Goal: Task Accomplishment & Management: Manage account settings

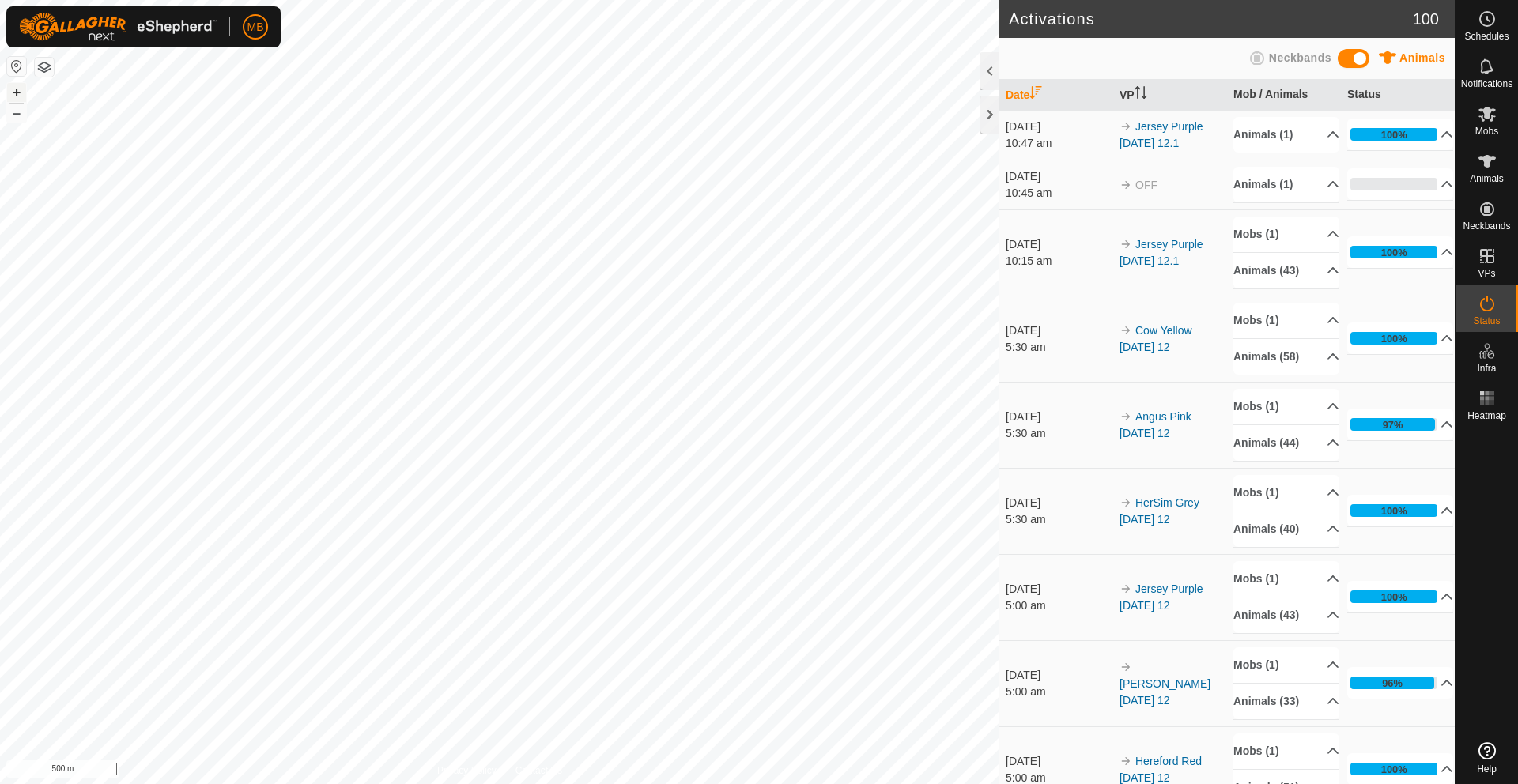
click at [19, 94] on button "+" at bounding box center [16, 92] width 19 height 19
click at [8, 90] on button "+" at bounding box center [16, 92] width 19 height 19
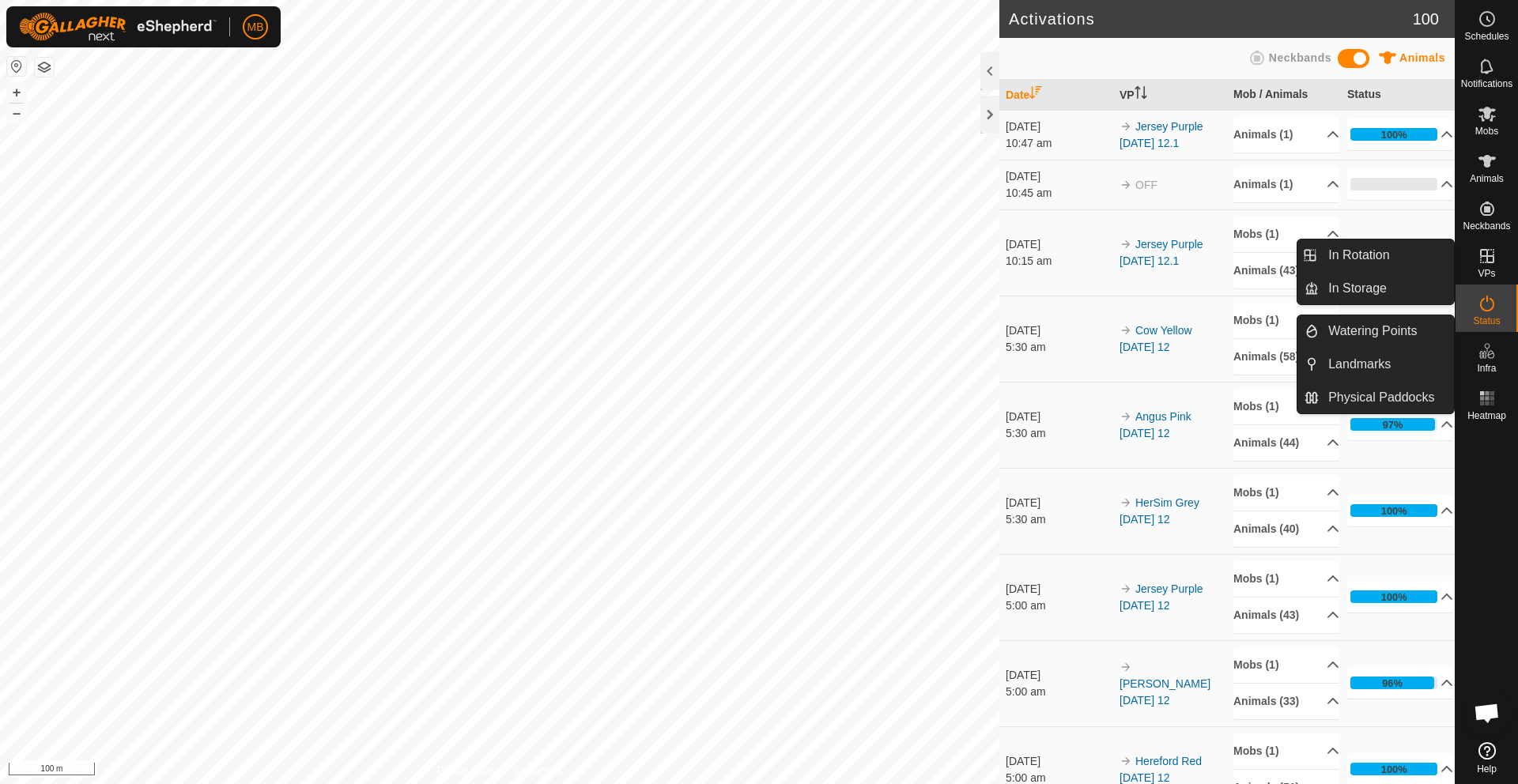
click at [1489, 265] on icon at bounding box center [1487, 256] width 19 height 19
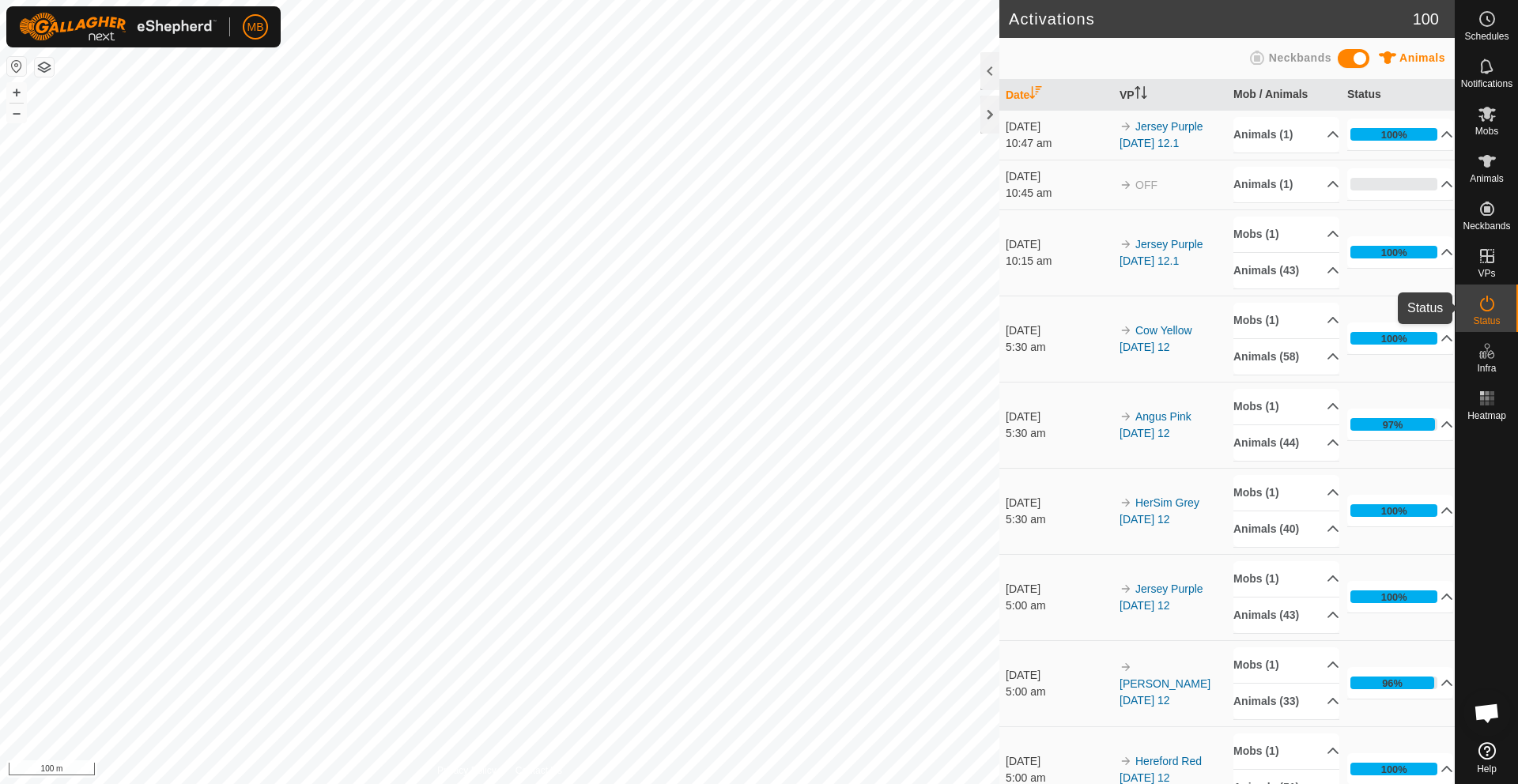
click at [1489, 312] on icon at bounding box center [1487, 303] width 19 height 19
click at [16, 118] on button "–" at bounding box center [16, 113] width 19 height 19
click at [13, 94] on button "+" at bounding box center [16, 92] width 19 height 19
click at [18, 95] on button "+" at bounding box center [16, 92] width 19 height 19
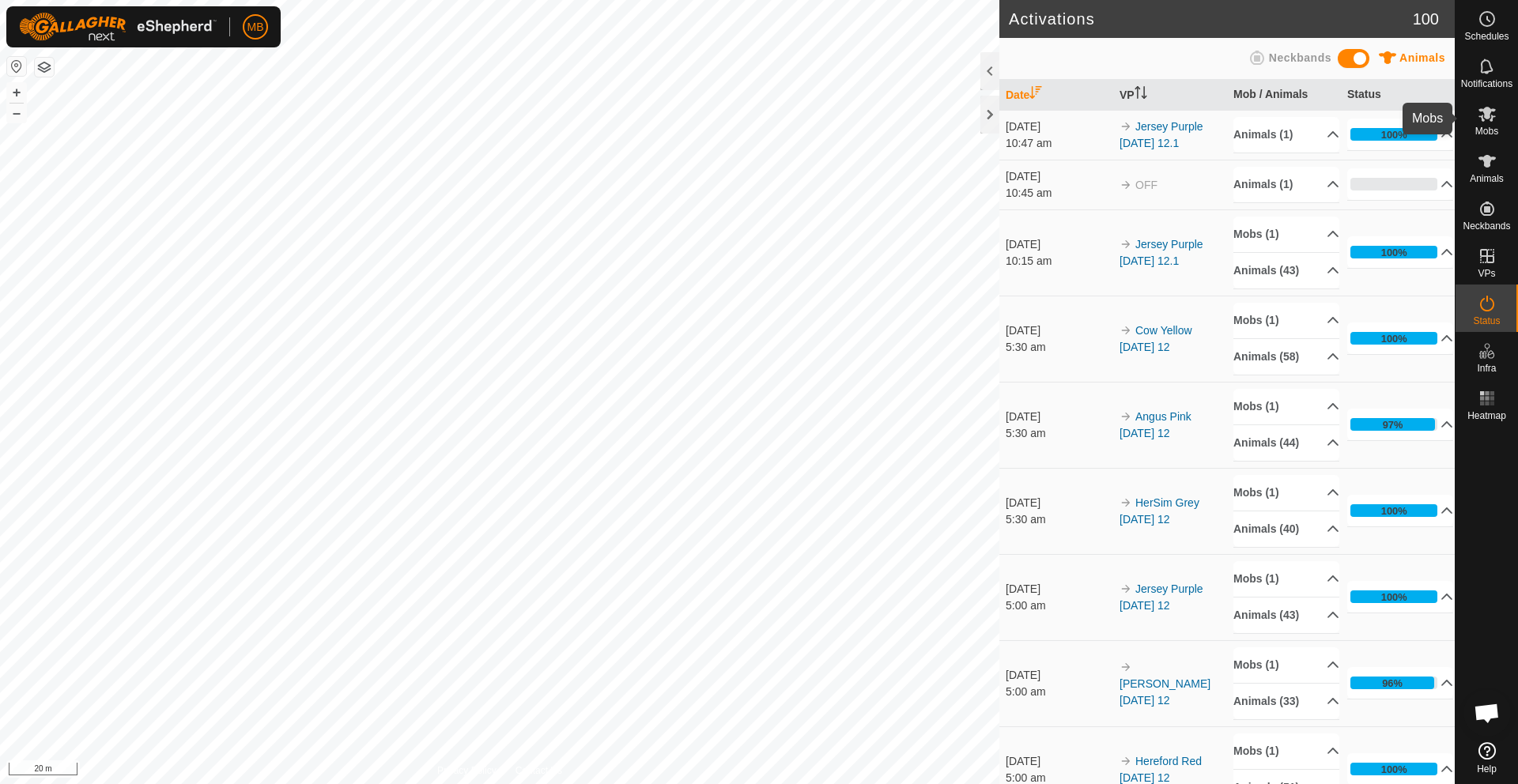
click at [1488, 120] on icon at bounding box center [1487, 113] width 19 height 19
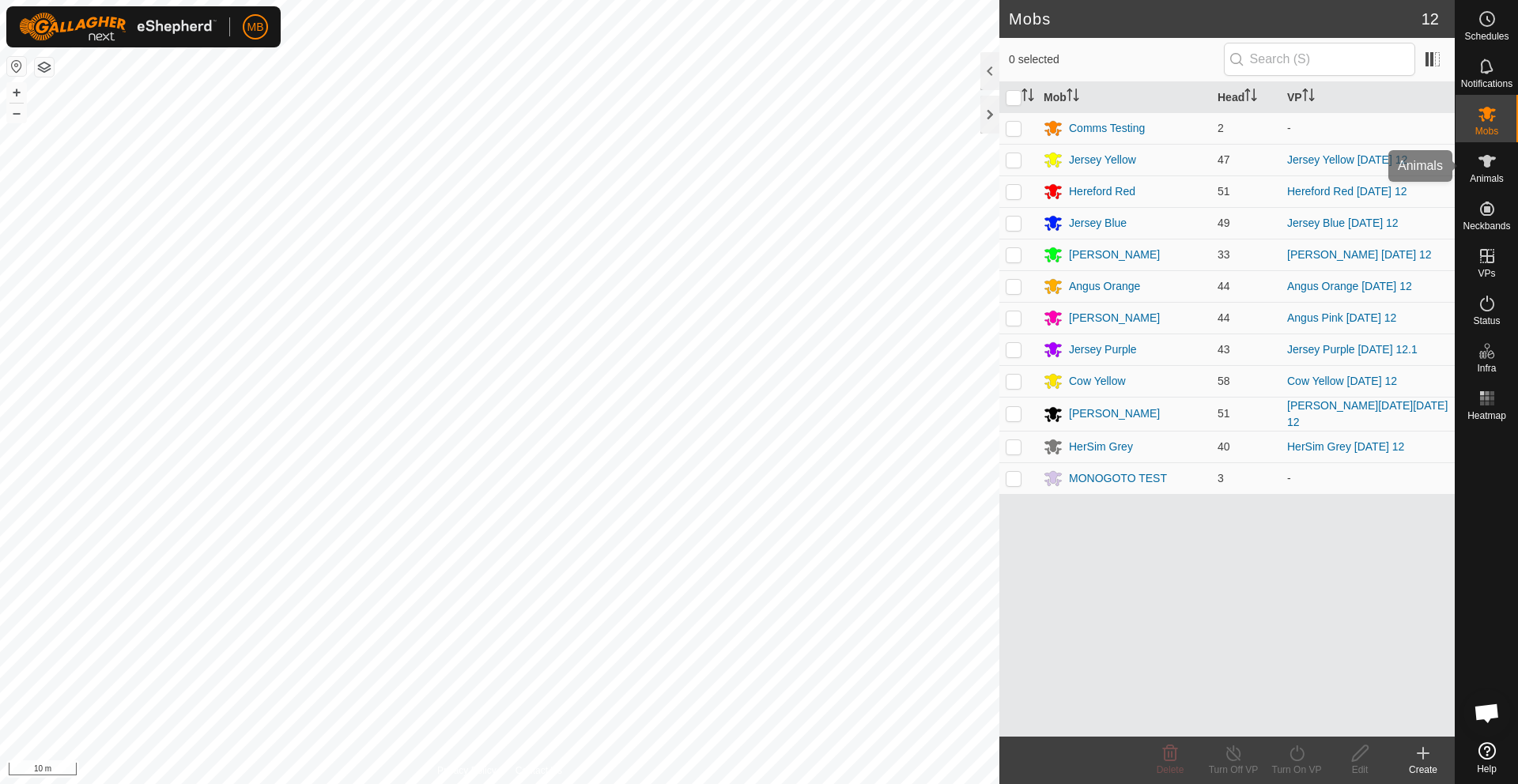
click at [1489, 167] on icon at bounding box center [1487, 160] width 18 height 13
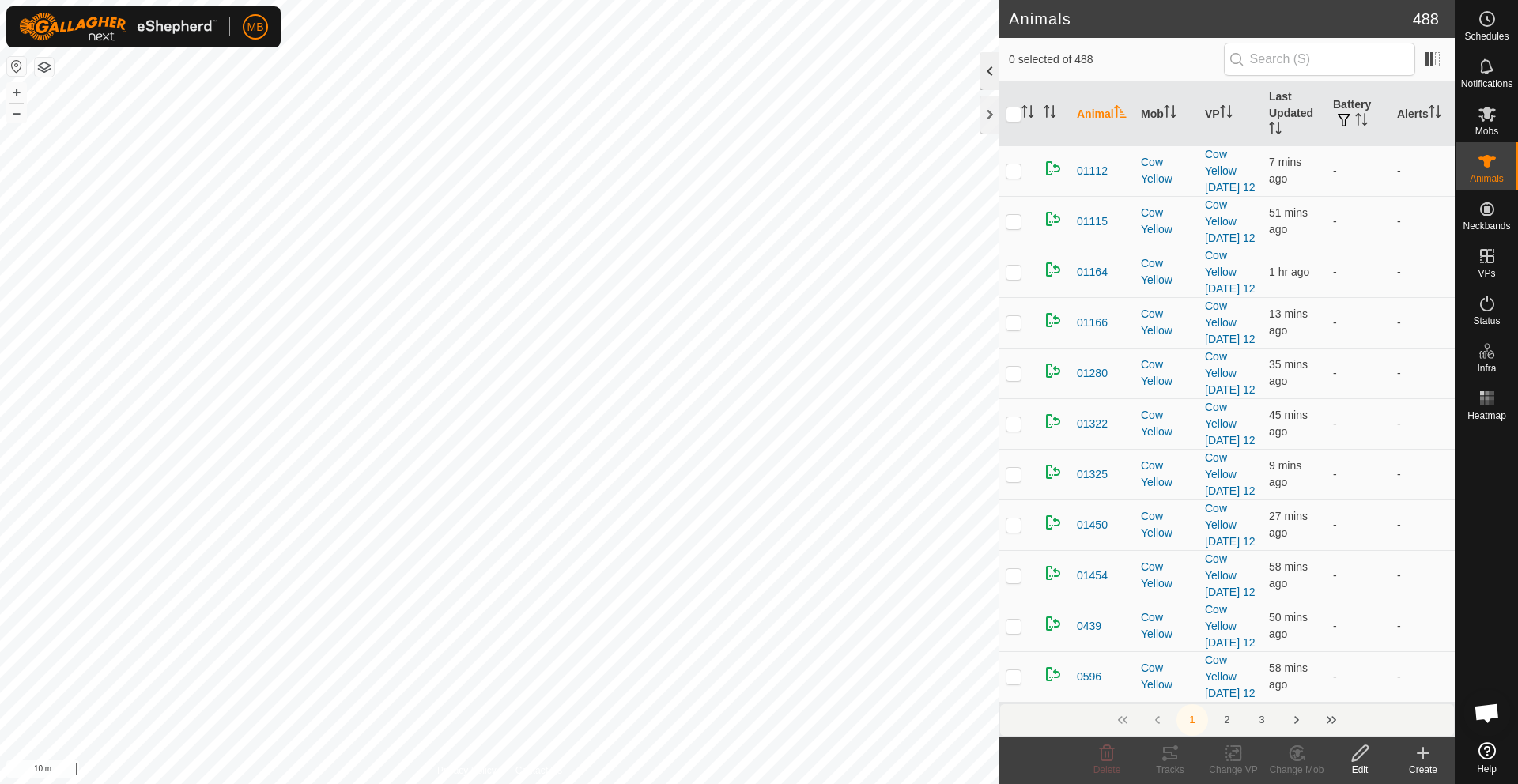
click at [992, 77] on div at bounding box center [990, 71] width 19 height 38
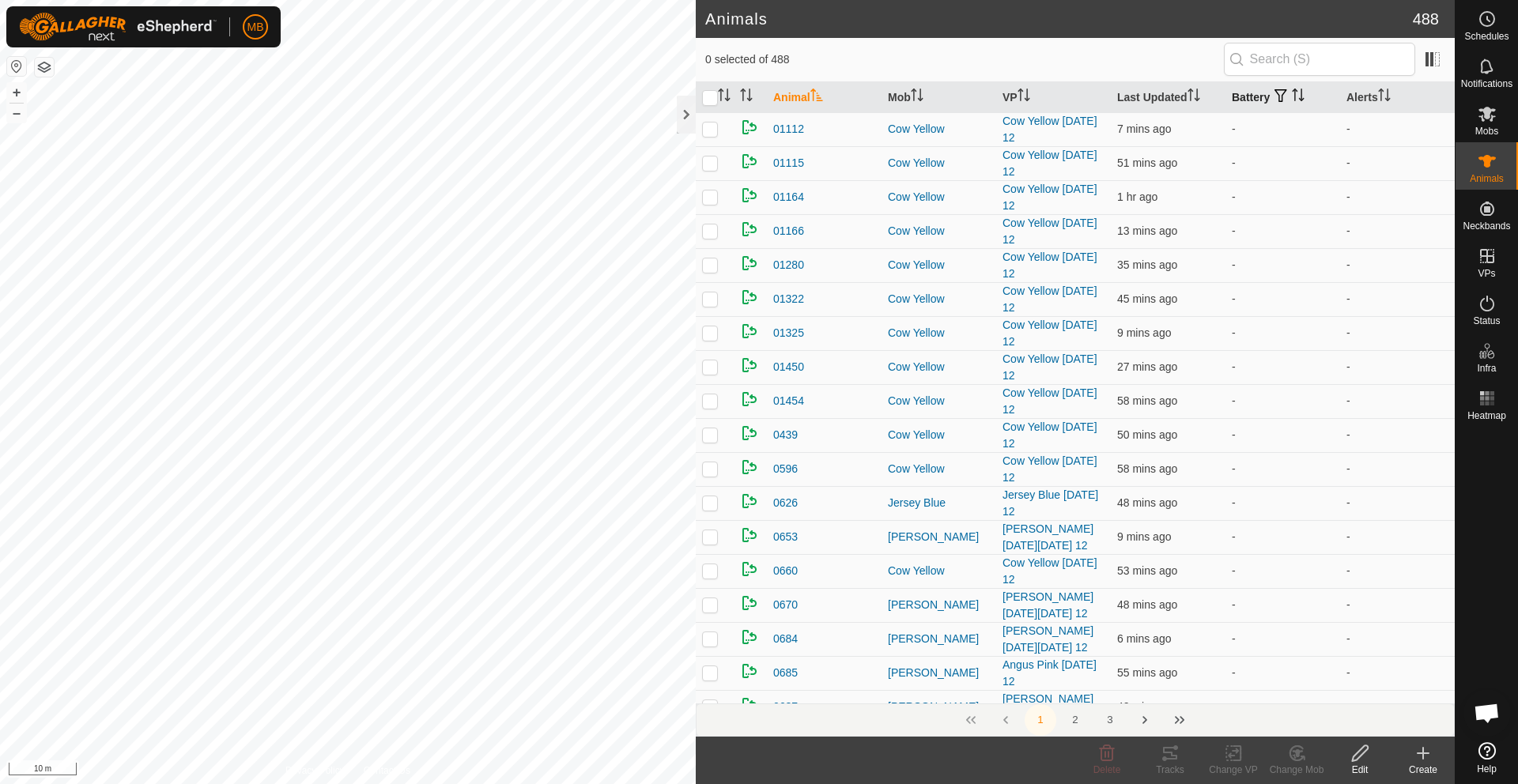
click at [1300, 94] on icon "Activate to sort" at bounding box center [1298, 94] width 13 height 13
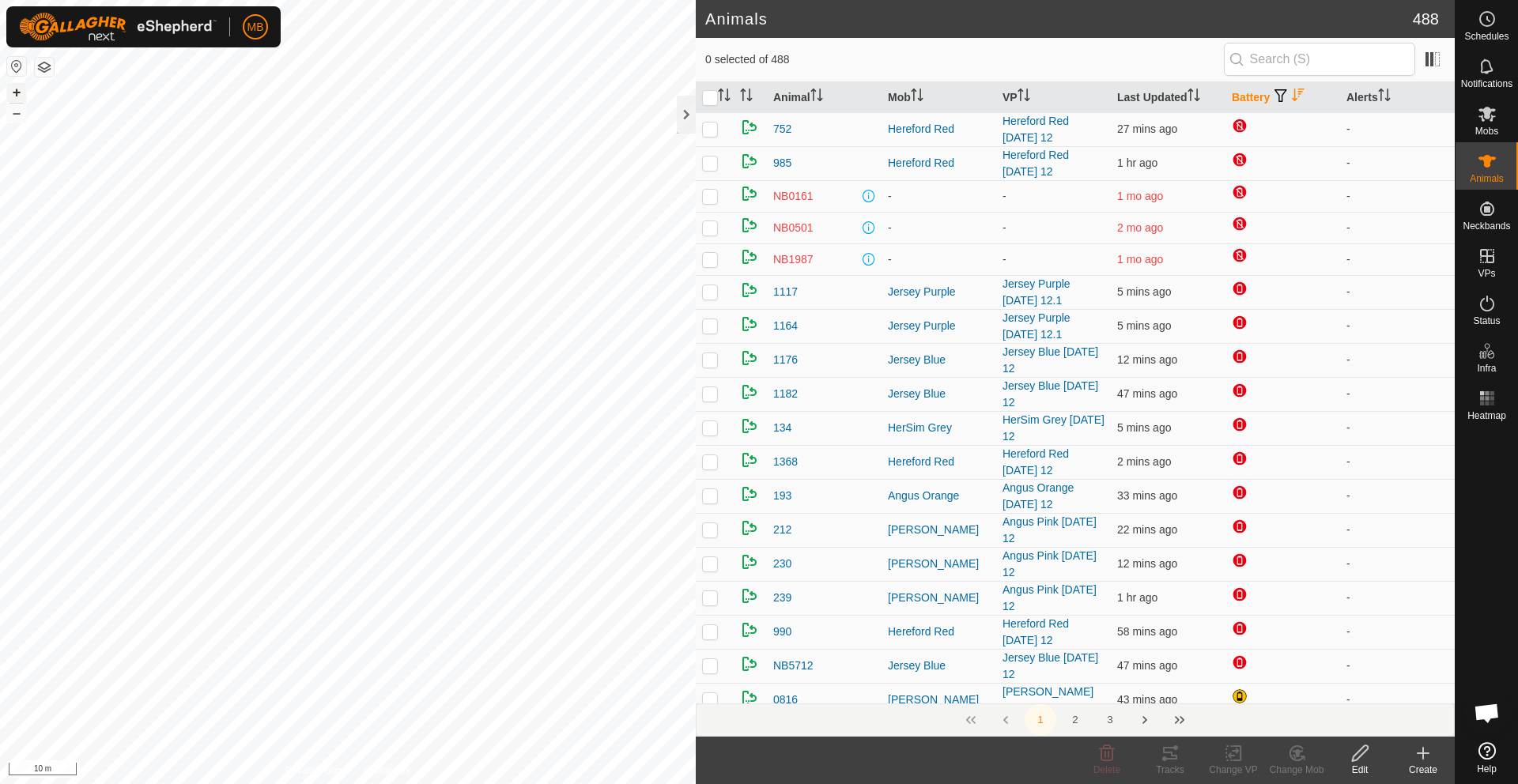
click at [11, 94] on button "+" at bounding box center [16, 92] width 19 height 19
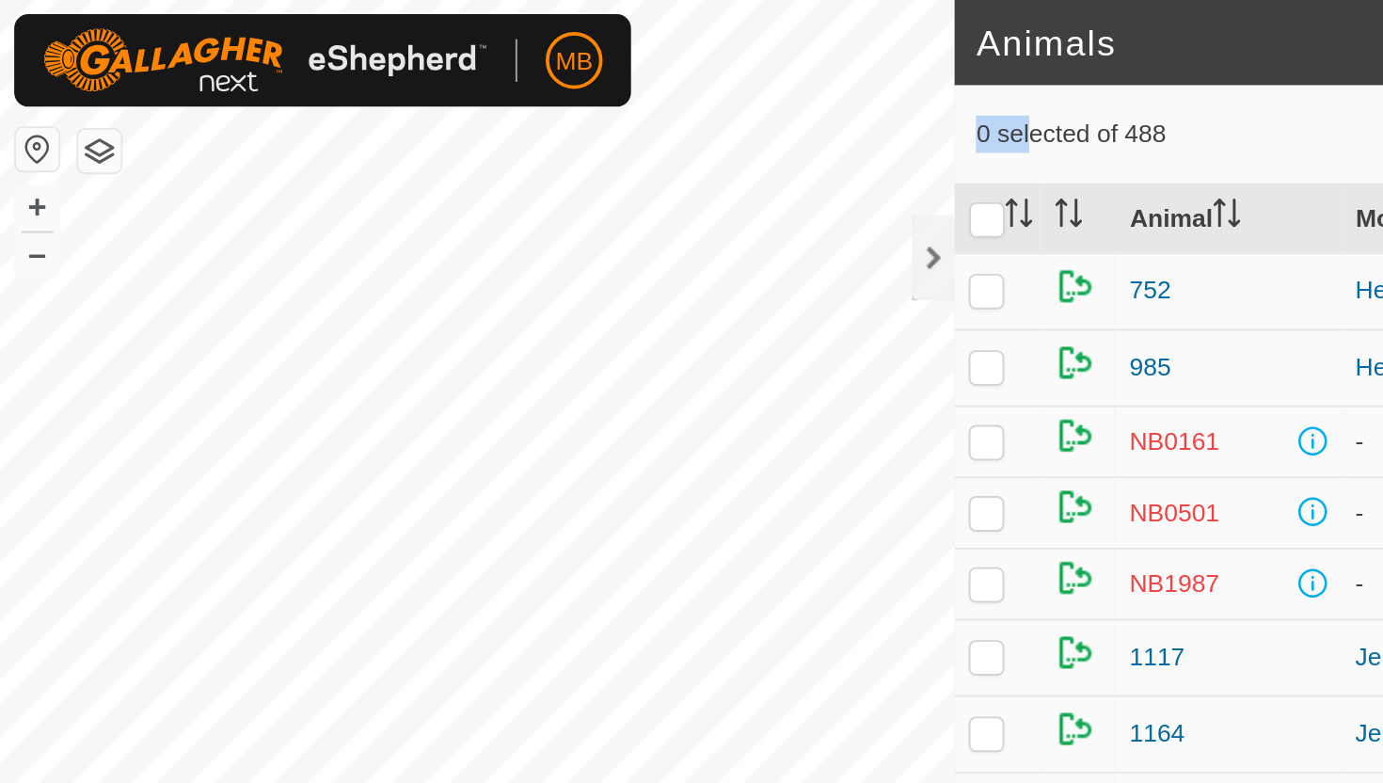
drag, startPoint x: 530, startPoint y: 34, endPoint x: 544, endPoint y: 67, distance: 35.8
click at [544, 66] on article "Animals 488 0 selected of 488 Animal Mob VP Last Updated Battery Alerts 752 Her…" at bounding box center [906, 391] width 803 height 783
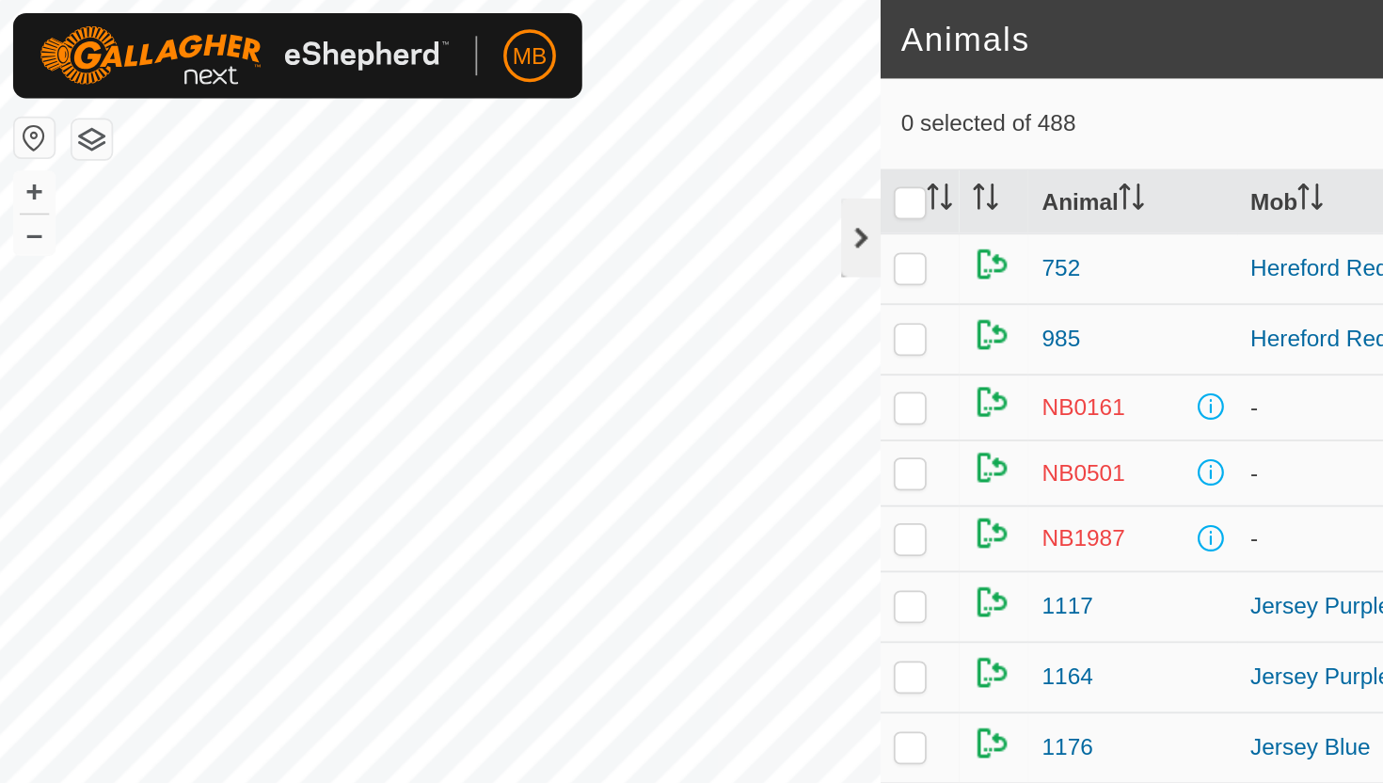
click at [492, 139] on div at bounding box center [494, 136] width 23 height 45
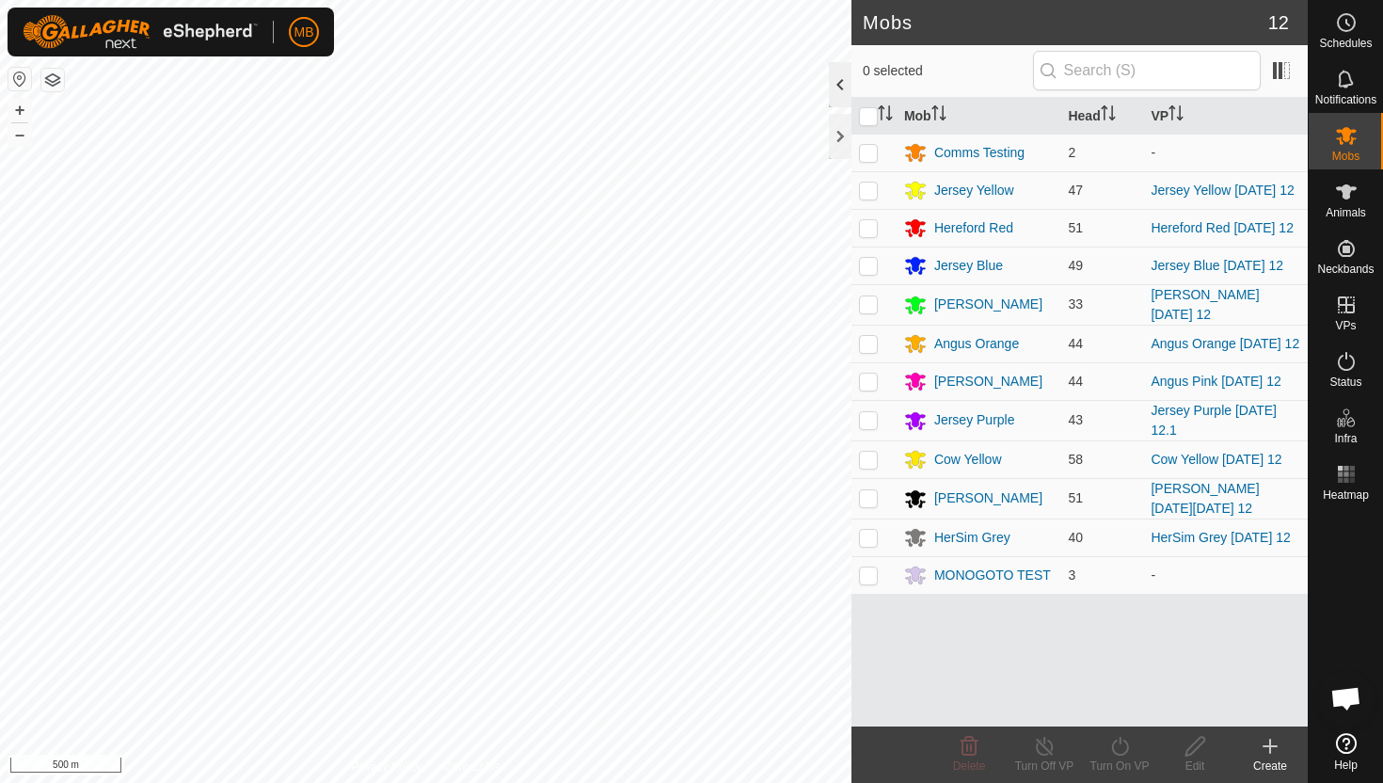
click at [843, 92] on div at bounding box center [840, 84] width 23 height 45
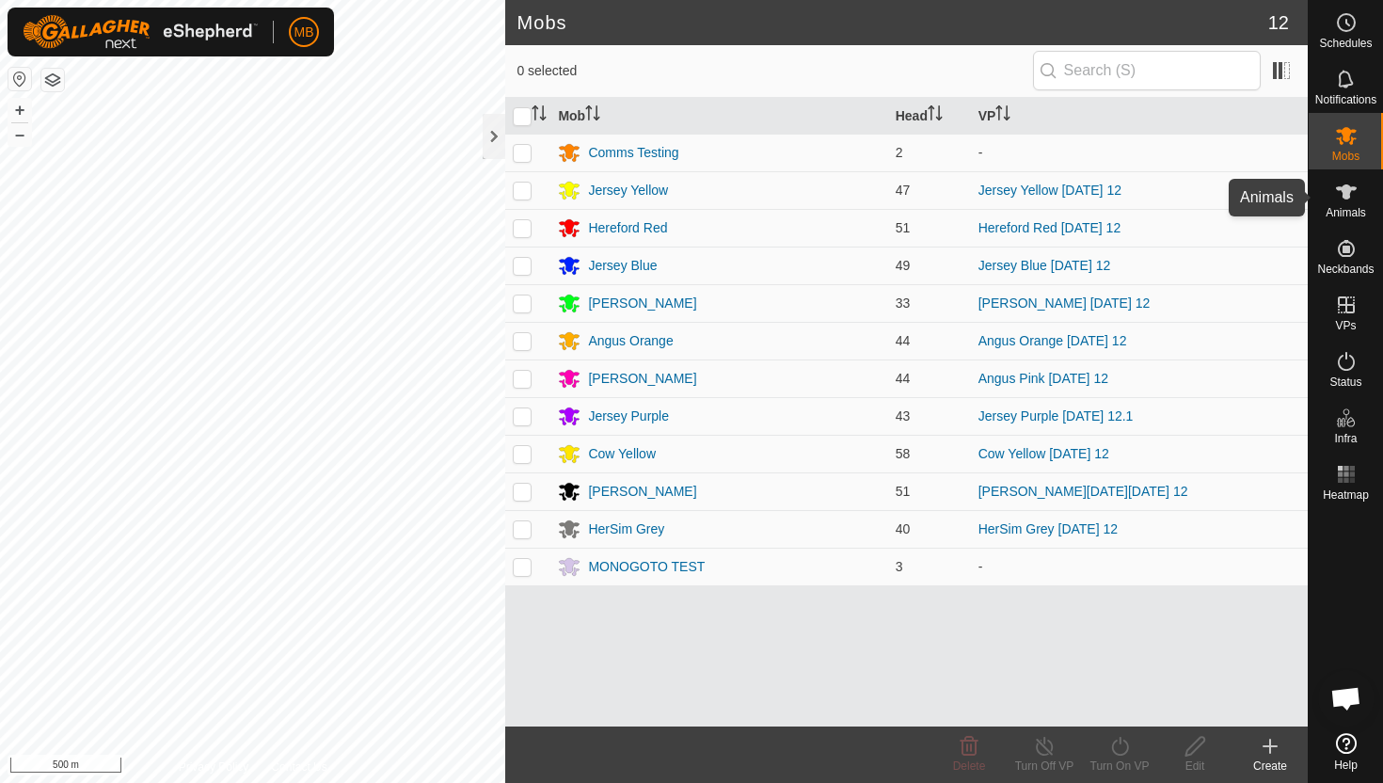
click at [1344, 197] on icon at bounding box center [1346, 191] width 21 height 15
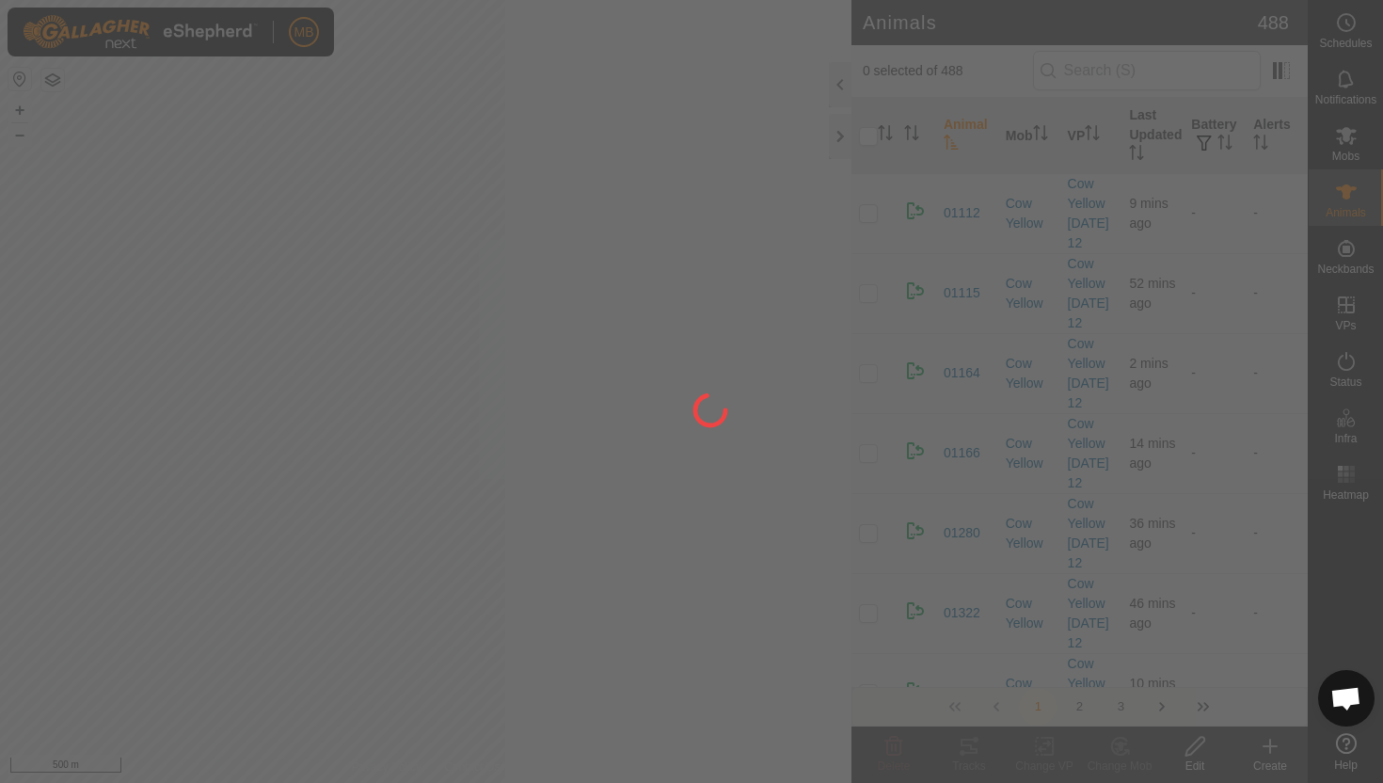
click at [1344, 197] on div at bounding box center [691, 391] width 1383 height 783
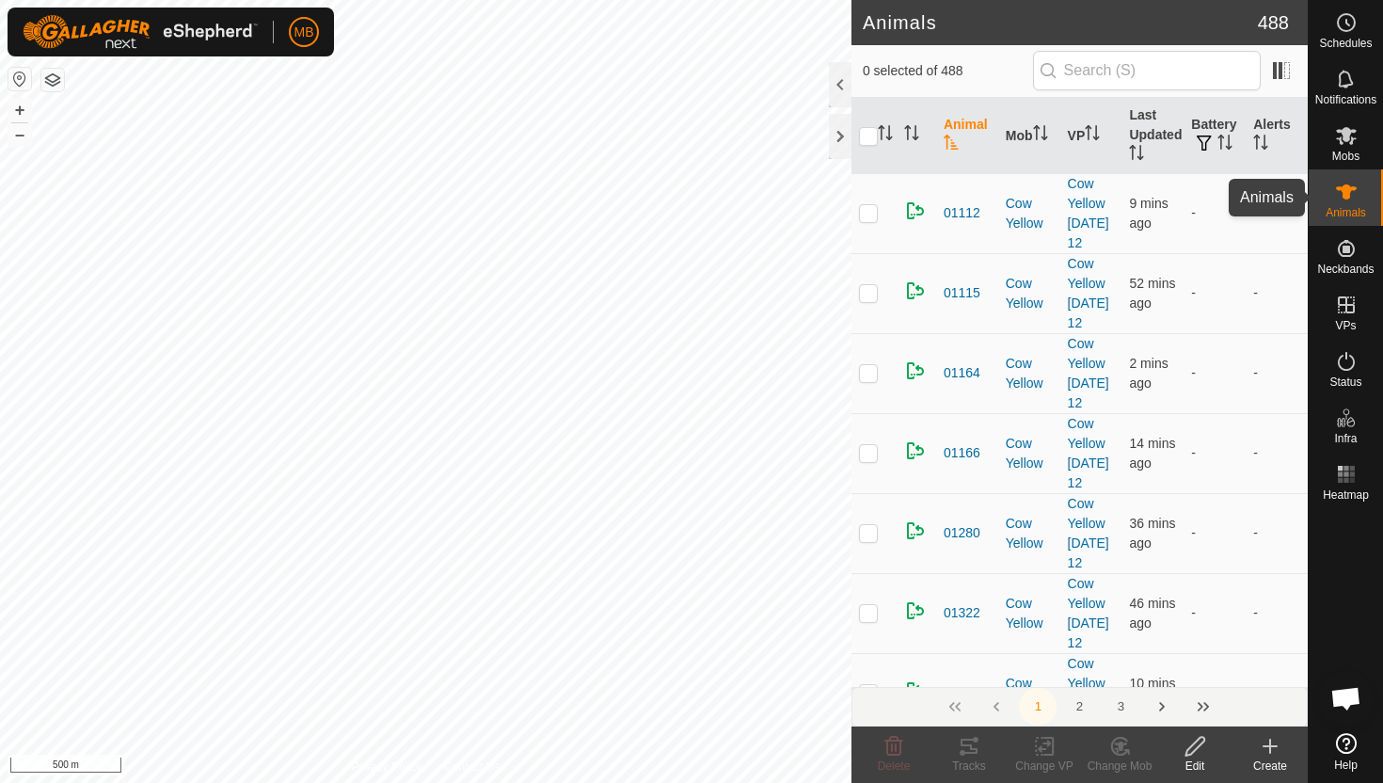
click at [1344, 197] on icon at bounding box center [1346, 191] width 21 height 15
click at [844, 75] on div at bounding box center [840, 84] width 23 height 45
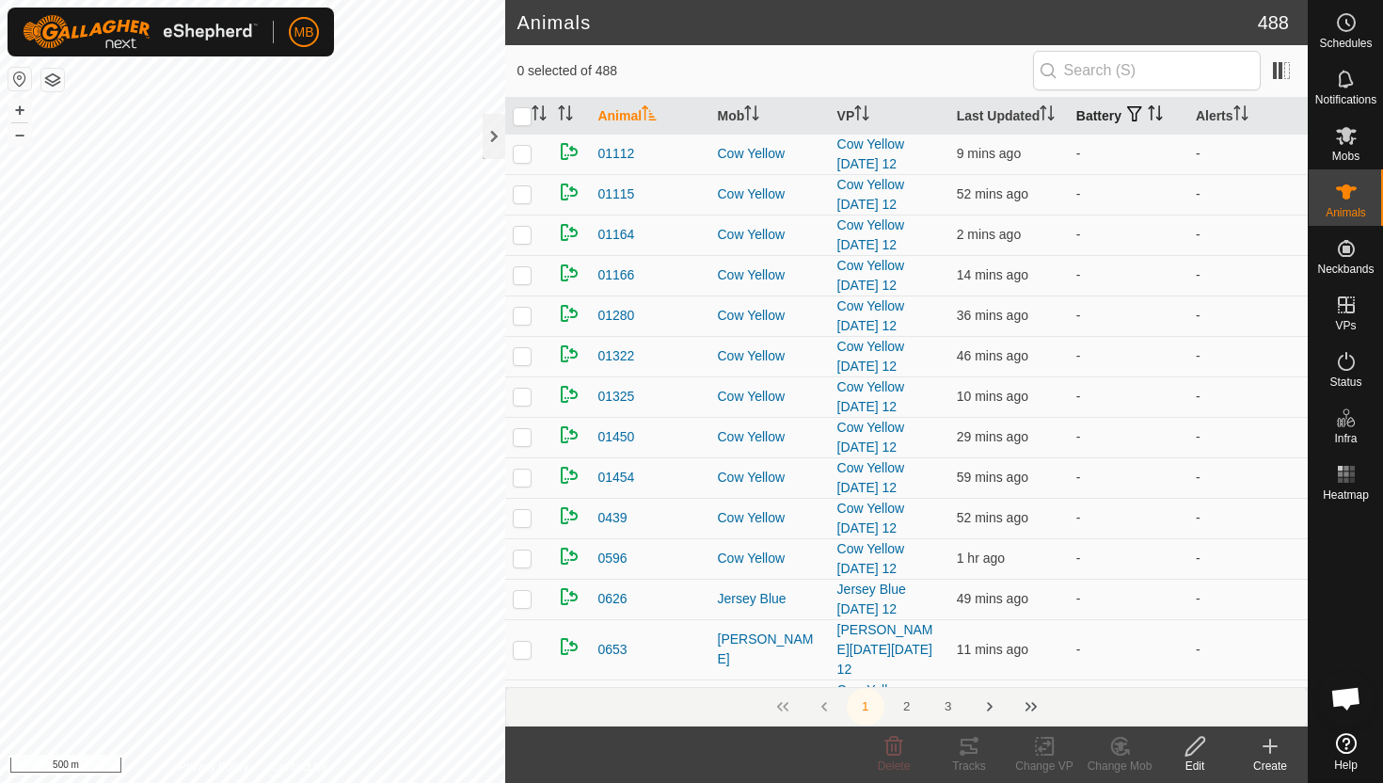
click at [1153, 111] on icon "Activate to sort" at bounding box center [1152, 112] width 2 height 15
click at [1154, 111] on icon "Activate to sort" at bounding box center [1155, 112] width 14 height 15
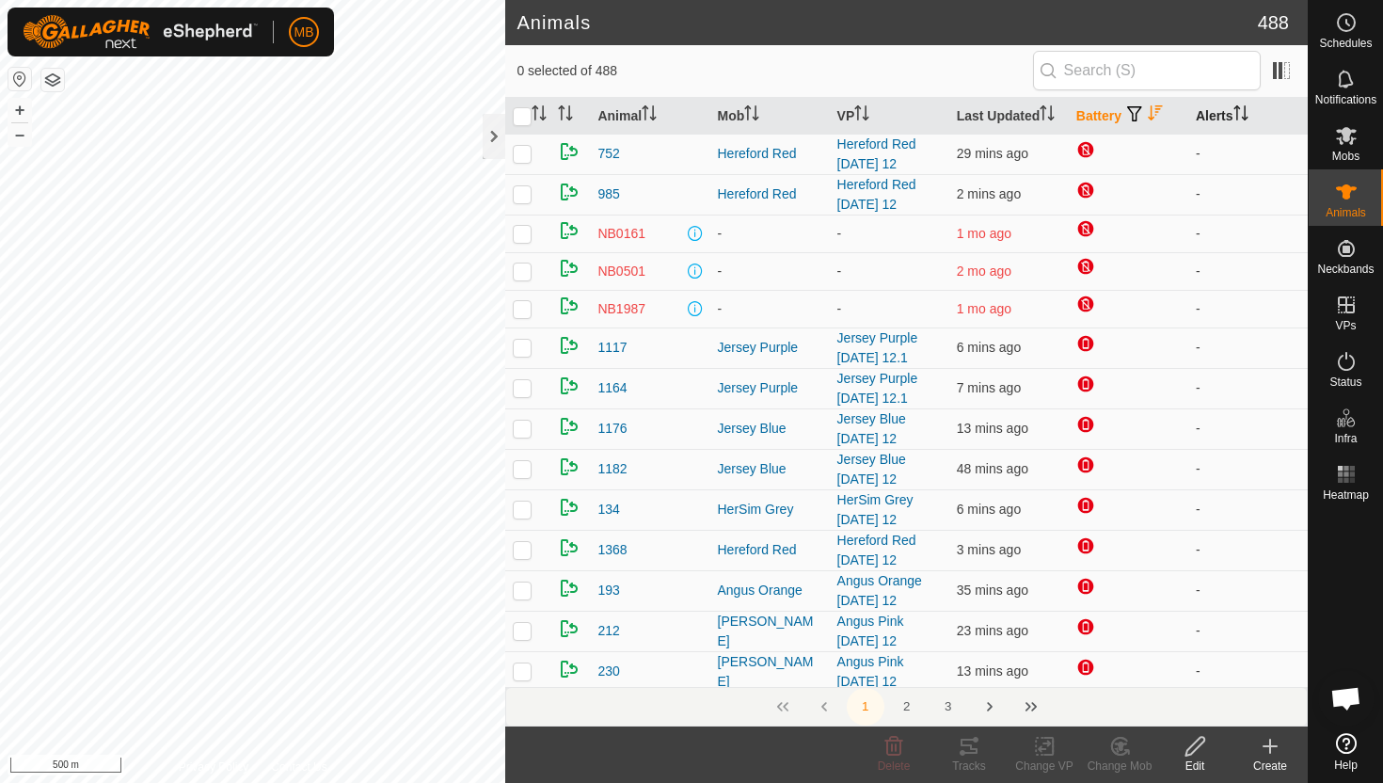
click at [1240, 107] on icon "Activate to sort" at bounding box center [1236, 107] width 7 height 4
click at [1241, 107] on icon "Activate to sort" at bounding box center [1240, 112] width 14 height 15
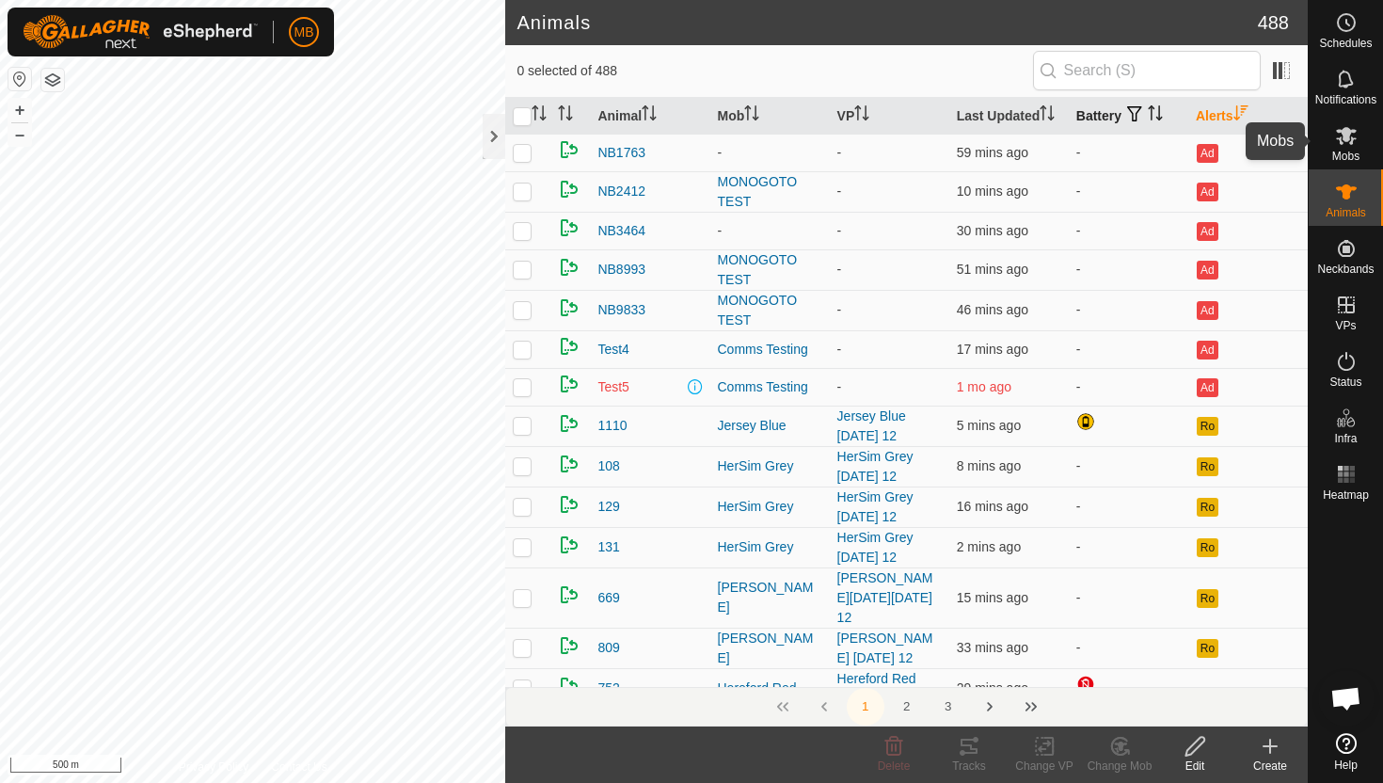
click at [1349, 137] on icon at bounding box center [1346, 135] width 23 height 23
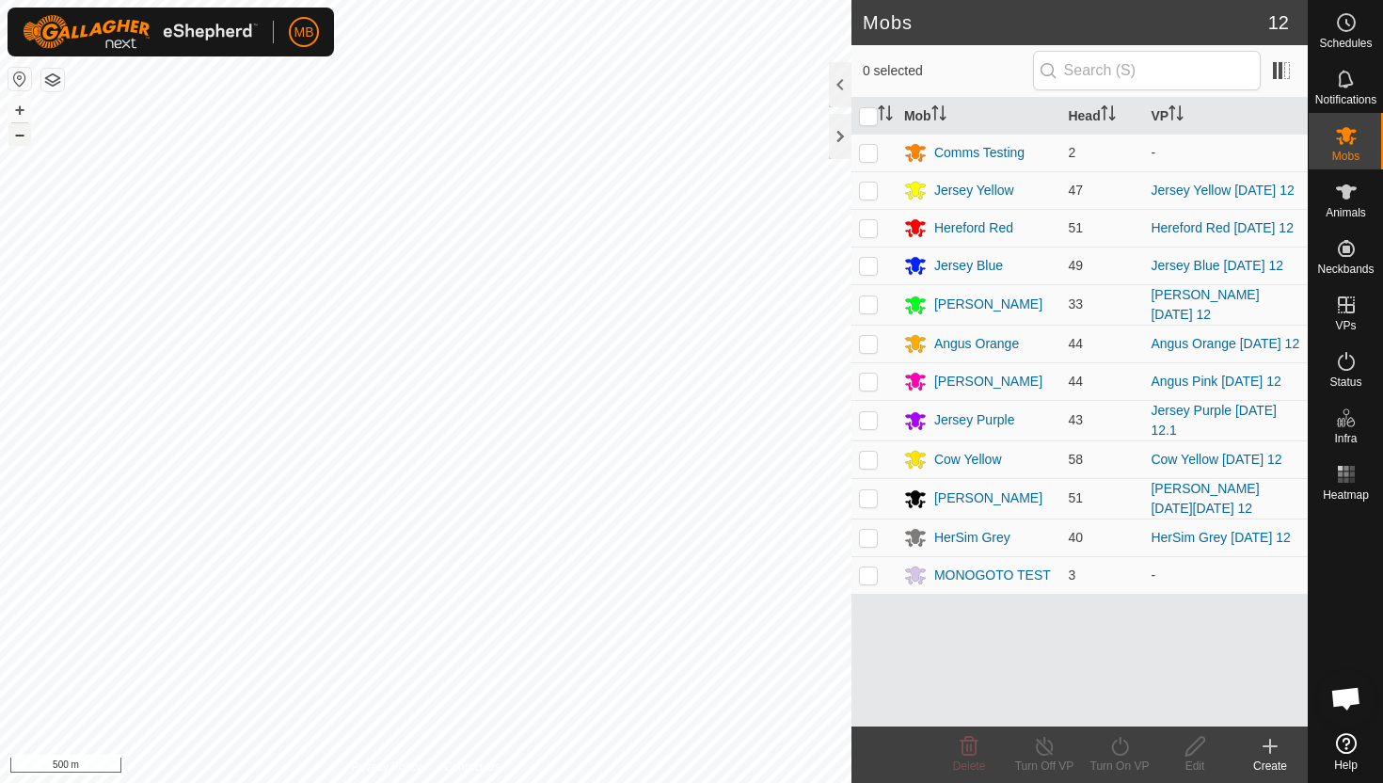
click at [22, 135] on button "–" at bounding box center [19, 134] width 23 height 23
click at [1341, 367] on icon at bounding box center [1346, 361] width 17 height 19
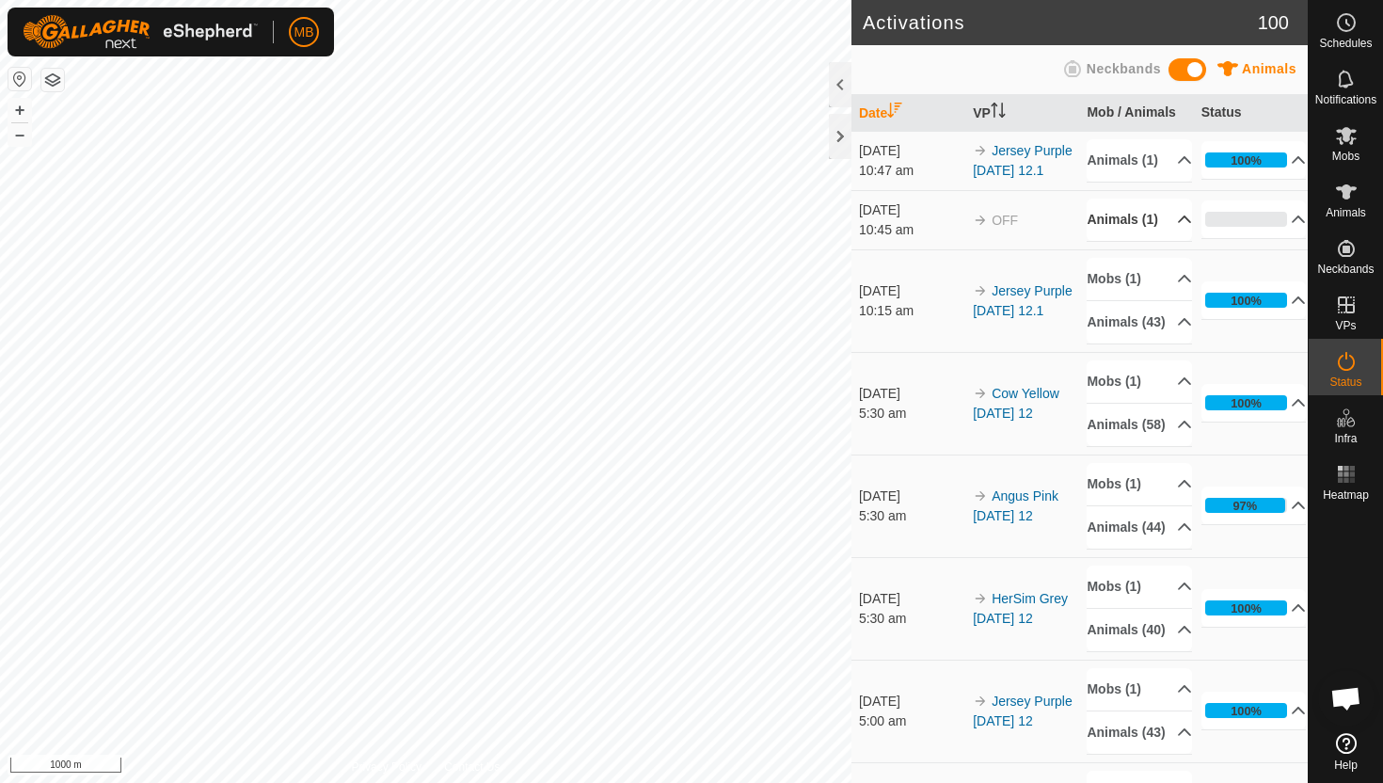
click at [1172, 241] on p-accordion-header "Animals (1)" at bounding box center [1139, 220] width 105 height 42
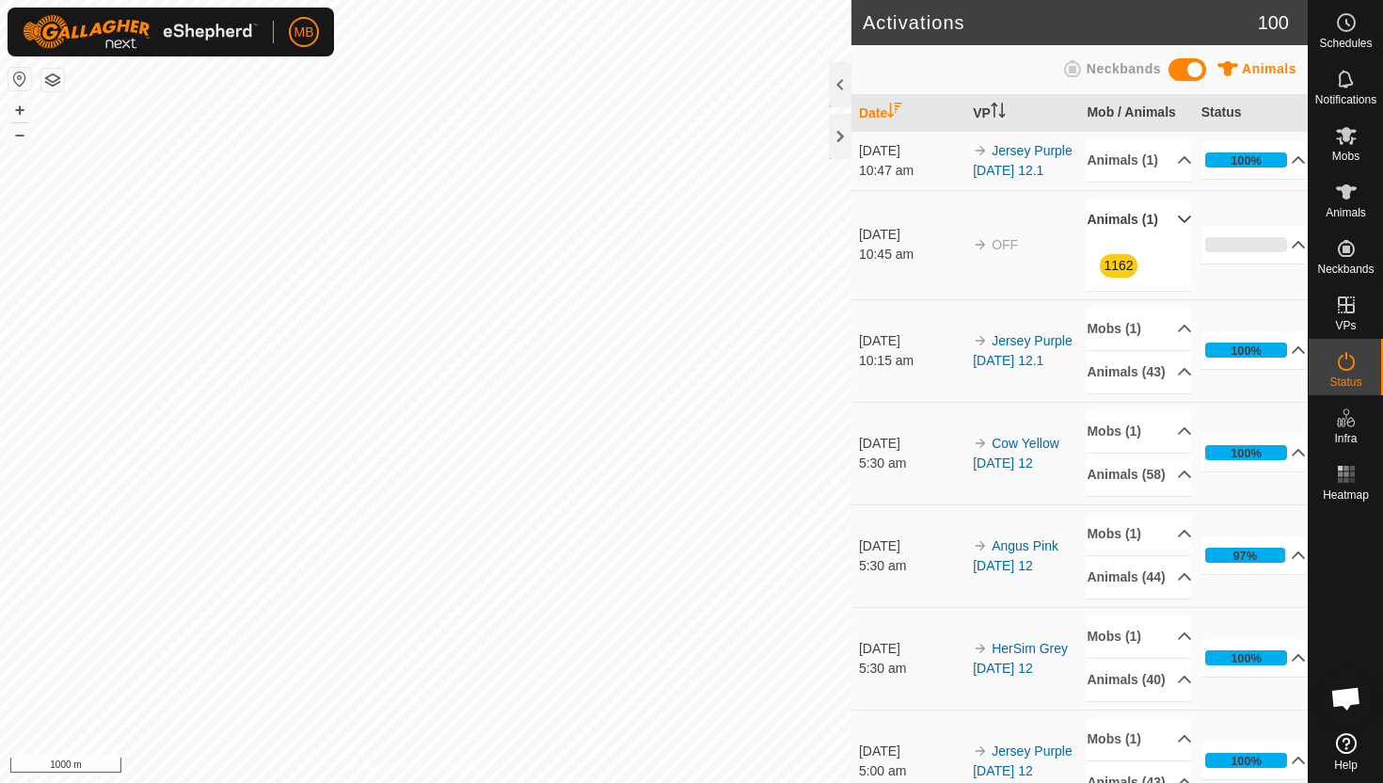
click at [1172, 241] on p-accordion-header "Animals (1)" at bounding box center [1139, 220] width 105 height 42
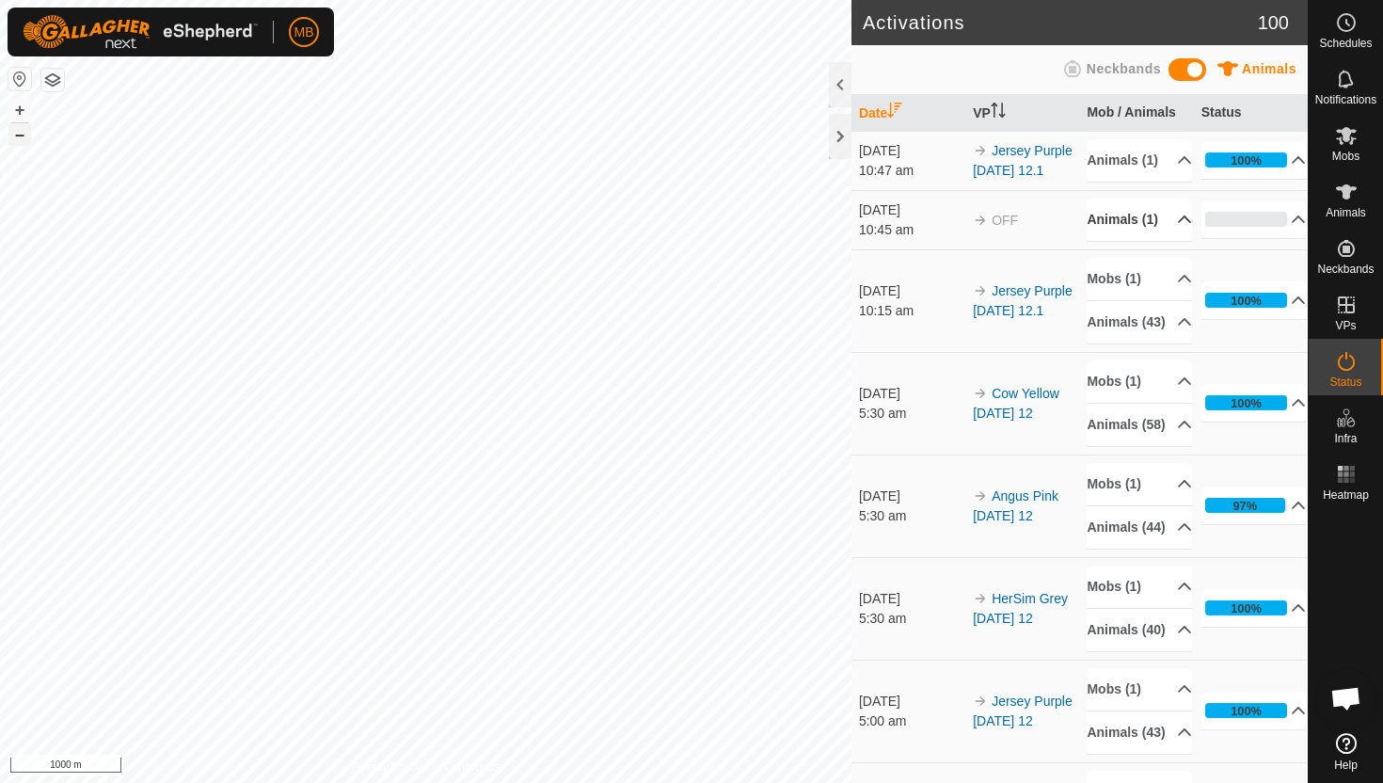
click at [14, 135] on button "–" at bounding box center [19, 134] width 23 height 23
click at [11, 114] on button "+" at bounding box center [19, 110] width 23 height 23
click at [262, 31] on div "MB Schedules Notifications Mobs Animals Neckbands VPs Status Infra Heatmap Help…" at bounding box center [691, 391] width 1383 height 783
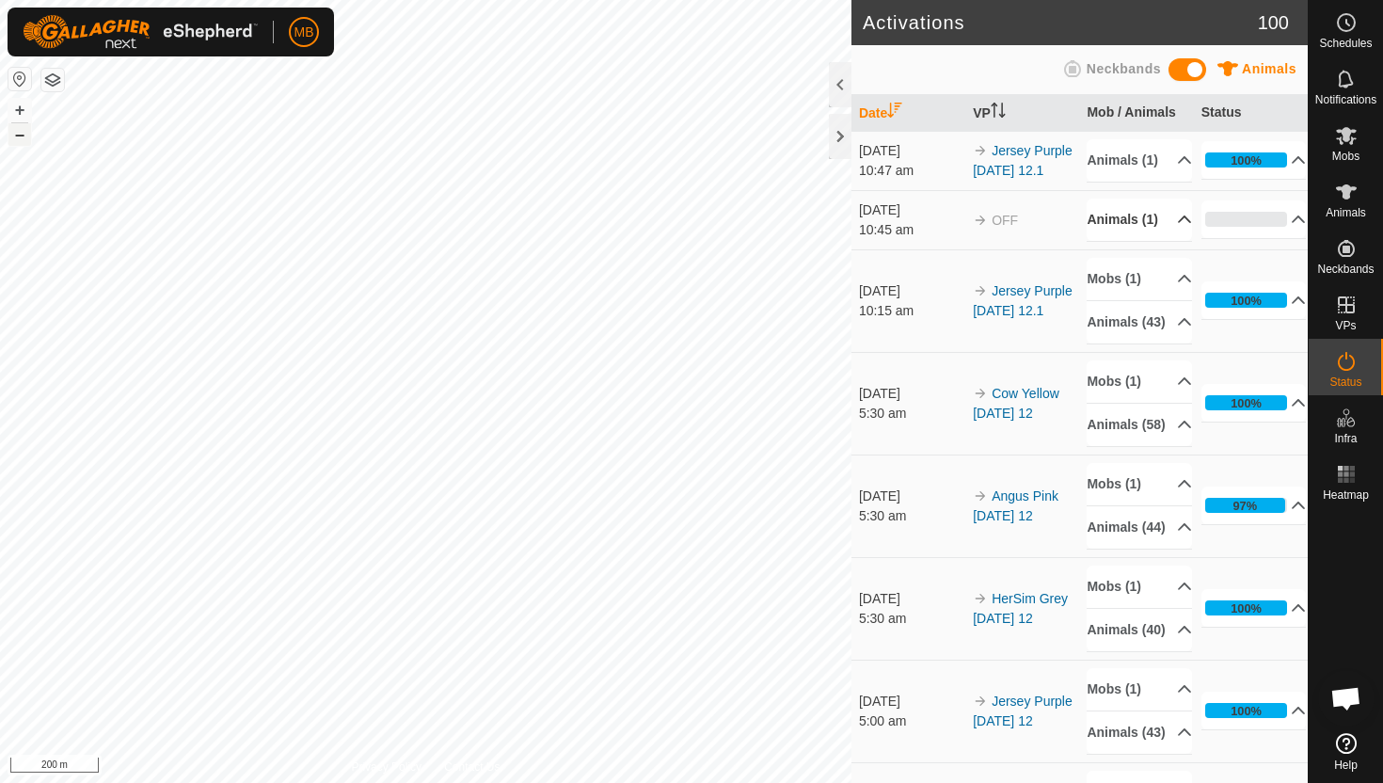
click at [23, 135] on button "–" at bounding box center [19, 134] width 23 height 23
click at [18, 106] on button "+" at bounding box center [19, 110] width 23 height 23
click at [1341, 153] on span "Mobs" at bounding box center [1345, 156] width 27 height 11
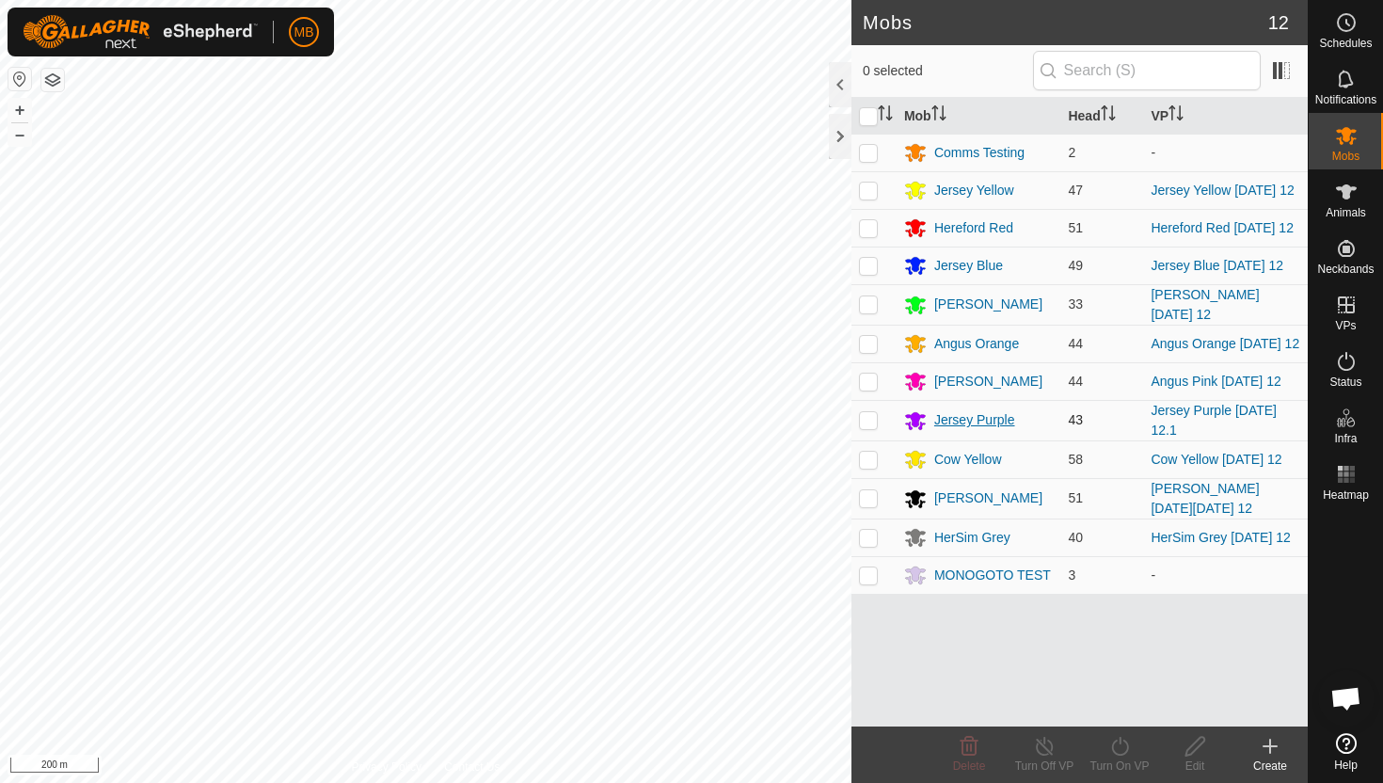
click at [979, 419] on div "Jersey Purple" at bounding box center [974, 420] width 81 height 20
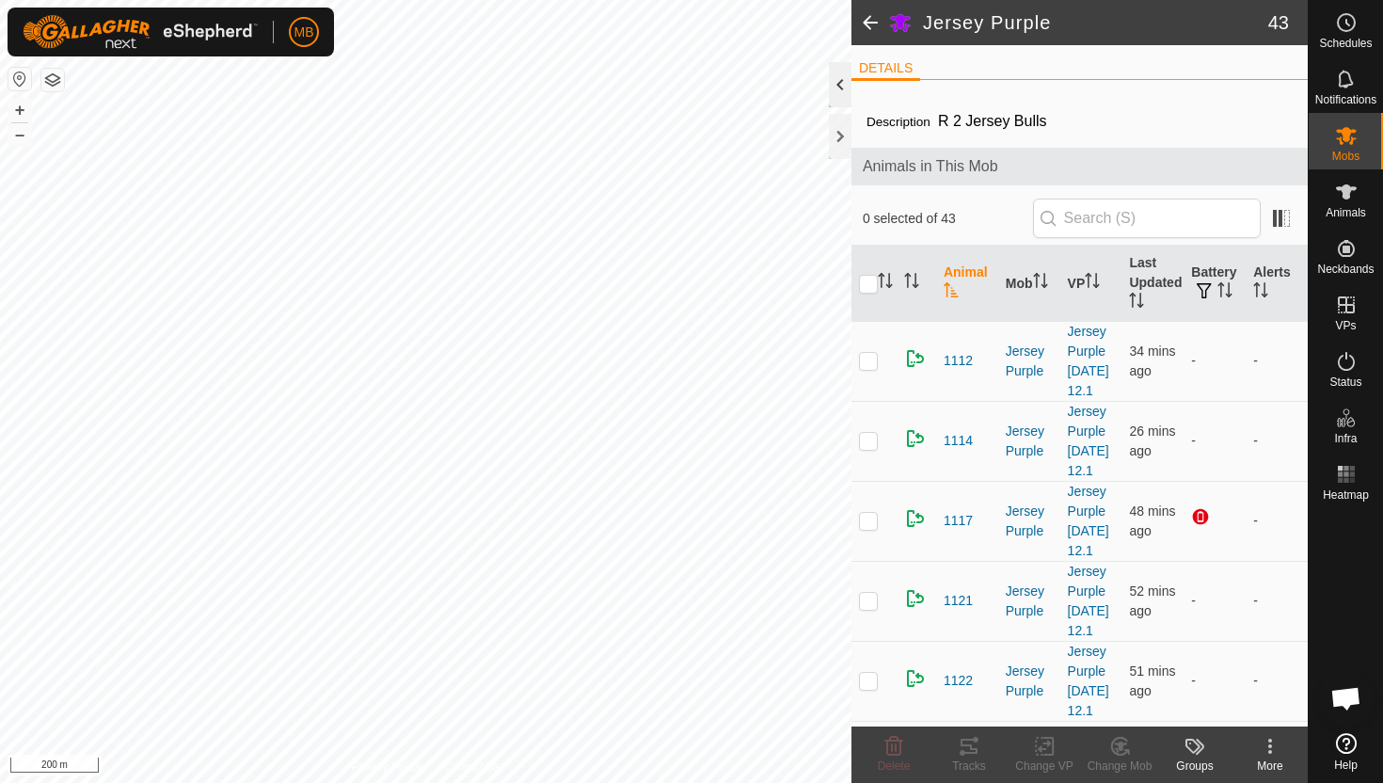
click at [837, 82] on div at bounding box center [840, 84] width 23 height 45
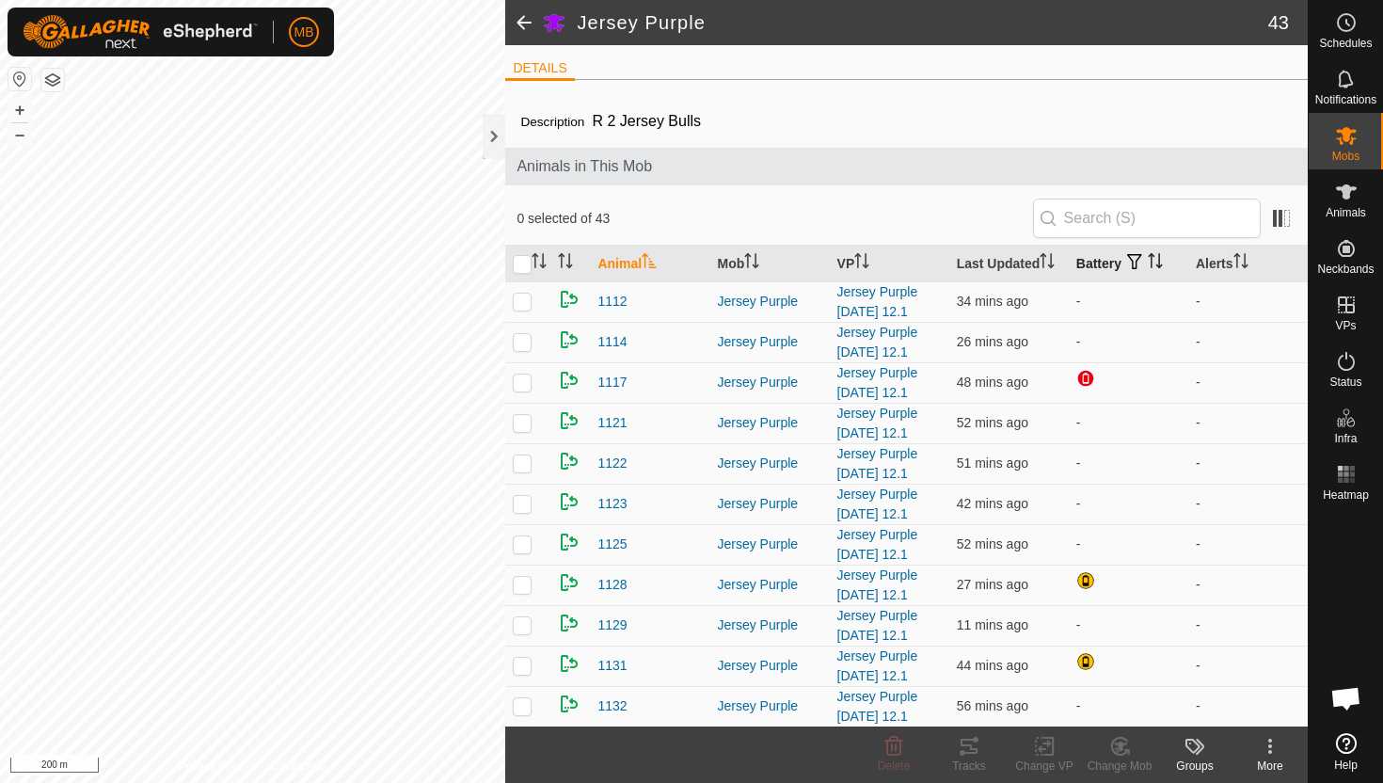
click at [1123, 263] on th "Battery" at bounding box center [1128, 264] width 119 height 37
click at [1089, 258] on th "Battery" at bounding box center [1128, 264] width 119 height 37
click at [529, 304] on p-checkbox at bounding box center [522, 301] width 19 height 15
checkbox input "true"
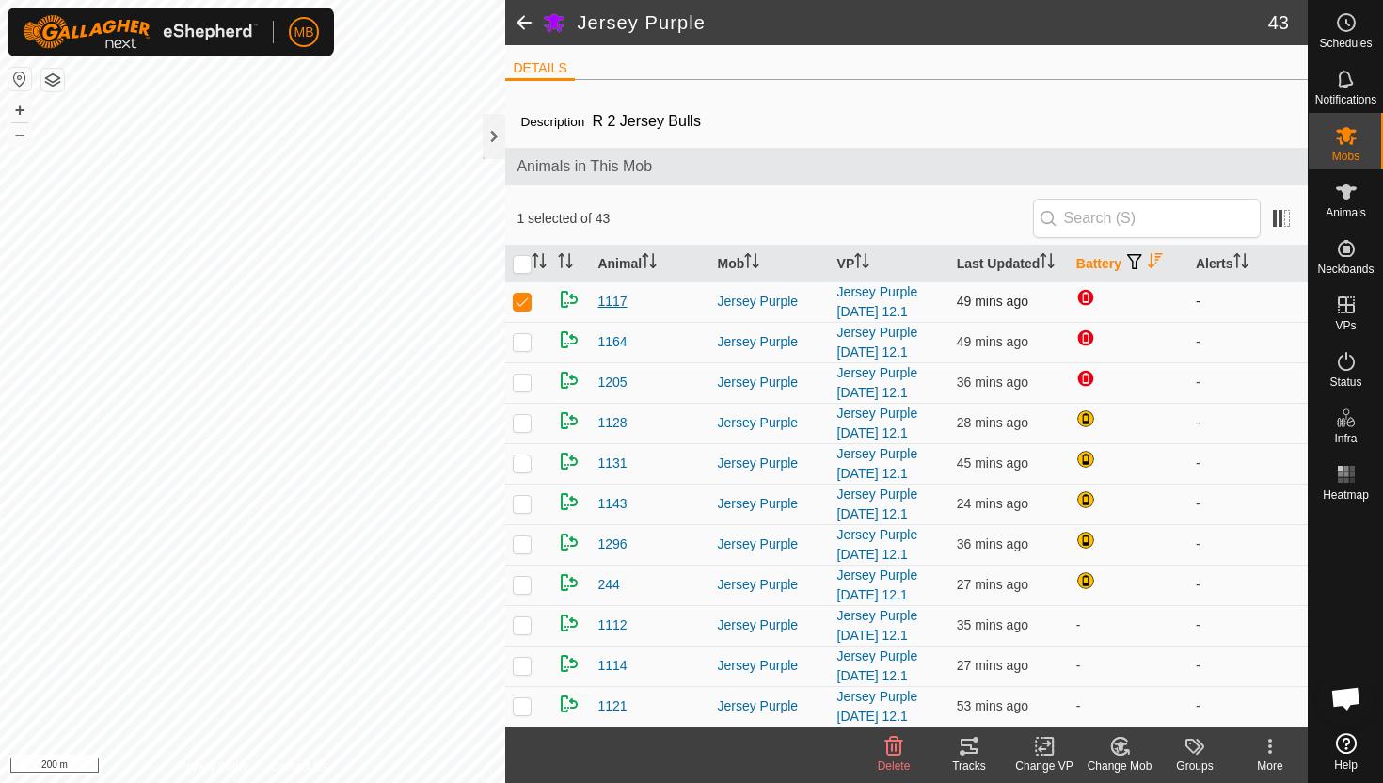
click at [612, 306] on span "1117" at bounding box center [611, 302] width 29 height 20
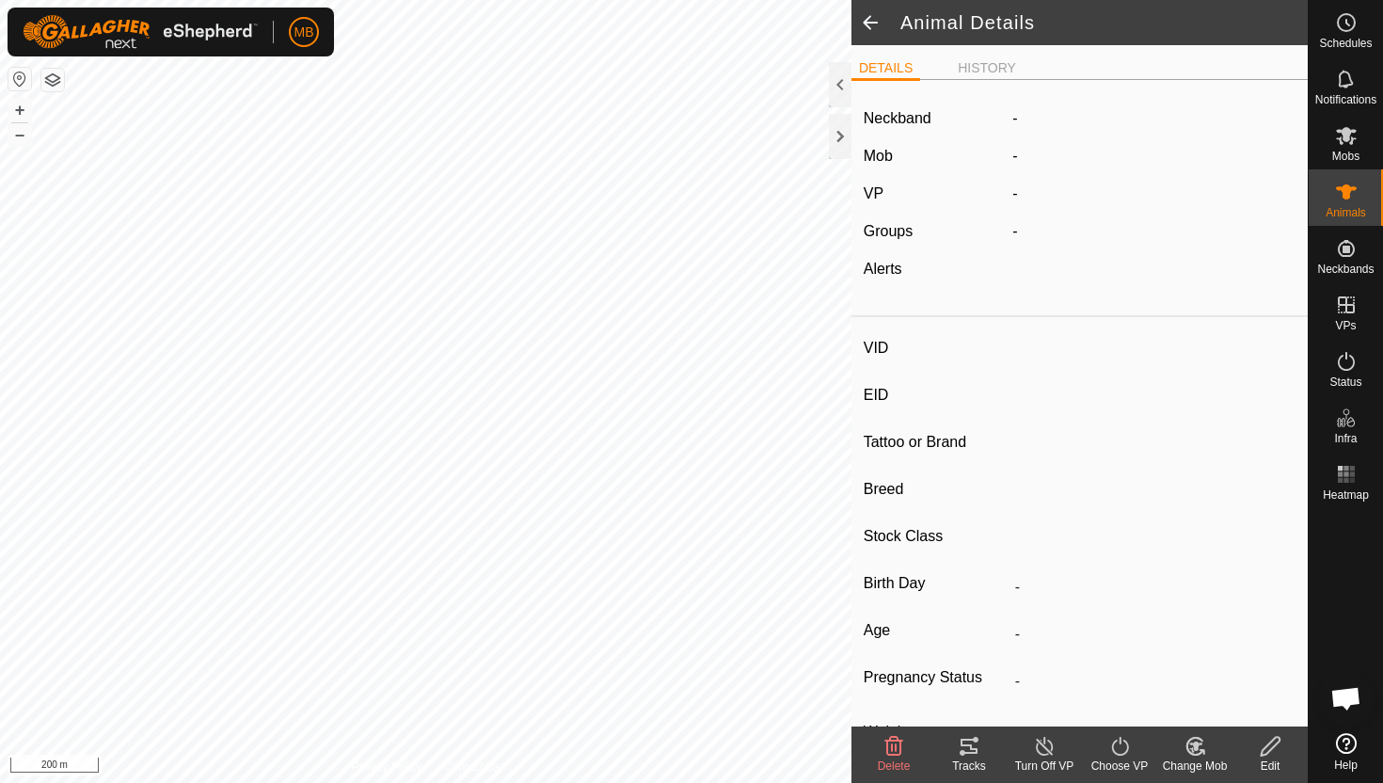
type input "1117"
type input "-"
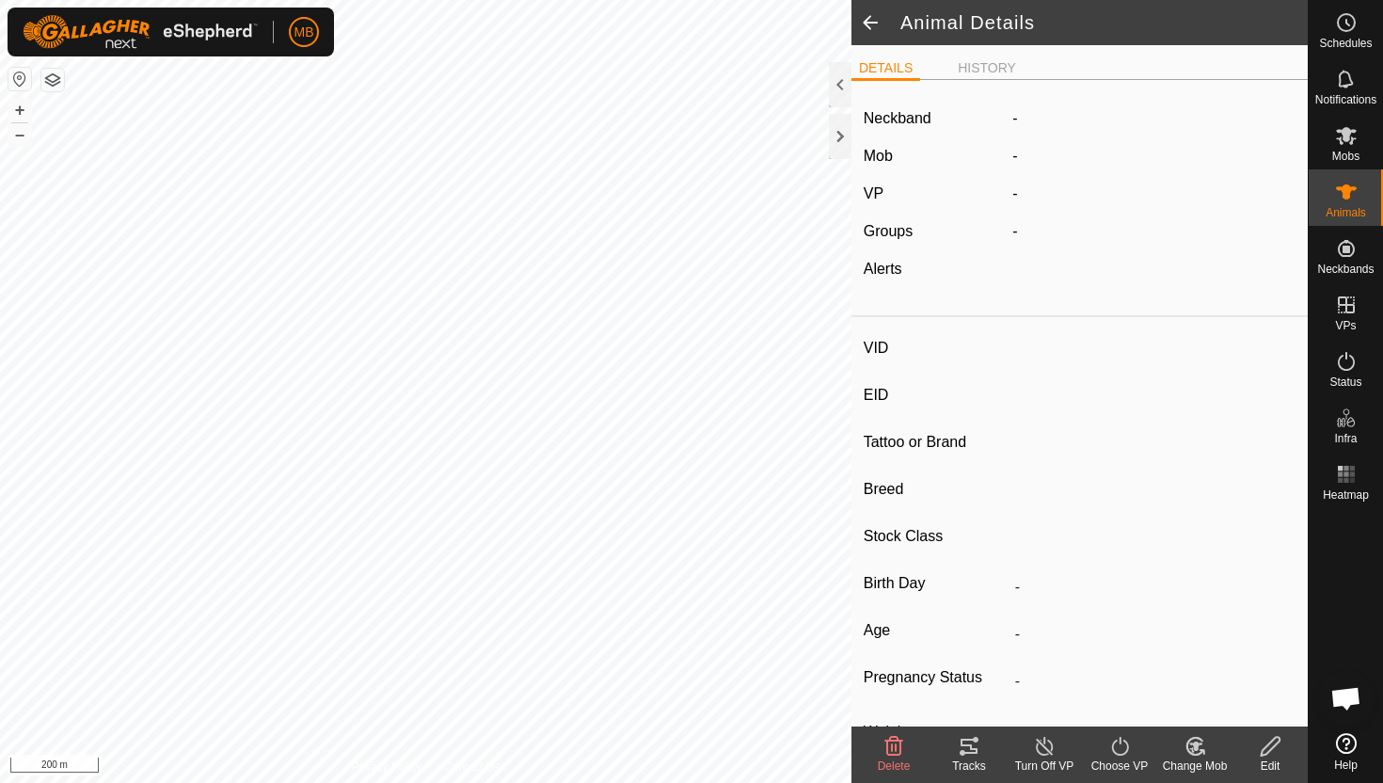
type input "395 kg"
type input "-"
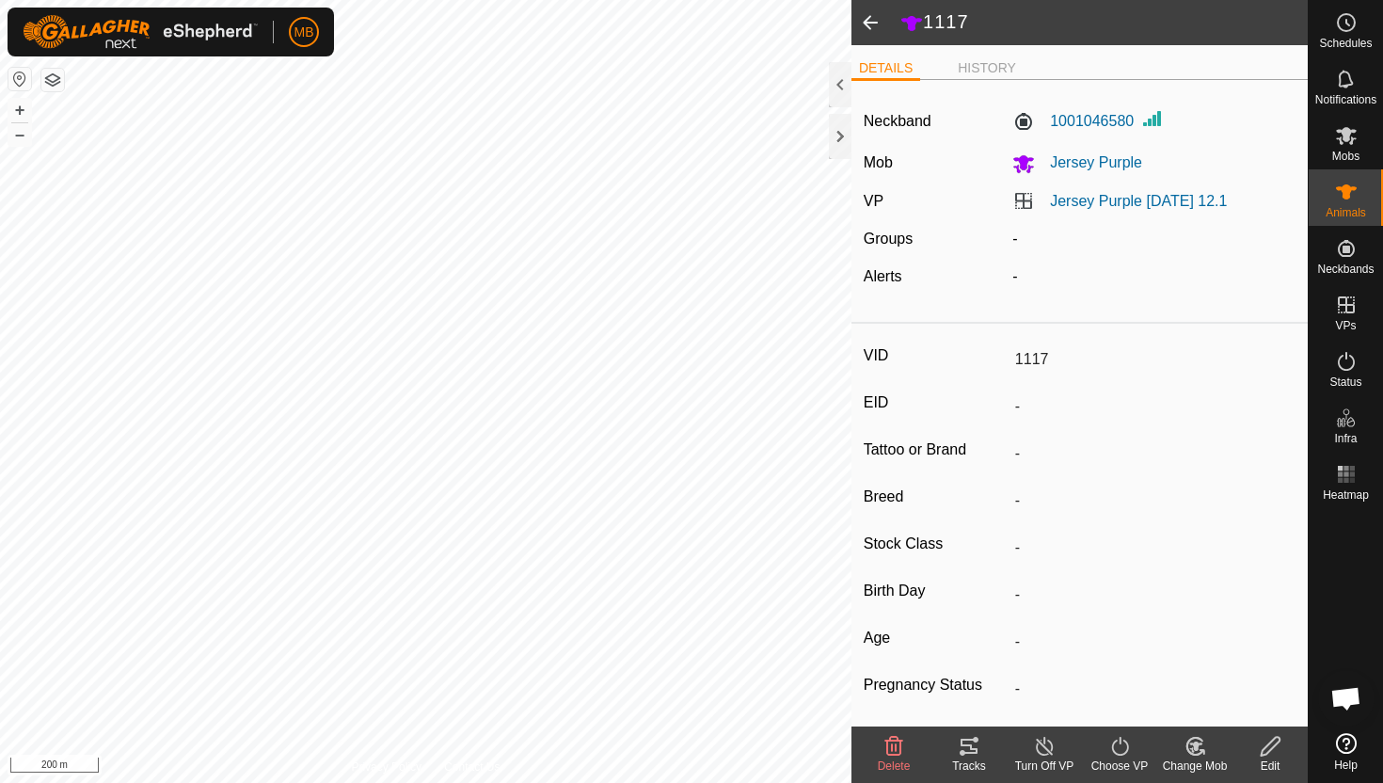
click at [1266, 757] on div "Edit" at bounding box center [1270, 765] width 75 height 17
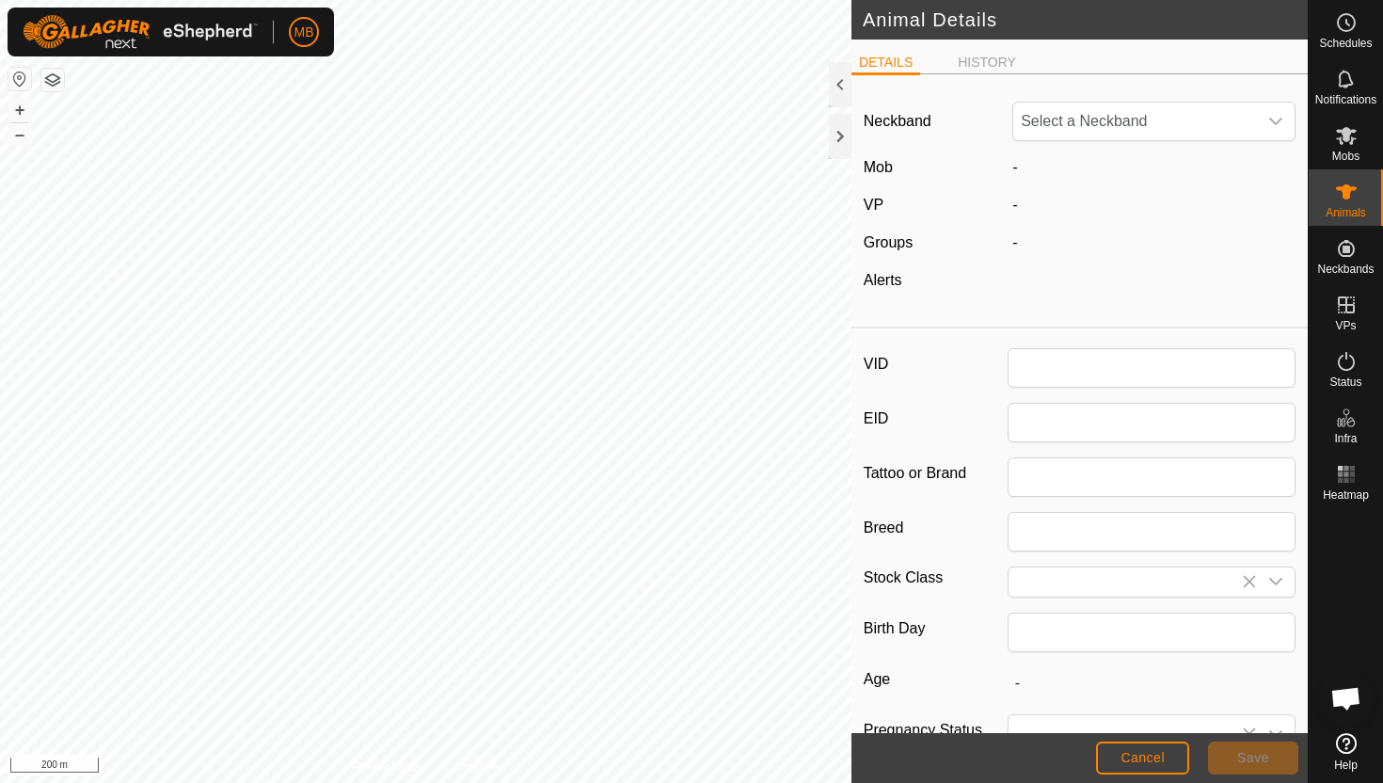
type input "1117"
type input "395"
type input "23 Mar, 2025"
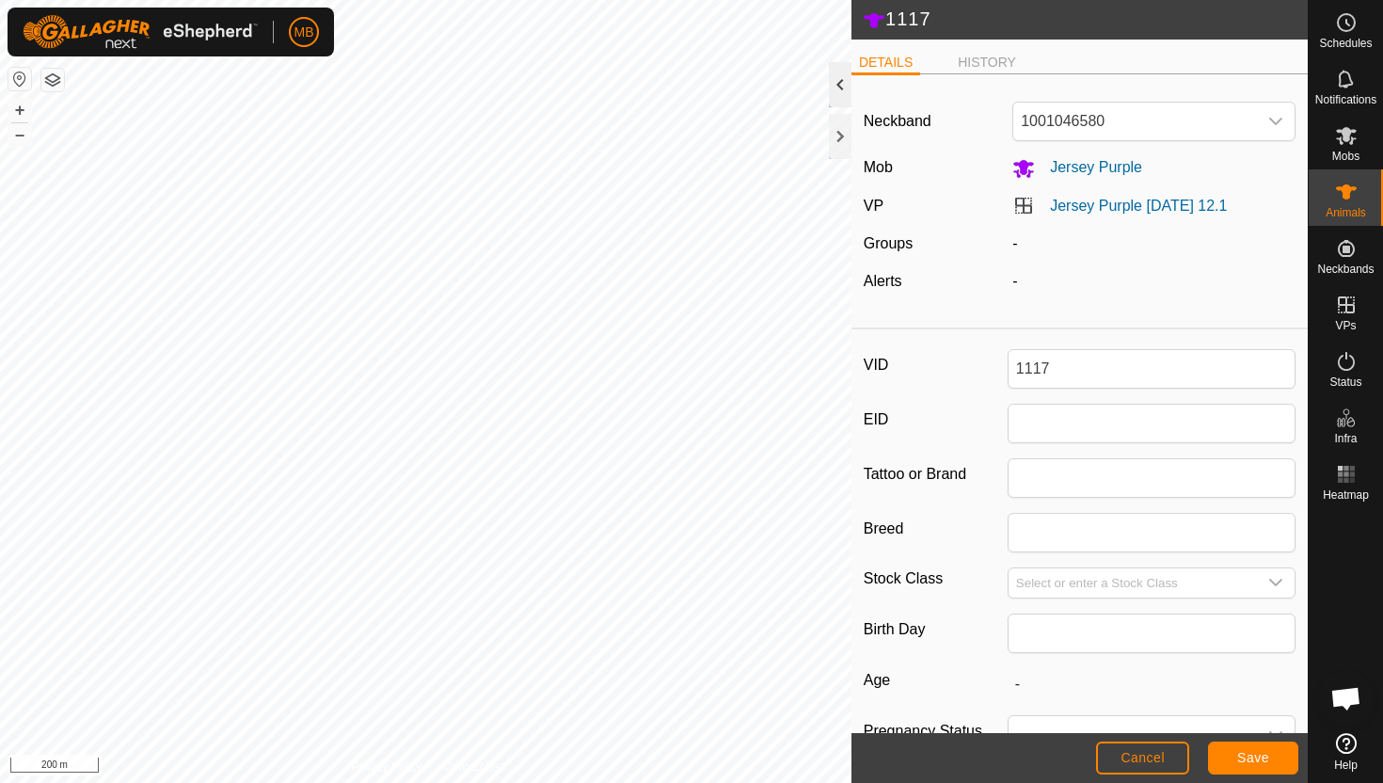
click at [833, 91] on div at bounding box center [840, 84] width 23 height 45
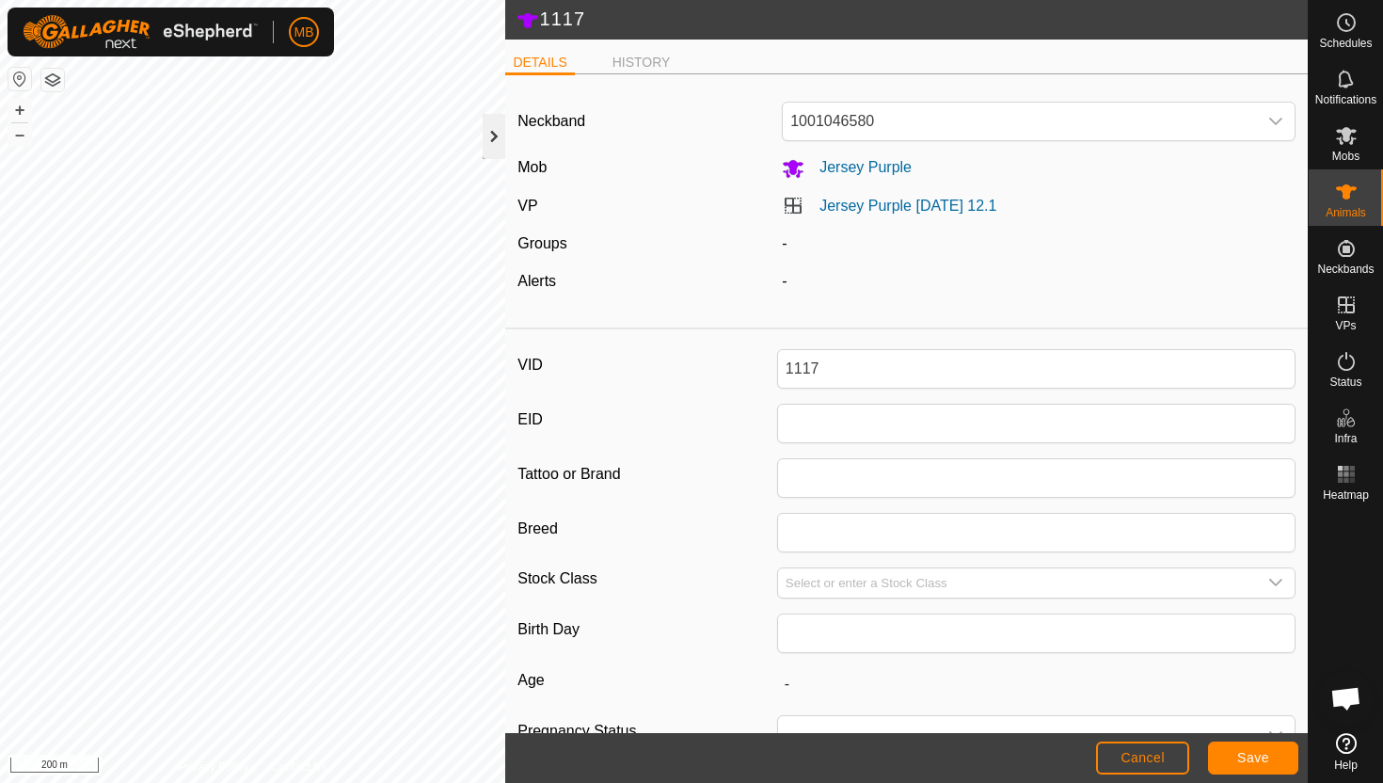
click at [493, 142] on div at bounding box center [494, 136] width 23 height 45
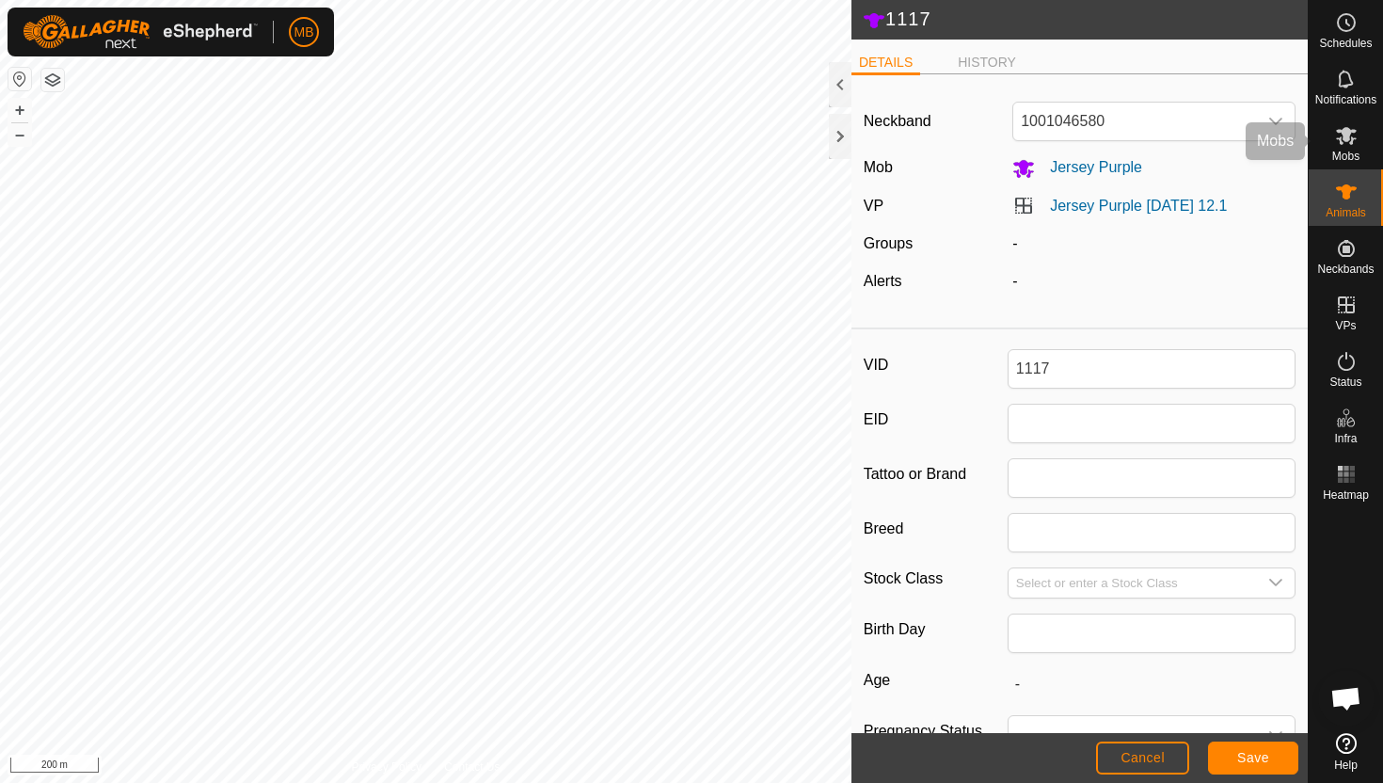
click at [1343, 151] on span "Mobs" at bounding box center [1345, 156] width 27 height 11
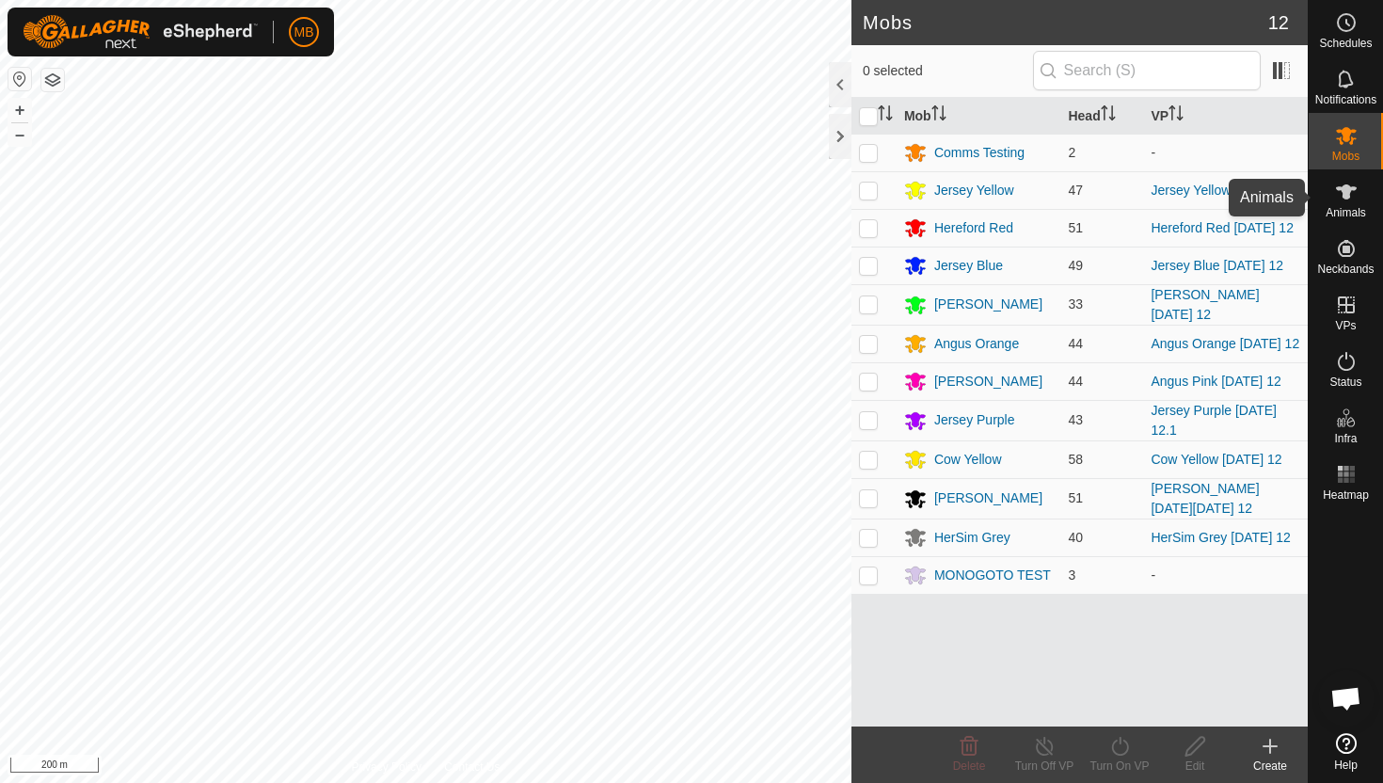
click at [1354, 218] on span "Animals" at bounding box center [1346, 212] width 40 height 11
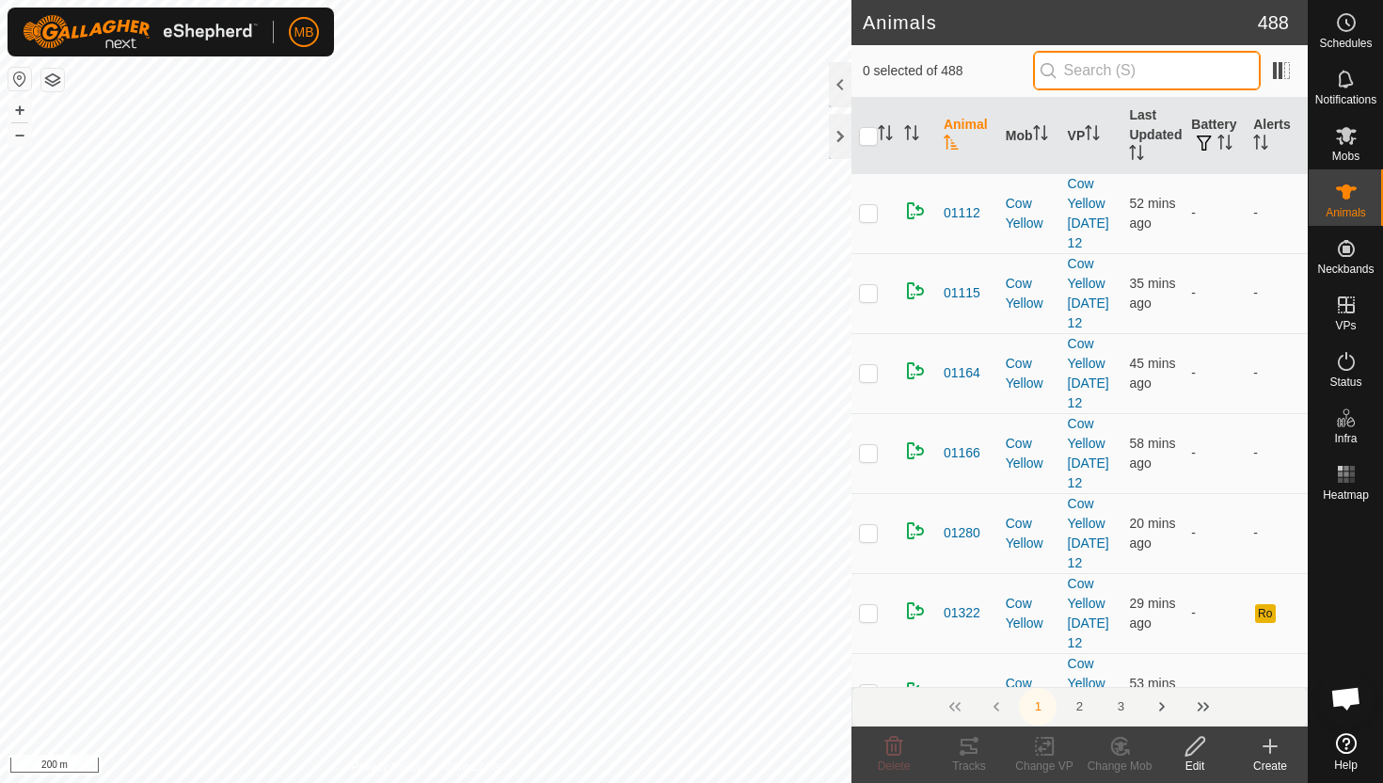
click at [1145, 76] on input "text" at bounding box center [1147, 71] width 228 height 40
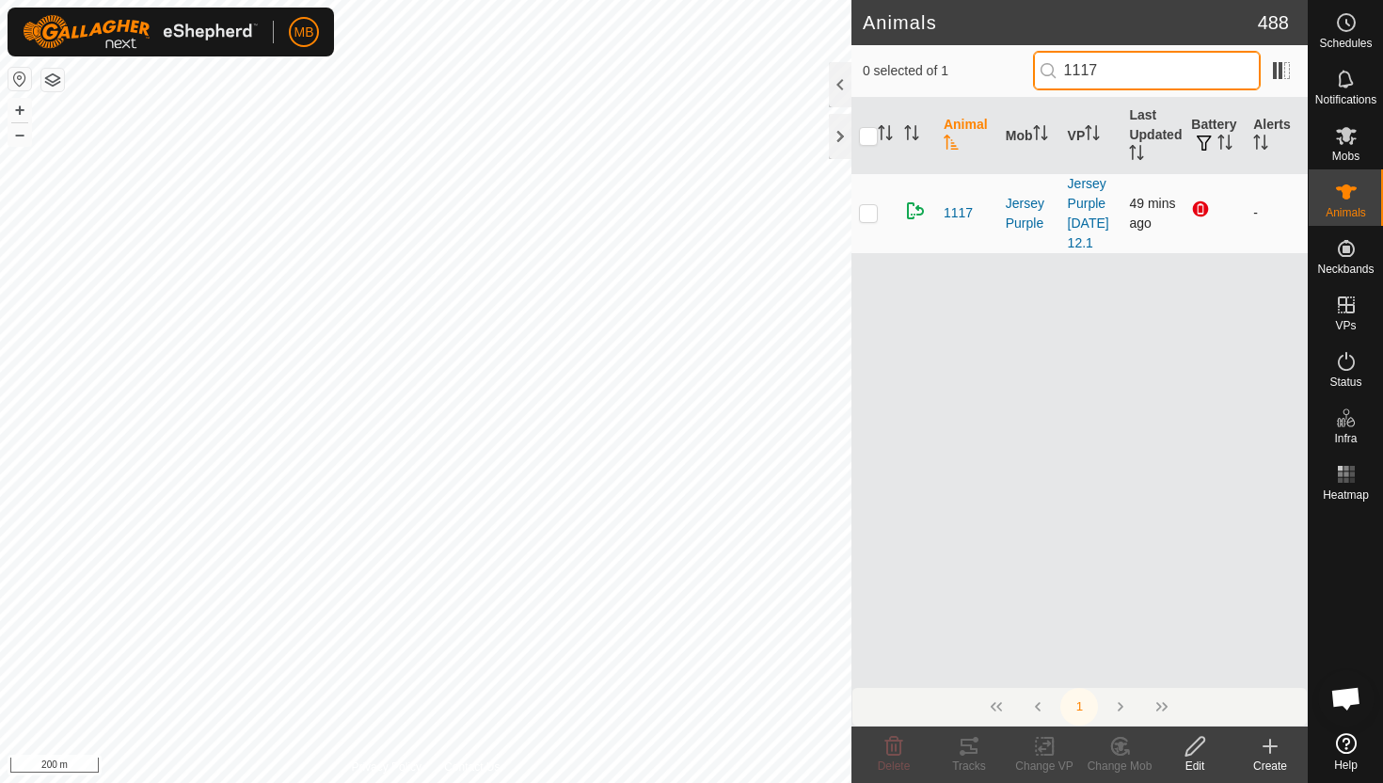
type input "1117"
click at [876, 216] on p-checkbox at bounding box center [868, 212] width 19 height 15
checkbox input "true"
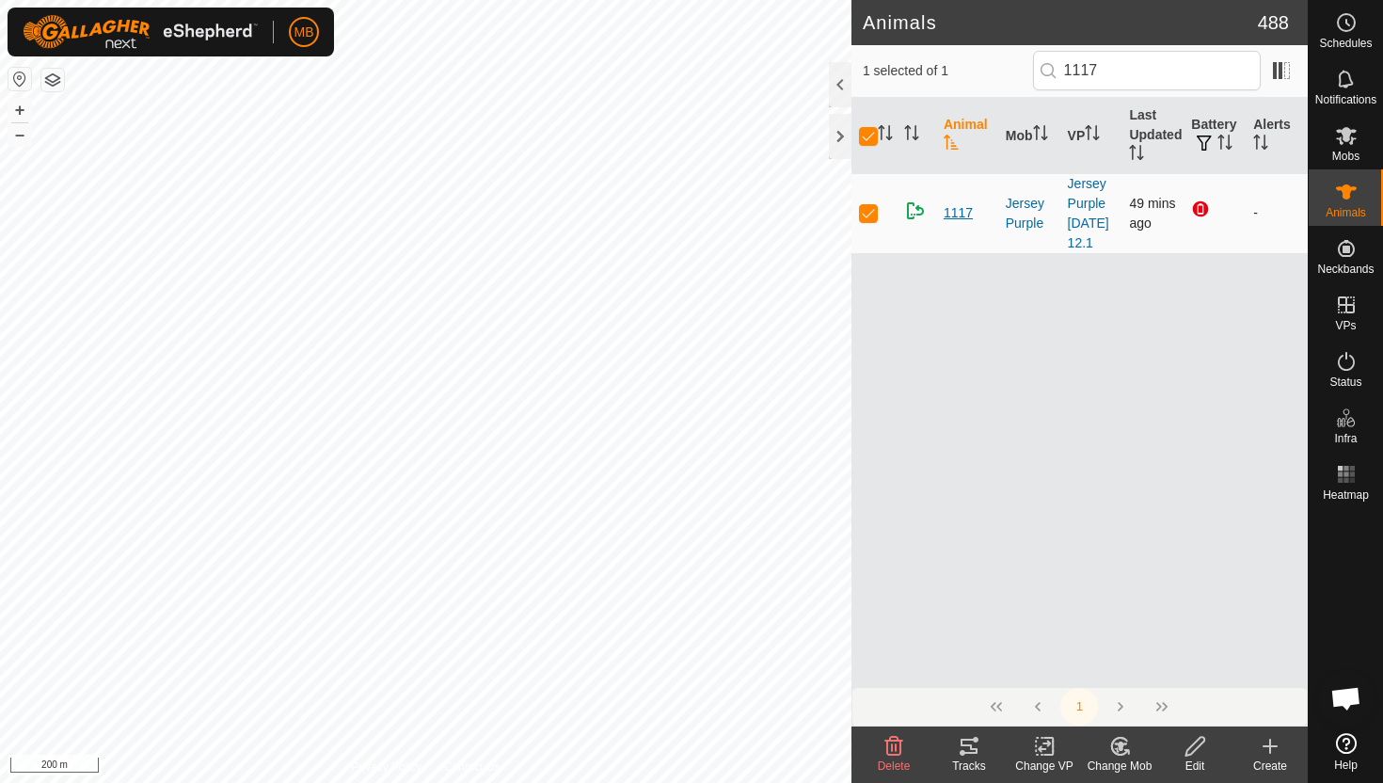
click at [952, 216] on span "1117" at bounding box center [958, 213] width 29 height 20
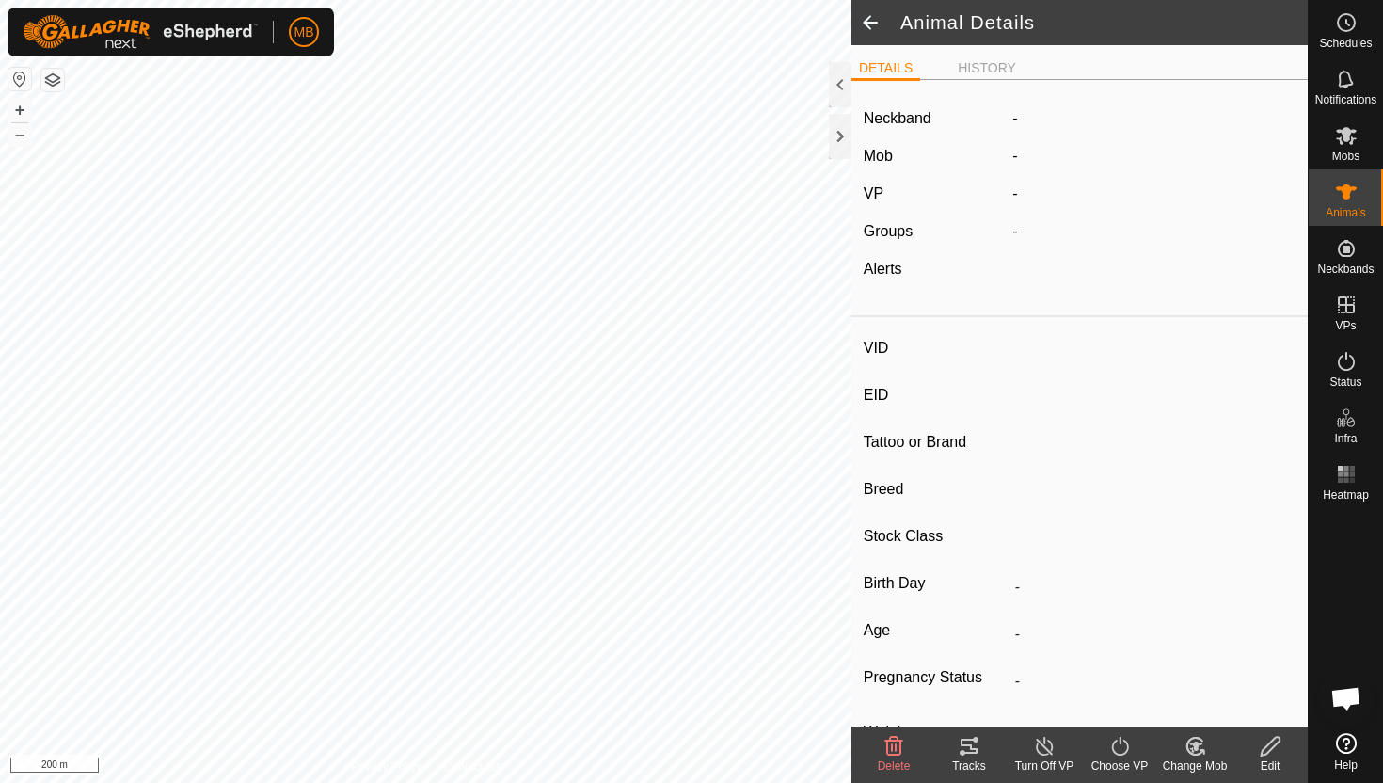
type input "1117"
type input "-"
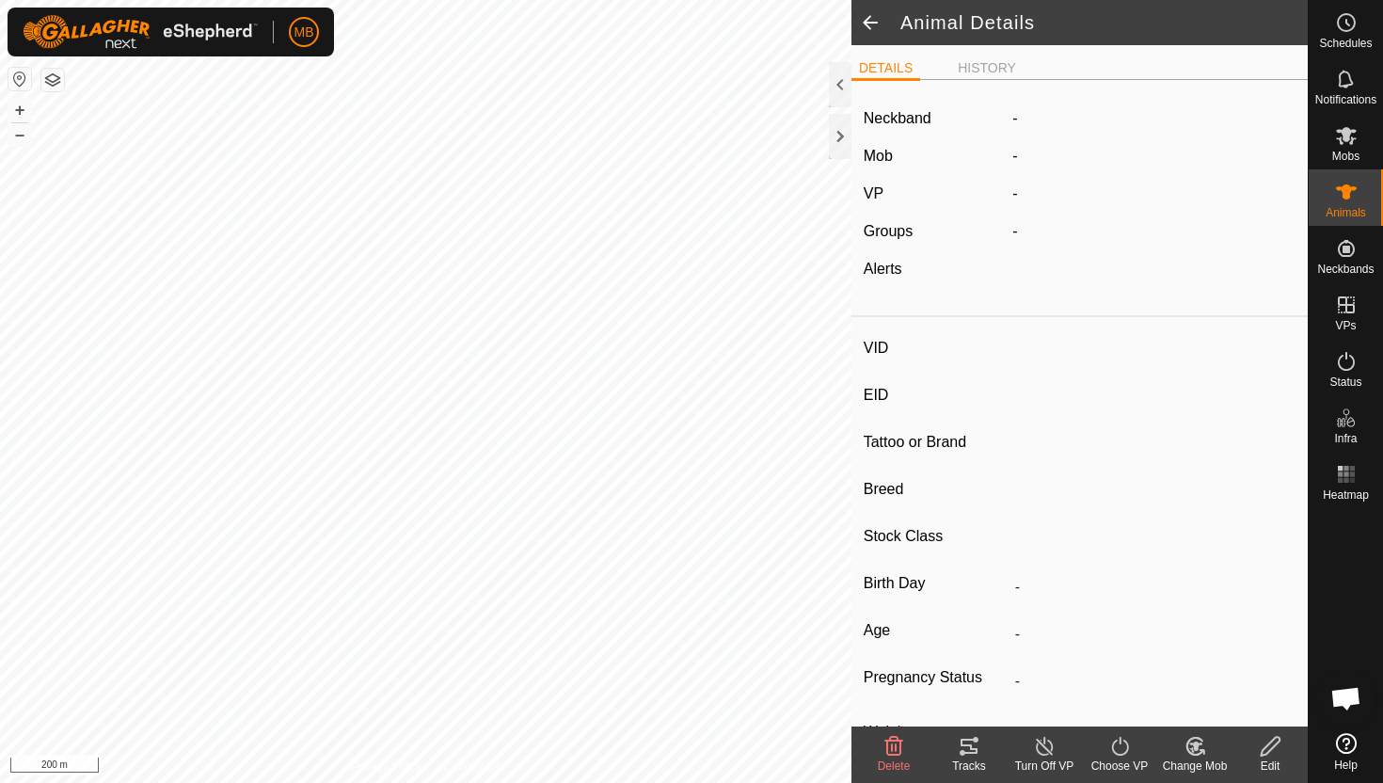
type input "395 kg"
type input "-"
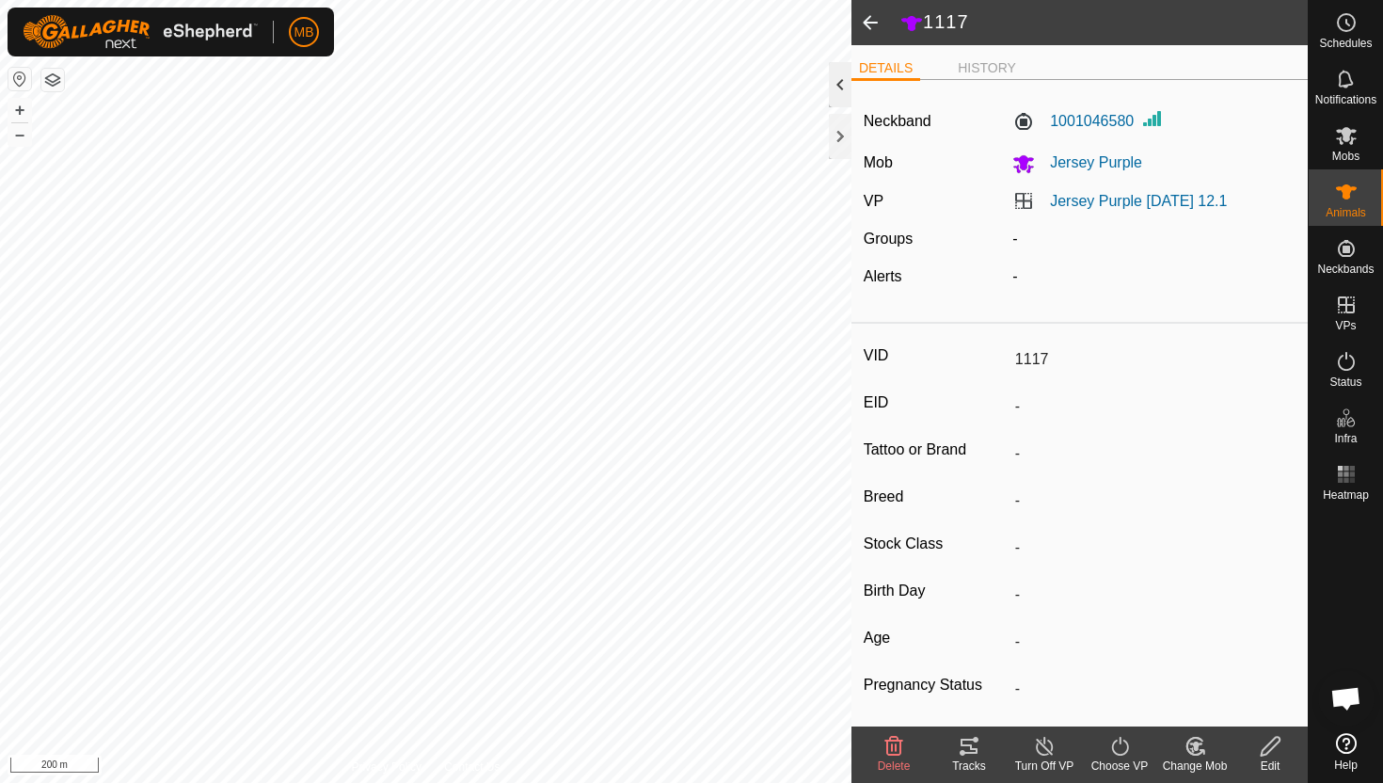
click at [842, 85] on div at bounding box center [840, 84] width 23 height 45
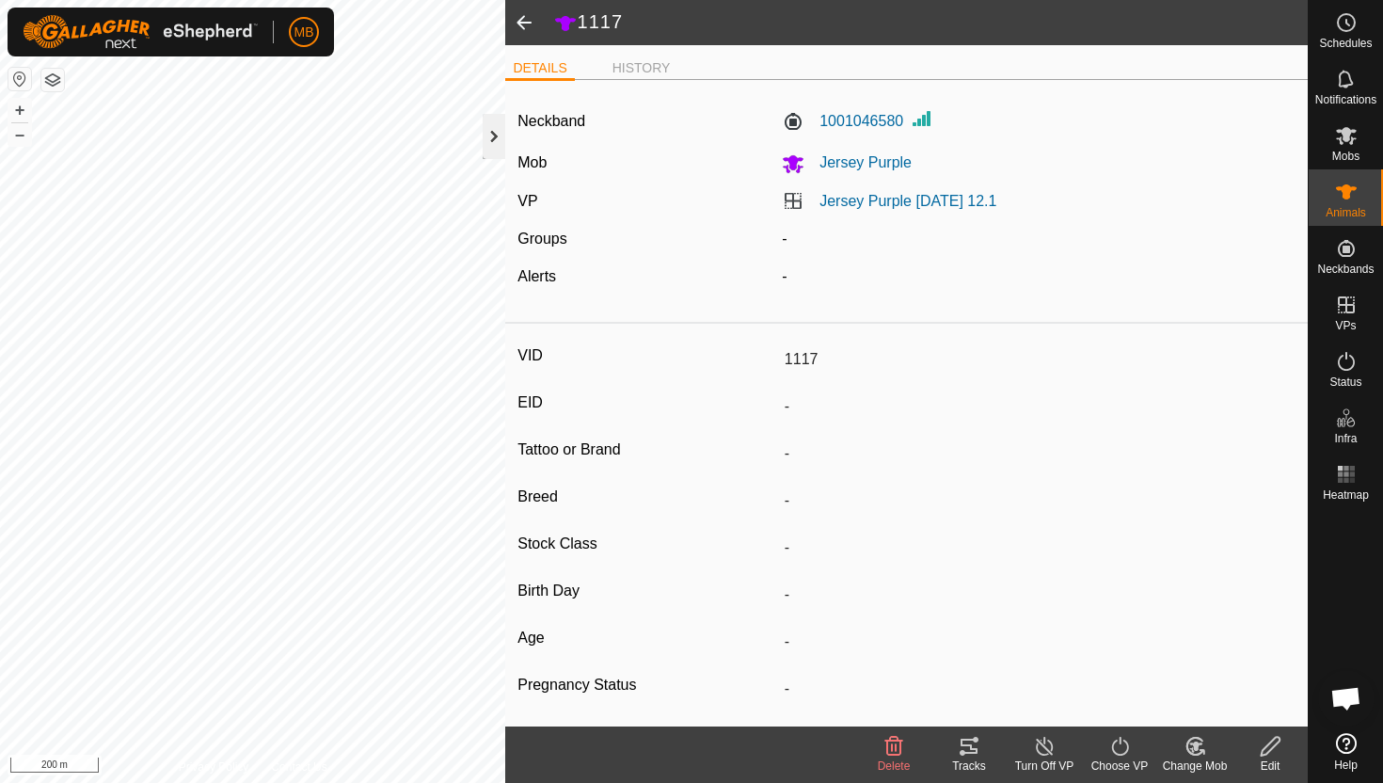
click at [493, 132] on div at bounding box center [494, 136] width 23 height 45
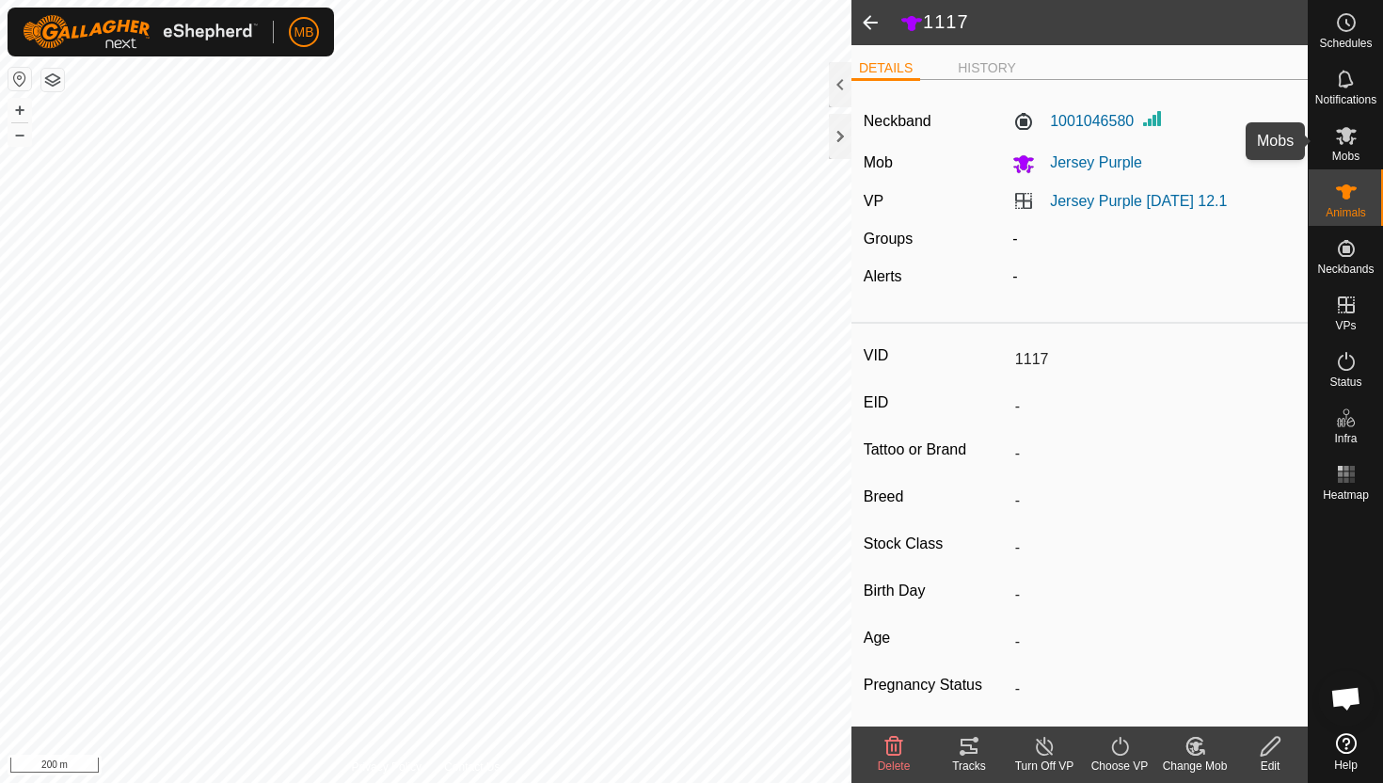
click at [1347, 148] on es-mob-svg-icon at bounding box center [1346, 135] width 34 height 30
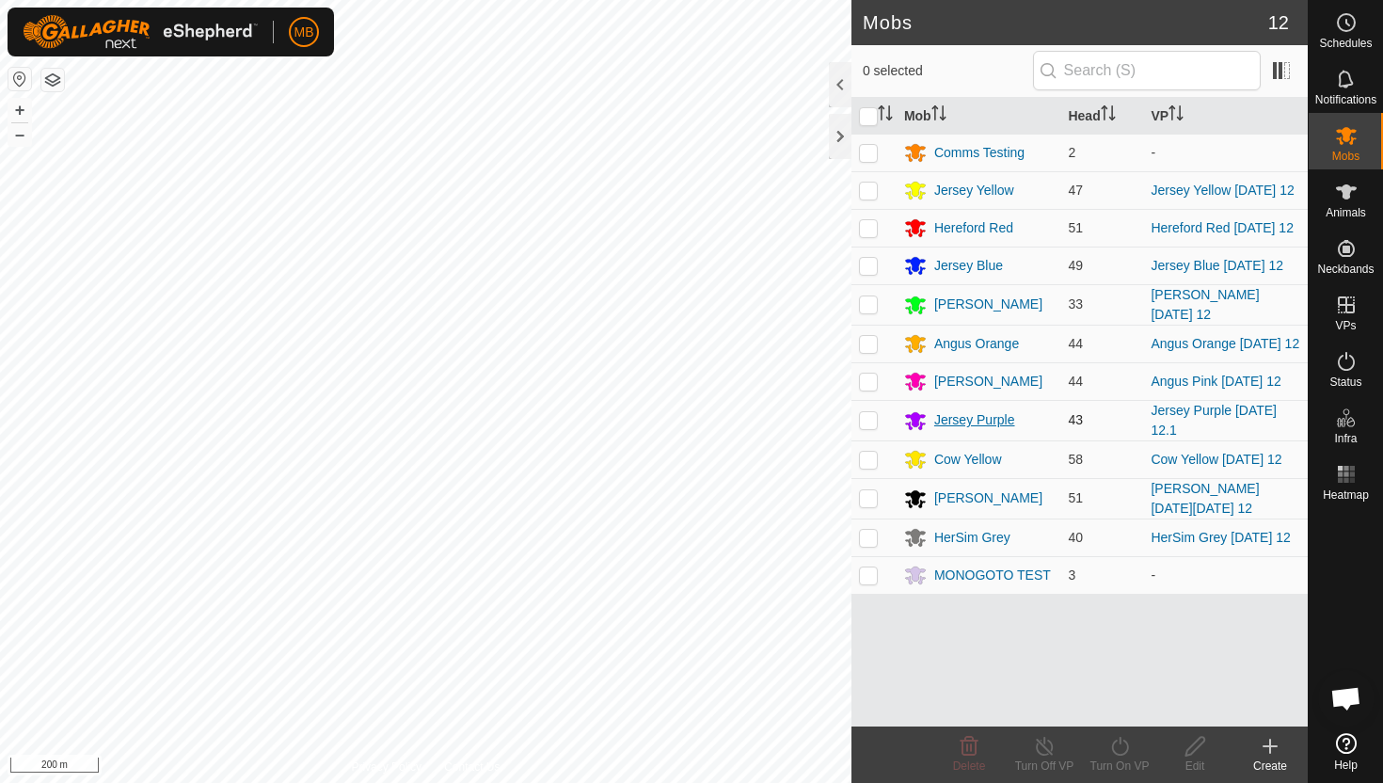
click at [965, 419] on div "Jersey Purple" at bounding box center [974, 420] width 81 height 20
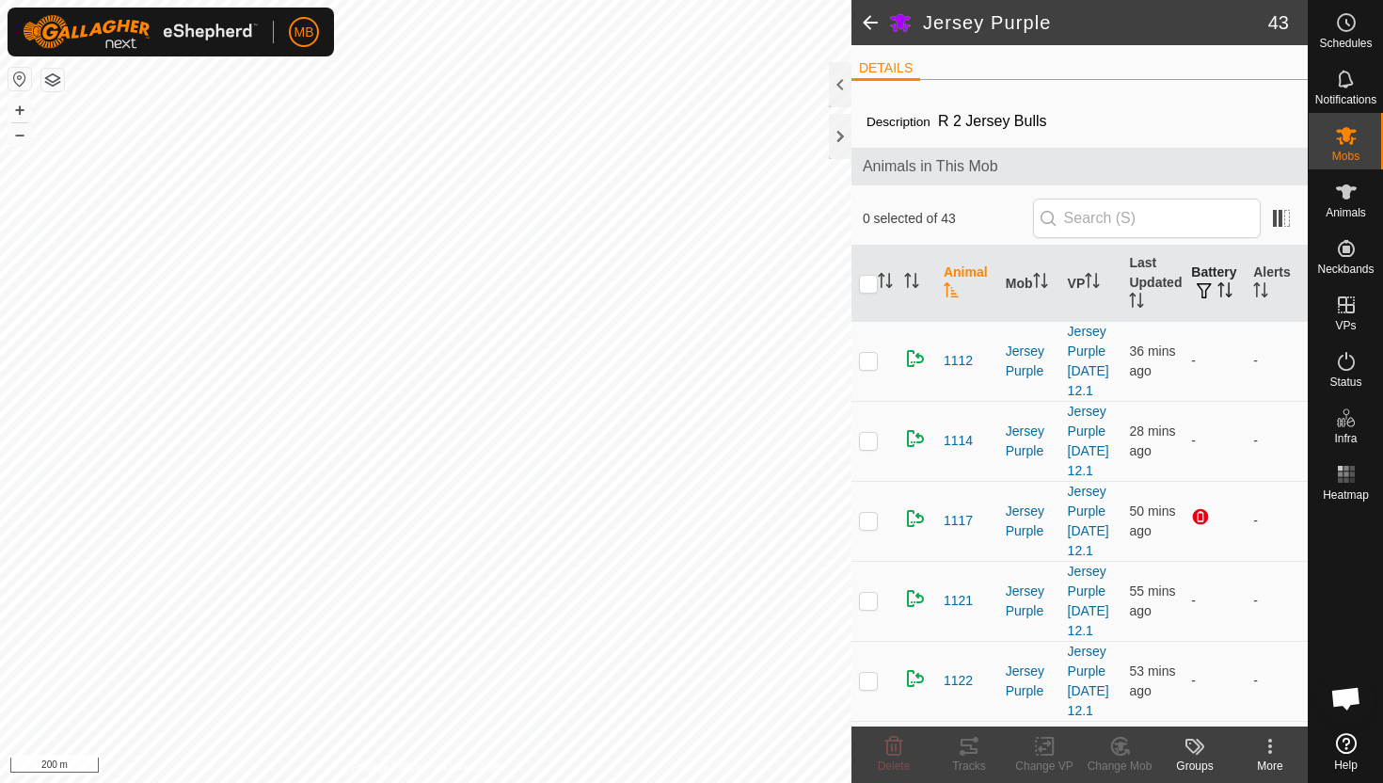
click at [1210, 283] on span "button" at bounding box center [1204, 290] width 15 height 15
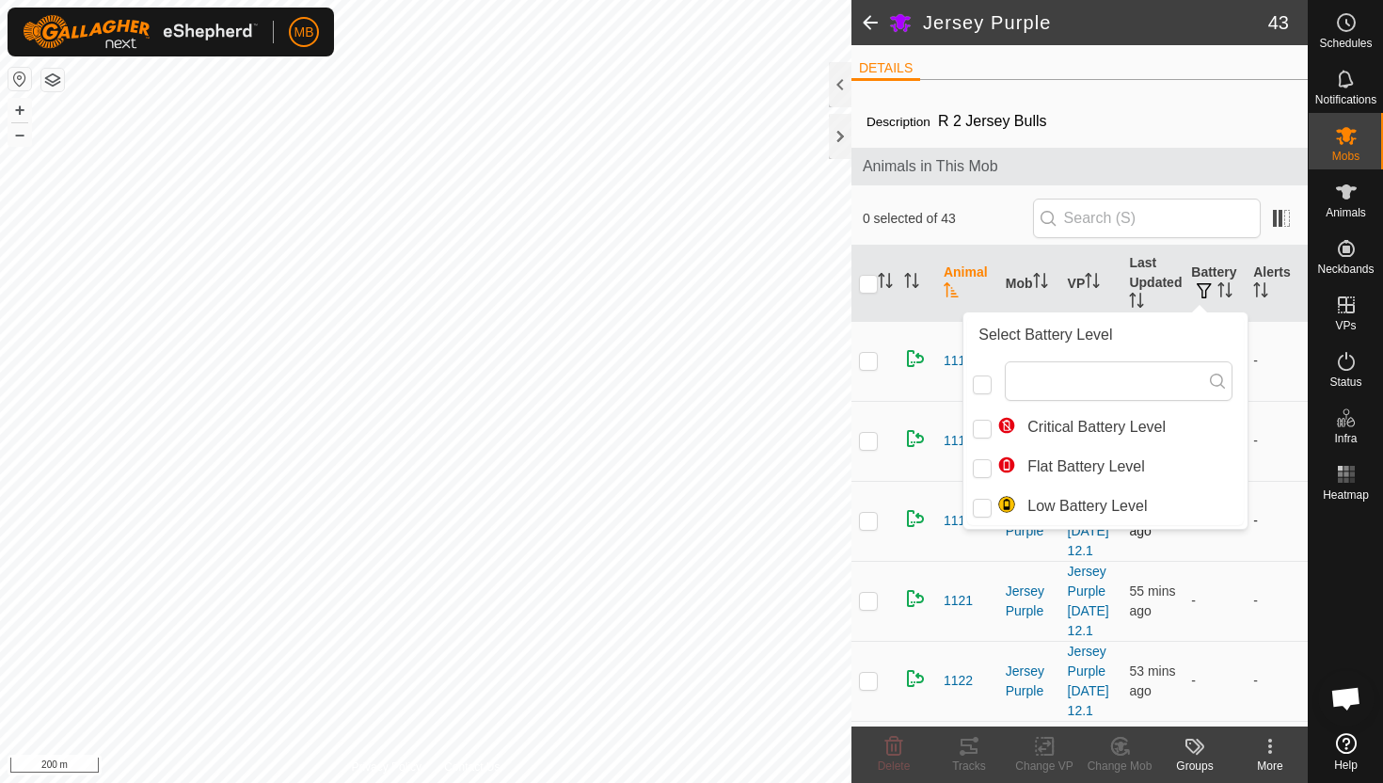
click at [1252, 556] on td "-" at bounding box center [1277, 521] width 62 height 80
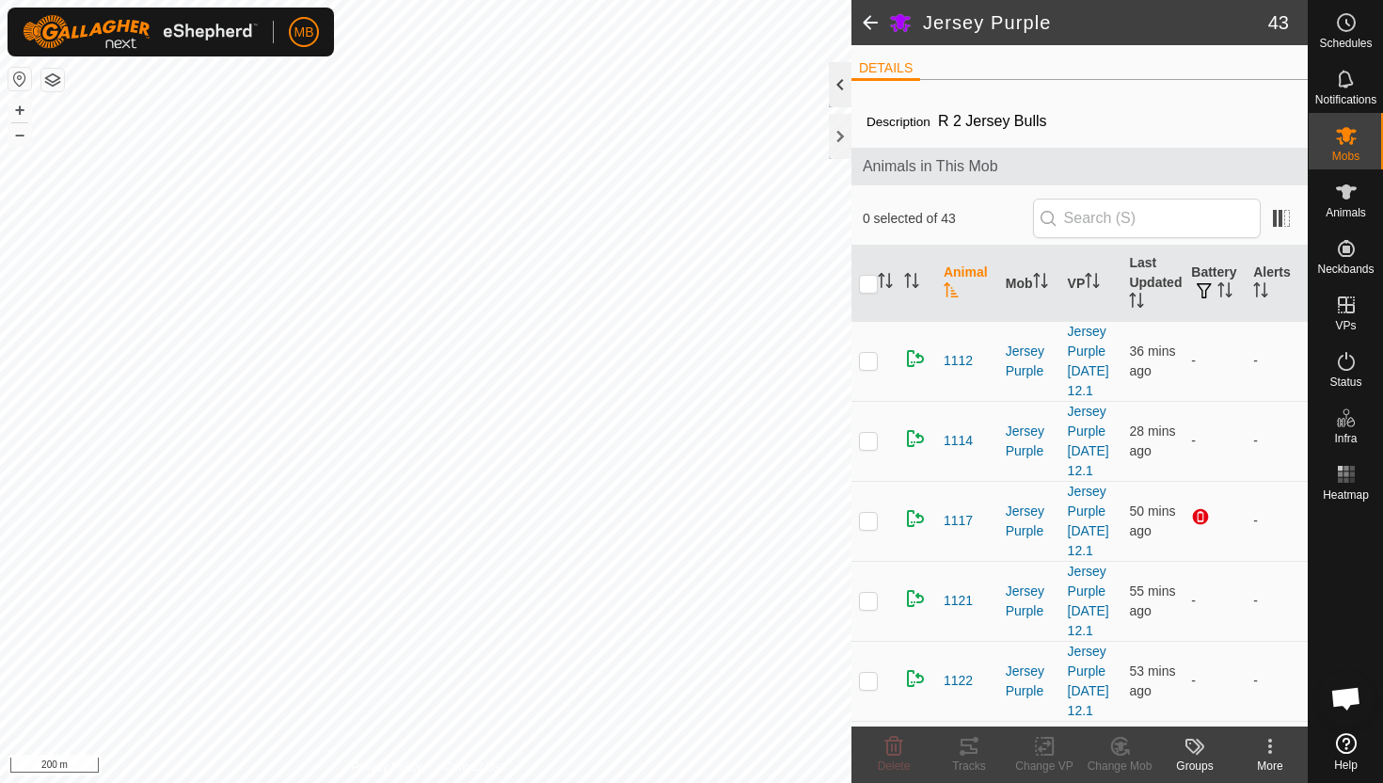
click at [833, 78] on div at bounding box center [840, 84] width 23 height 45
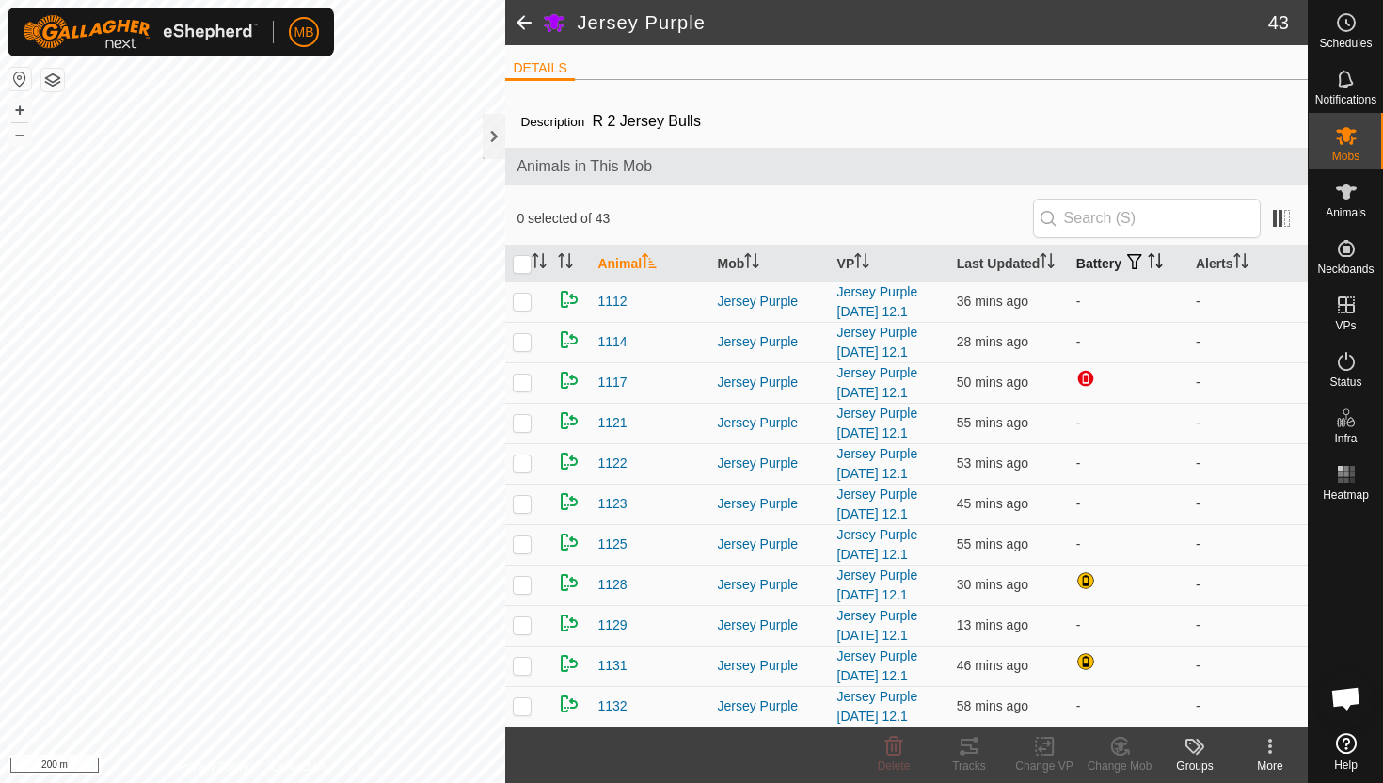
click at [1091, 260] on th "Battery" at bounding box center [1128, 264] width 119 height 37
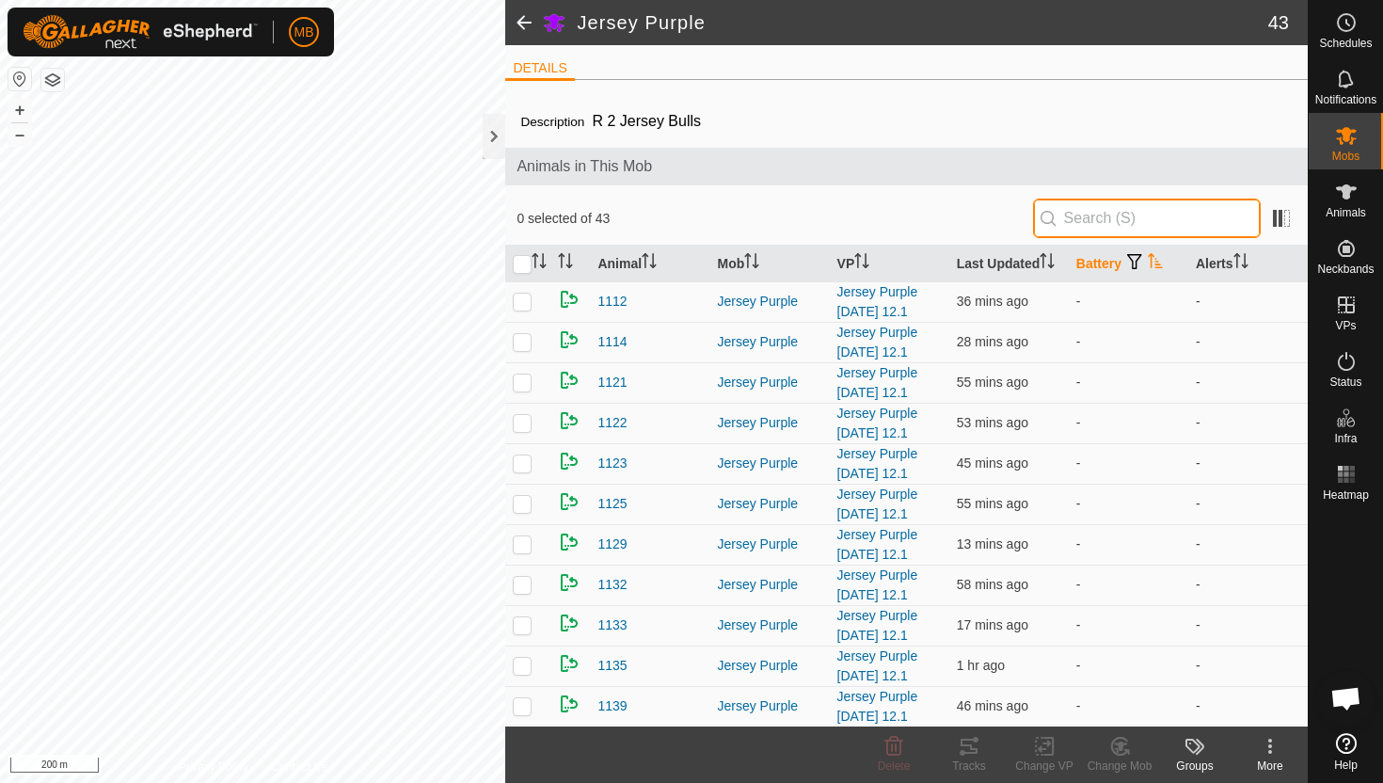
click at [1098, 215] on input "text" at bounding box center [1147, 219] width 228 height 40
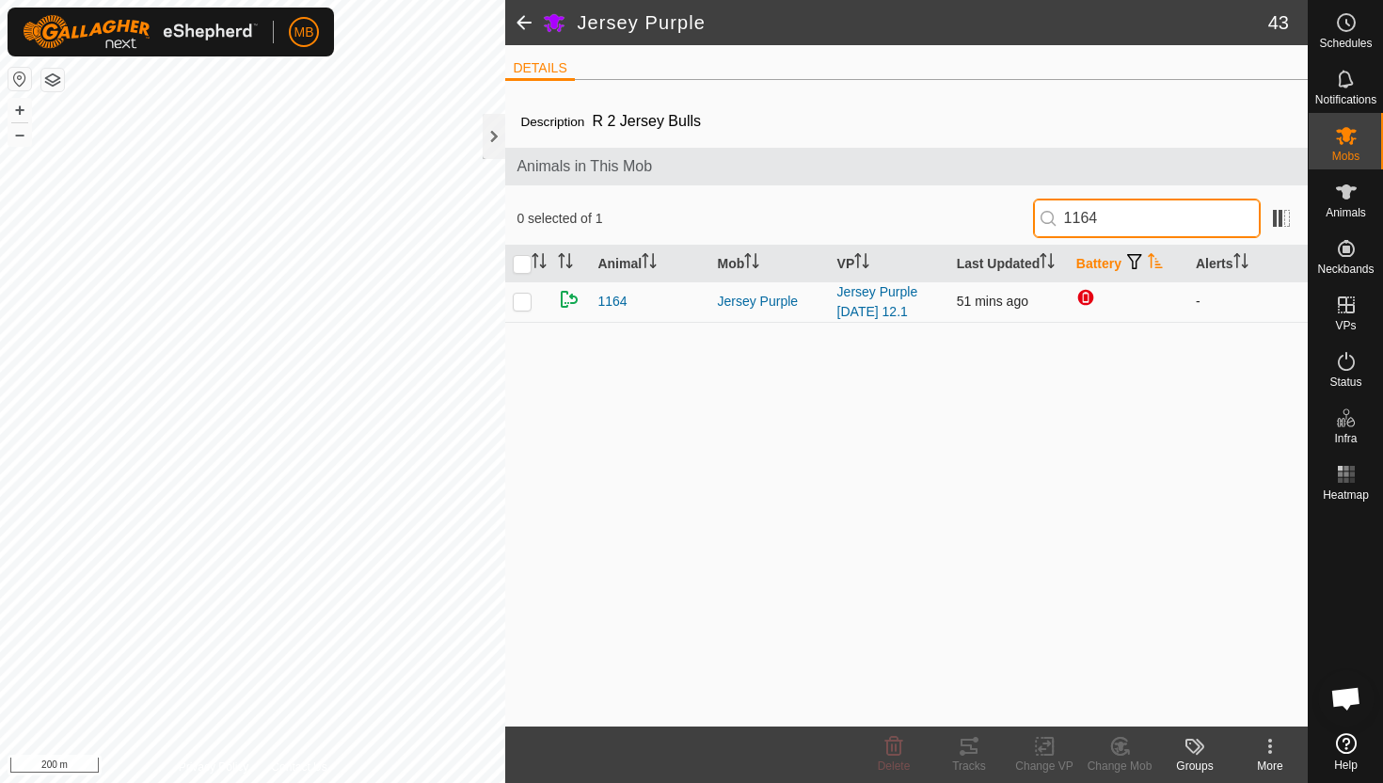
type input "1164"
click at [531, 303] on p-checkbox at bounding box center [522, 301] width 19 height 15
checkbox input "true"
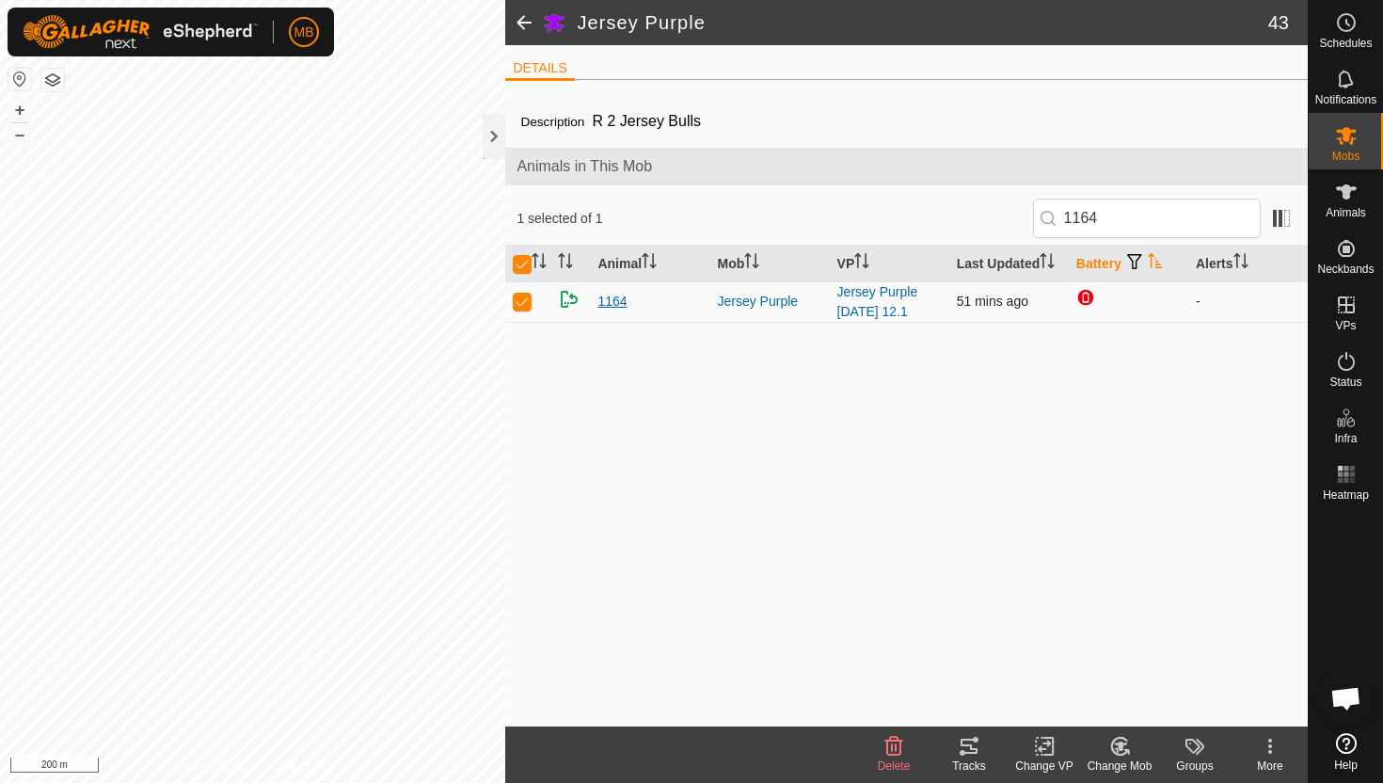
click at [617, 303] on span "1164" at bounding box center [611, 302] width 29 height 20
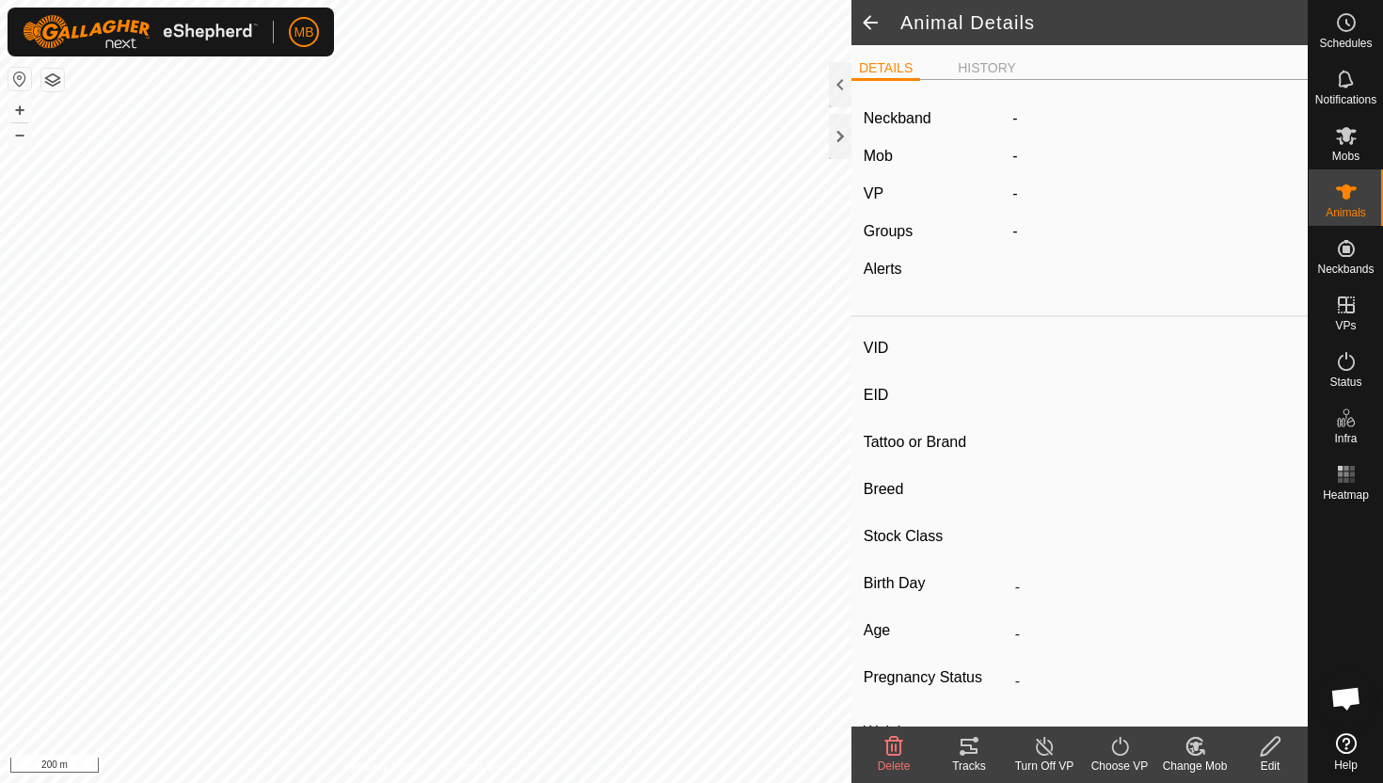
type input "1164"
type input "-"
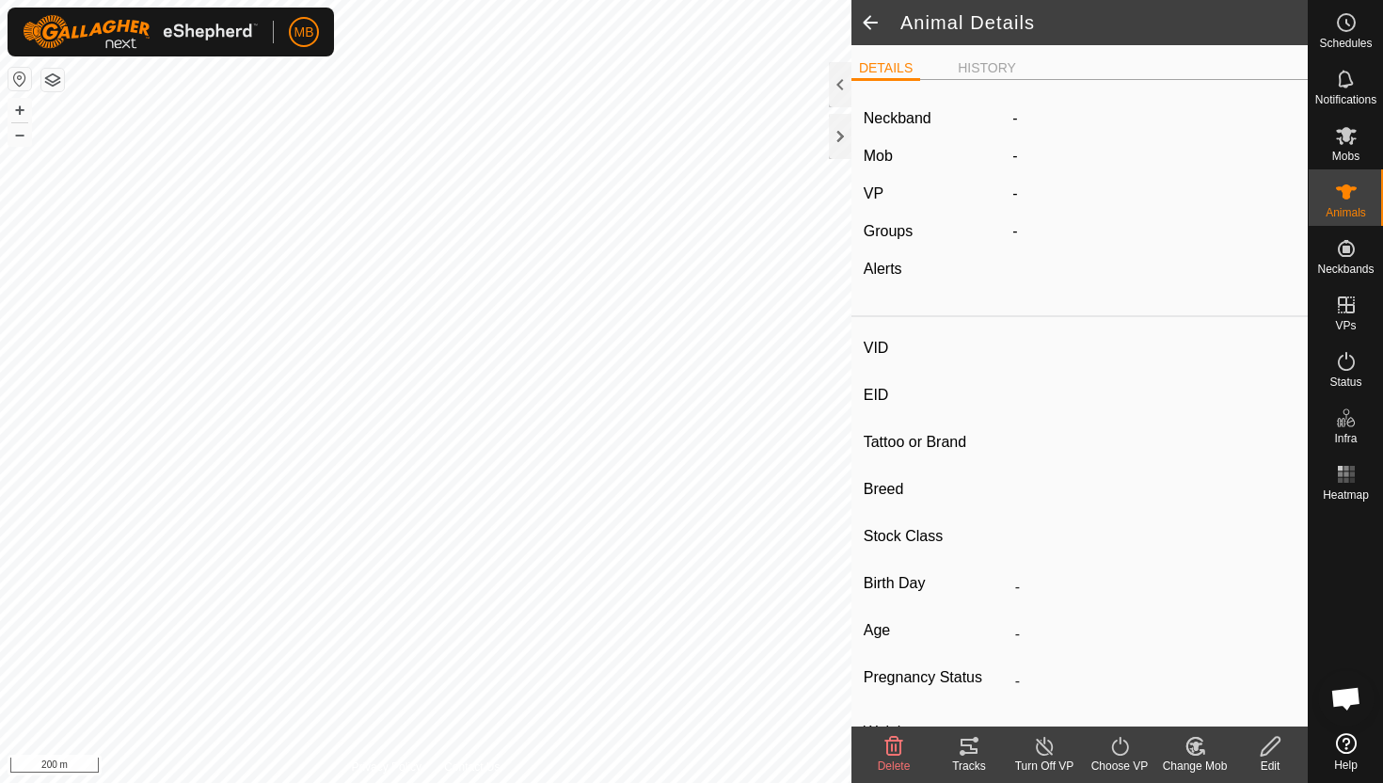
type input "436 kg"
type input "-"
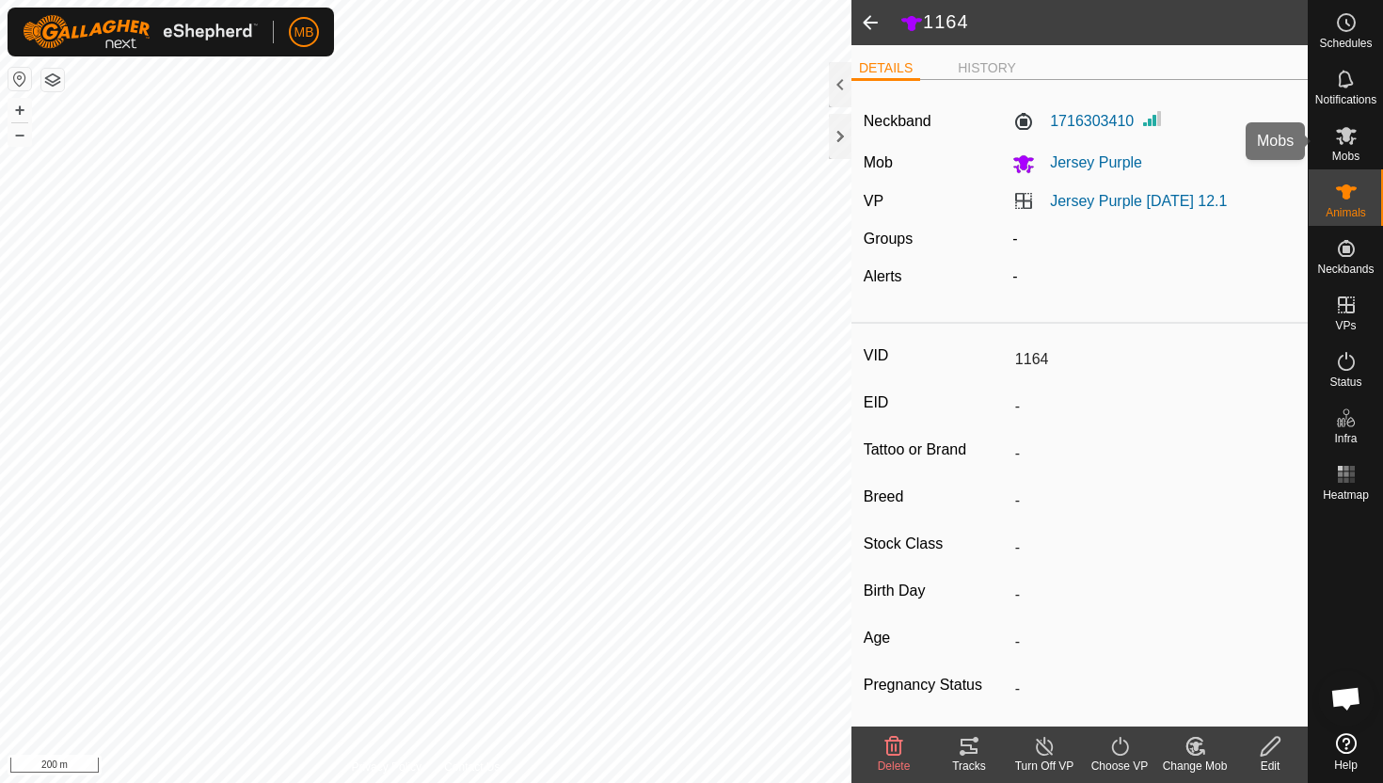
click at [1355, 141] on icon at bounding box center [1346, 135] width 23 height 23
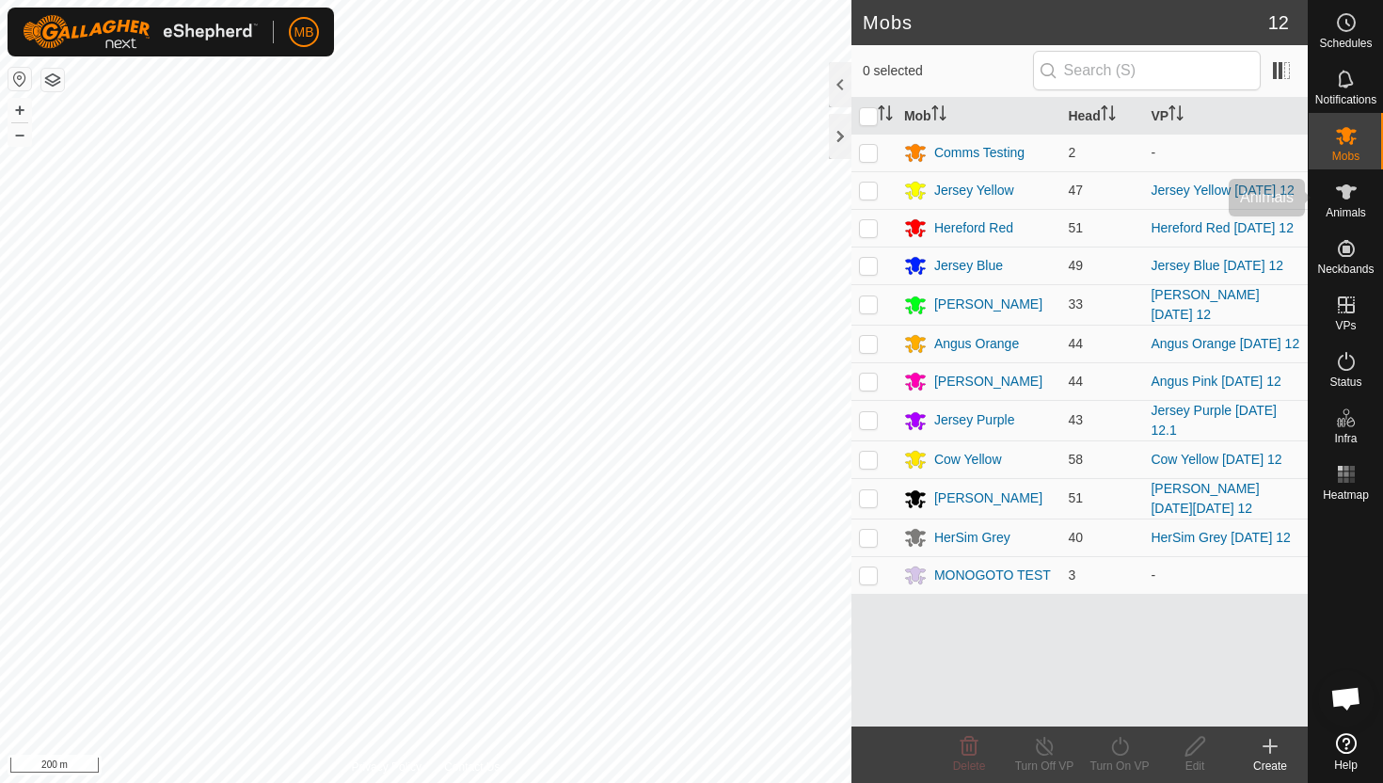
click at [1351, 202] on icon at bounding box center [1346, 192] width 23 height 23
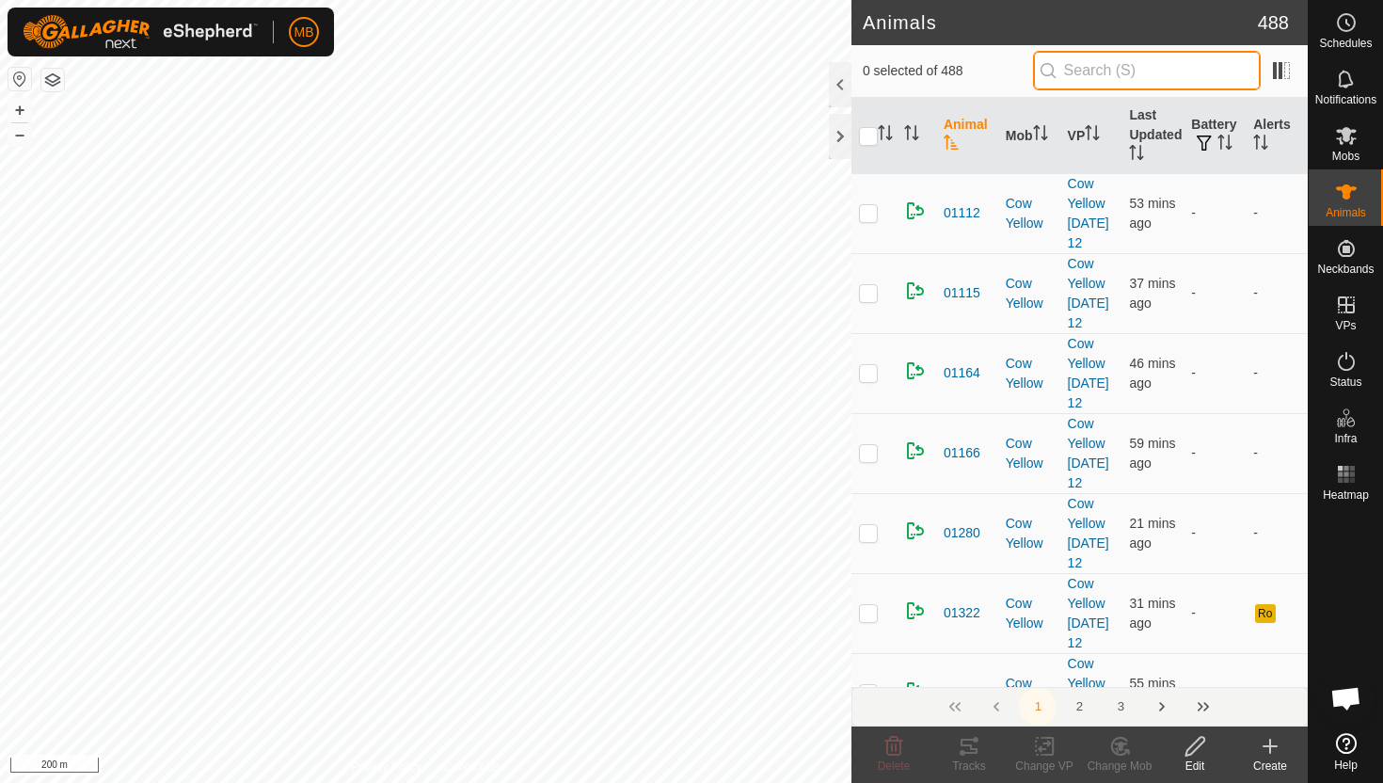
click at [1195, 76] on input "text" at bounding box center [1147, 71] width 228 height 40
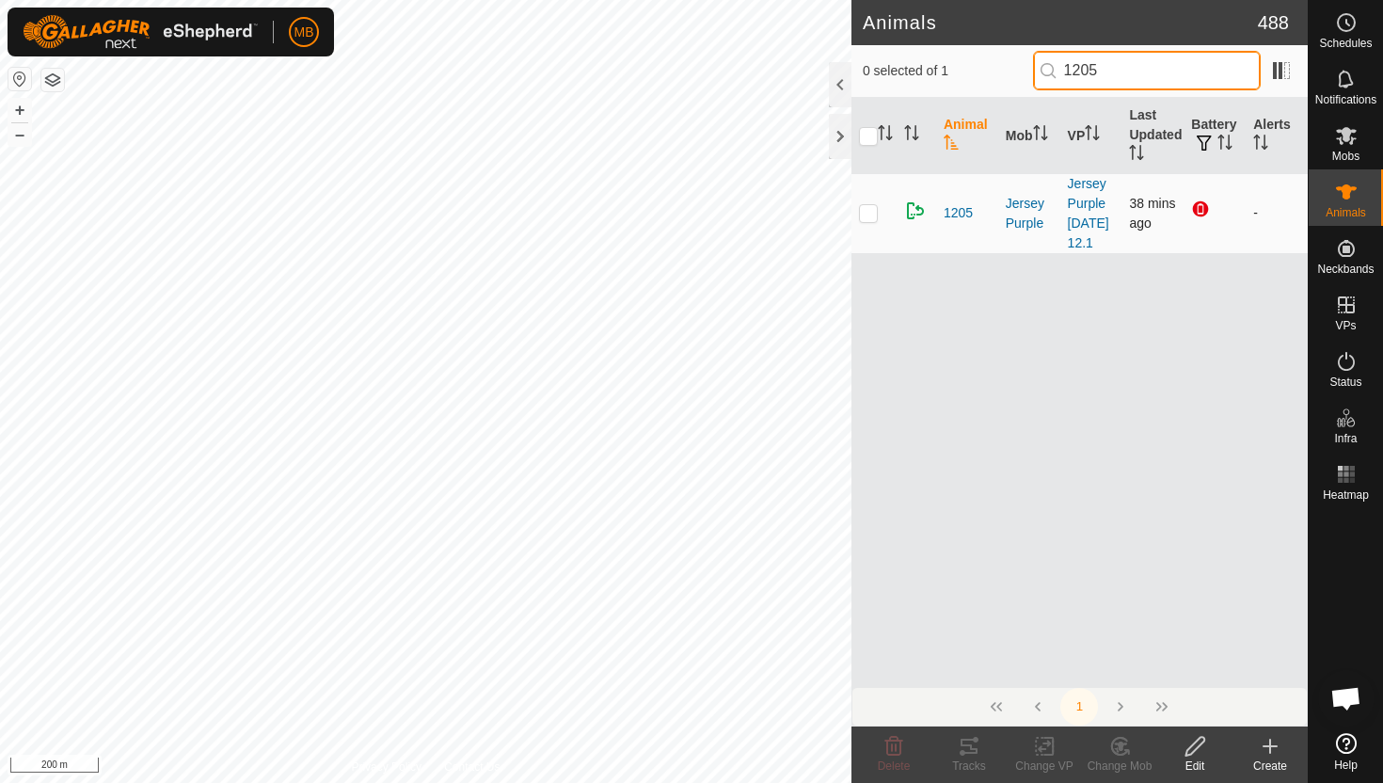
type input "1205"
click at [865, 219] on p-checkbox at bounding box center [868, 212] width 19 height 15
checkbox input "true"
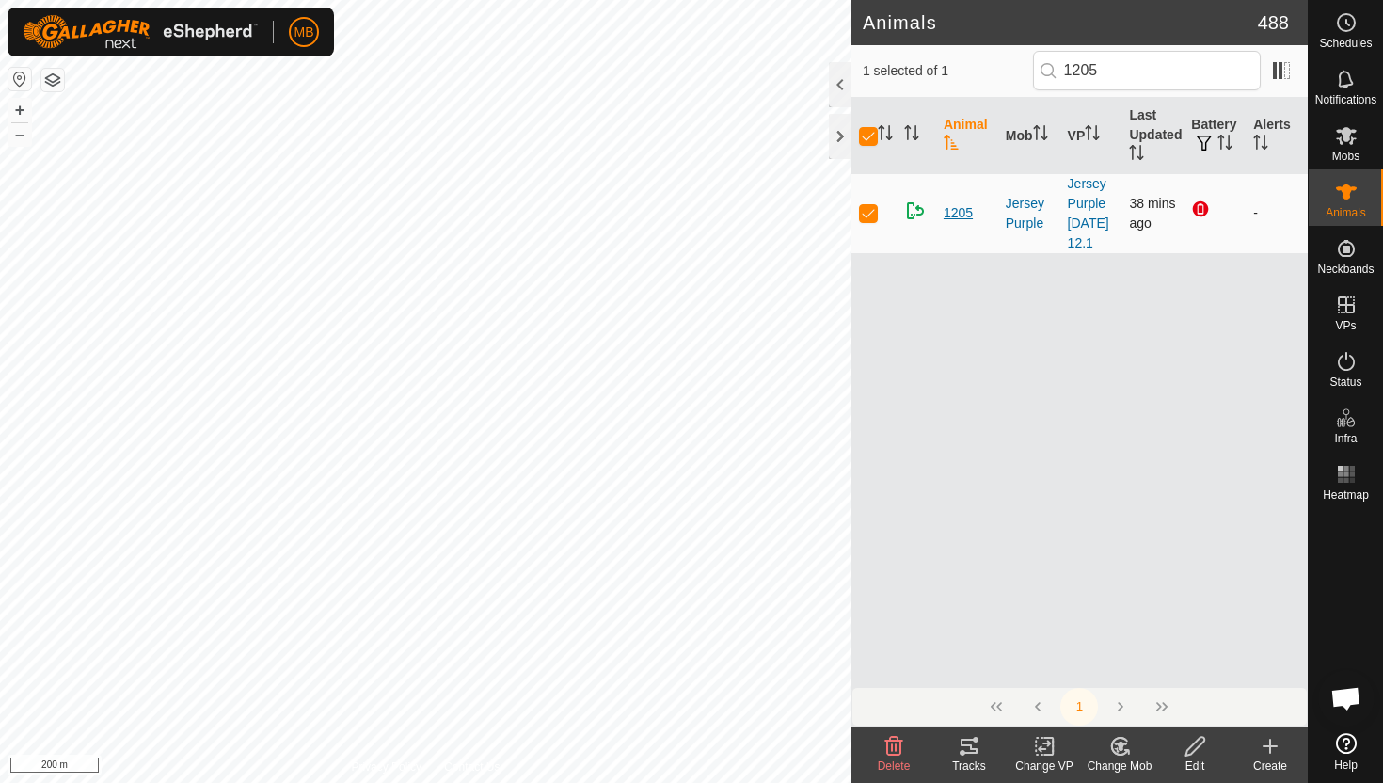
click at [953, 218] on span "1205" at bounding box center [958, 213] width 29 height 20
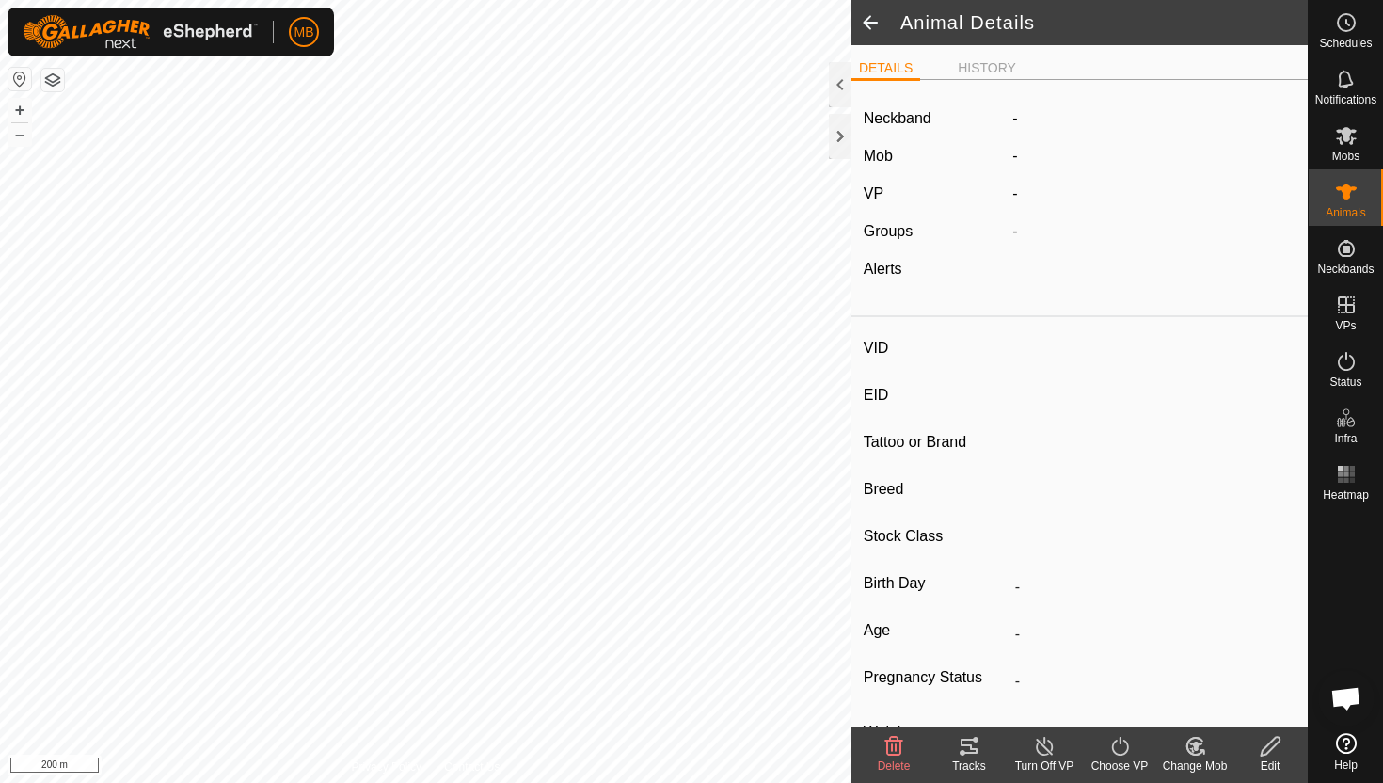
type input "1205"
type input "-"
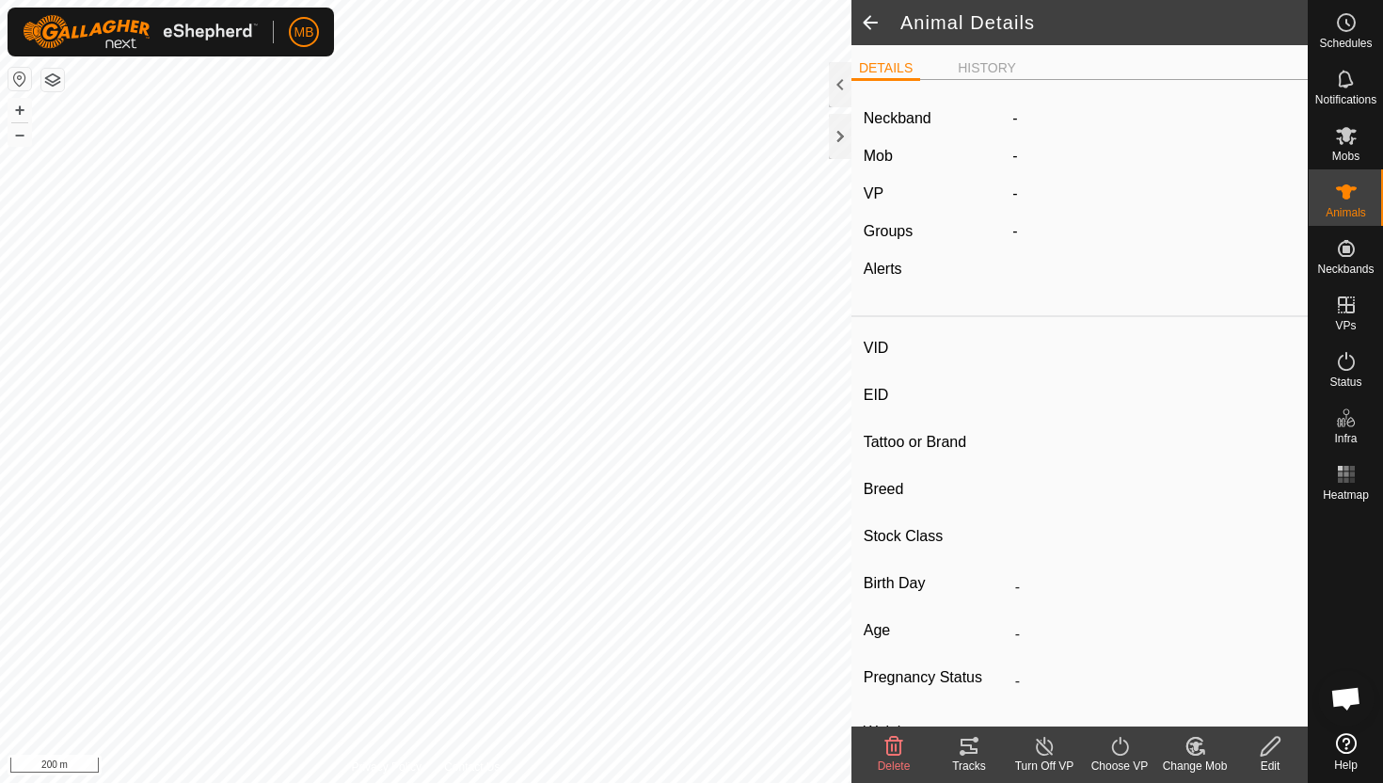
type input "383 kg"
type input "-"
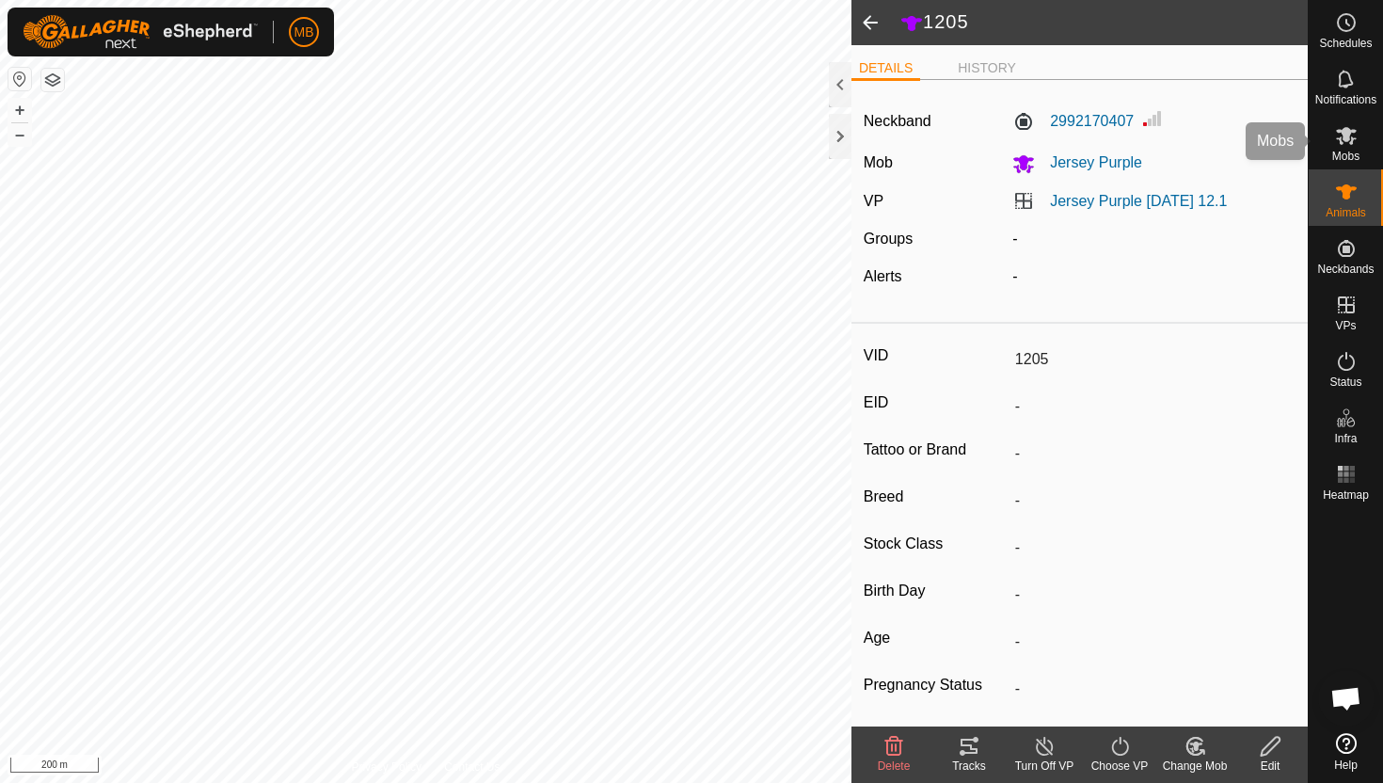
click at [1355, 151] on span "Mobs" at bounding box center [1345, 156] width 27 height 11
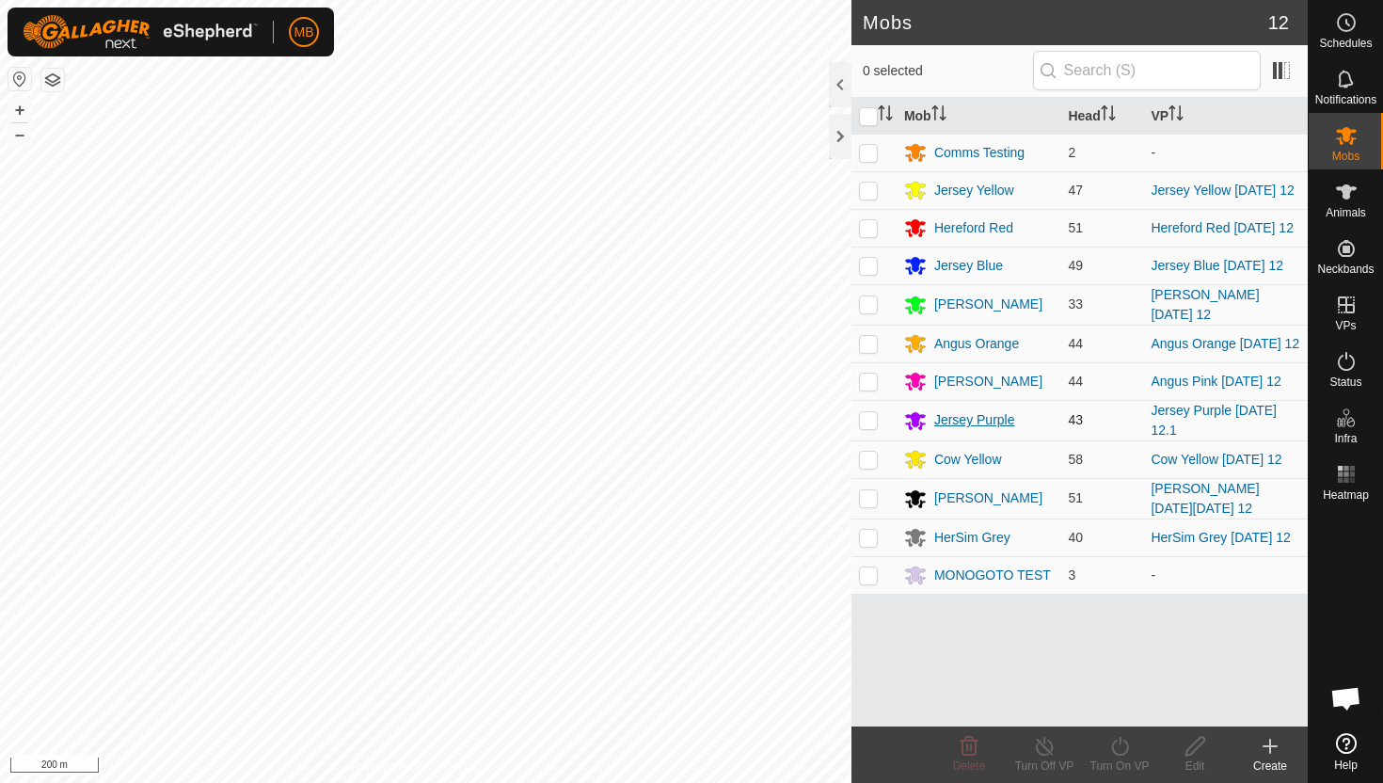
click at [951, 421] on div "Jersey Purple" at bounding box center [974, 420] width 81 height 20
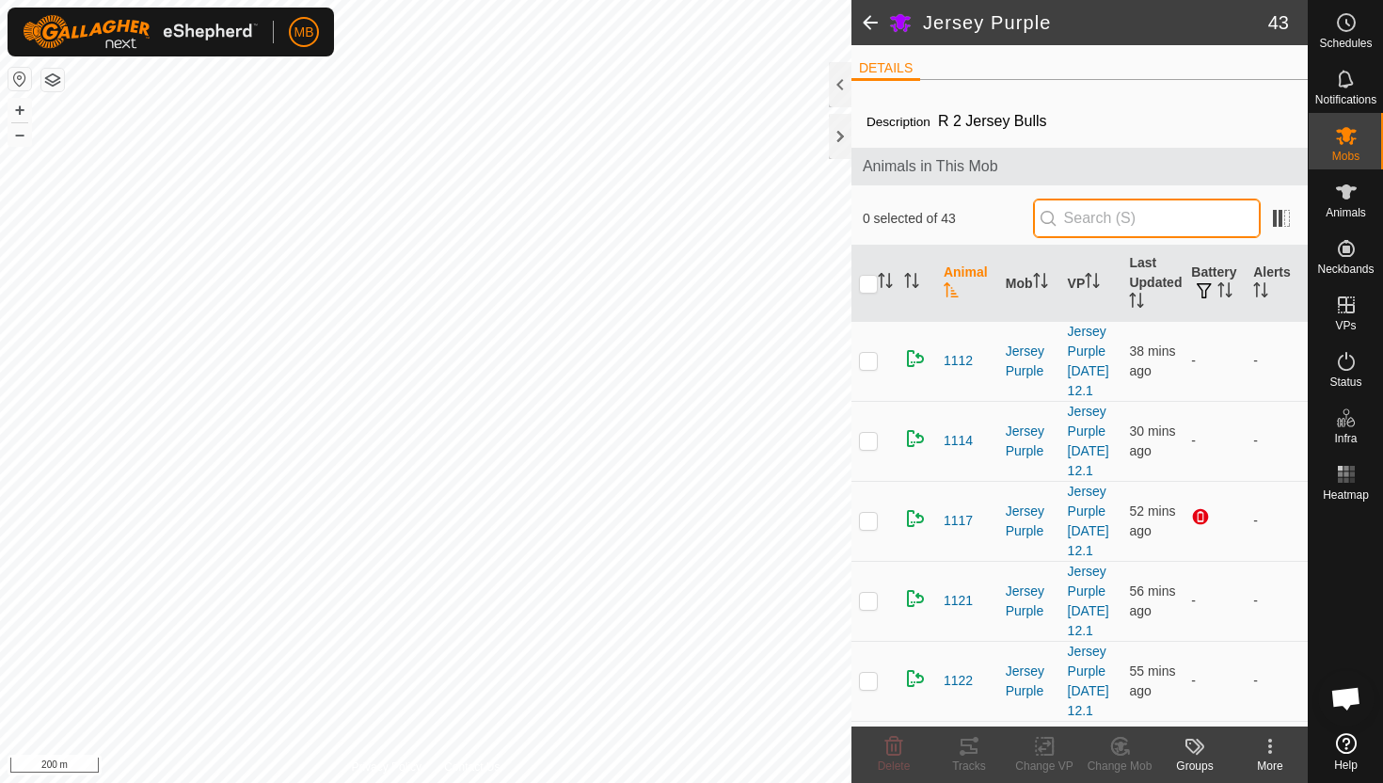
click at [1123, 229] on input "text" at bounding box center [1147, 219] width 228 height 40
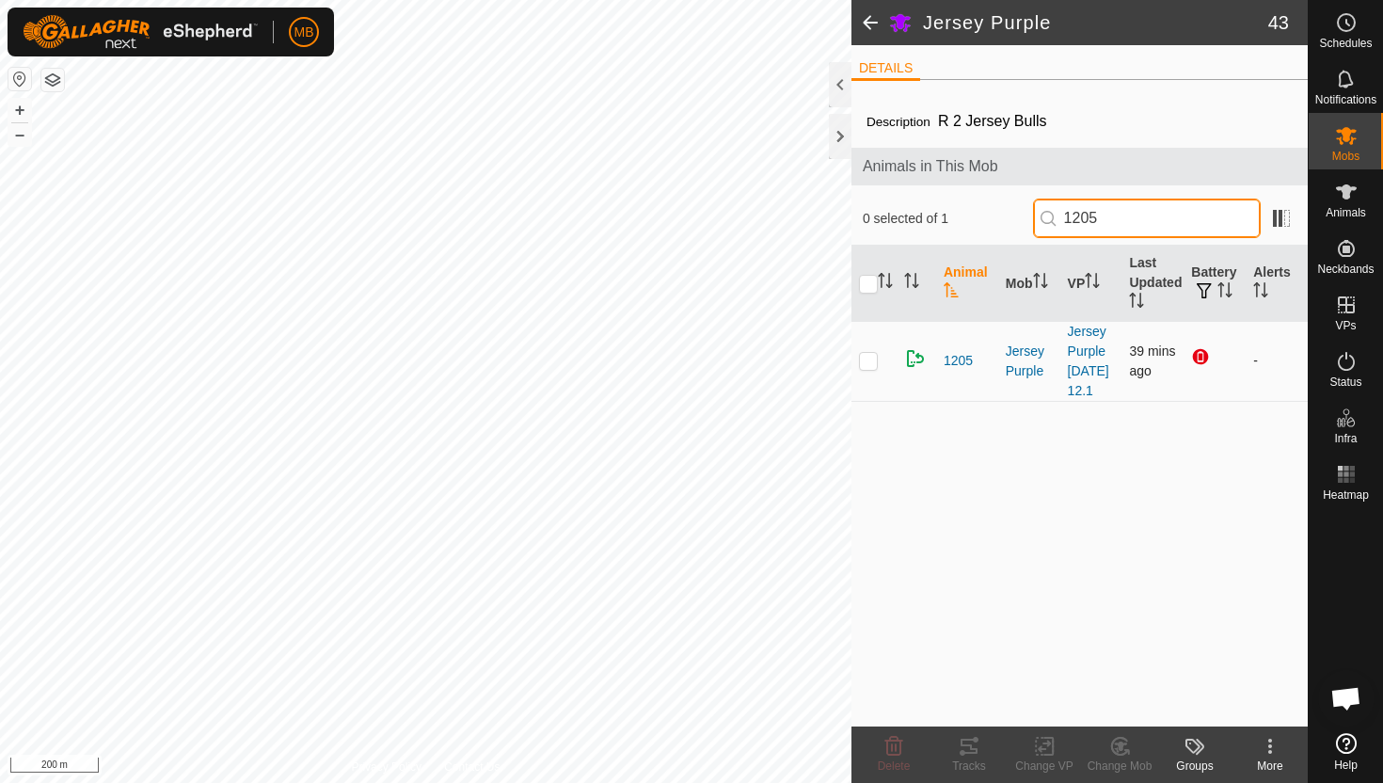
type input "1205"
click at [873, 362] on p-checkbox at bounding box center [868, 360] width 19 height 15
checkbox input "true"
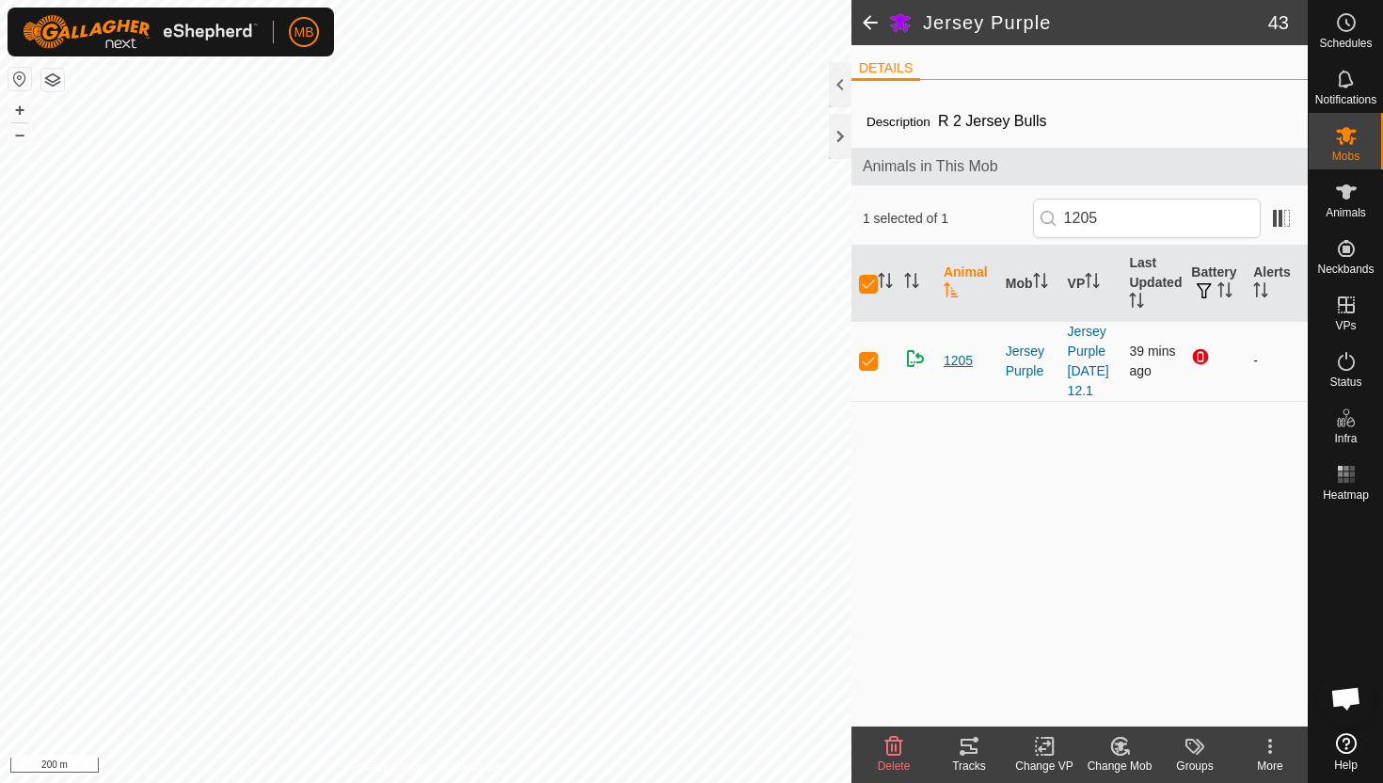
click at [964, 369] on span "1205" at bounding box center [958, 361] width 29 height 20
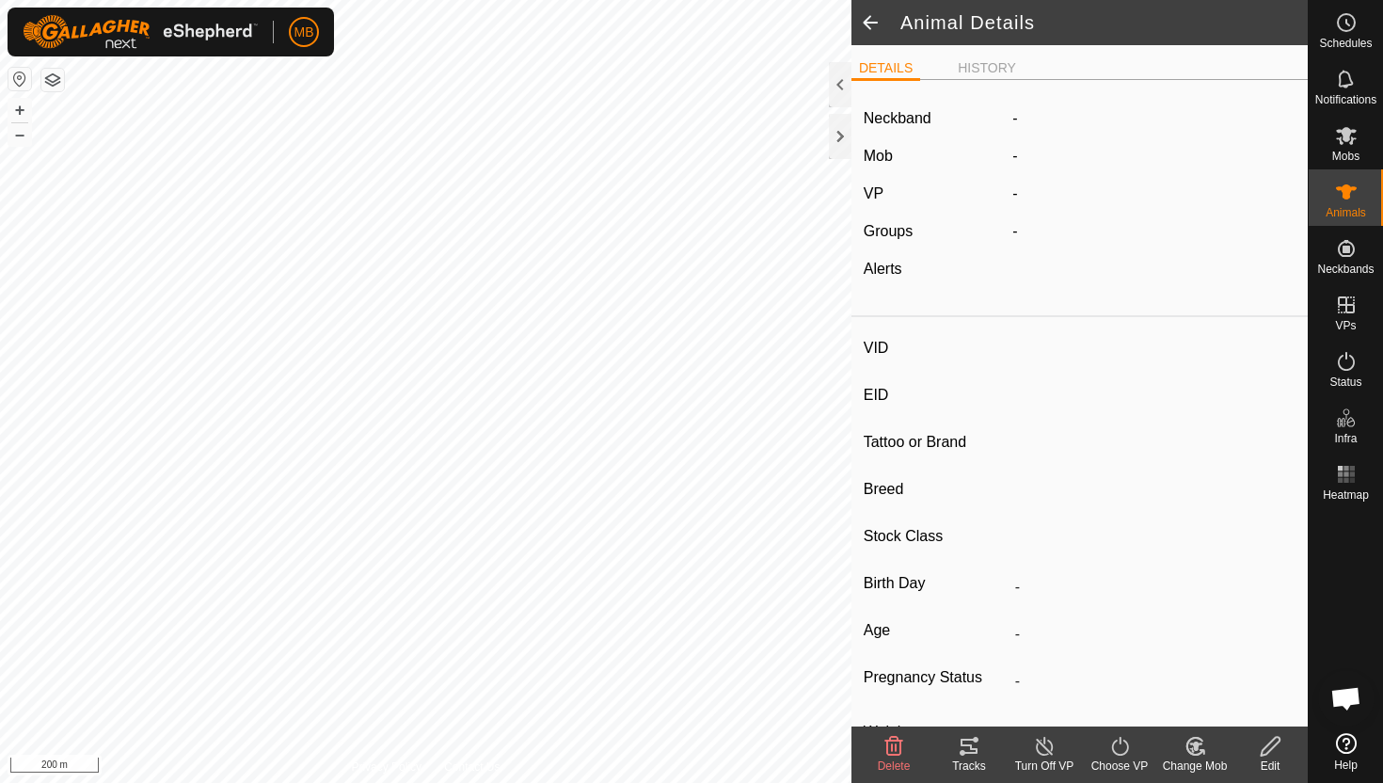
type input "1205"
type input "-"
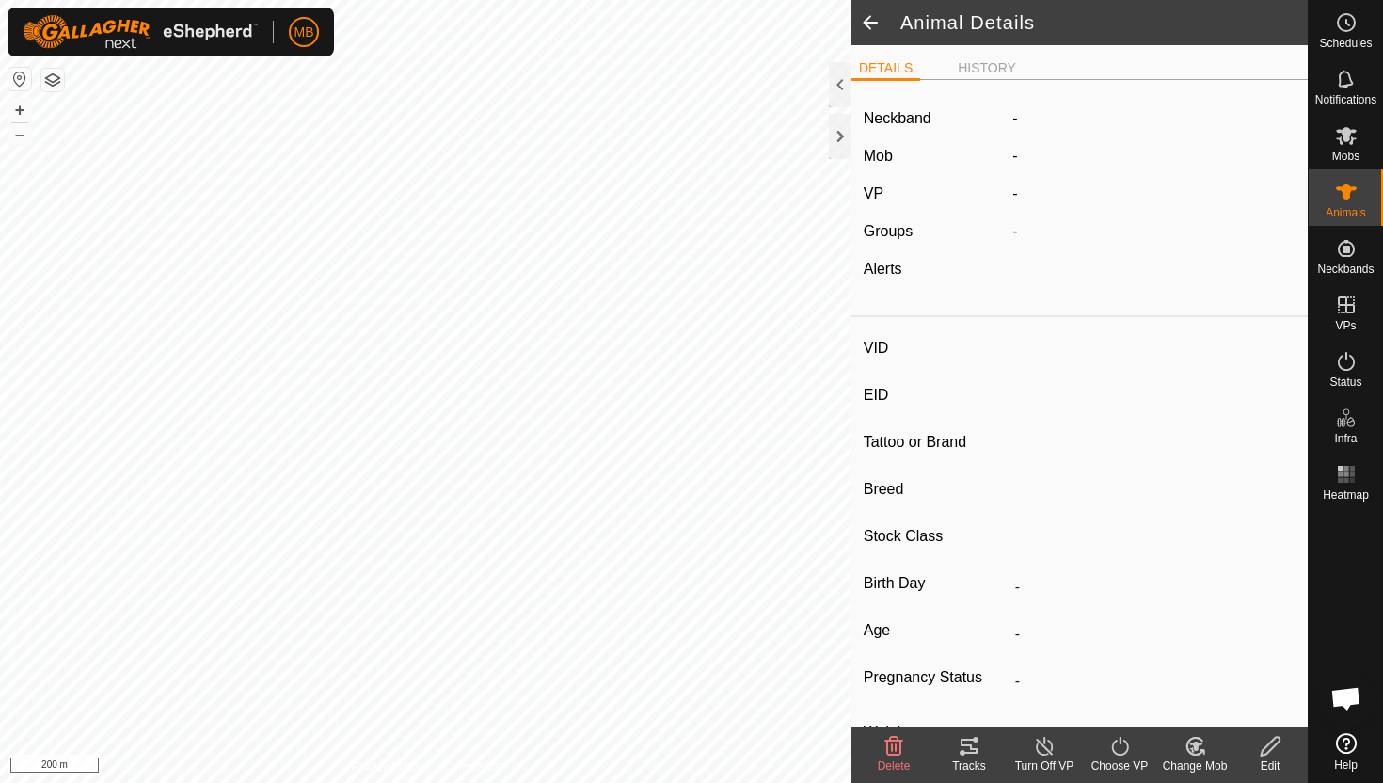
type input "383 kg"
type input "-"
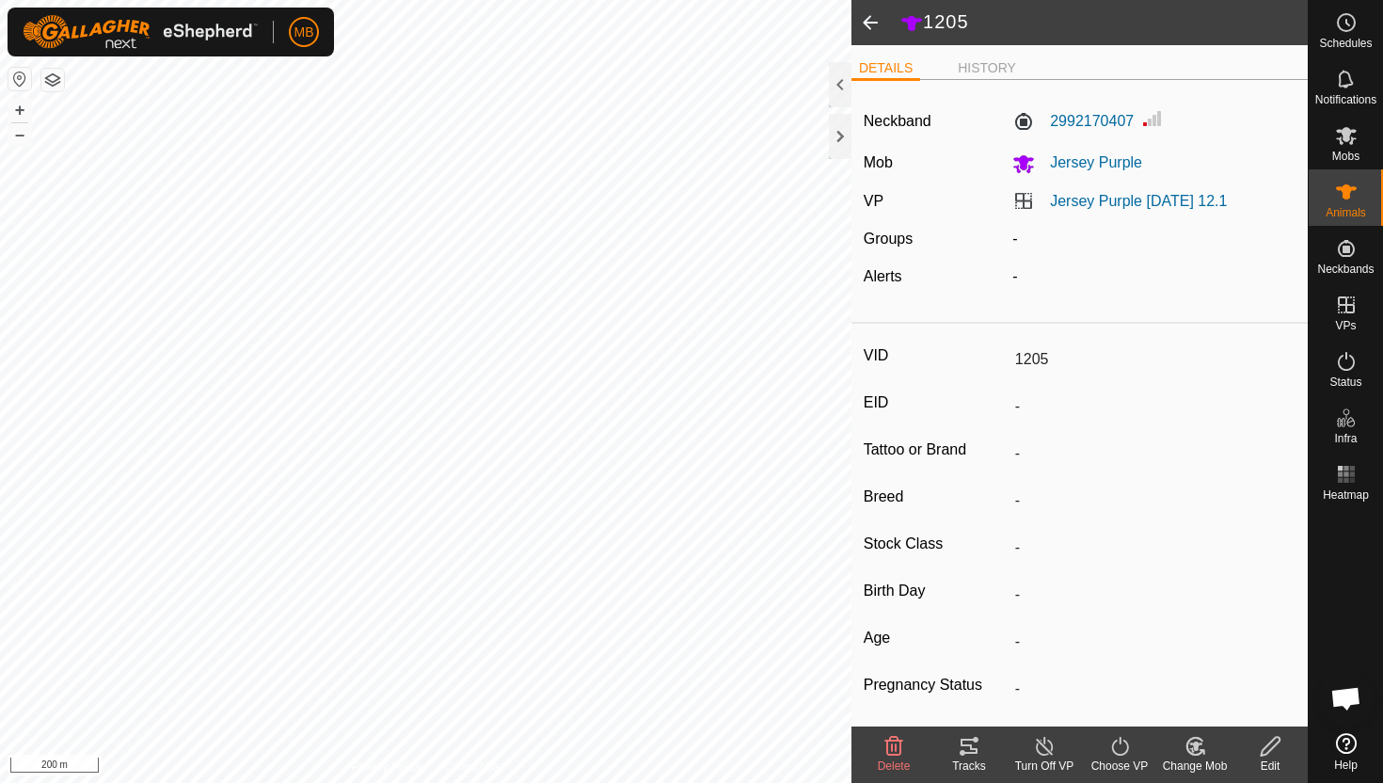
click at [1272, 748] on icon at bounding box center [1270, 746] width 19 height 19
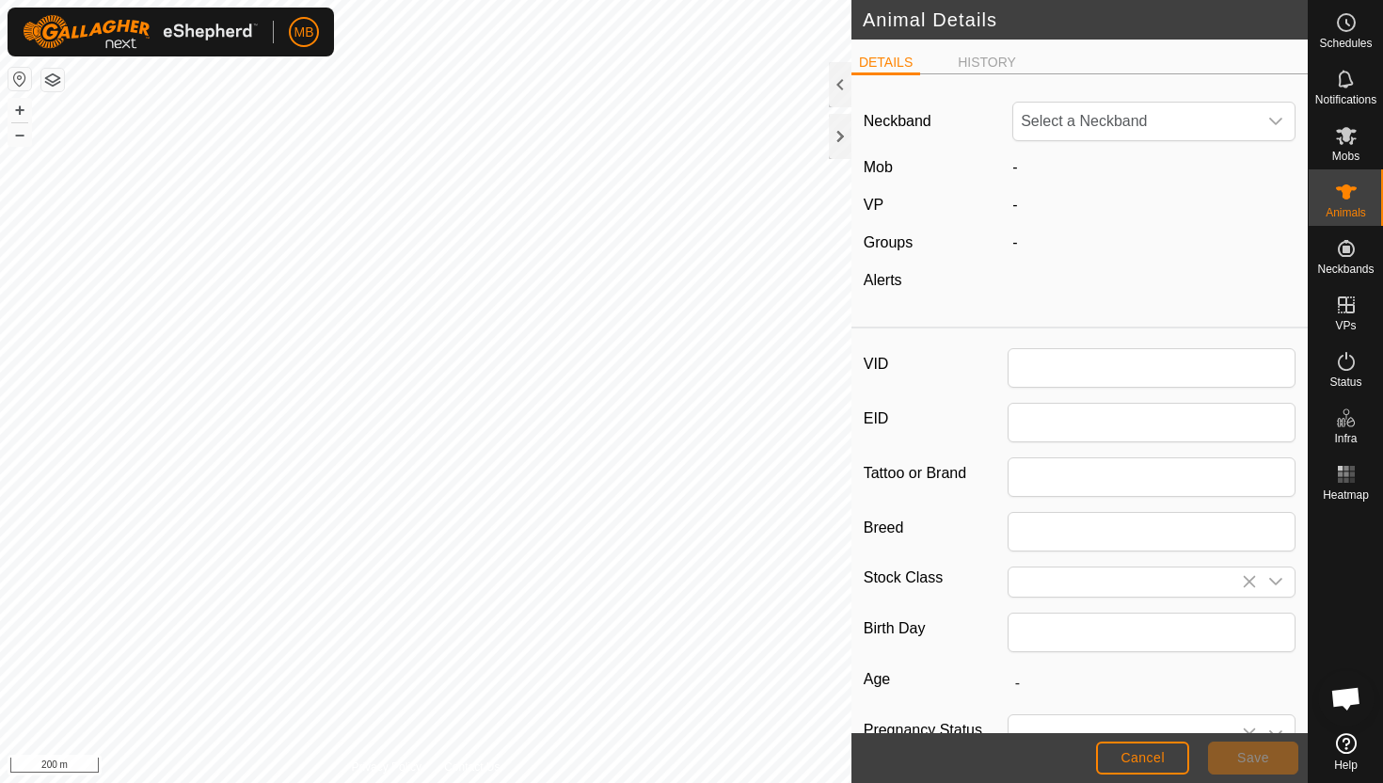
type input "1205"
type input "383"
type input "[DATE]"
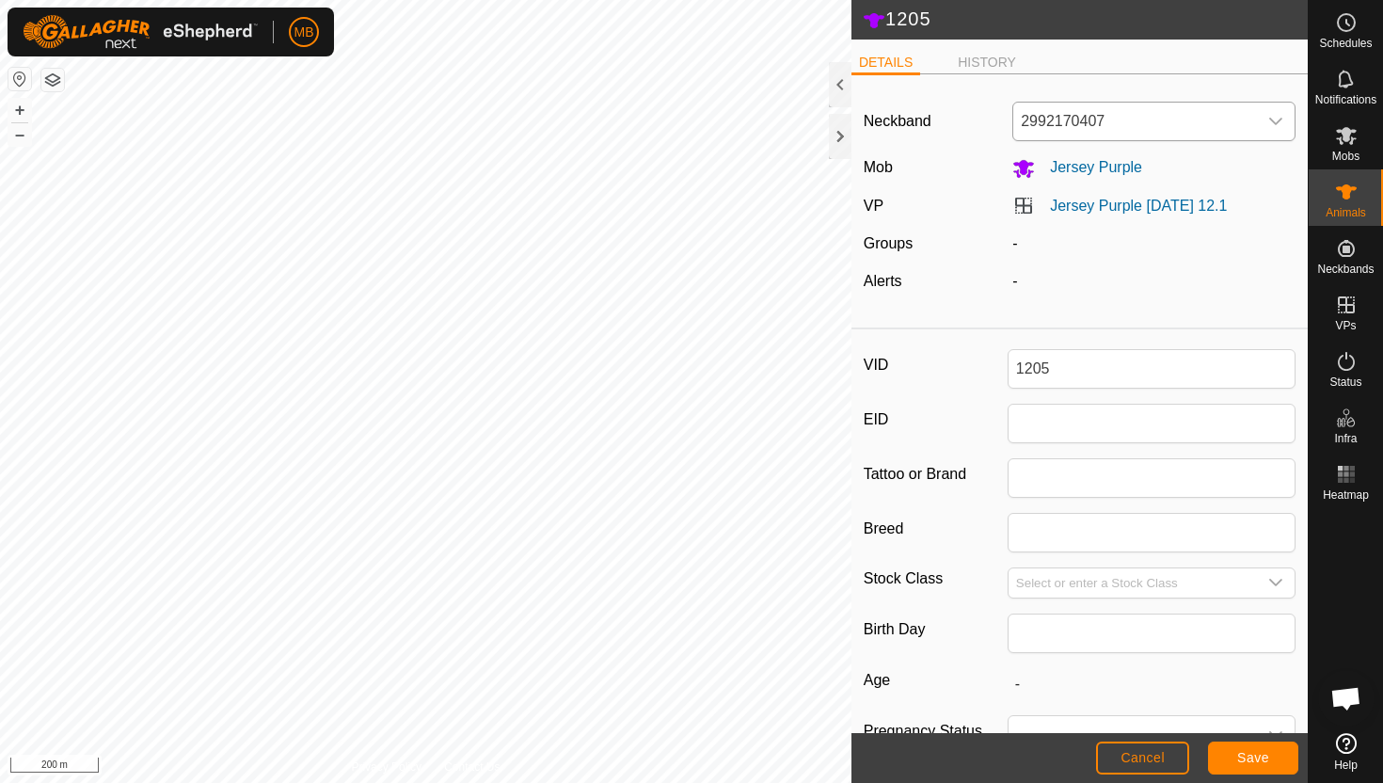
click at [1137, 136] on span "2992170407" at bounding box center [1135, 122] width 244 height 38
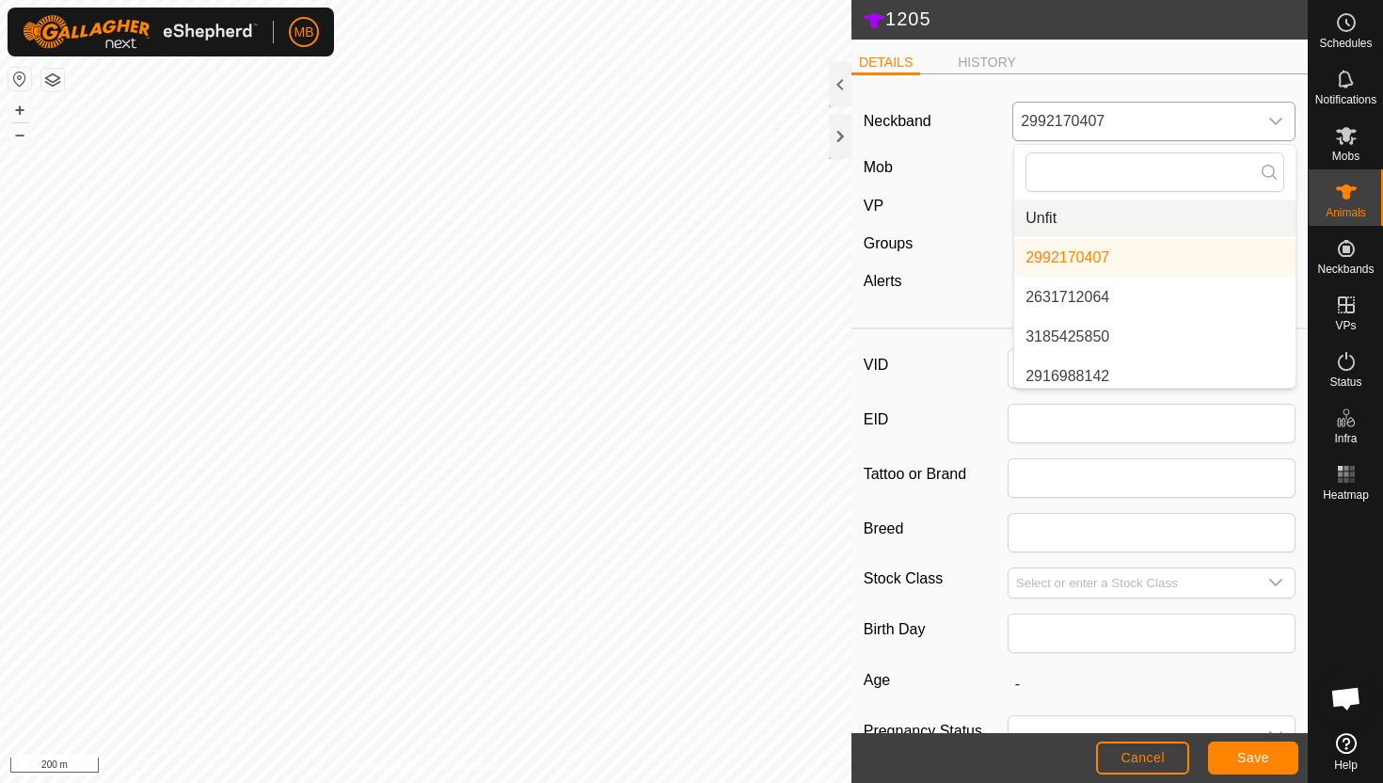
click at [1111, 219] on li "Unfit" at bounding box center [1154, 218] width 281 height 38
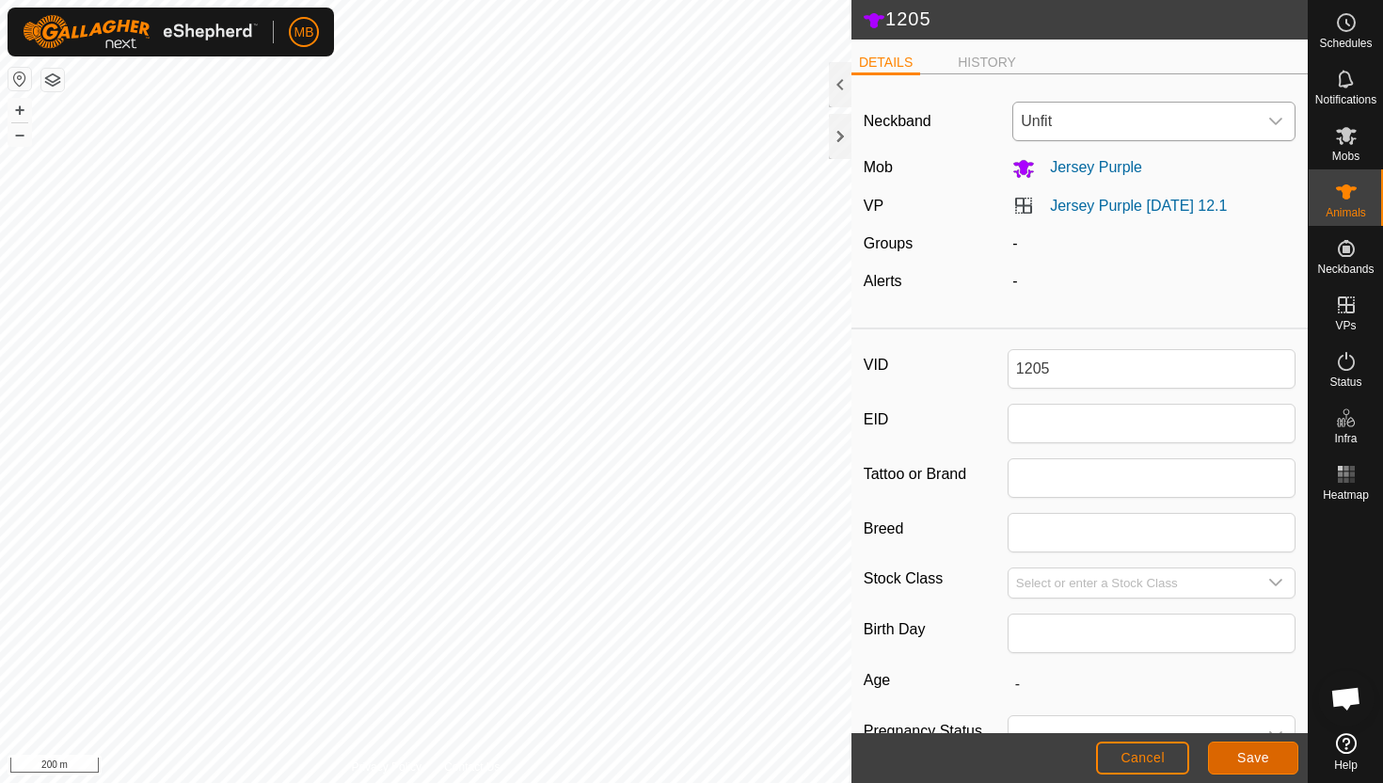
click at [1245, 753] on span "Save" at bounding box center [1253, 757] width 32 height 15
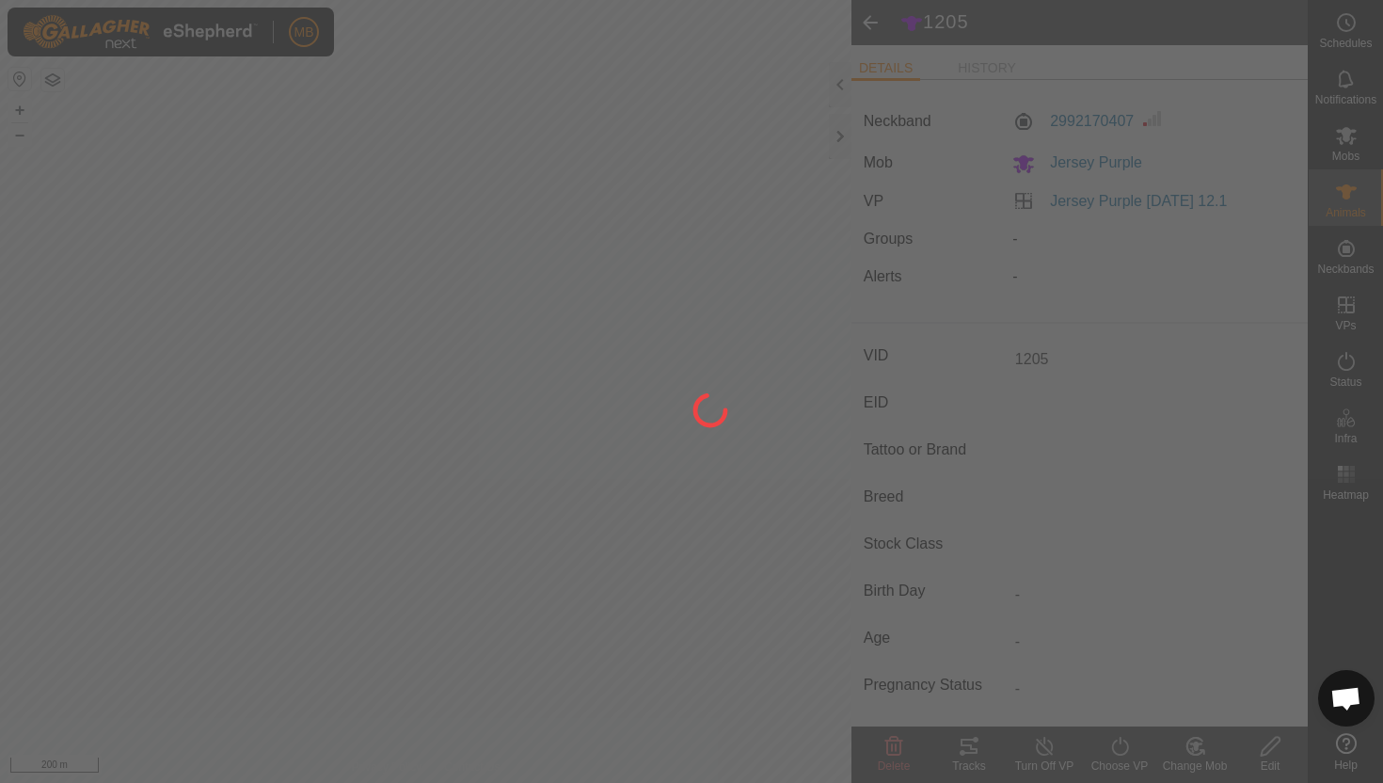
type input "-"
type input "383 kg"
type input "-"
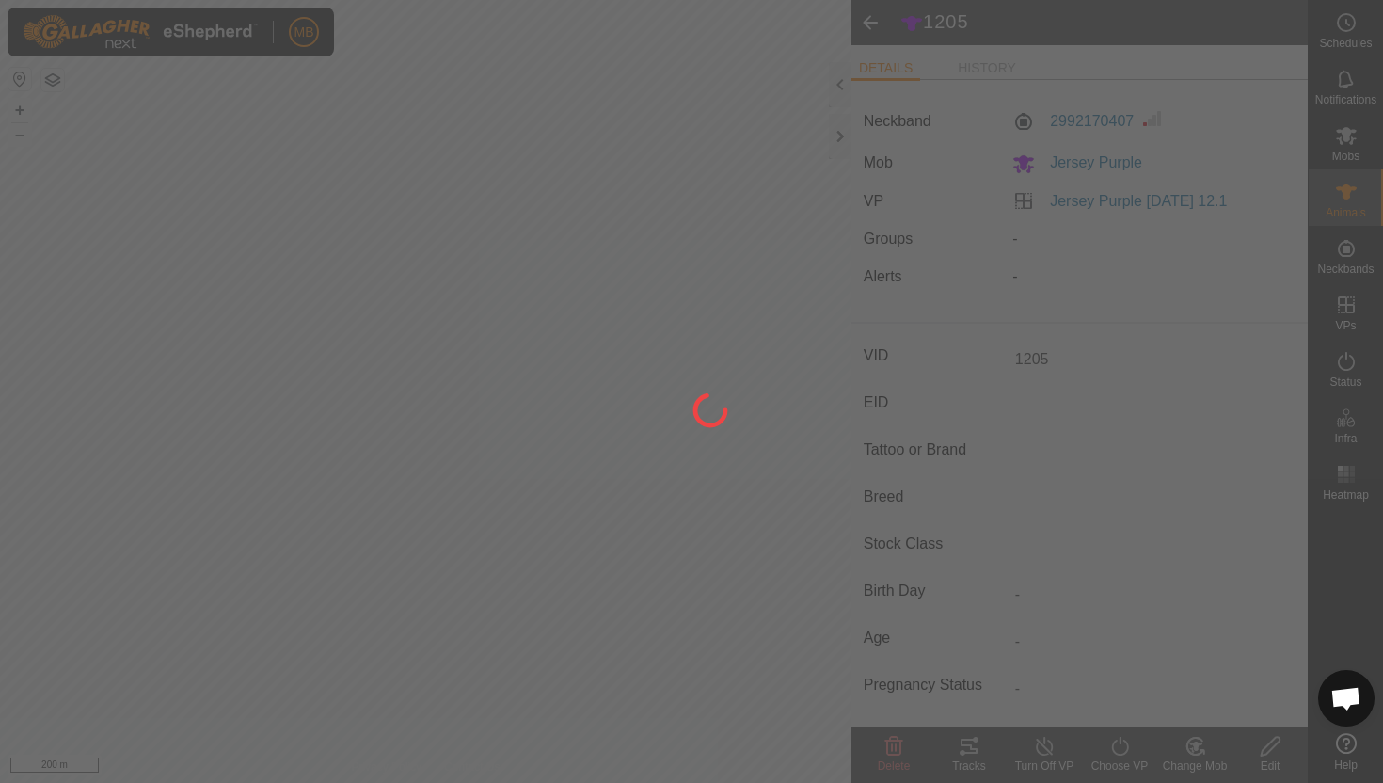
type input "-"
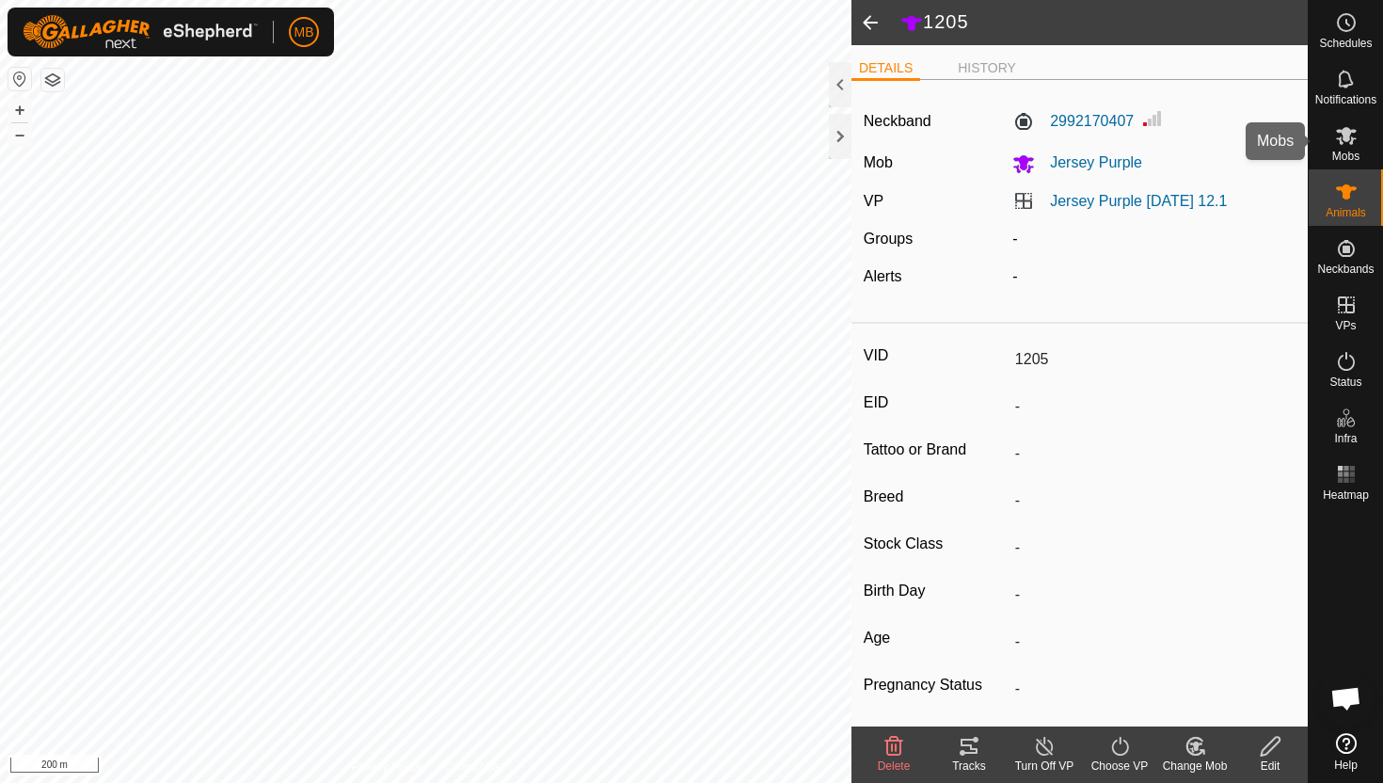
click at [1356, 143] on icon at bounding box center [1346, 135] width 23 height 23
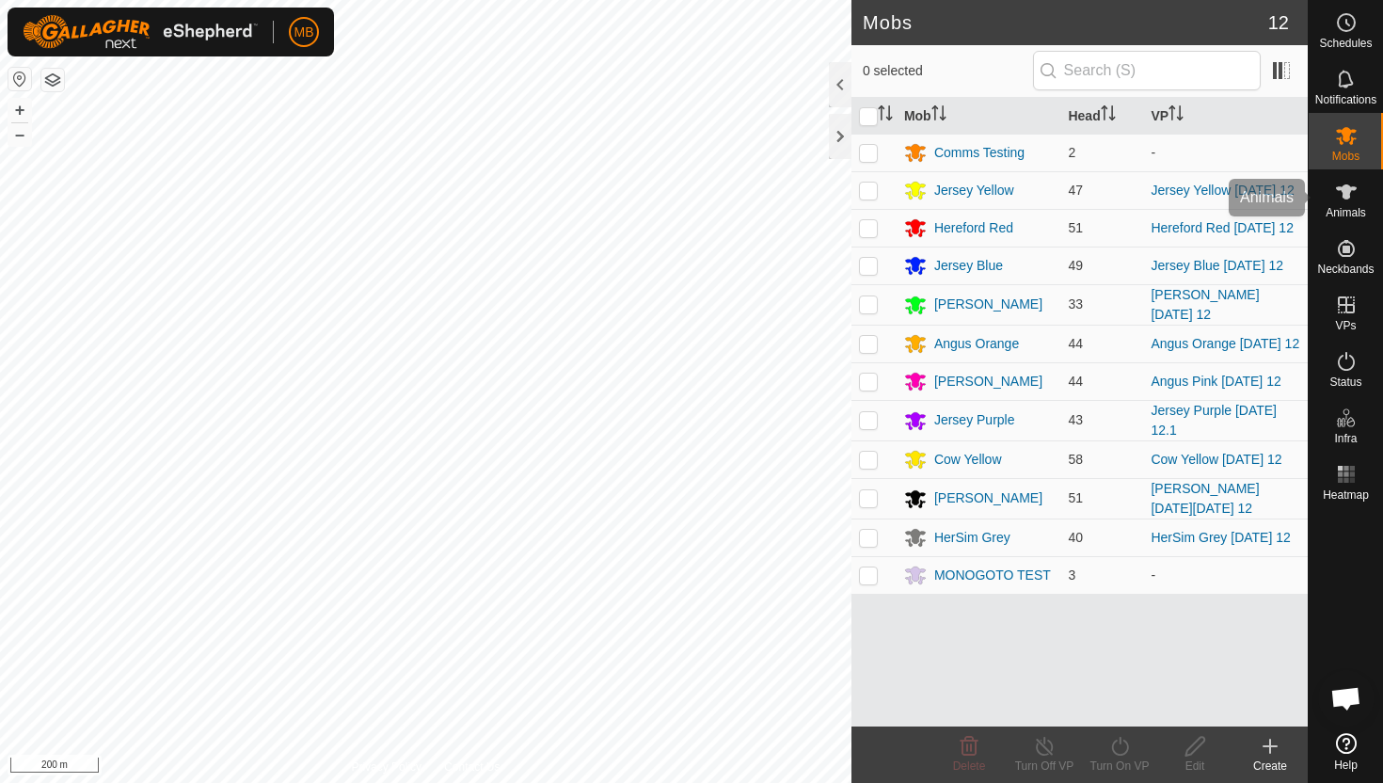
click at [1352, 199] on icon at bounding box center [1346, 192] width 23 height 23
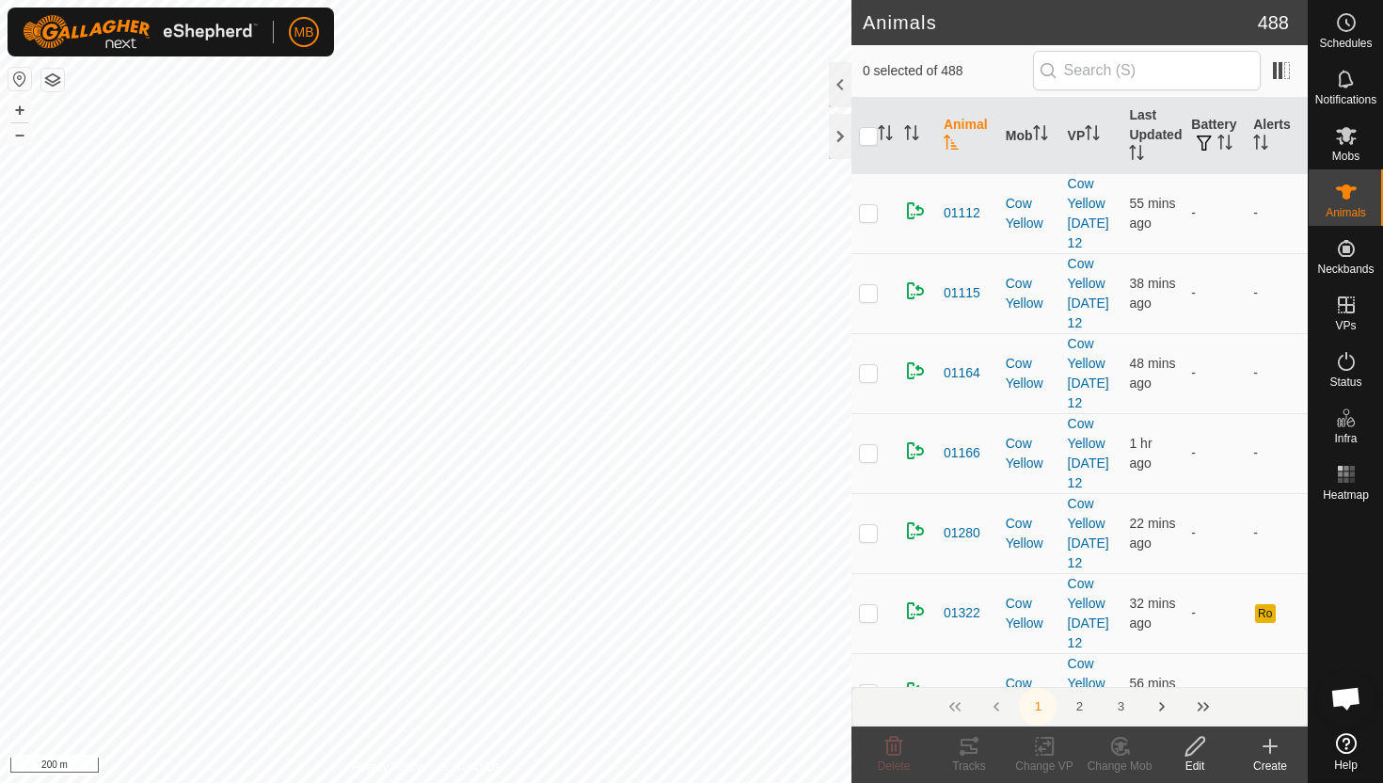
click at [1189, 63] on input "text" at bounding box center [1147, 71] width 228 height 40
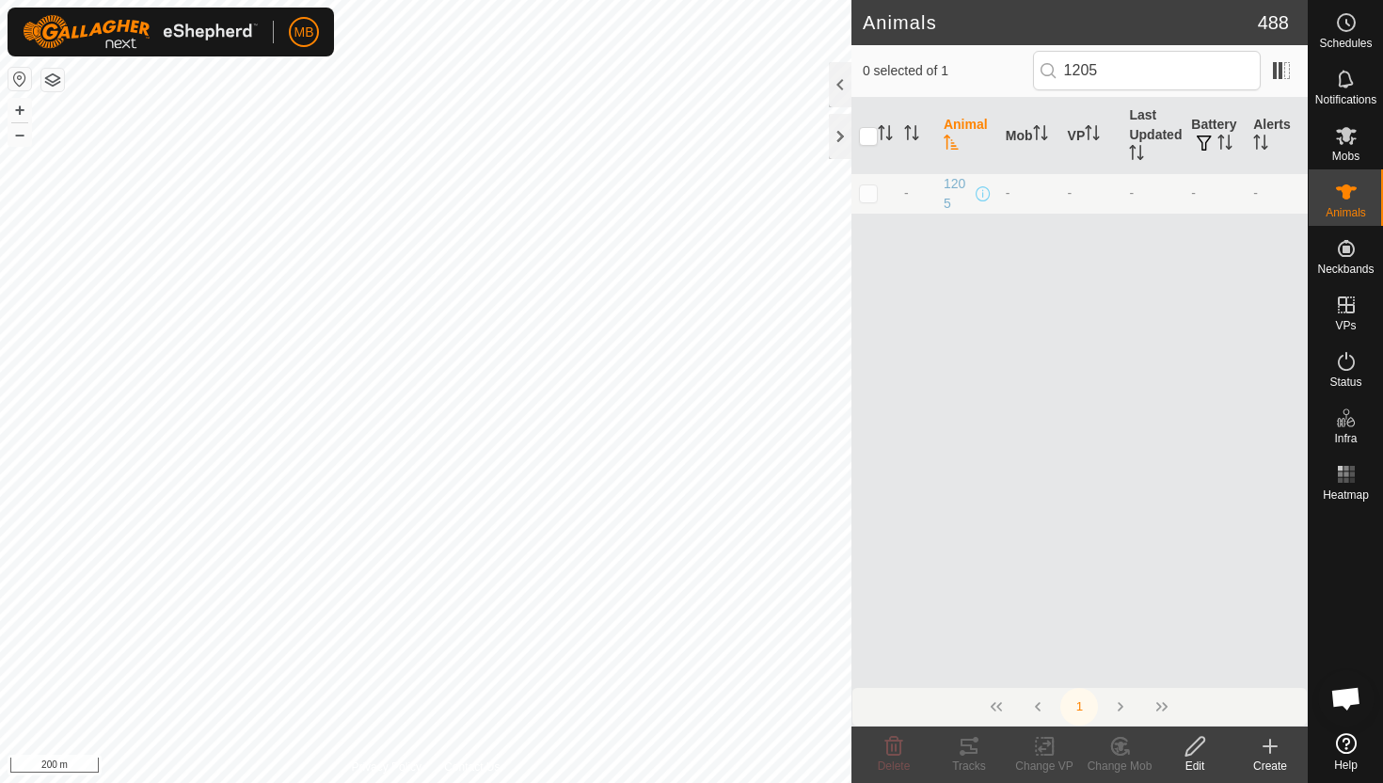
type input "1205"
click at [871, 197] on p-checkbox at bounding box center [868, 192] width 19 height 15
checkbox input "true"
click at [1195, 755] on icon at bounding box center [1196, 746] width 24 height 23
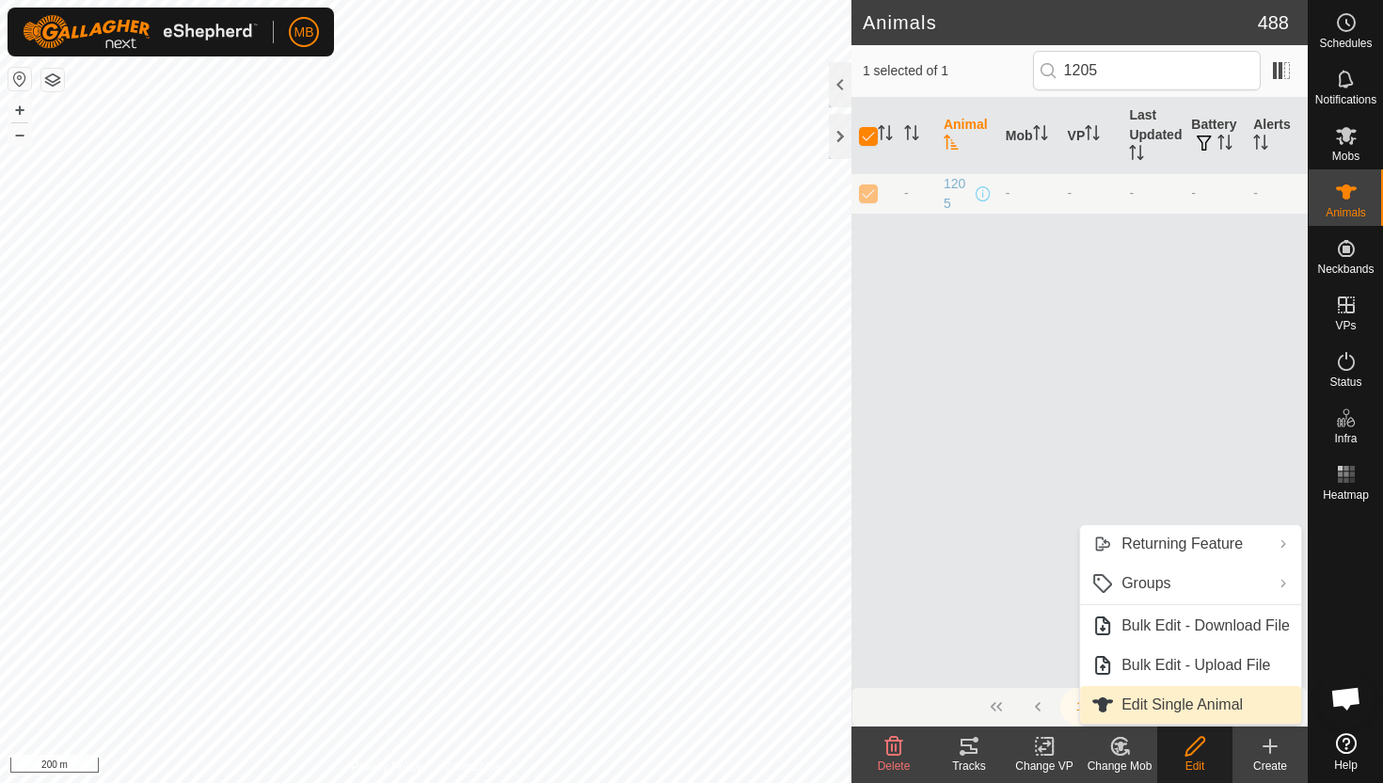
click at [1169, 695] on link "Edit Single Animal" at bounding box center [1190, 705] width 221 height 38
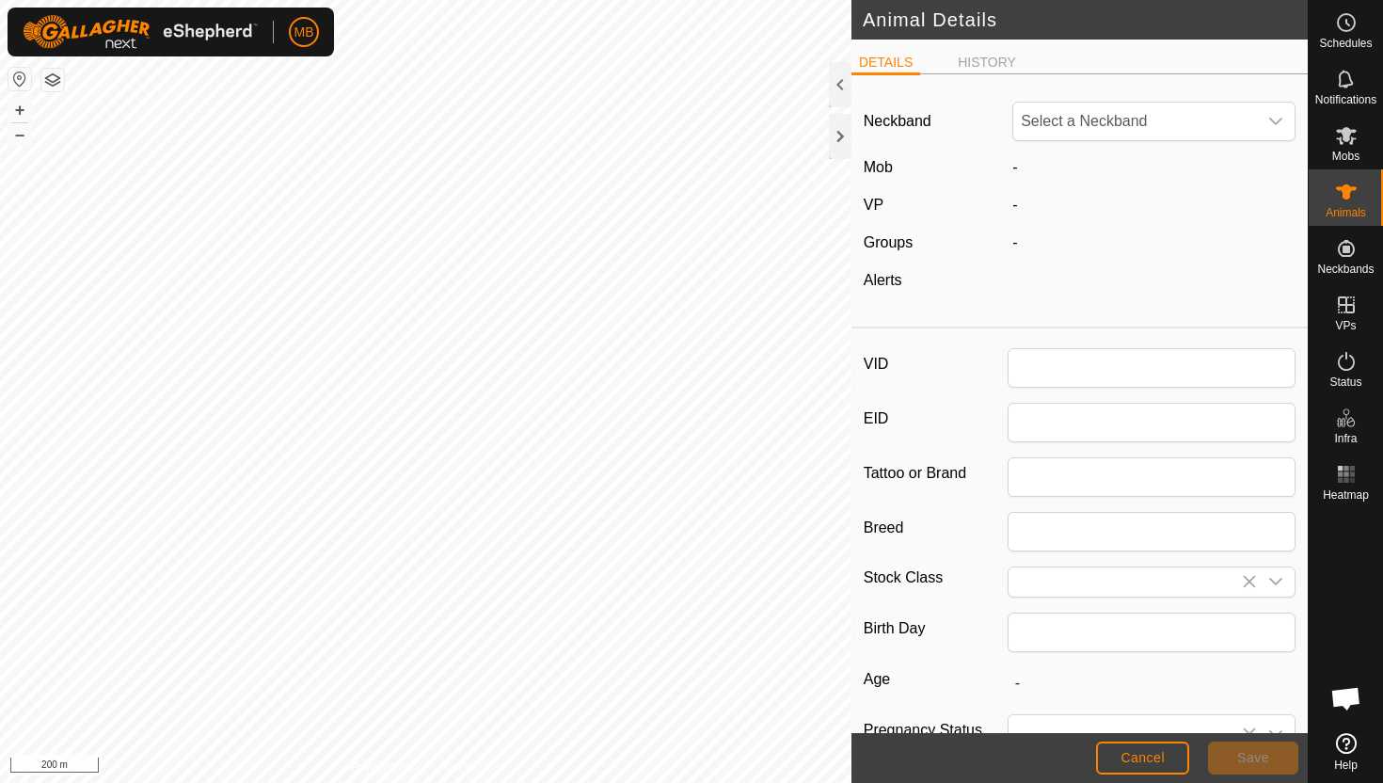
type input "1205"
type input "383"
type input "[DATE]"
click at [1099, 117] on span "Unfit" at bounding box center [1135, 122] width 244 height 38
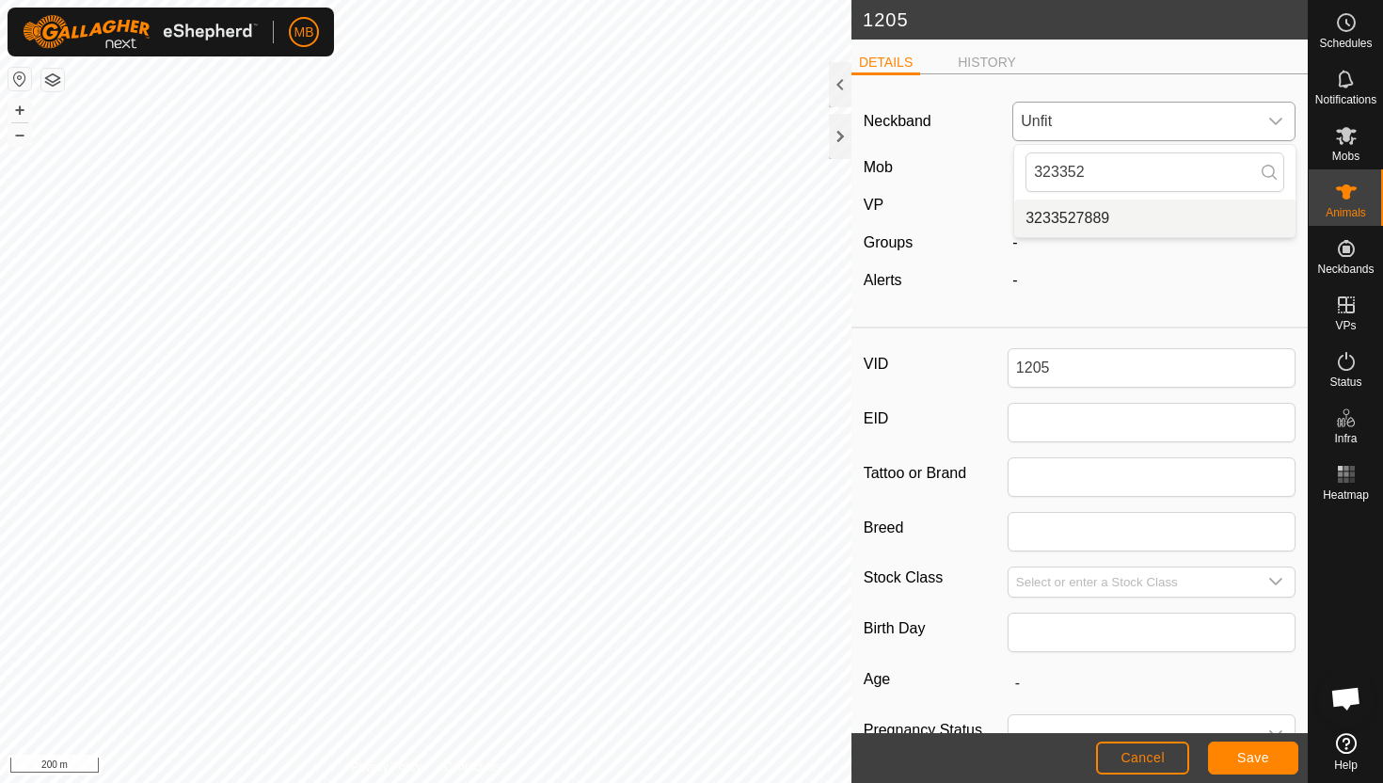
type input "323352"
click at [1059, 222] on li "3233527889" at bounding box center [1154, 218] width 281 height 38
click at [1268, 763] on span "Save" at bounding box center [1253, 757] width 32 height 15
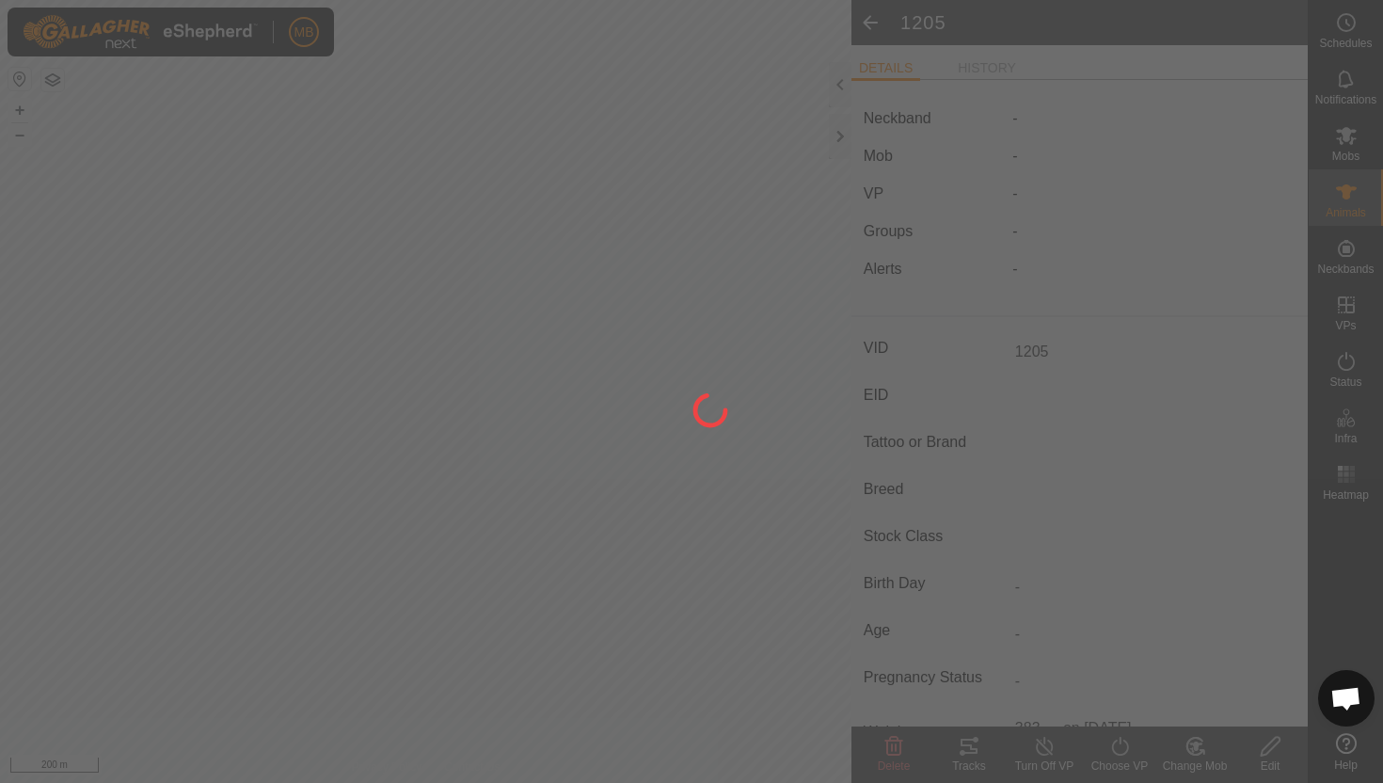
type input "-"
type input "383 kg"
type input "-"
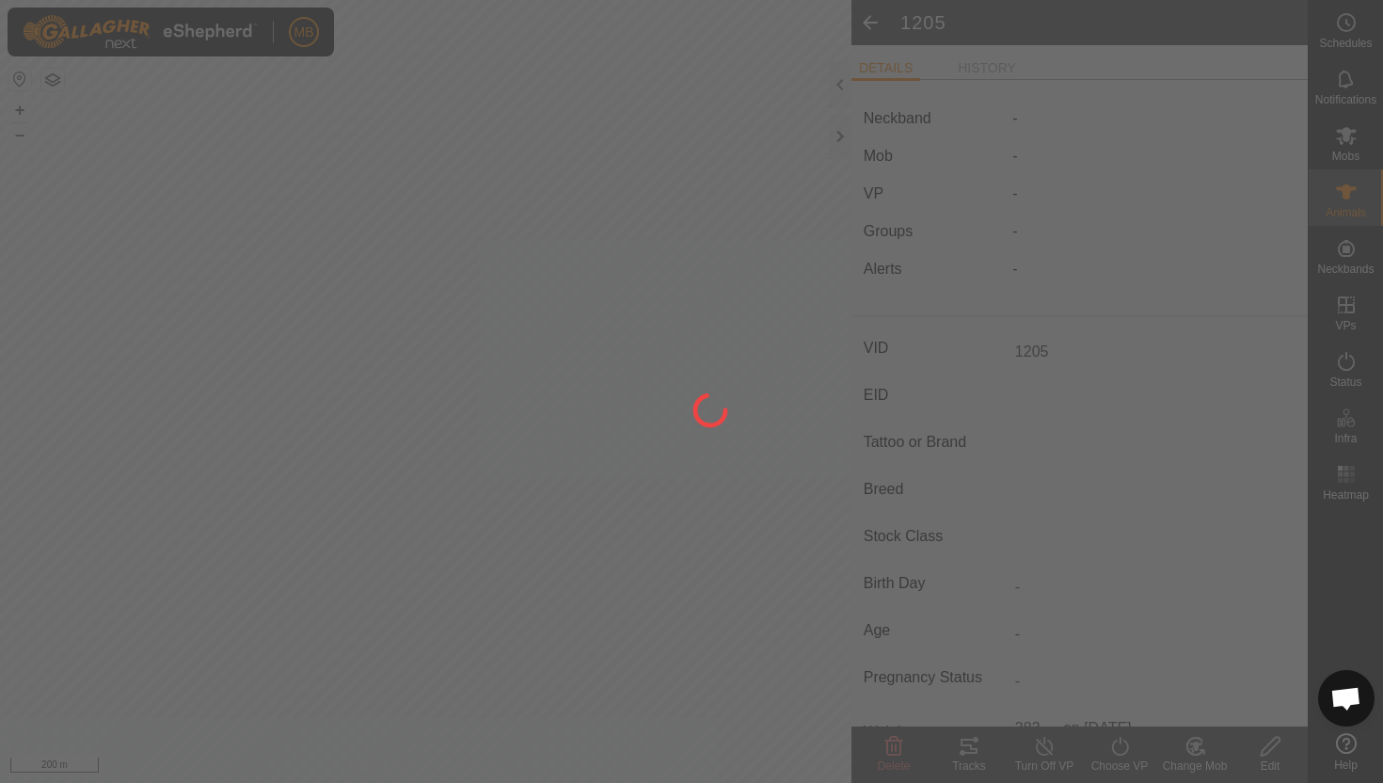
type input "-"
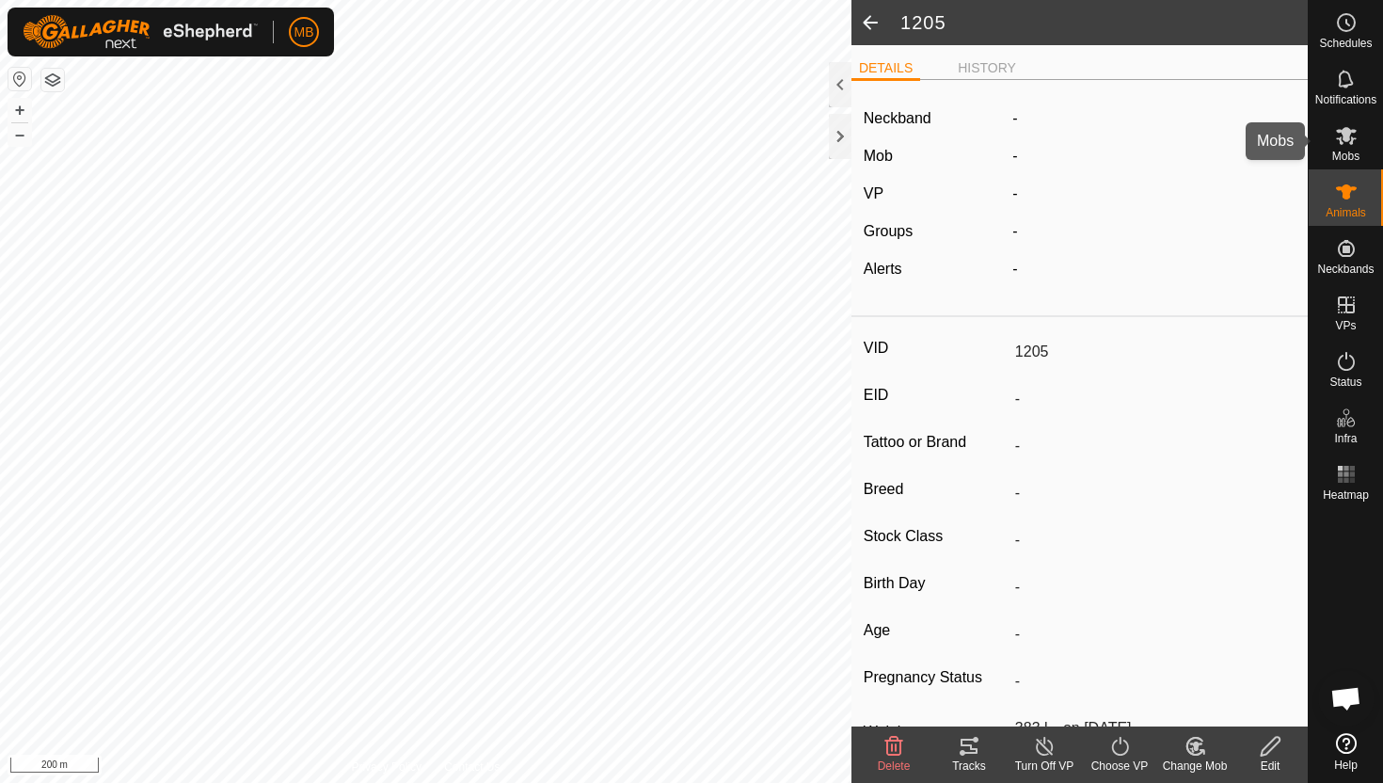
click at [1365, 135] on div "Mobs" at bounding box center [1346, 141] width 74 height 56
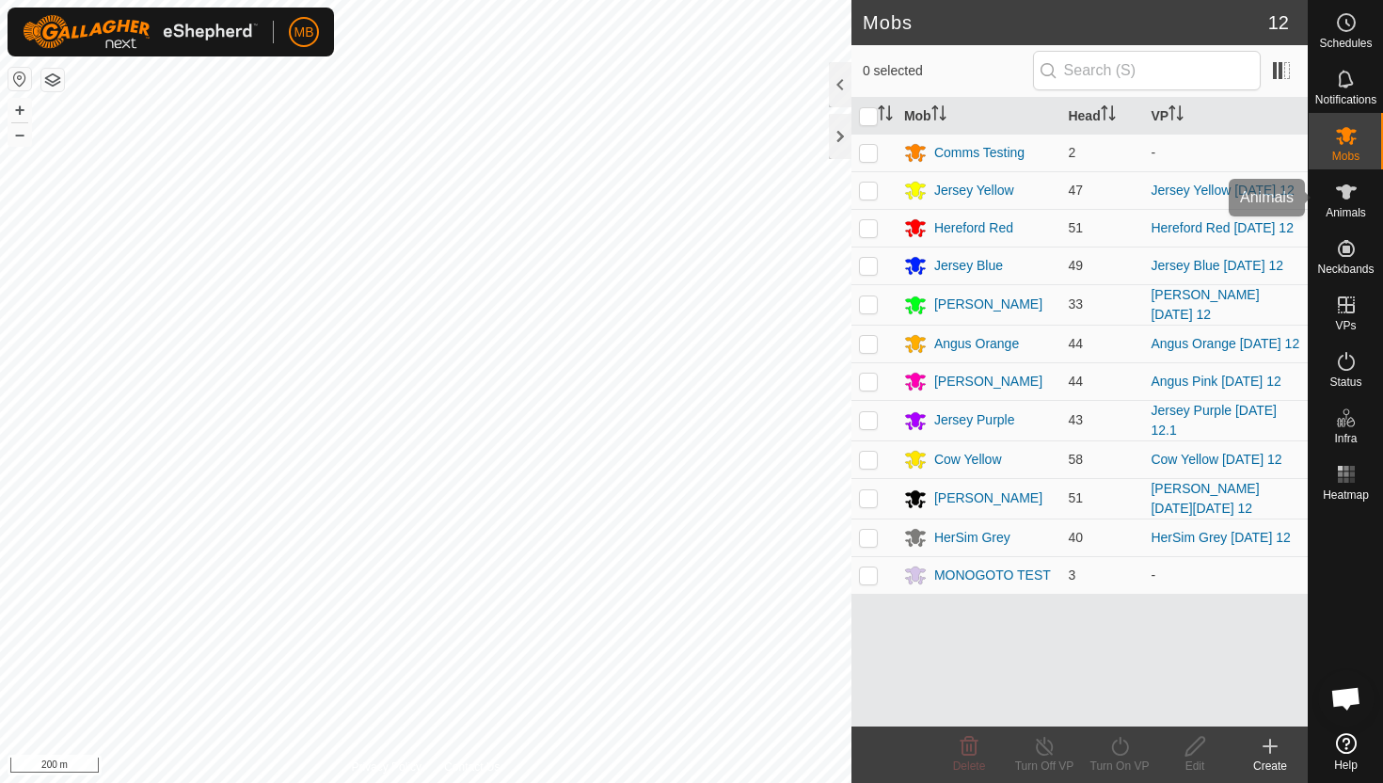
click at [1356, 187] on icon at bounding box center [1346, 192] width 23 height 23
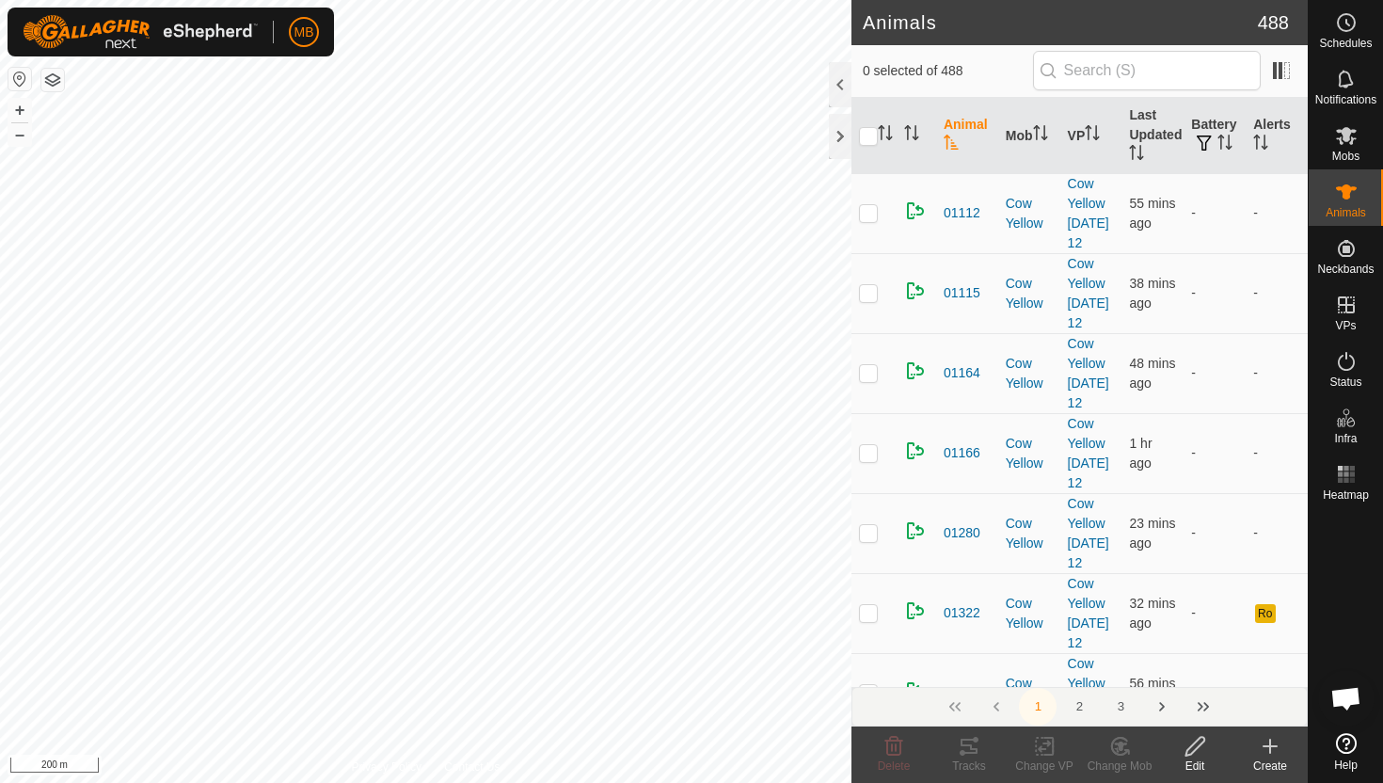
click at [1137, 71] on input "text" at bounding box center [1147, 71] width 228 height 40
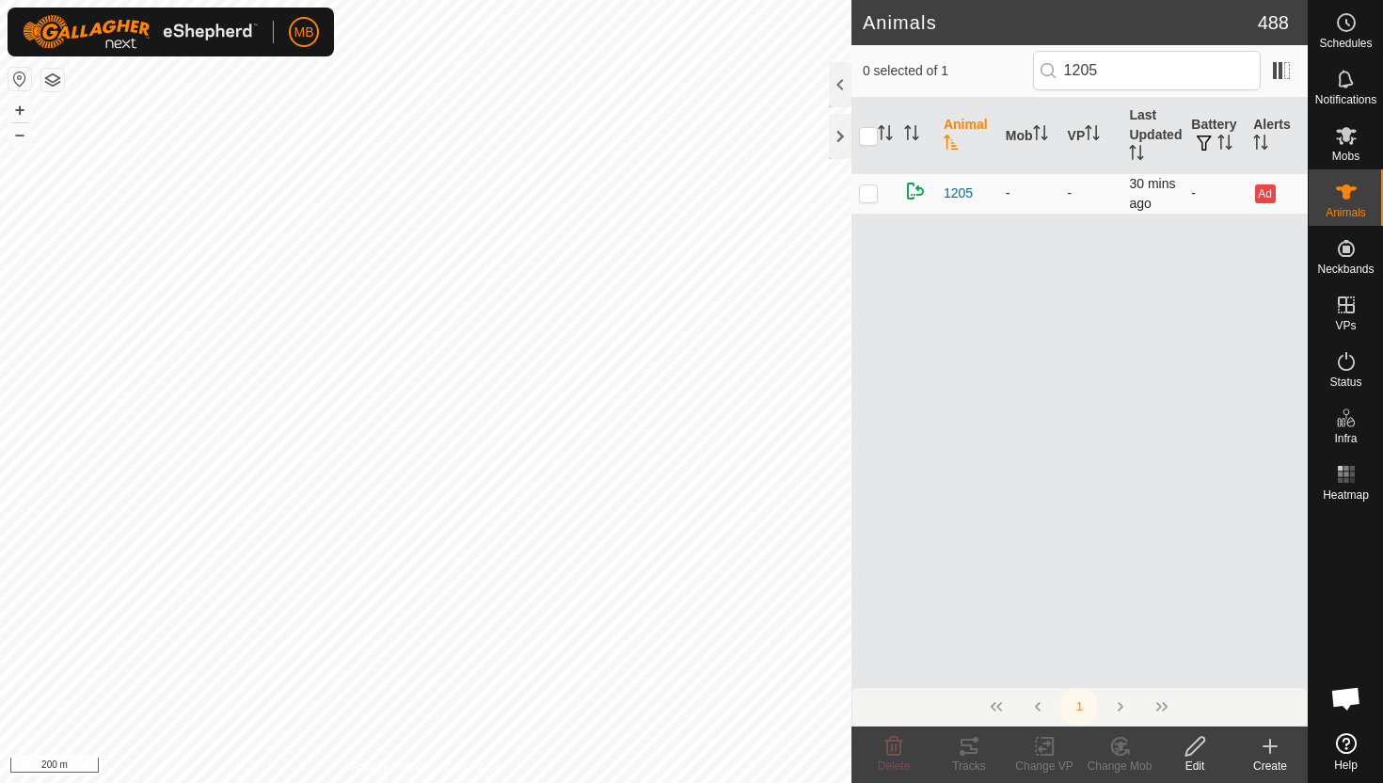
type input "1205"
click at [869, 190] on p-checkbox at bounding box center [868, 192] width 19 height 15
checkbox input "true"
click at [1125, 755] on icon at bounding box center [1120, 746] width 24 height 23
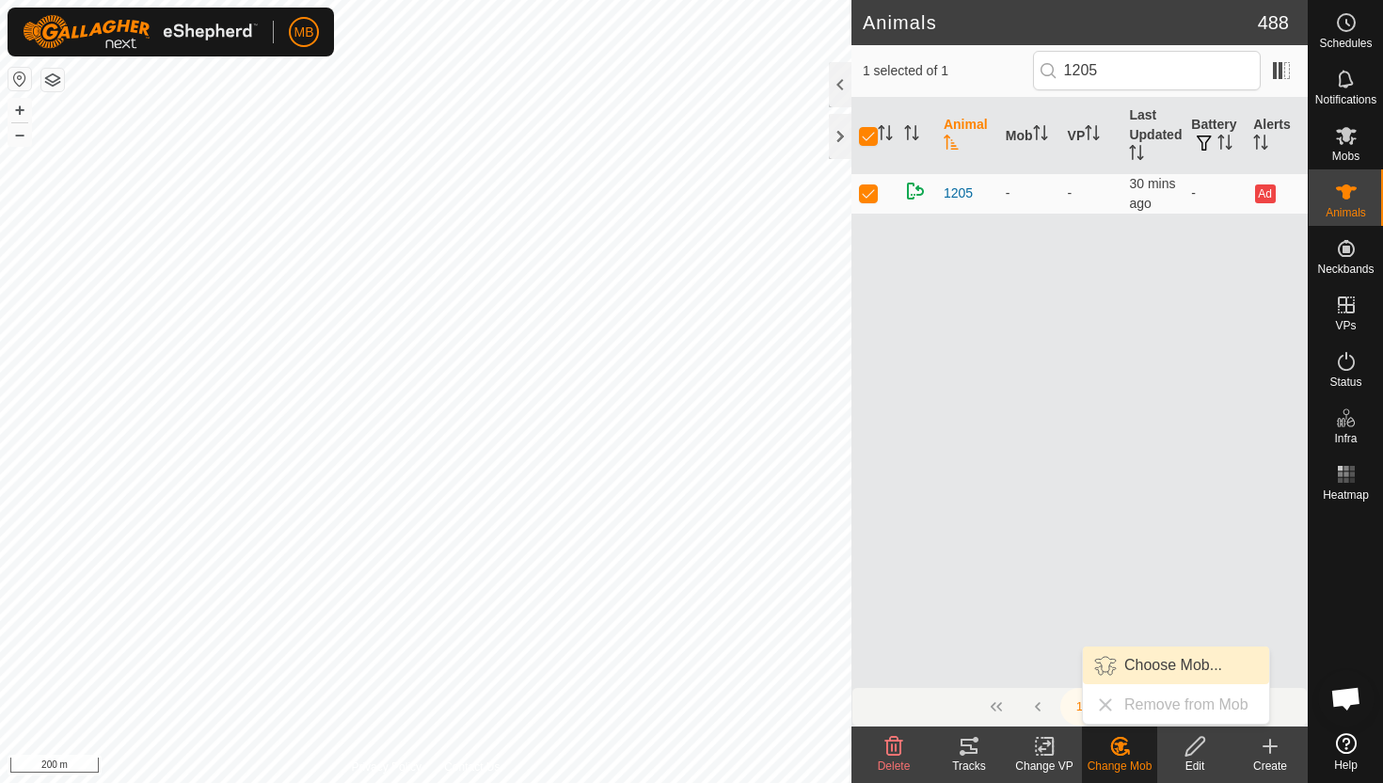
click at [1150, 663] on link "Choose Mob..." at bounding box center [1176, 665] width 186 height 38
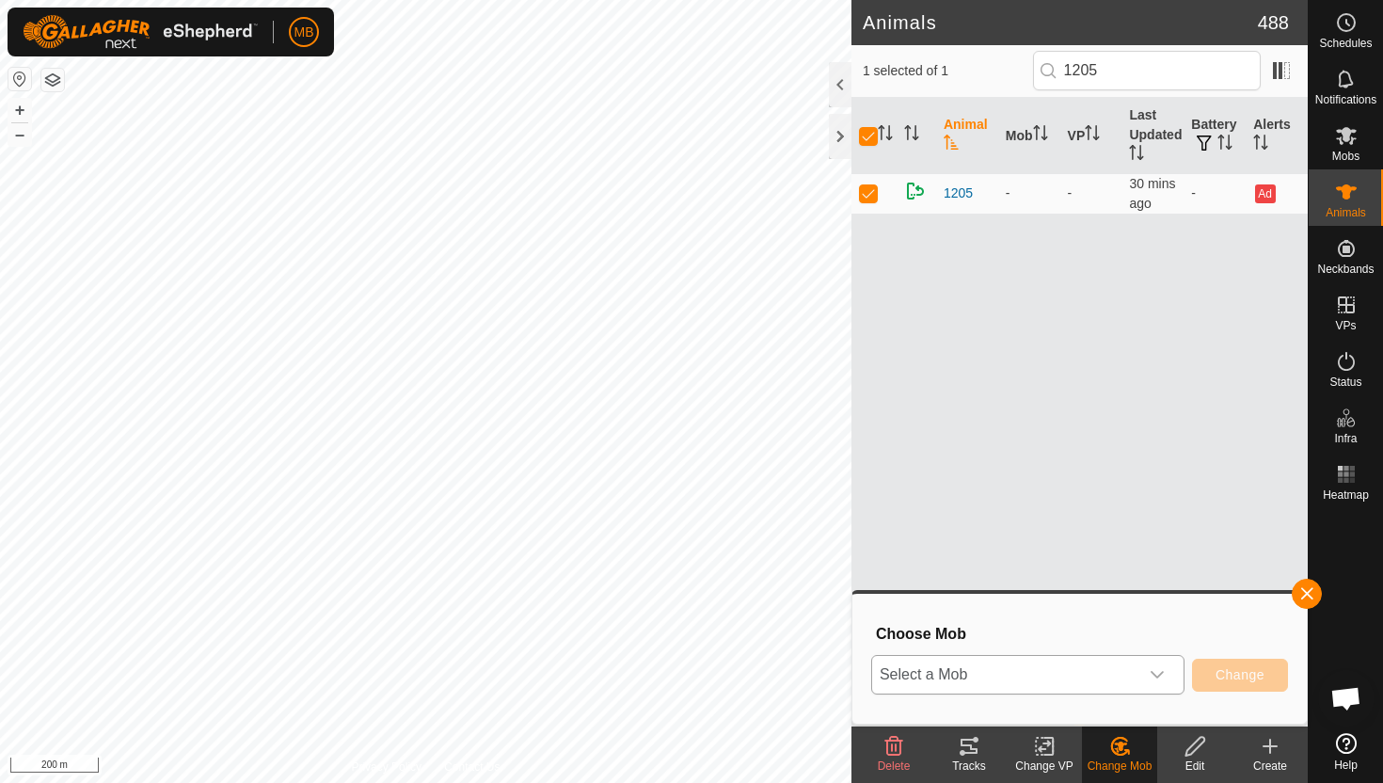
click at [1094, 669] on span "Select a Mob" at bounding box center [1005, 675] width 266 height 38
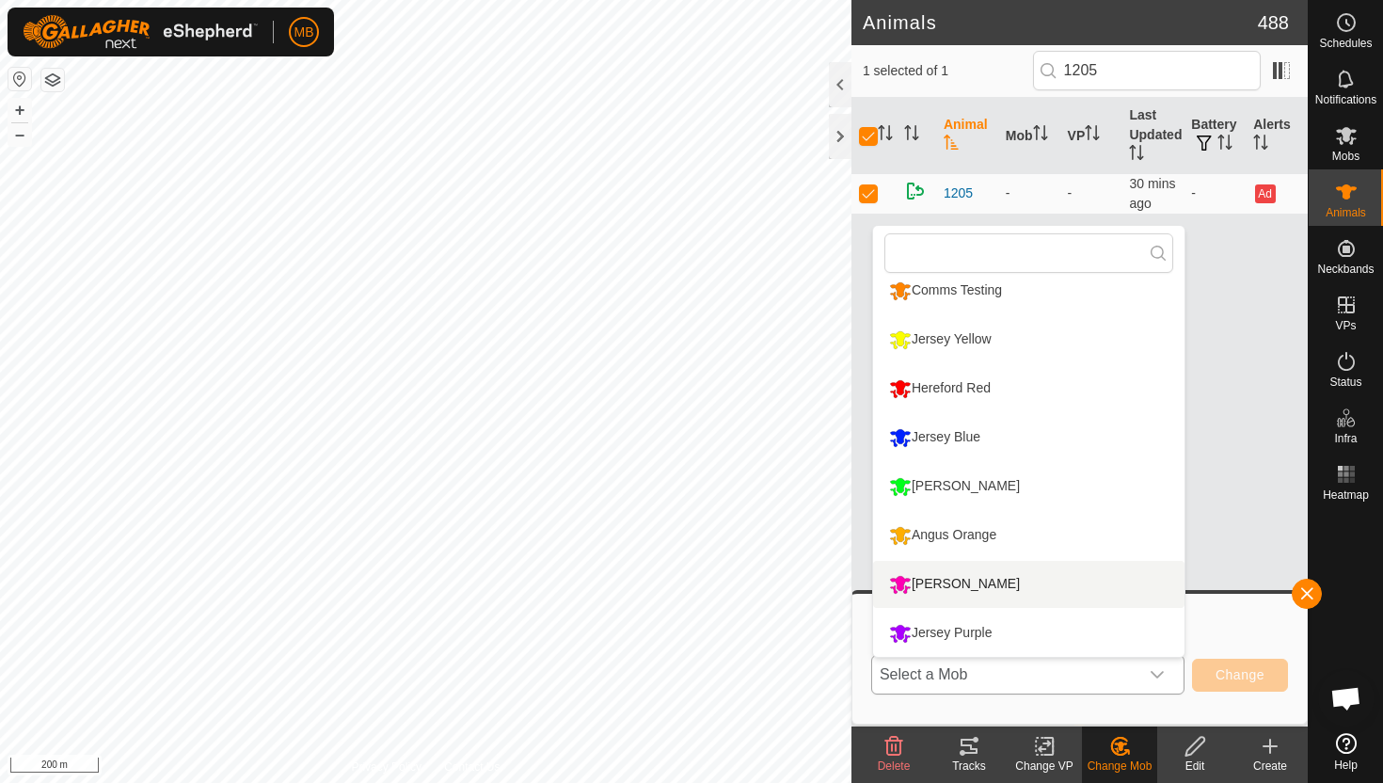
scroll to position [29, 0]
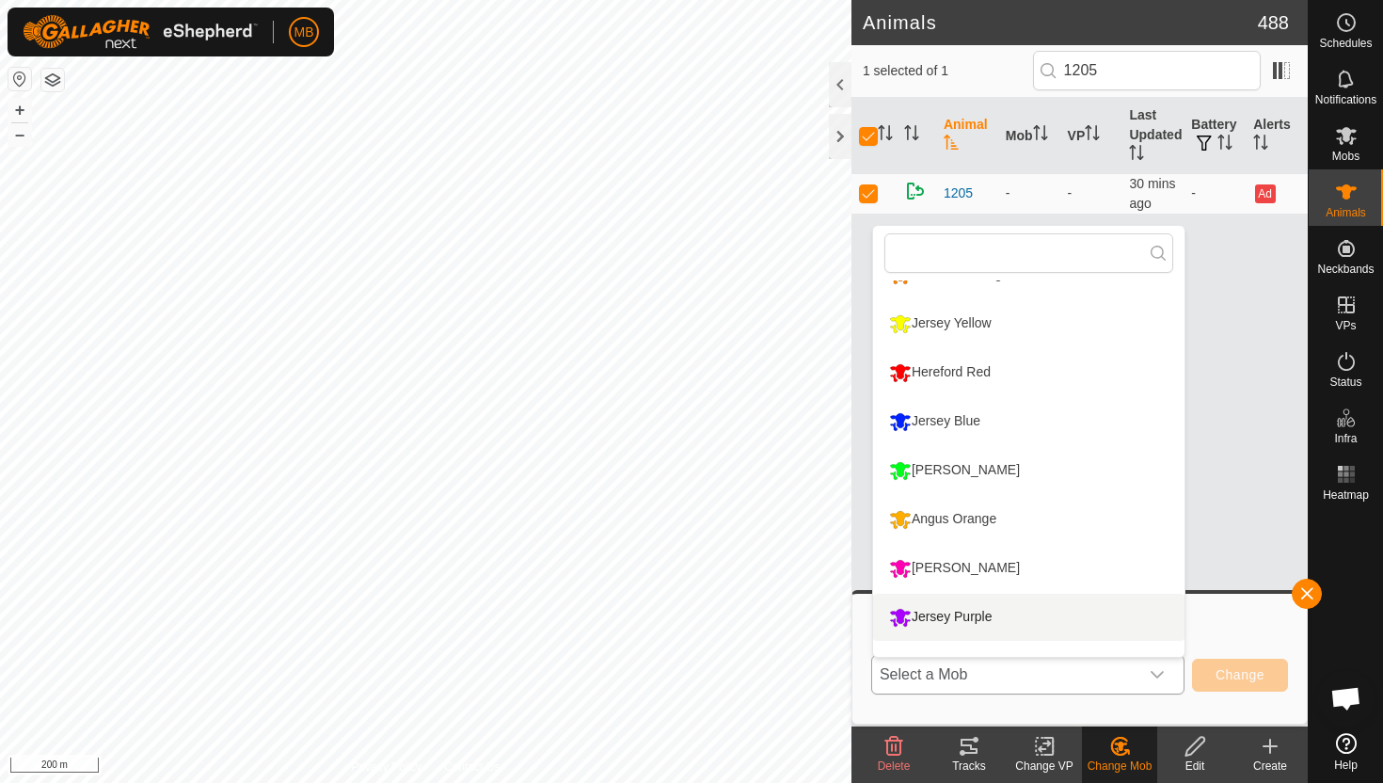
click at [1001, 615] on li "Jersey Purple" at bounding box center [1028, 617] width 311 height 47
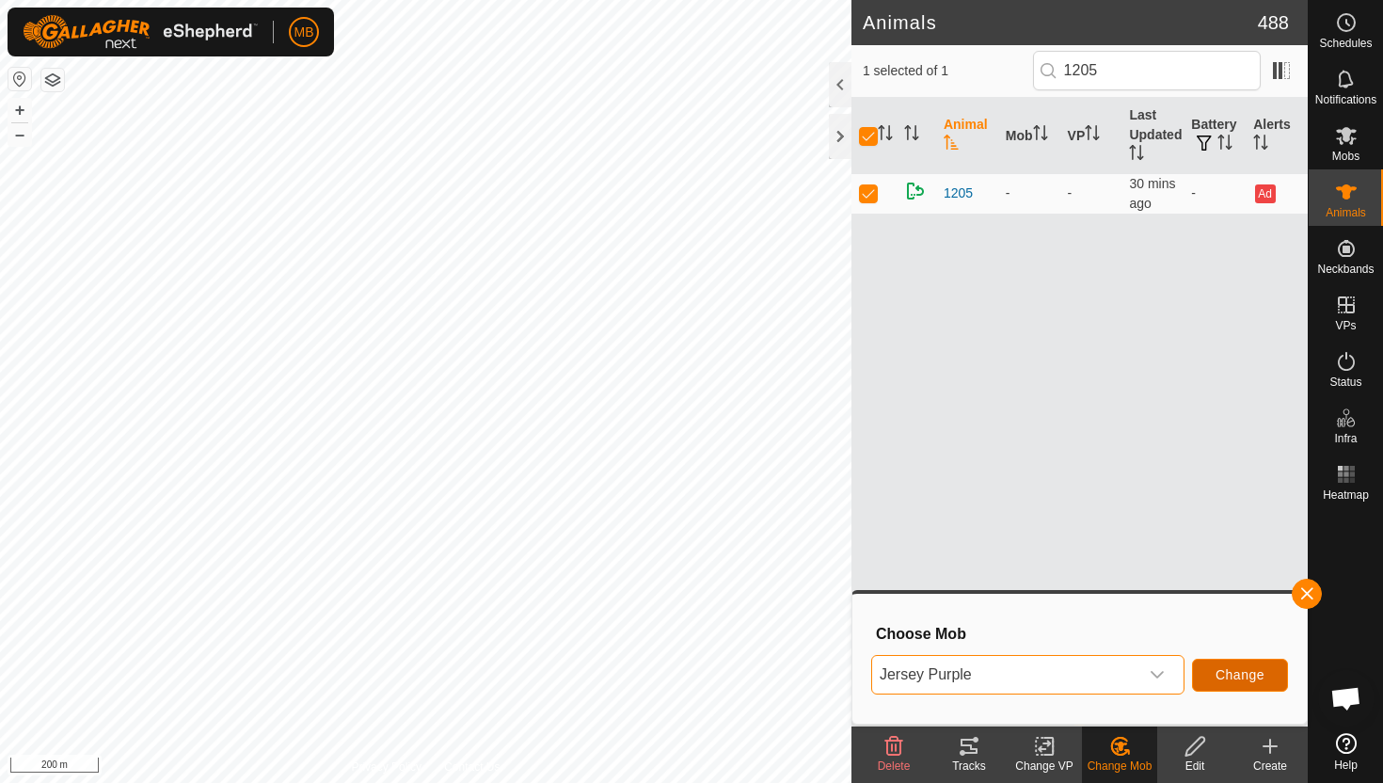
click at [1232, 681] on span "Change" at bounding box center [1240, 674] width 49 height 15
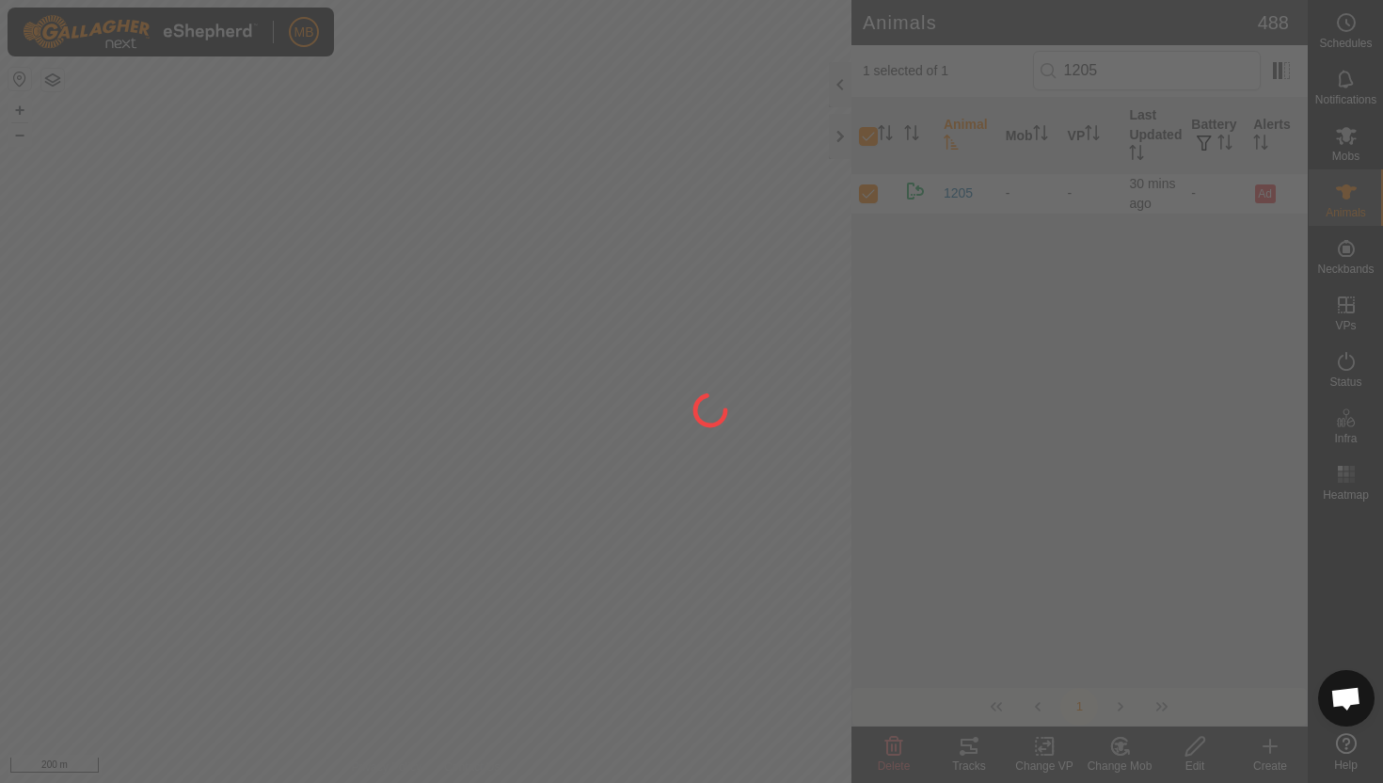
checkbox input "false"
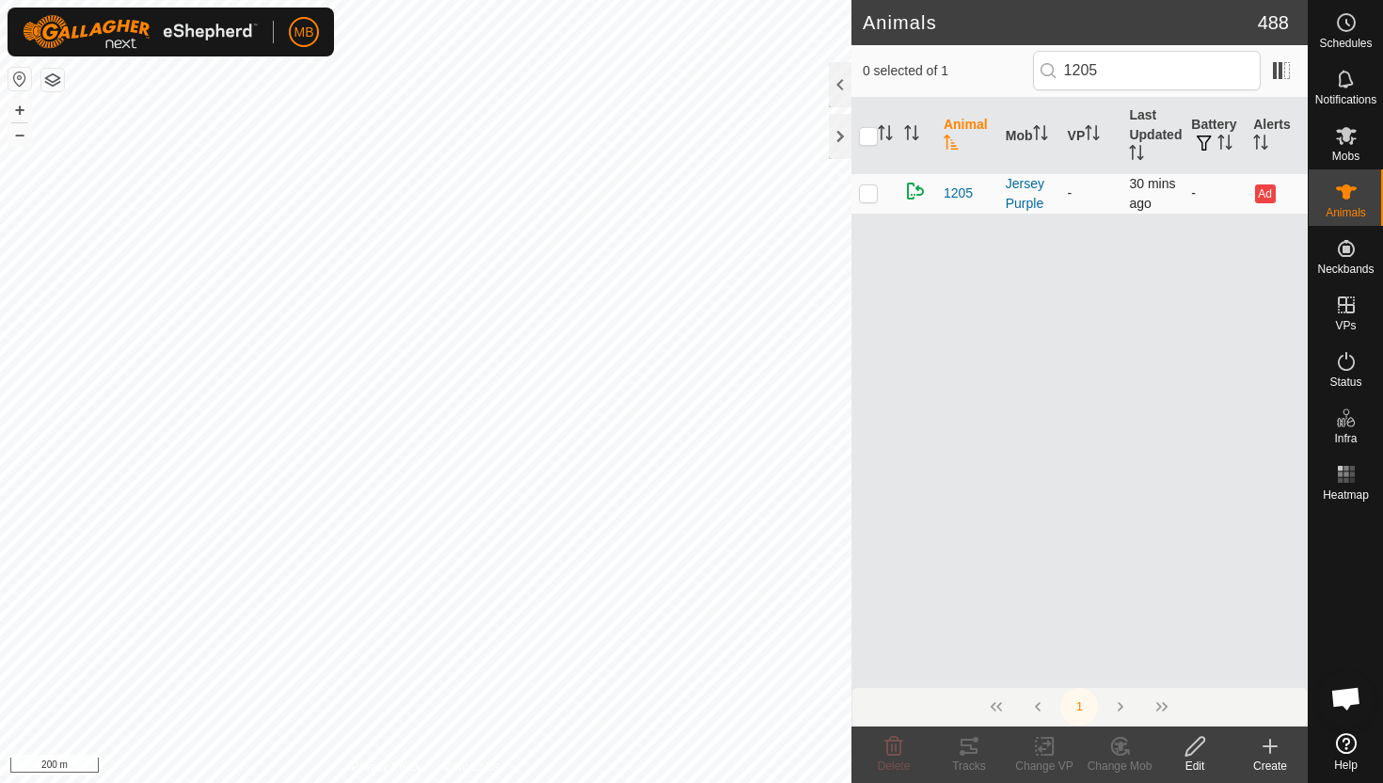
click at [869, 193] on p-checkbox at bounding box center [868, 192] width 19 height 15
checkbox input "true"
click at [1053, 758] on div "Change VP" at bounding box center [1044, 765] width 75 height 17
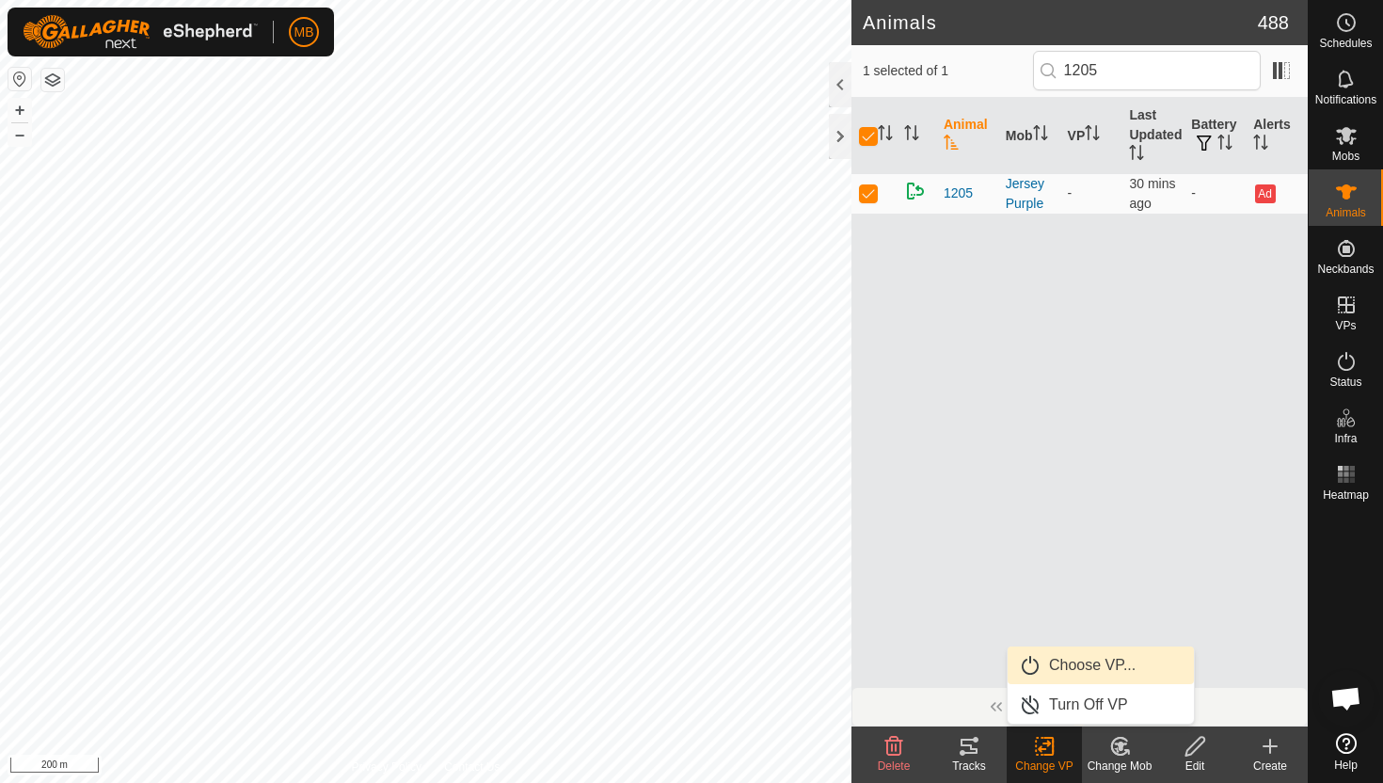
click at [1067, 667] on link "Choose VP..." at bounding box center [1101, 665] width 186 height 38
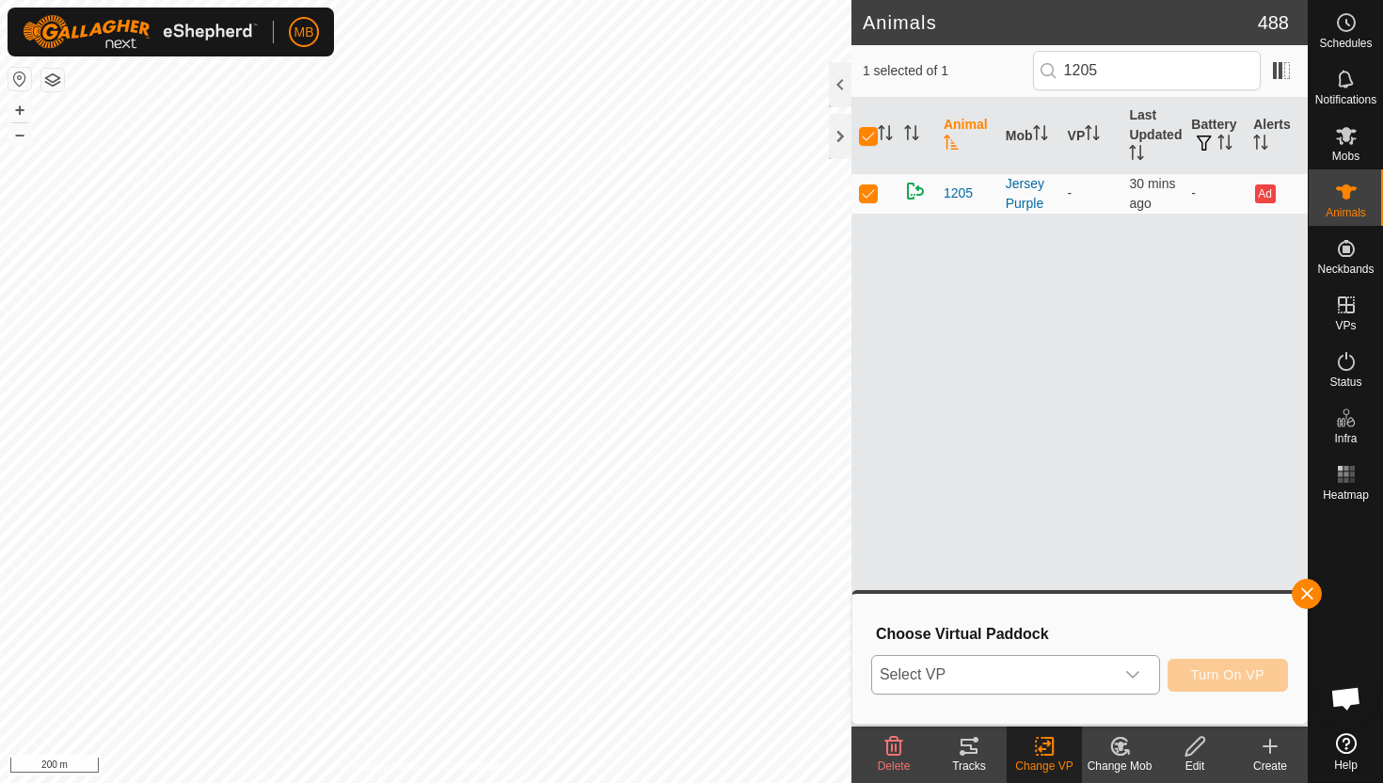
click at [1039, 682] on span "Select VP" at bounding box center [993, 675] width 242 height 38
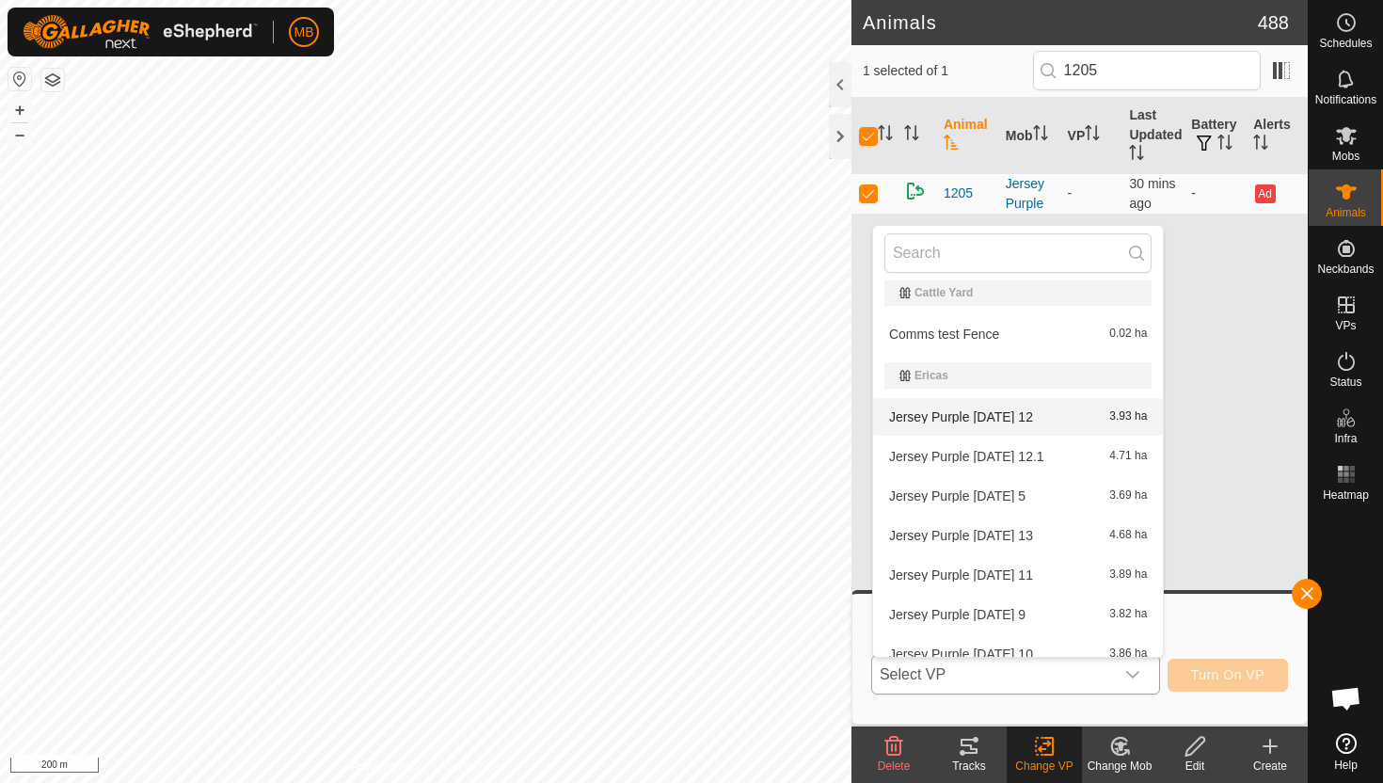
scroll to position [452, 0]
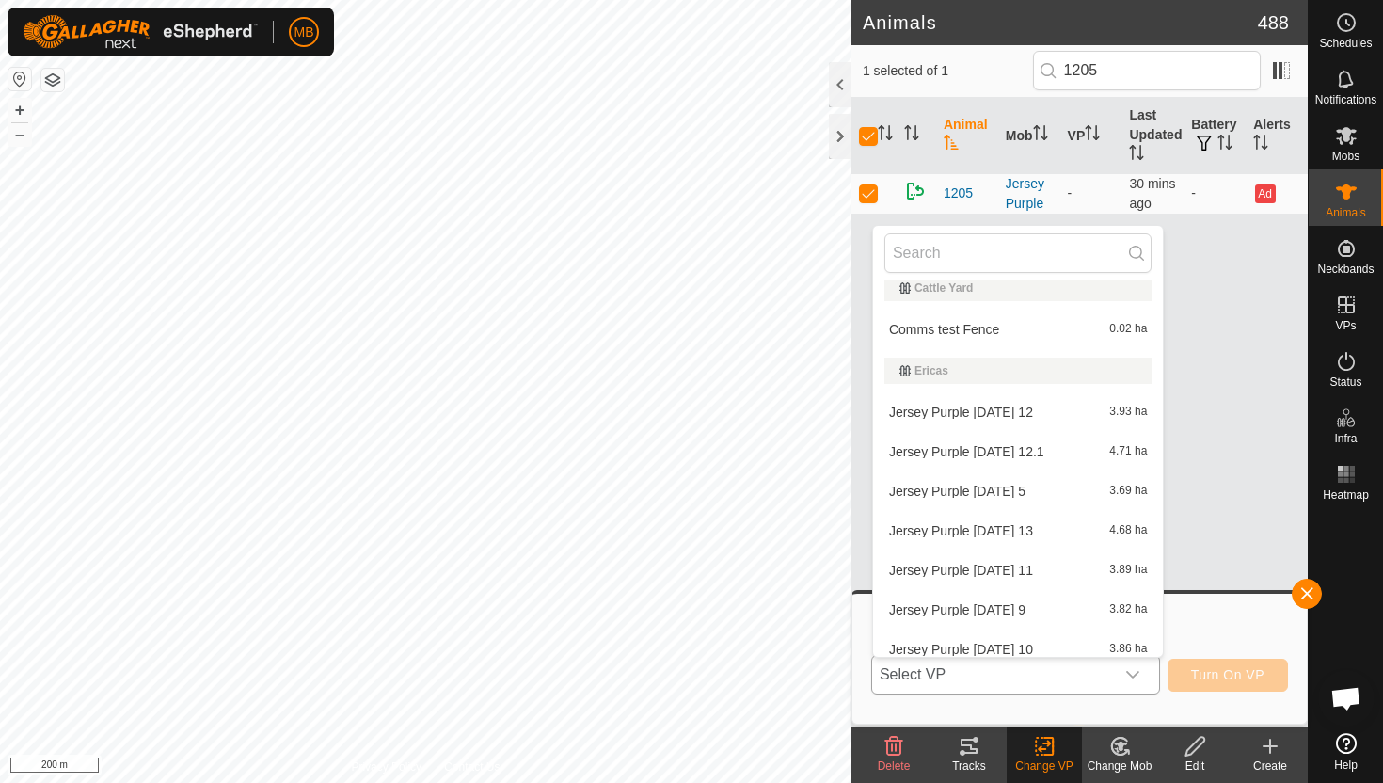
click at [978, 440] on li "Jersey Purple Friday 12.1 4.71 ha" at bounding box center [1018, 452] width 290 height 38
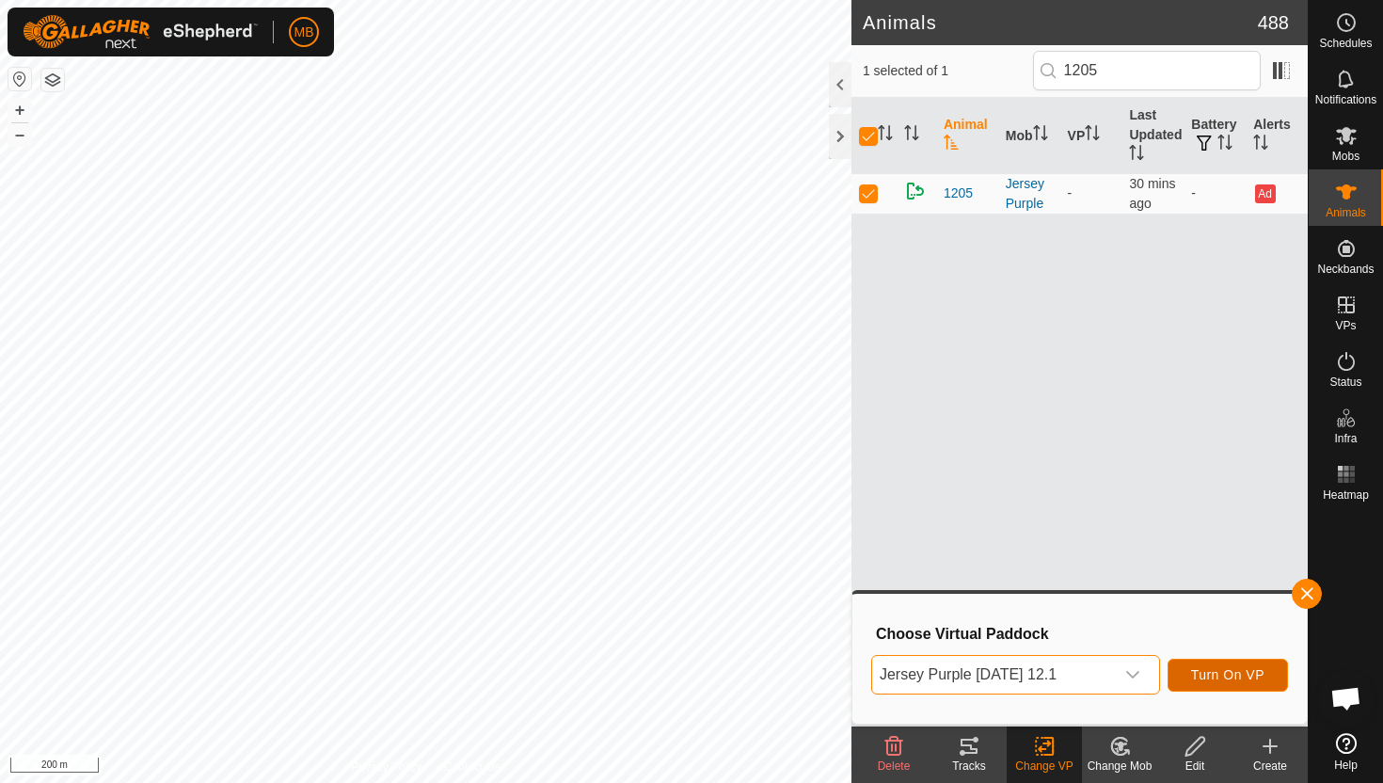
click at [1234, 674] on span "Turn On VP" at bounding box center [1227, 674] width 73 height 15
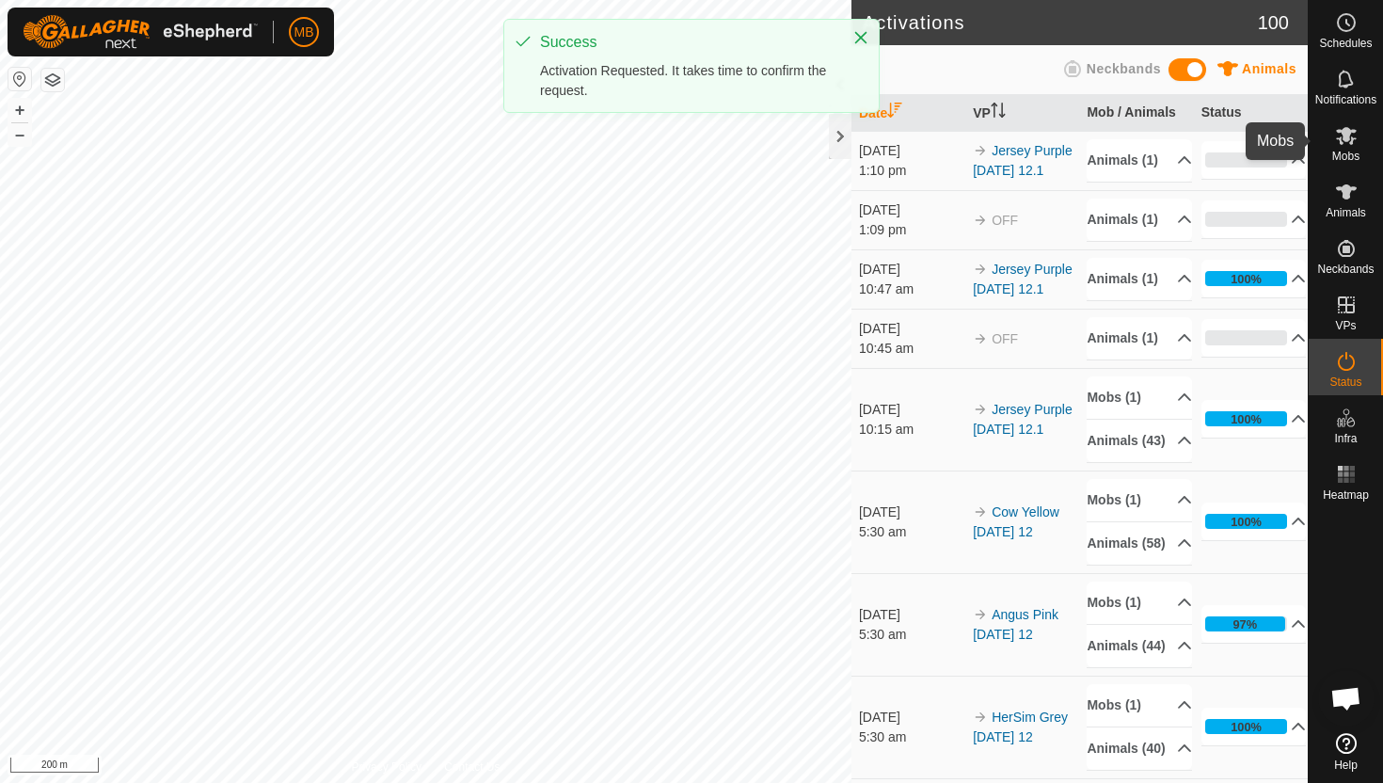
click at [1343, 134] on icon at bounding box center [1346, 136] width 21 height 18
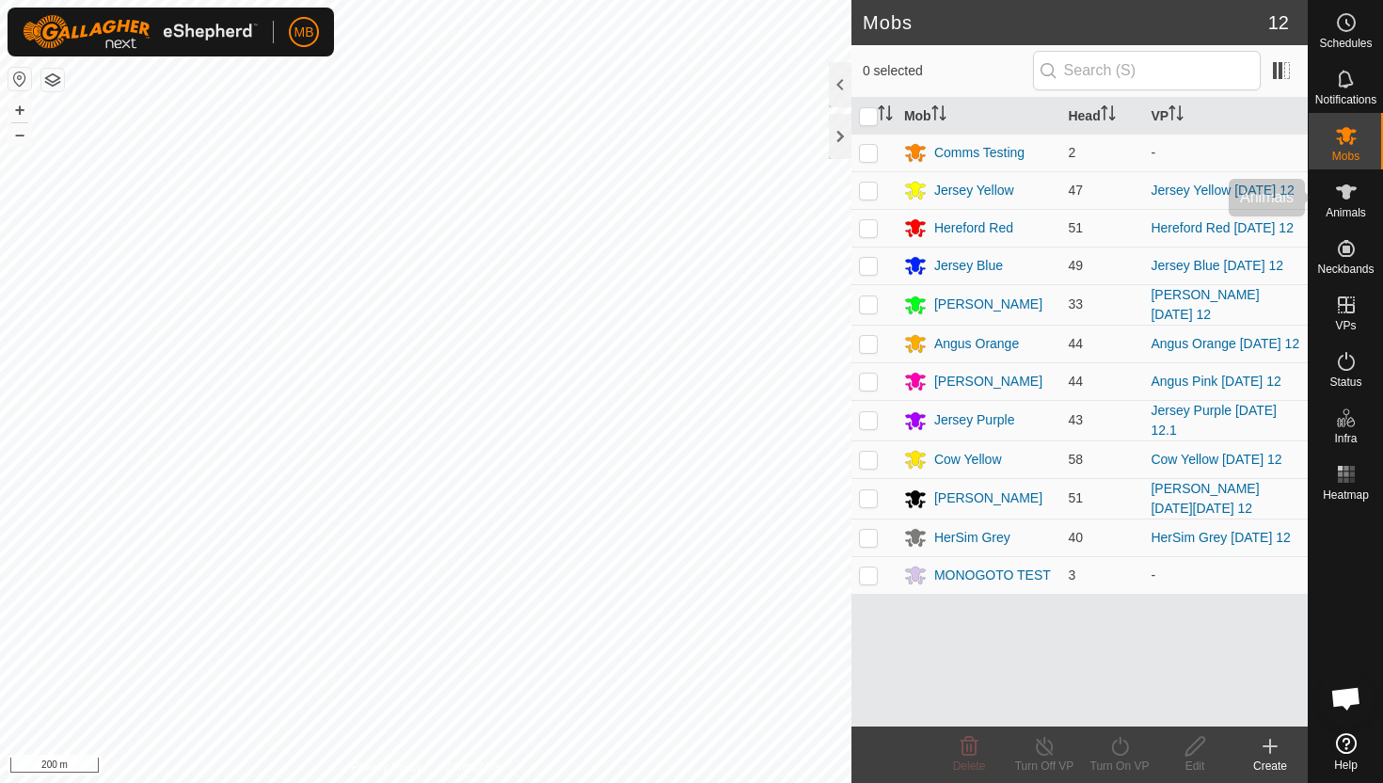
click at [1343, 207] on span "Animals" at bounding box center [1346, 212] width 40 height 11
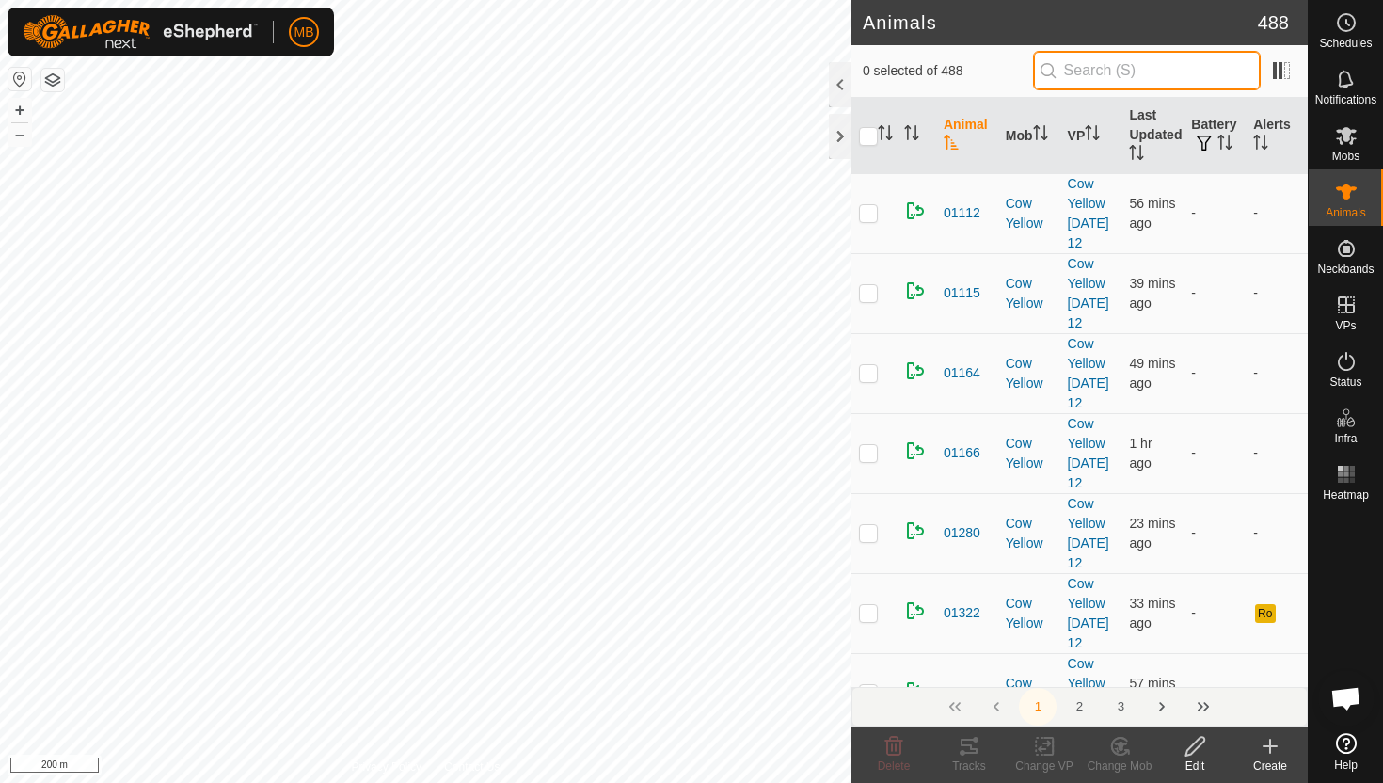
click at [1115, 58] on input "text" at bounding box center [1147, 71] width 228 height 40
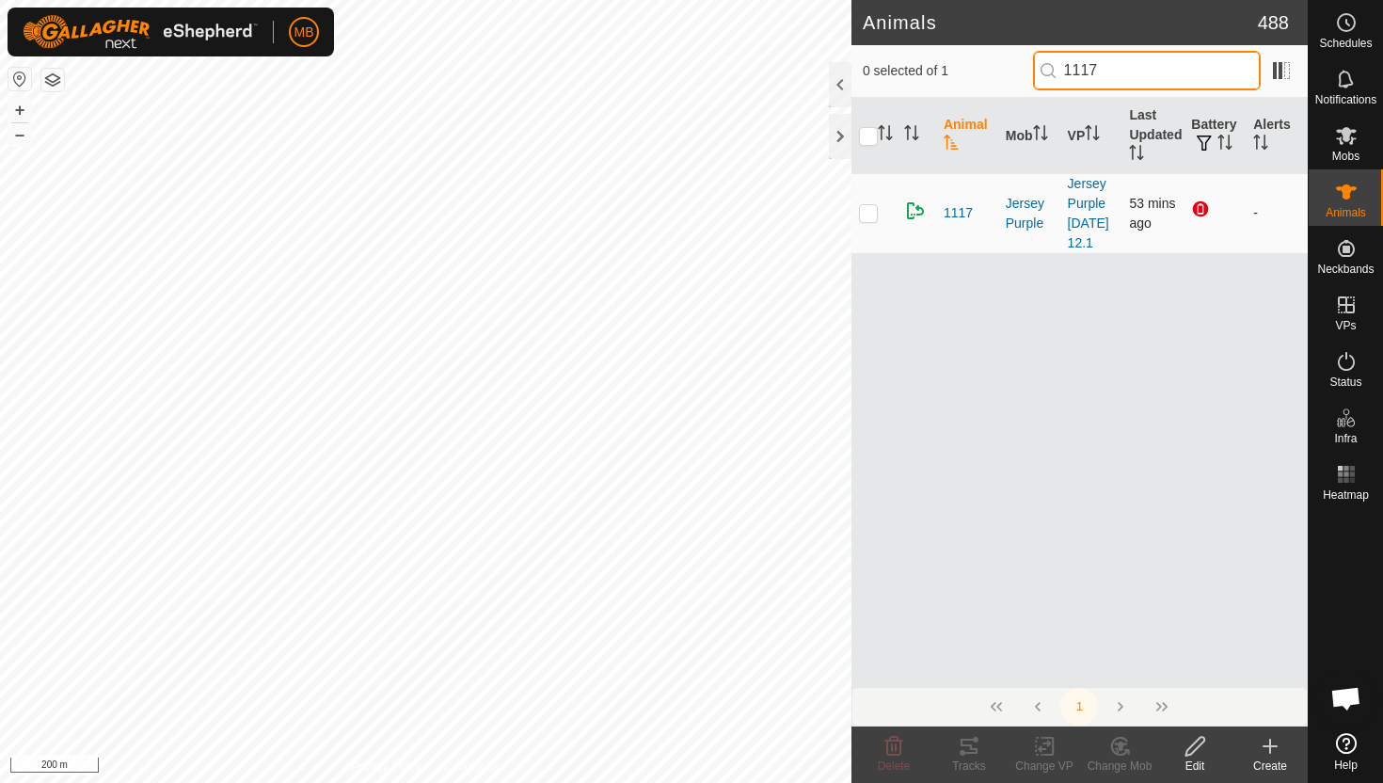
type input "1117"
click at [862, 210] on p-checkbox at bounding box center [868, 212] width 19 height 15
checkbox input "true"
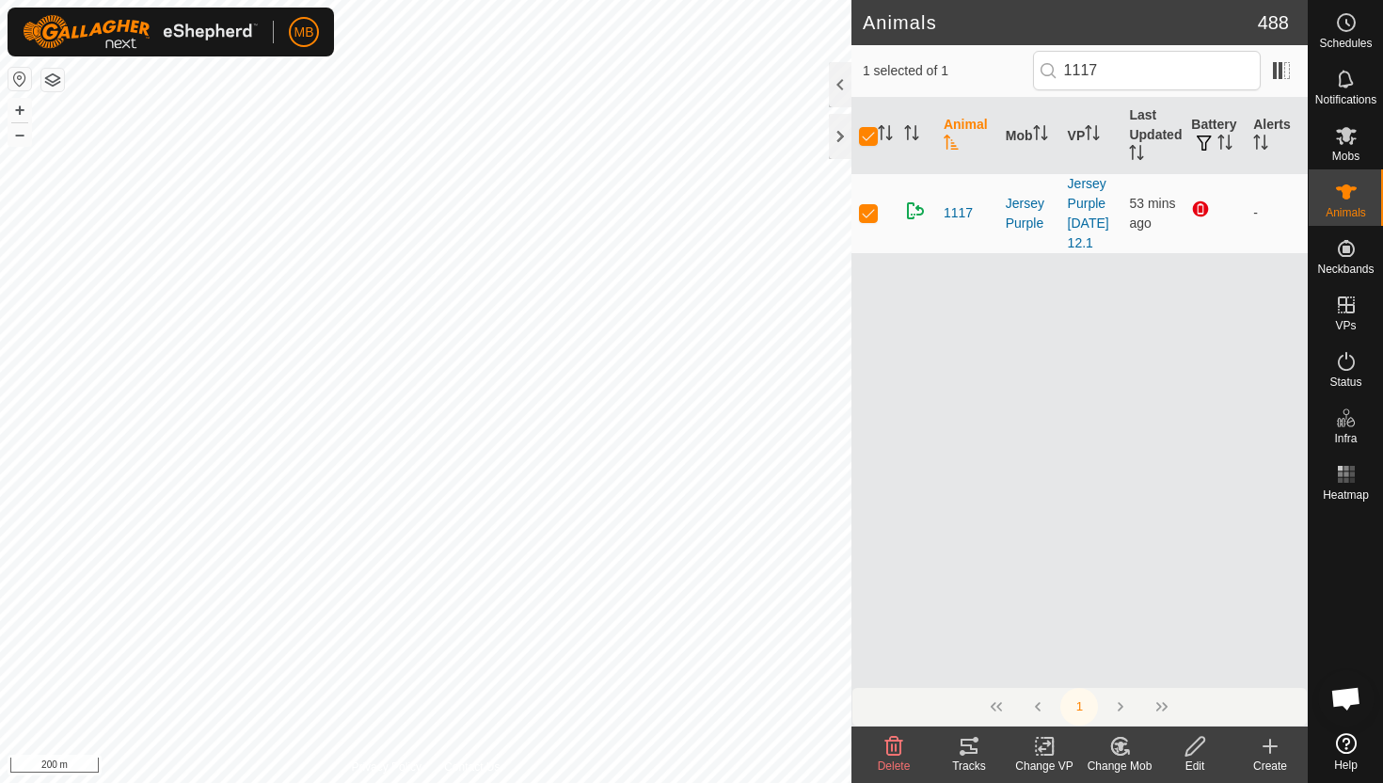
click at [1197, 749] on icon at bounding box center [1196, 746] width 24 height 23
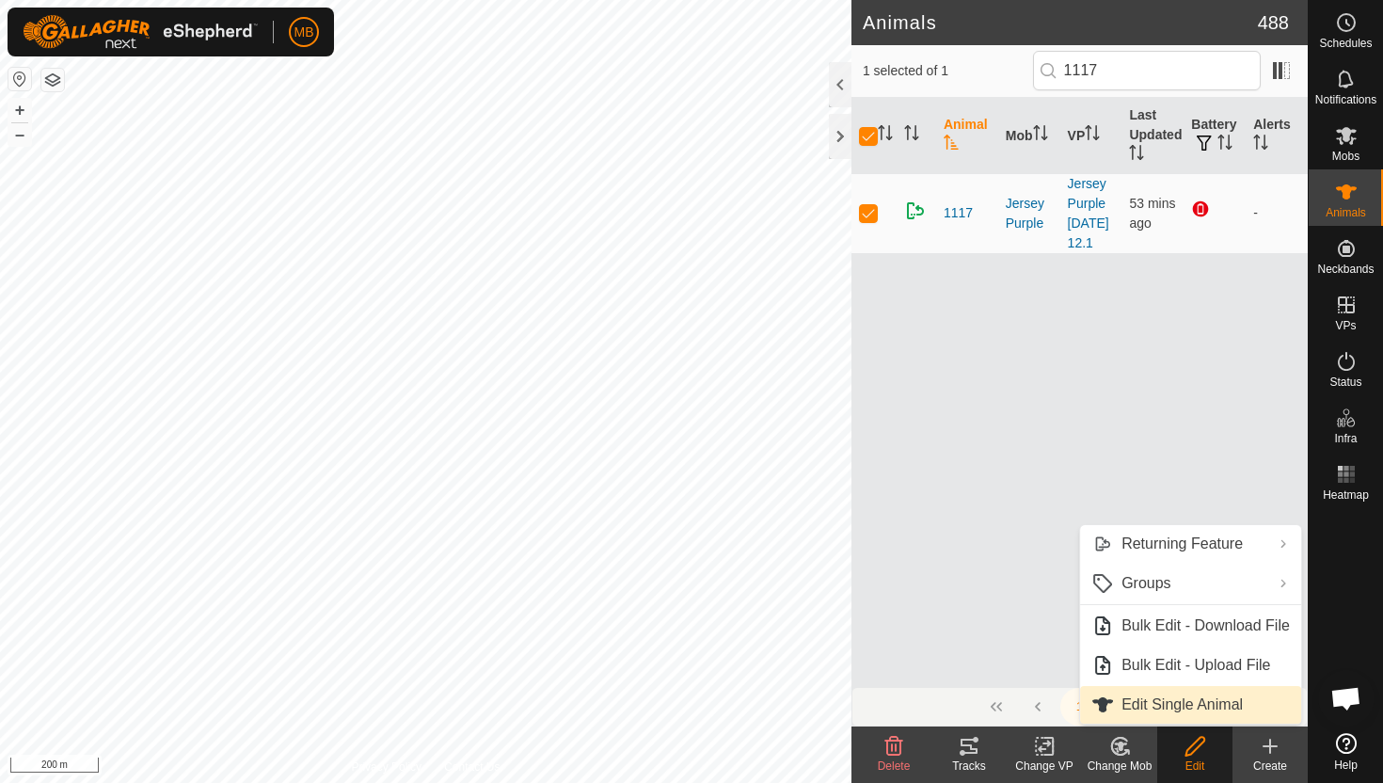
click at [1169, 698] on link "Edit Single Animal" at bounding box center [1190, 705] width 221 height 38
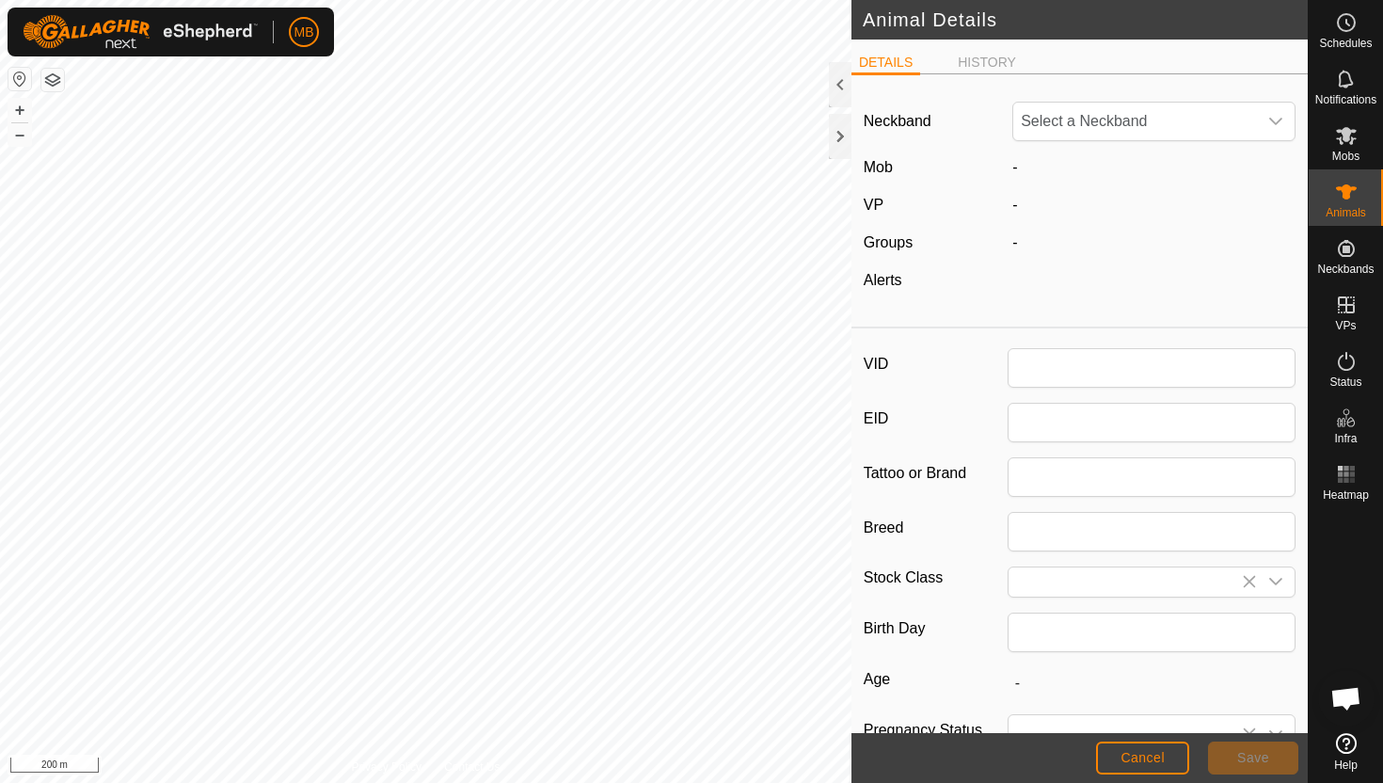
type input "1117"
type input "395"
type input "[DATE]"
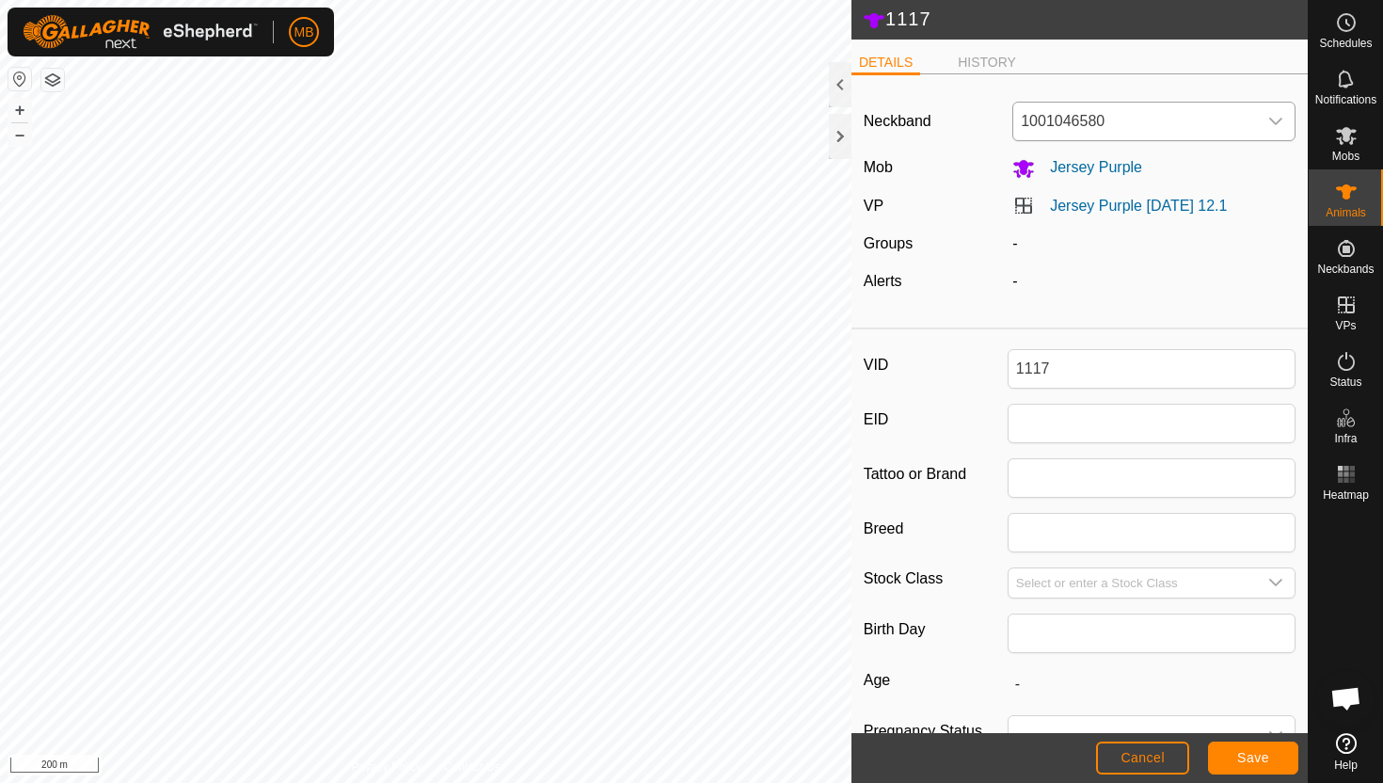
click at [1130, 118] on span "1001046580" at bounding box center [1135, 122] width 244 height 38
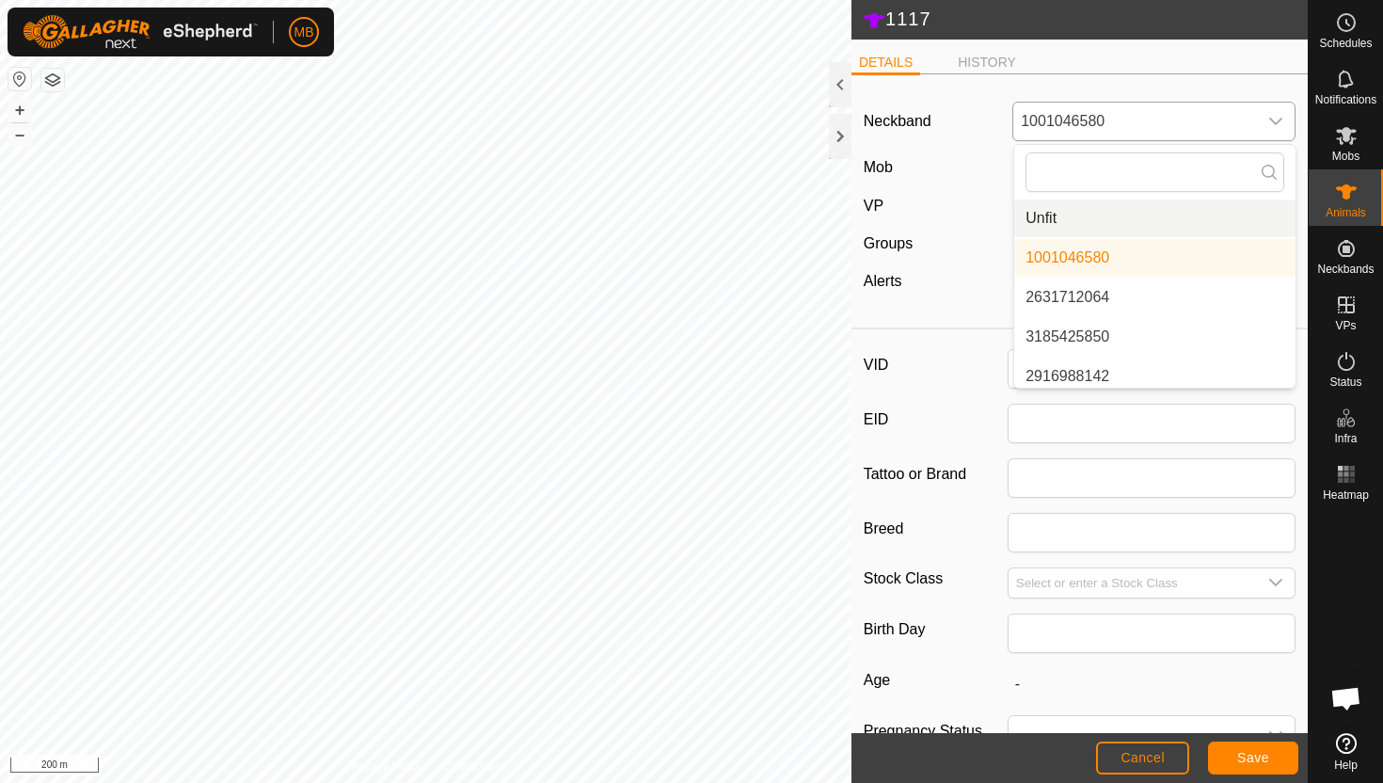
click at [1113, 215] on li "Unfit" at bounding box center [1154, 218] width 281 height 38
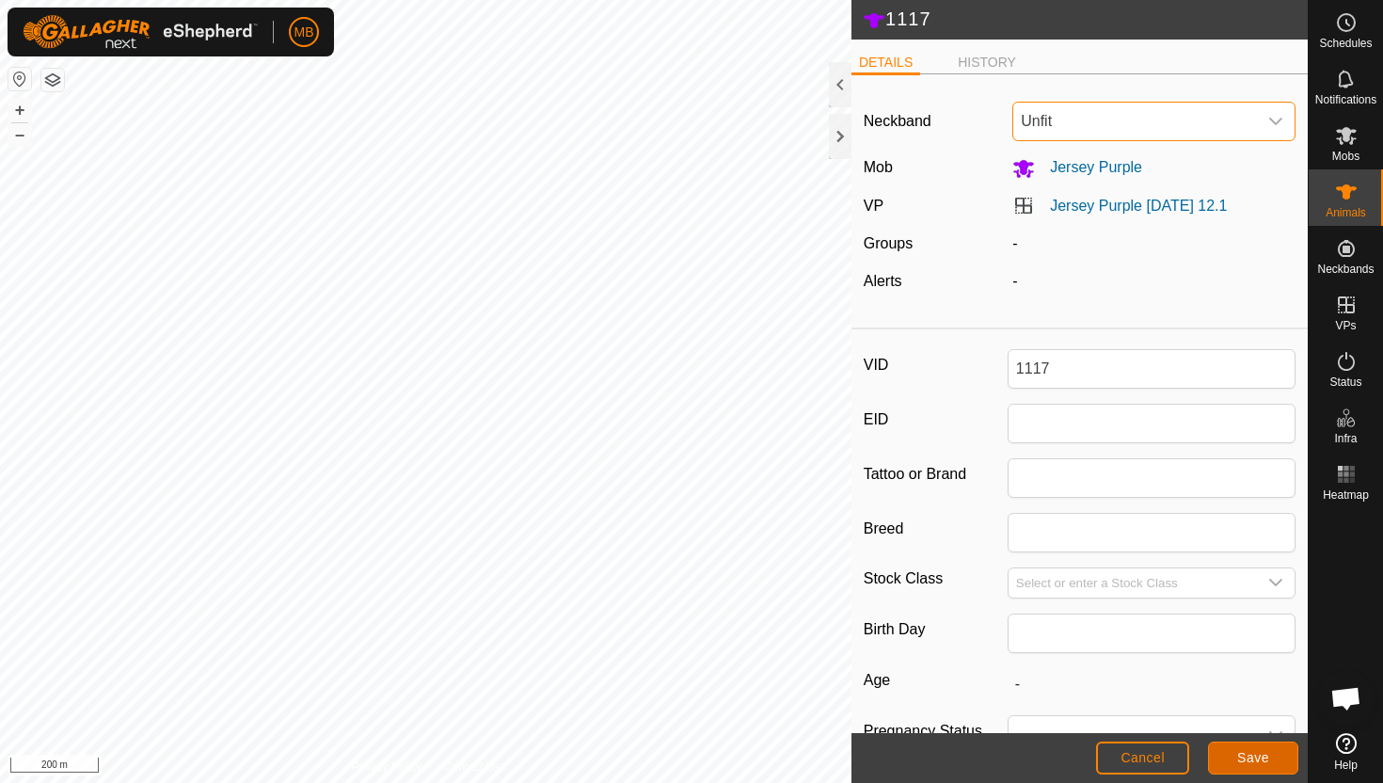
click at [1238, 768] on button "Save" at bounding box center [1253, 757] width 90 height 33
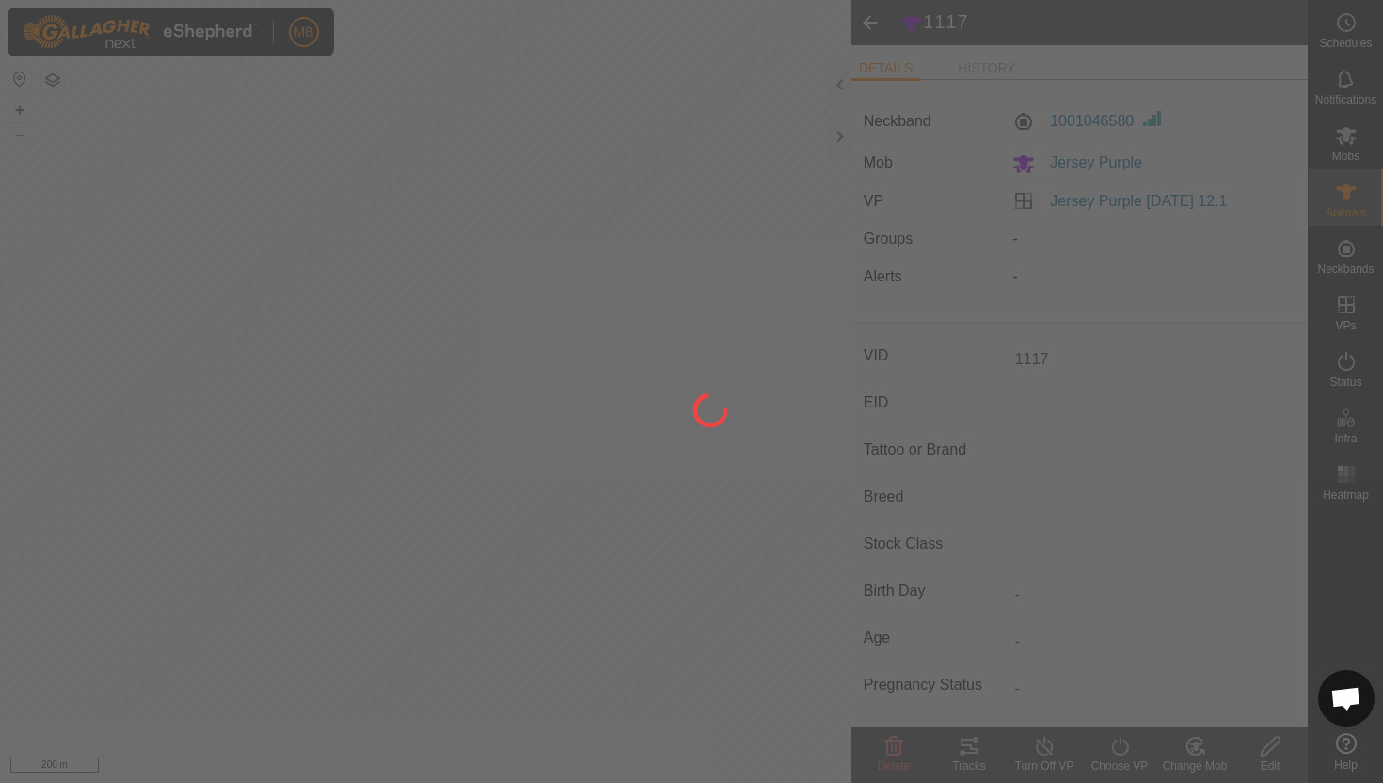
type input "-"
type input "395 kg"
type input "-"
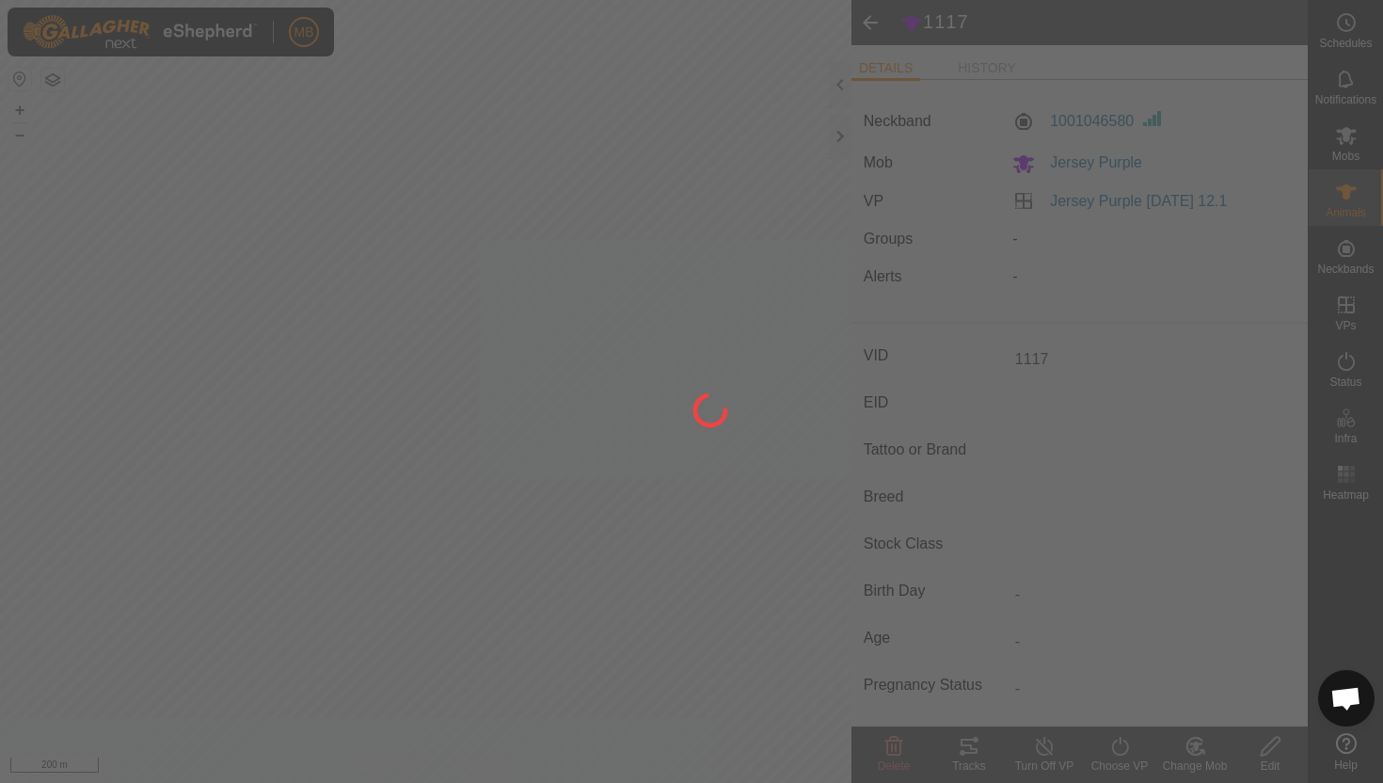
type input "-"
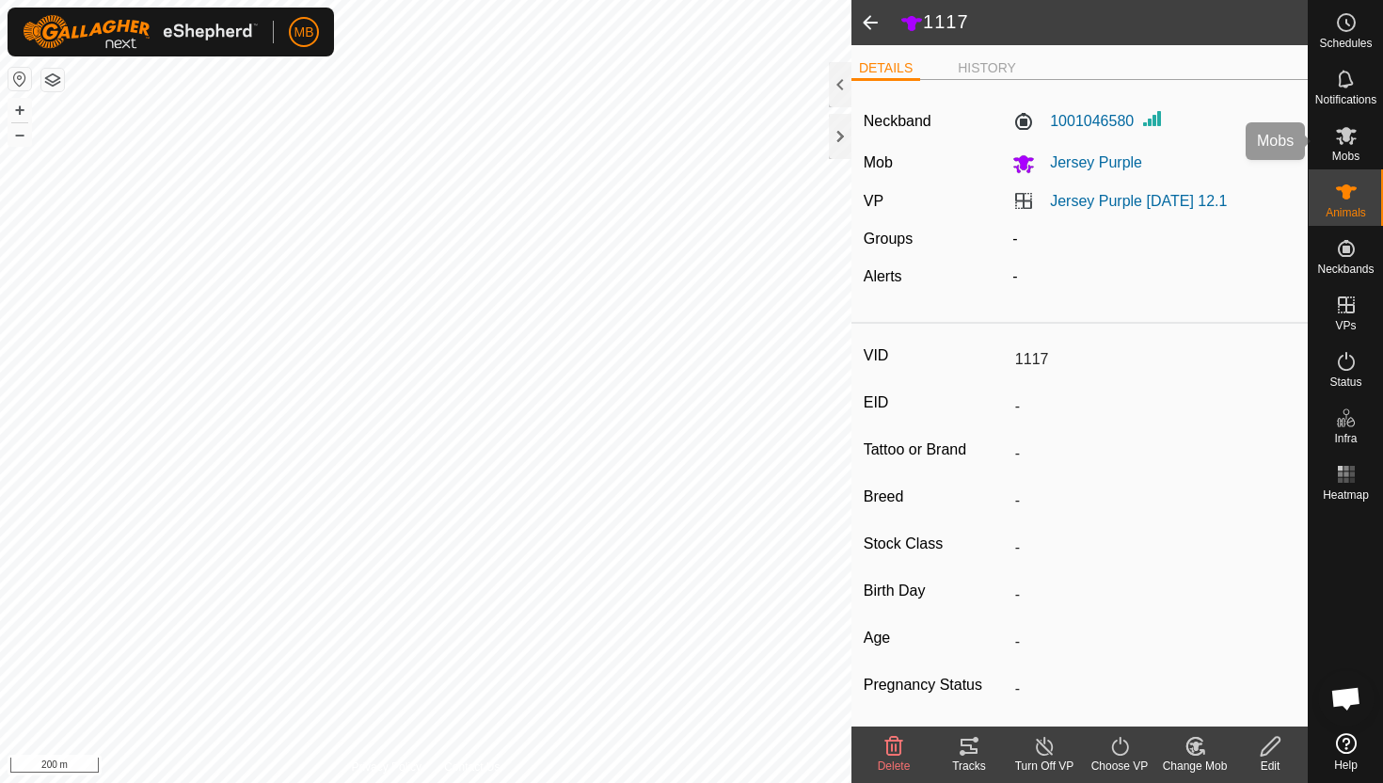
click at [1346, 135] on icon at bounding box center [1346, 136] width 21 height 18
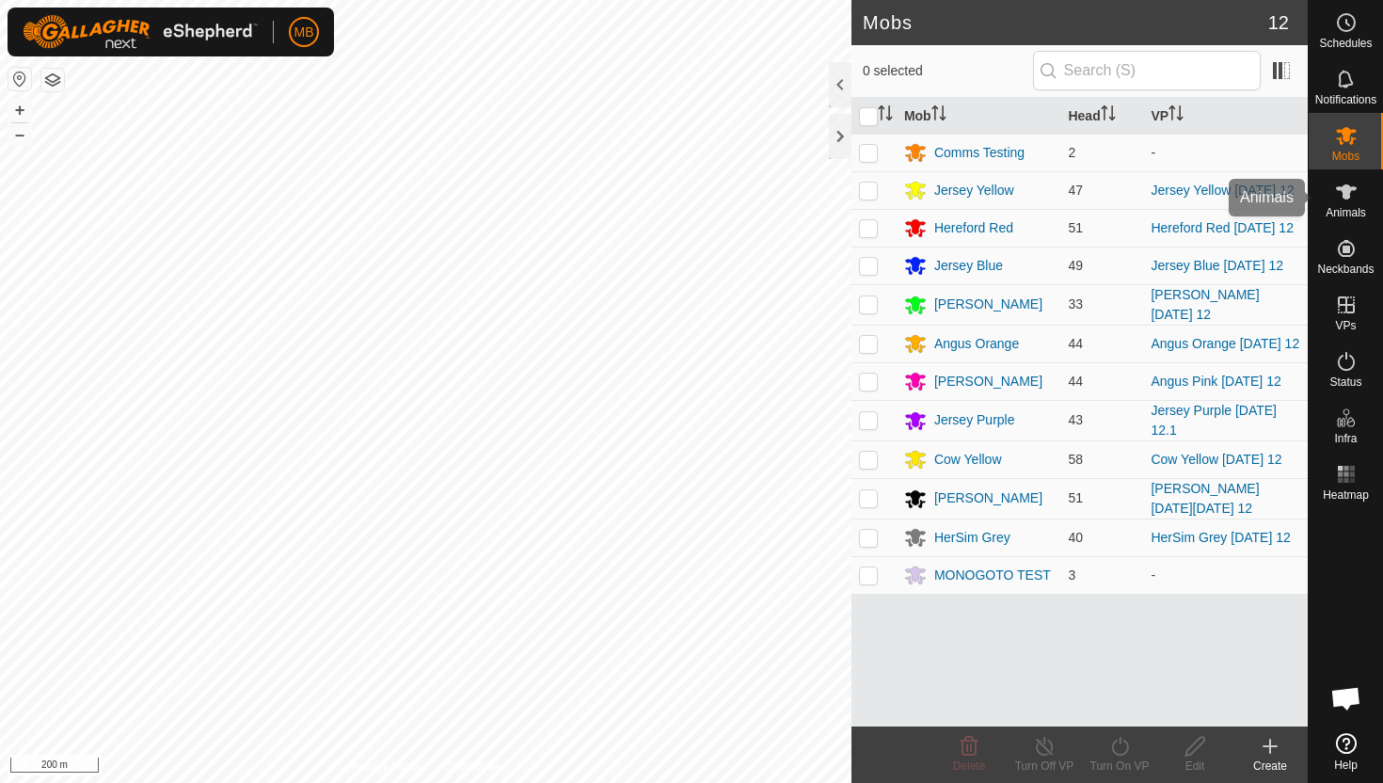
click at [1343, 199] on icon at bounding box center [1346, 192] width 23 height 23
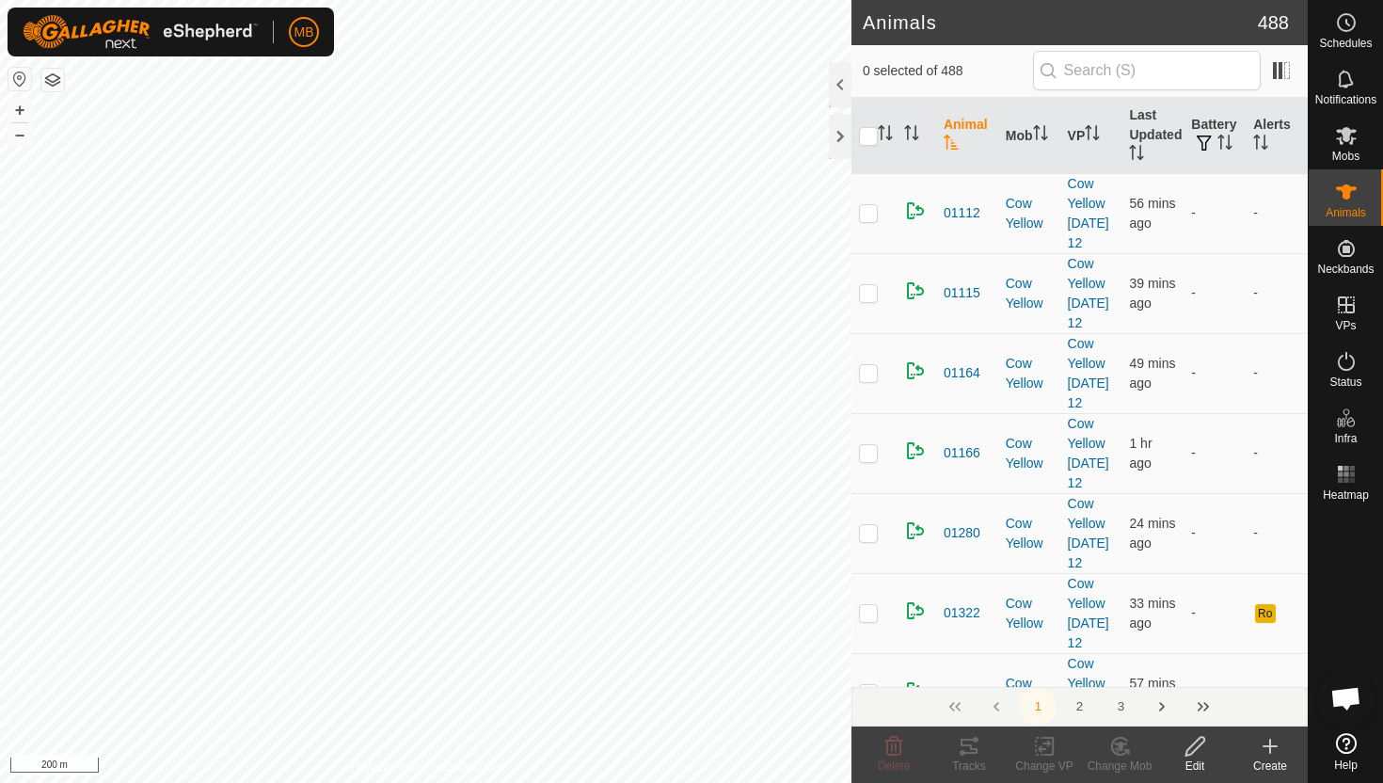
click at [1192, 72] on input "text" at bounding box center [1147, 71] width 228 height 40
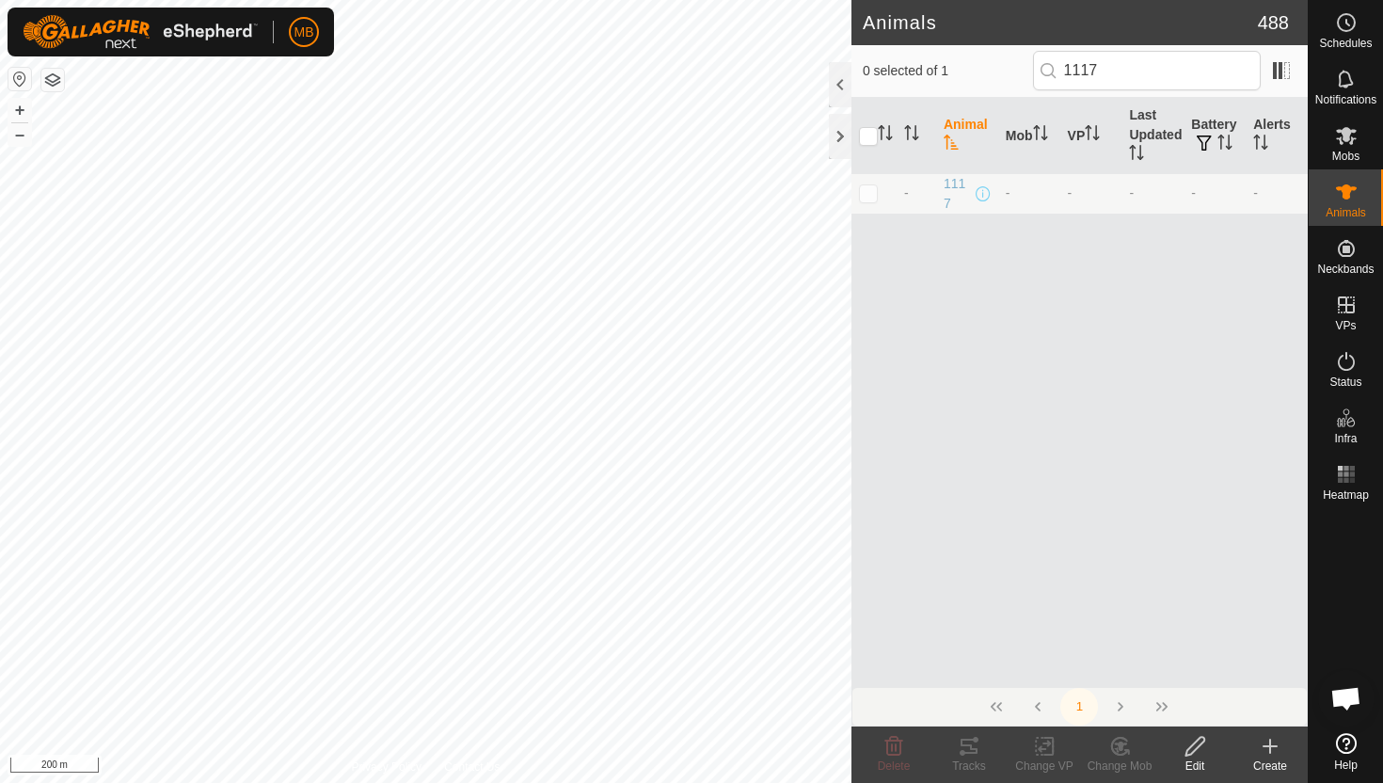
type input "1117"
click at [871, 200] on td at bounding box center [873, 193] width 45 height 40
checkbox input "true"
click at [1194, 748] on icon at bounding box center [1196, 746] width 24 height 23
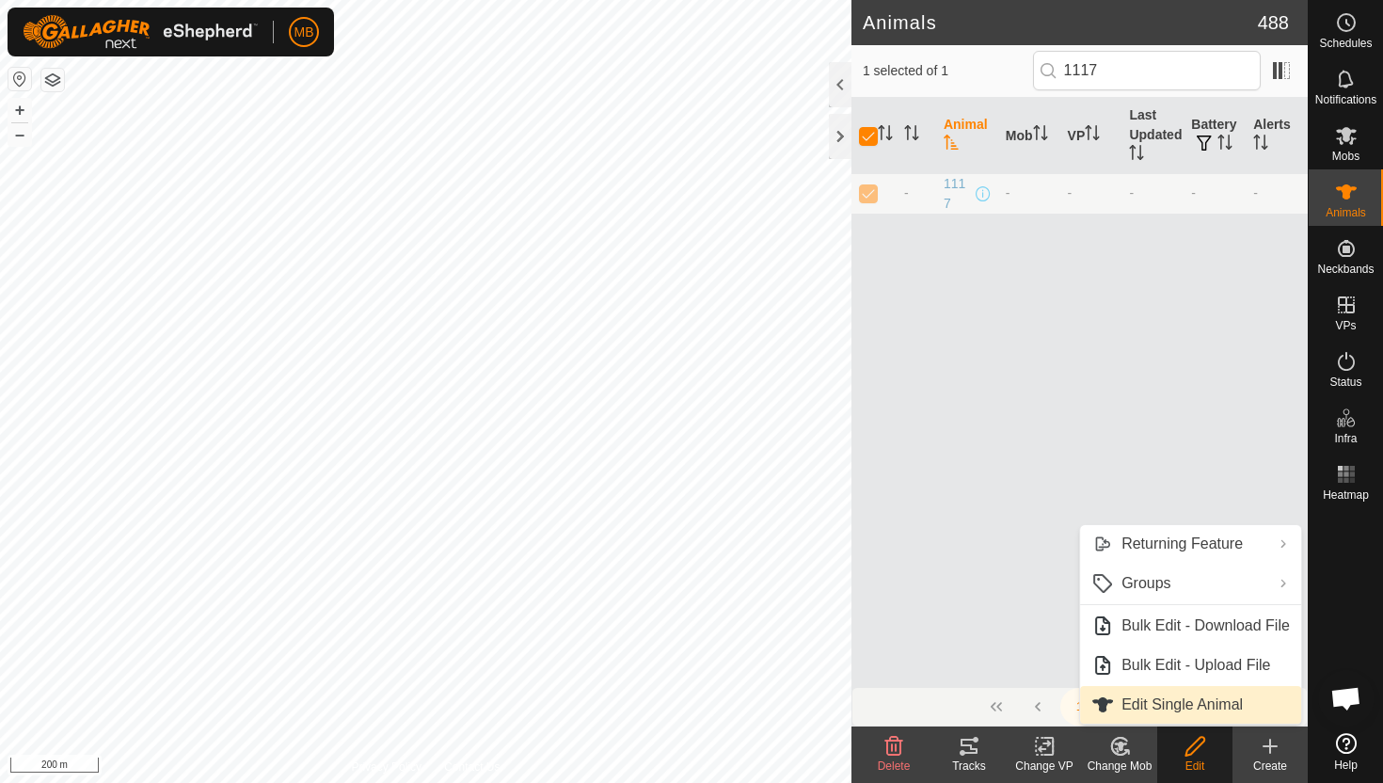
click at [1176, 708] on link "Edit Single Animal" at bounding box center [1190, 705] width 221 height 38
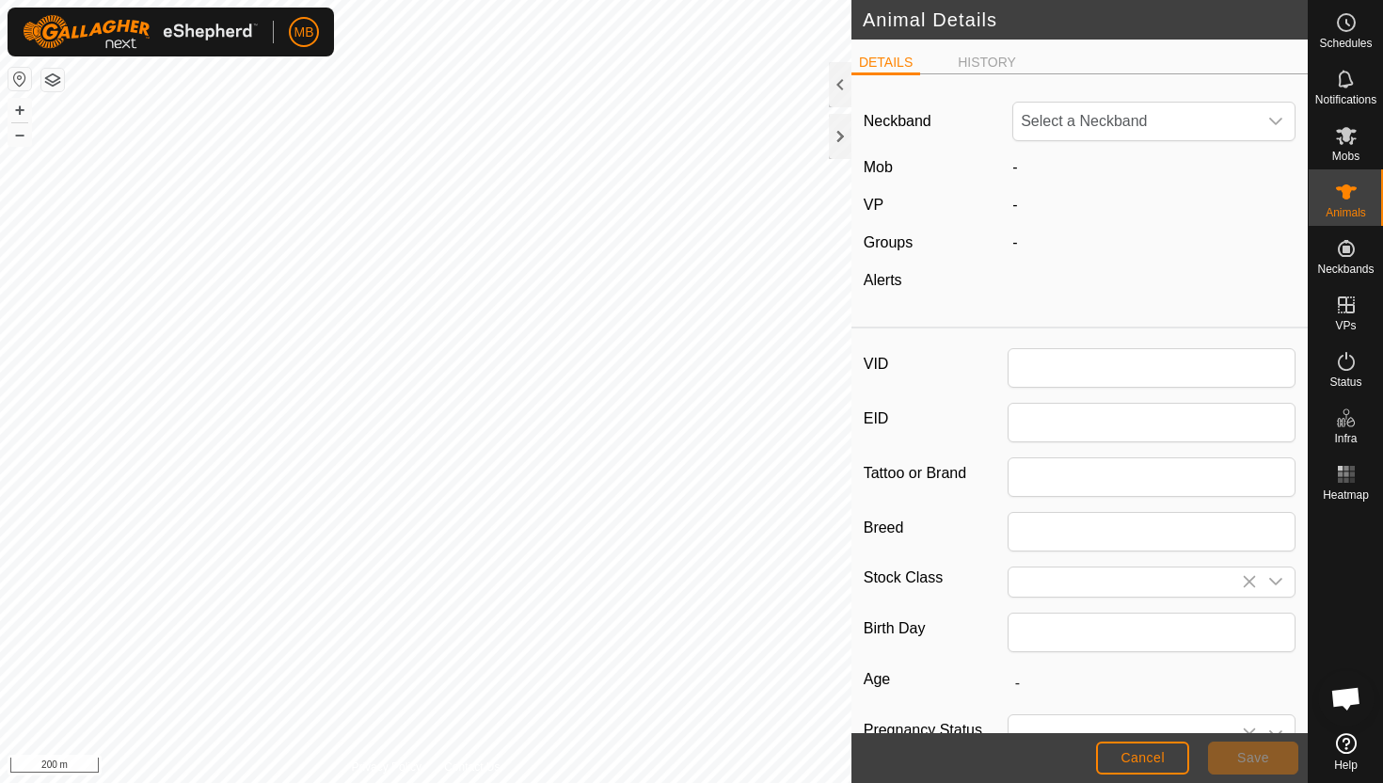
type input "1117"
type input "395"
type input "[DATE]"
click at [1149, 135] on span "Unfit" at bounding box center [1135, 122] width 244 height 38
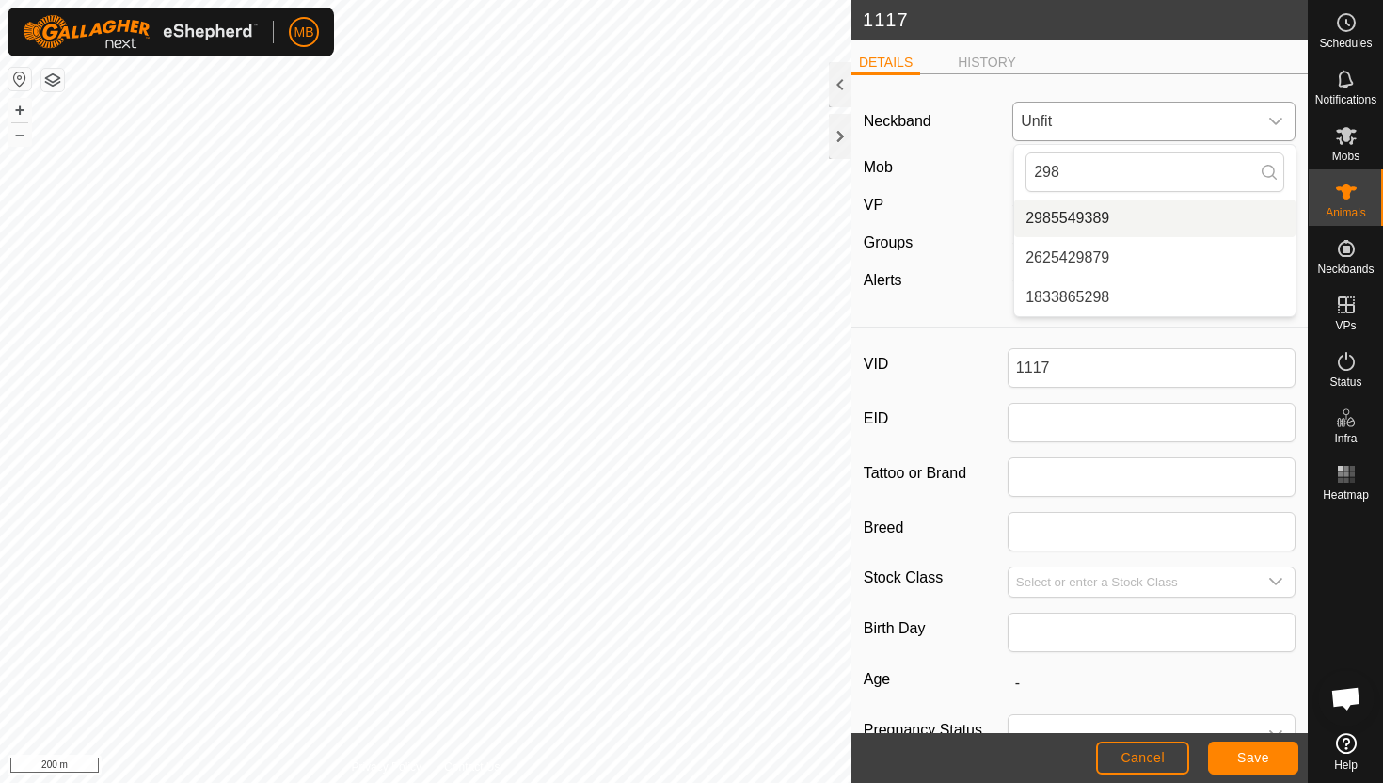
type input "298"
click at [1129, 217] on li "2985549389" at bounding box center [1154, 218] width 281 height 38
click at [1291, 757] on button "Save" at bounding box center [1253, 757] width 90 height 33
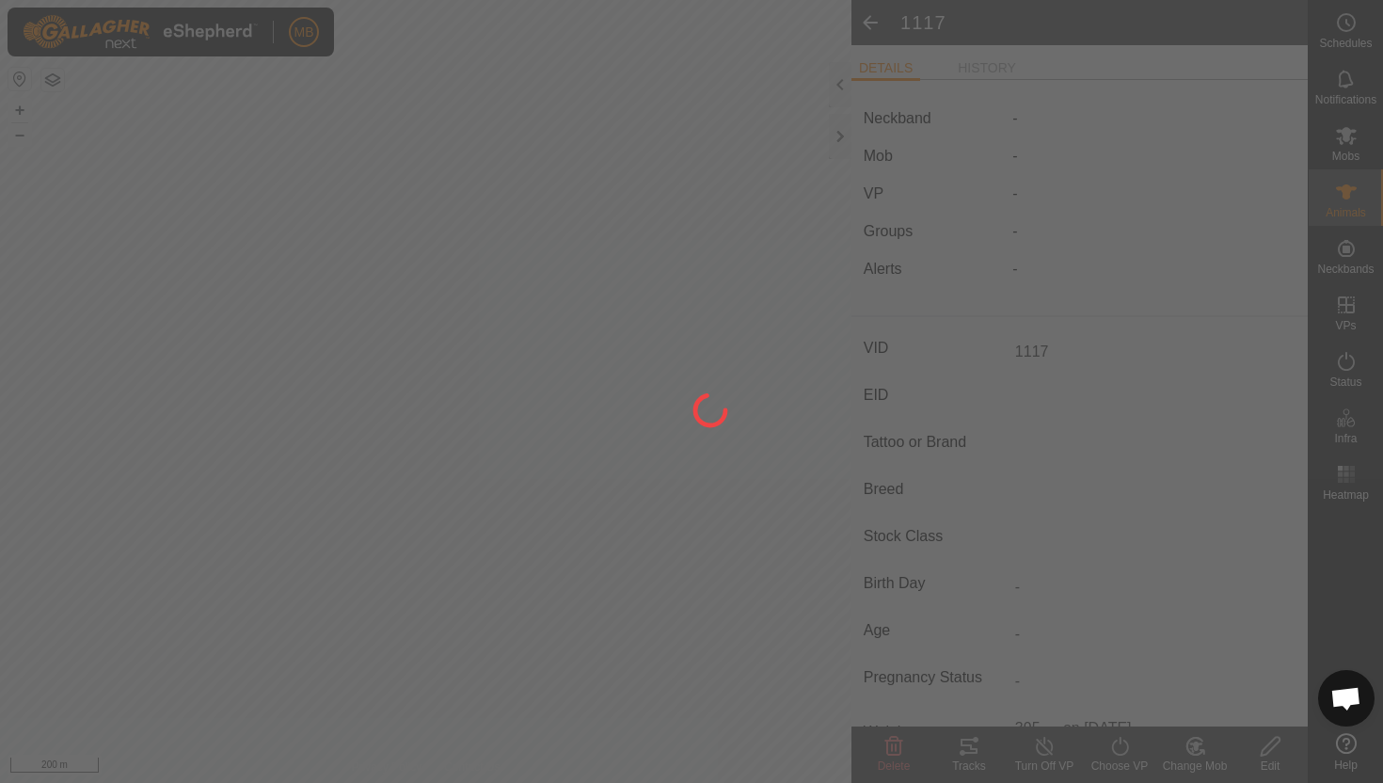
type input "-"
type input "395 kg"
type input "-"
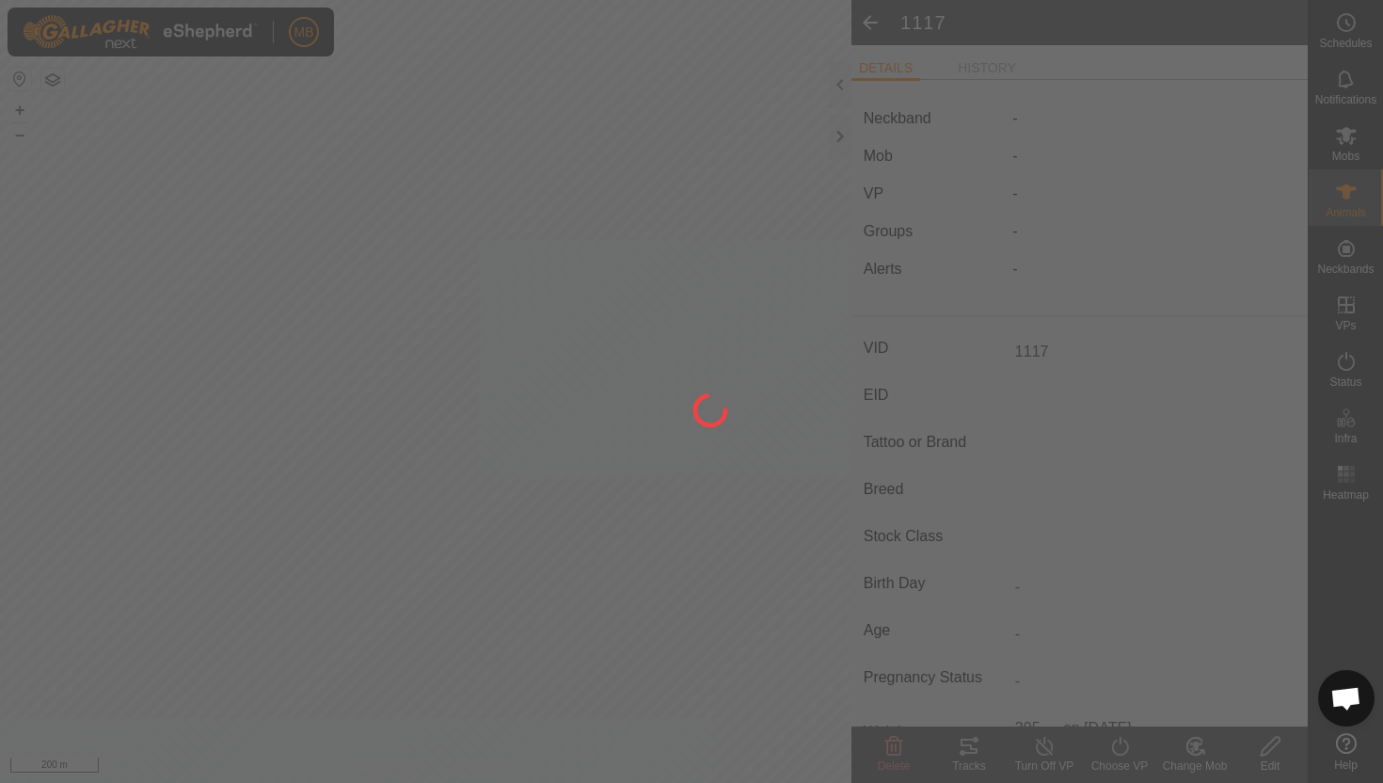
type input "-"
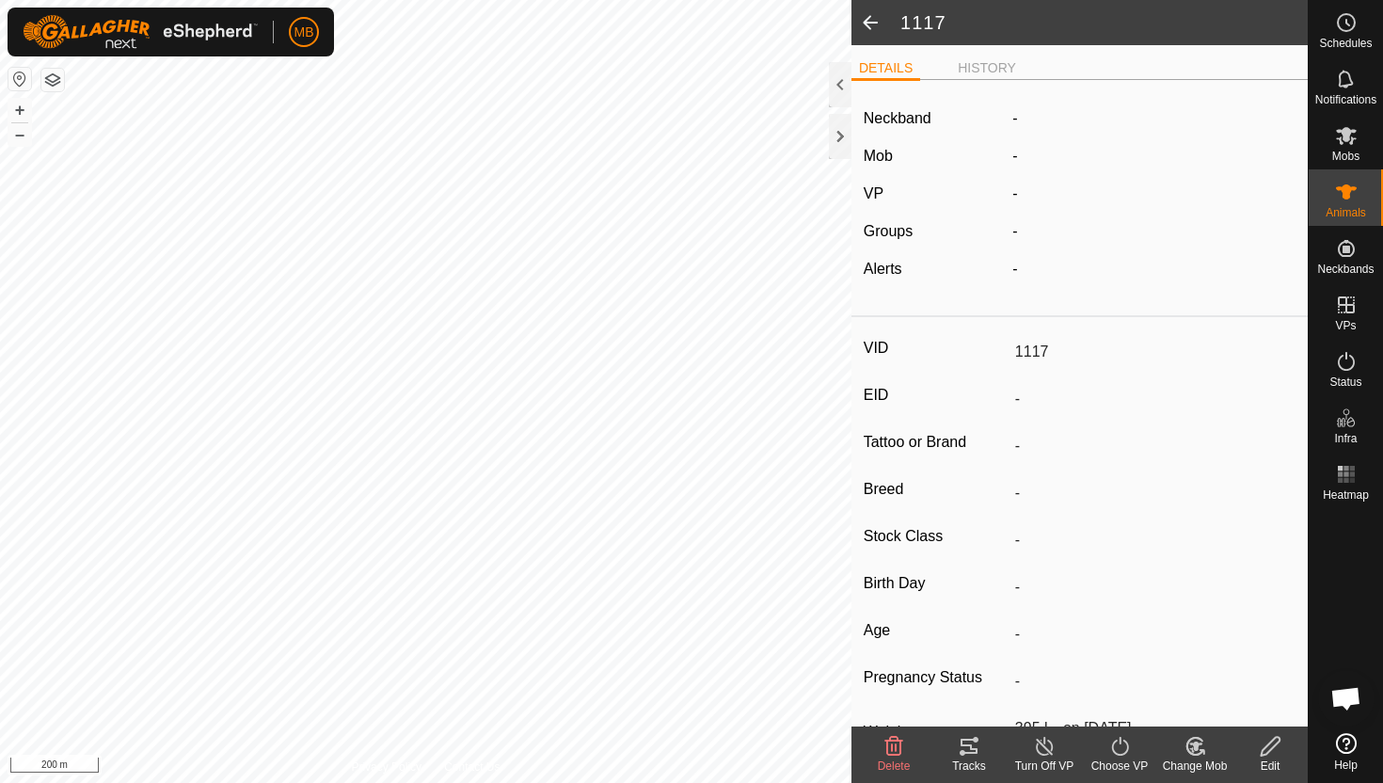
click at [1263, 749] on icon at bounding box center [1270, 746] width 19 height 19
type input "395"
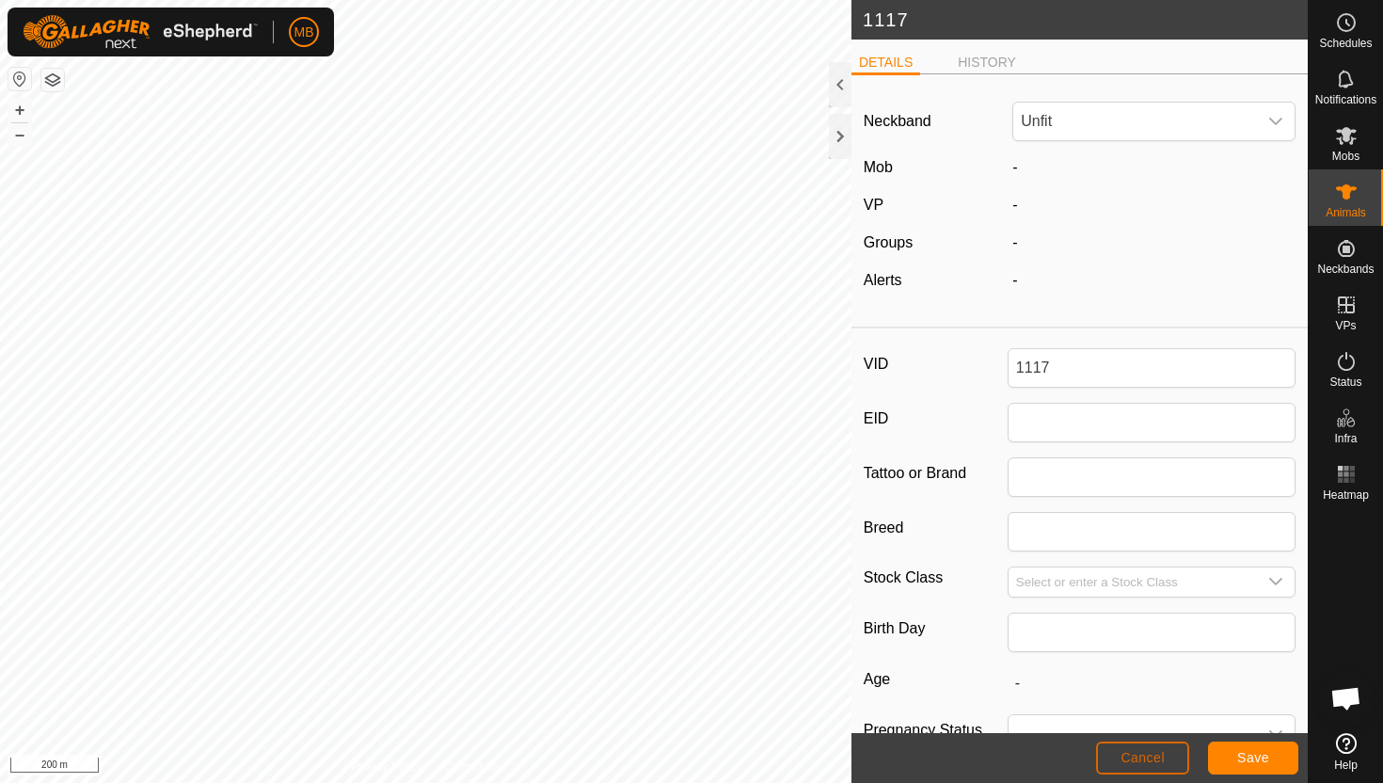
click at [1119, 764] on button "Cancel" at bounding box center [1142, 757] width 93 height 33
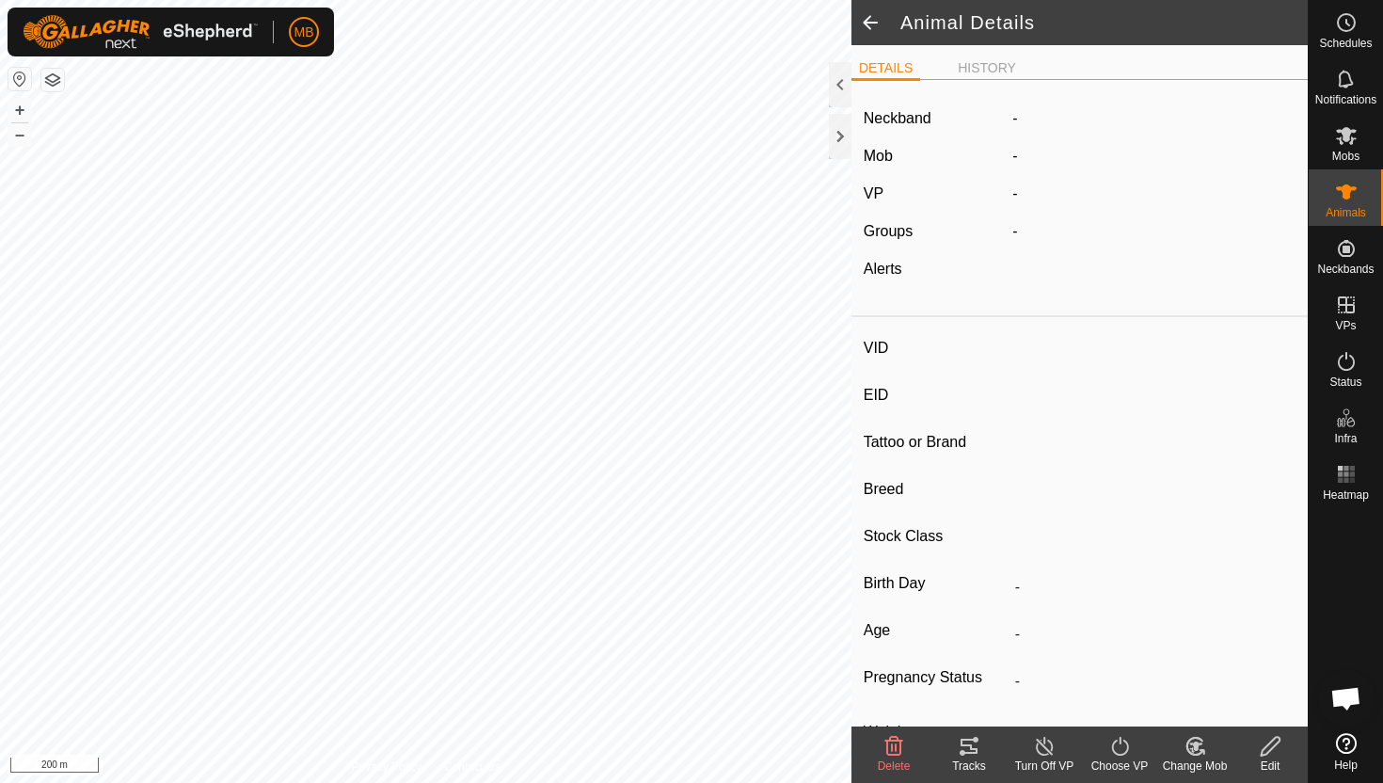
type input "1117"
type input "-"
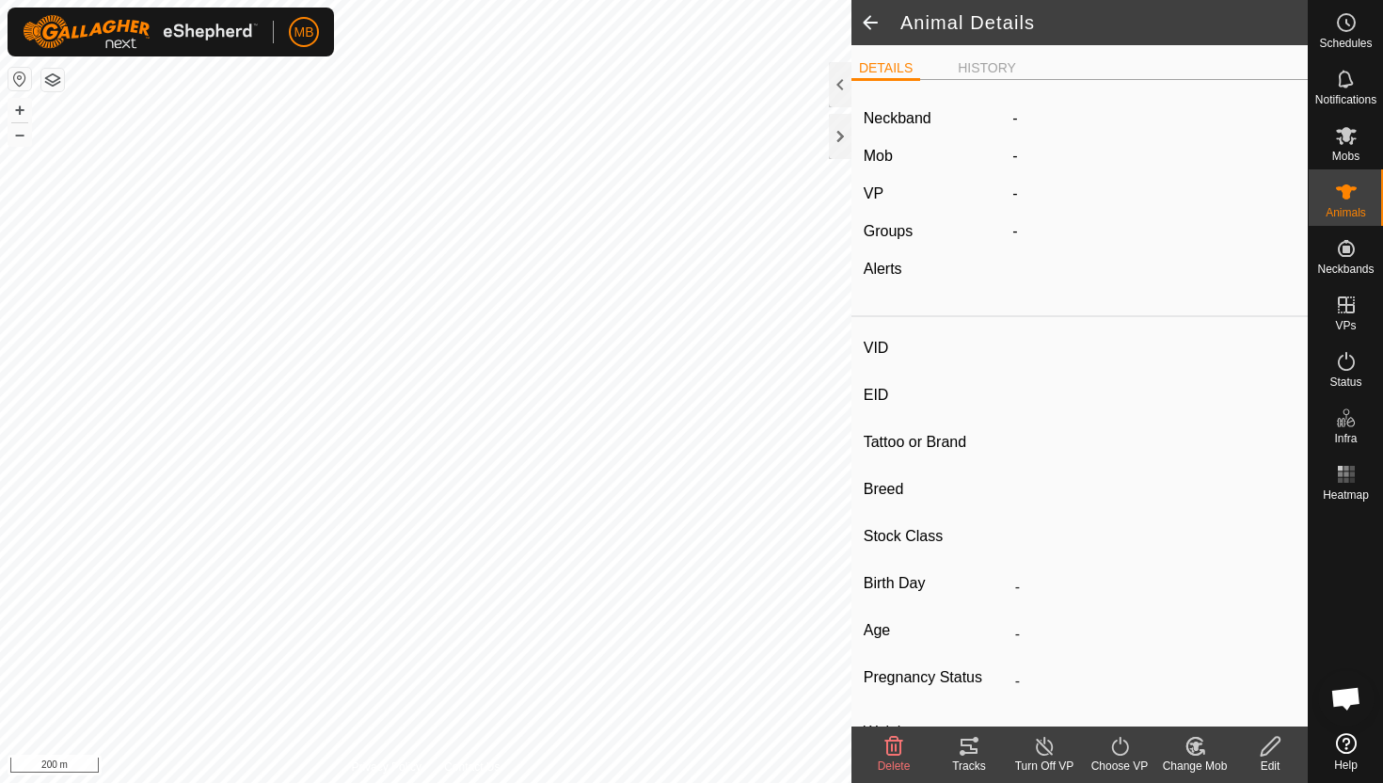
type input "395 kg"
type input "-"
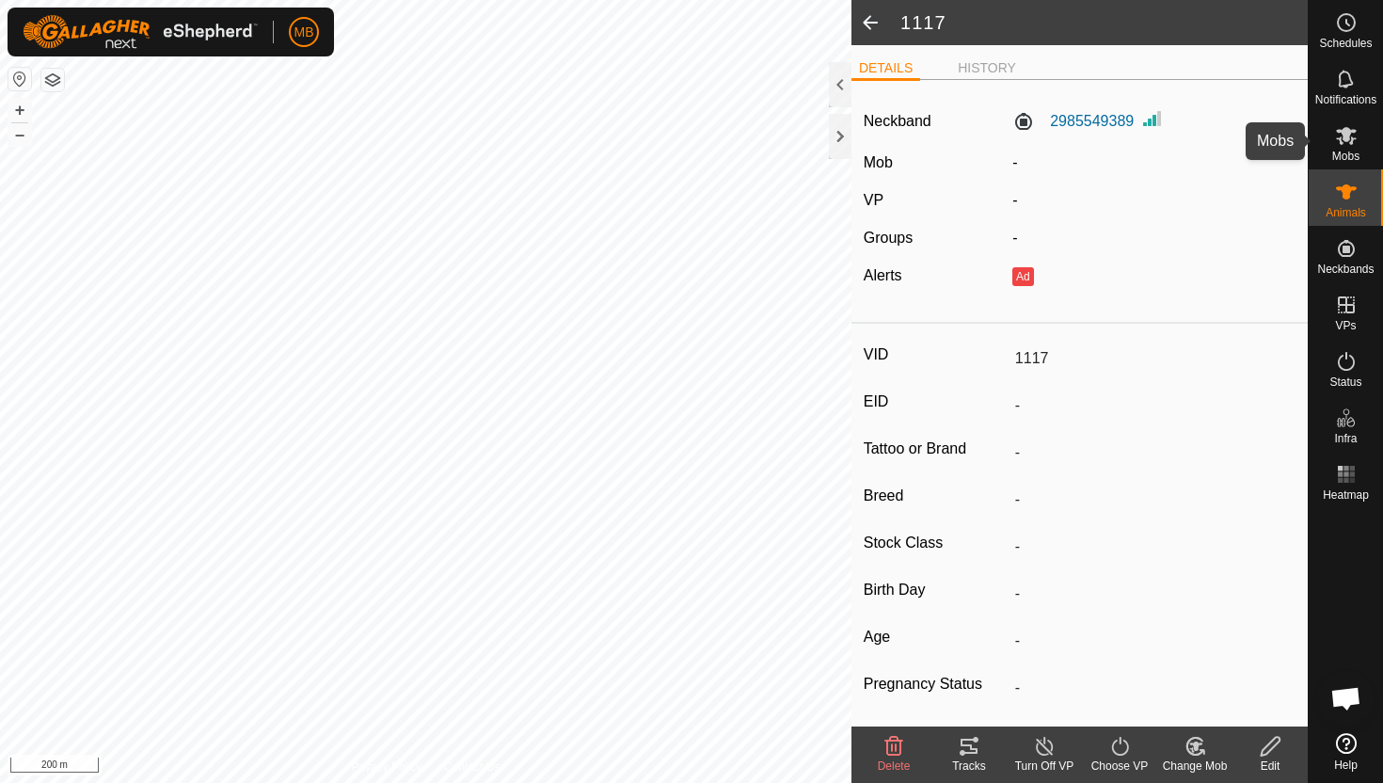
click at [1354, 135] on icon at bounding box center [1346, 135] width 23 height 23
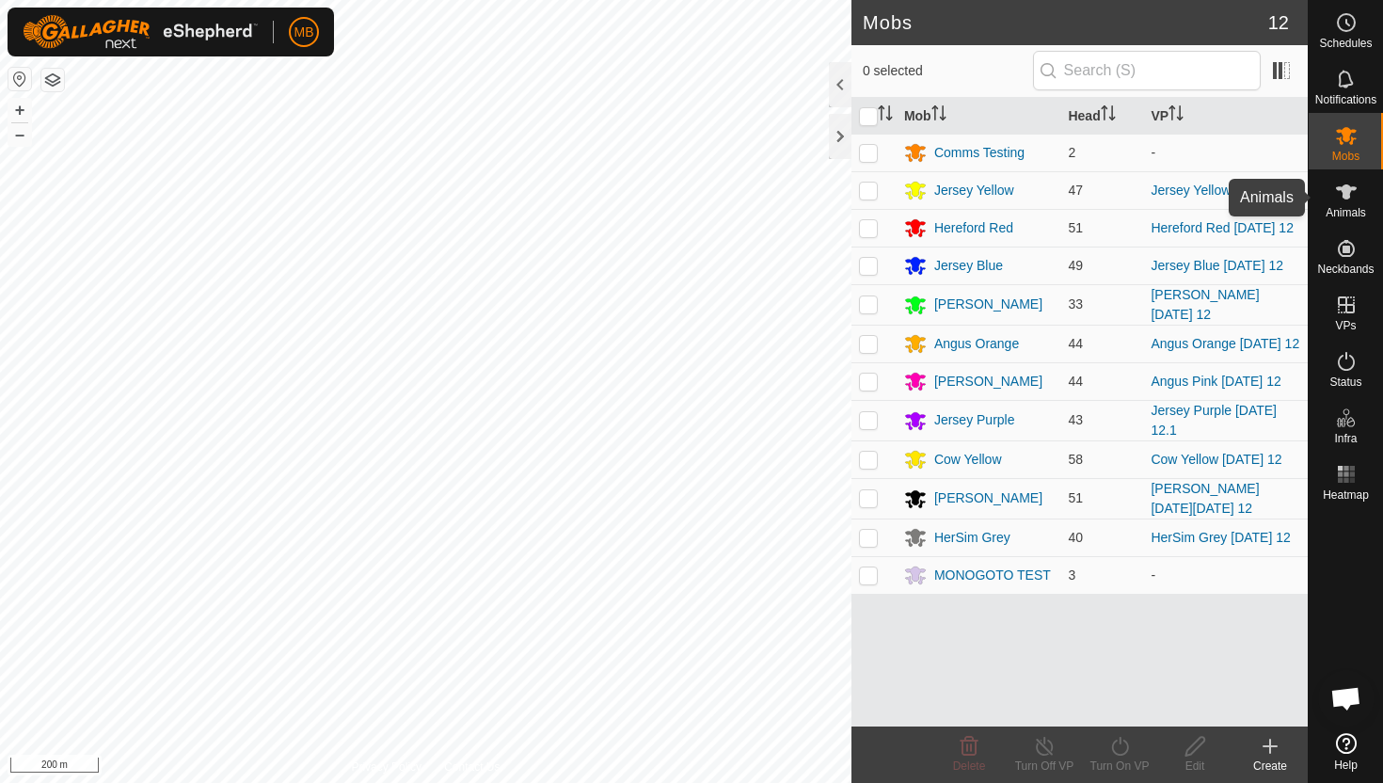
click at [1354, 184] on icon at bounding box center [1346, 192] width 23 height 23
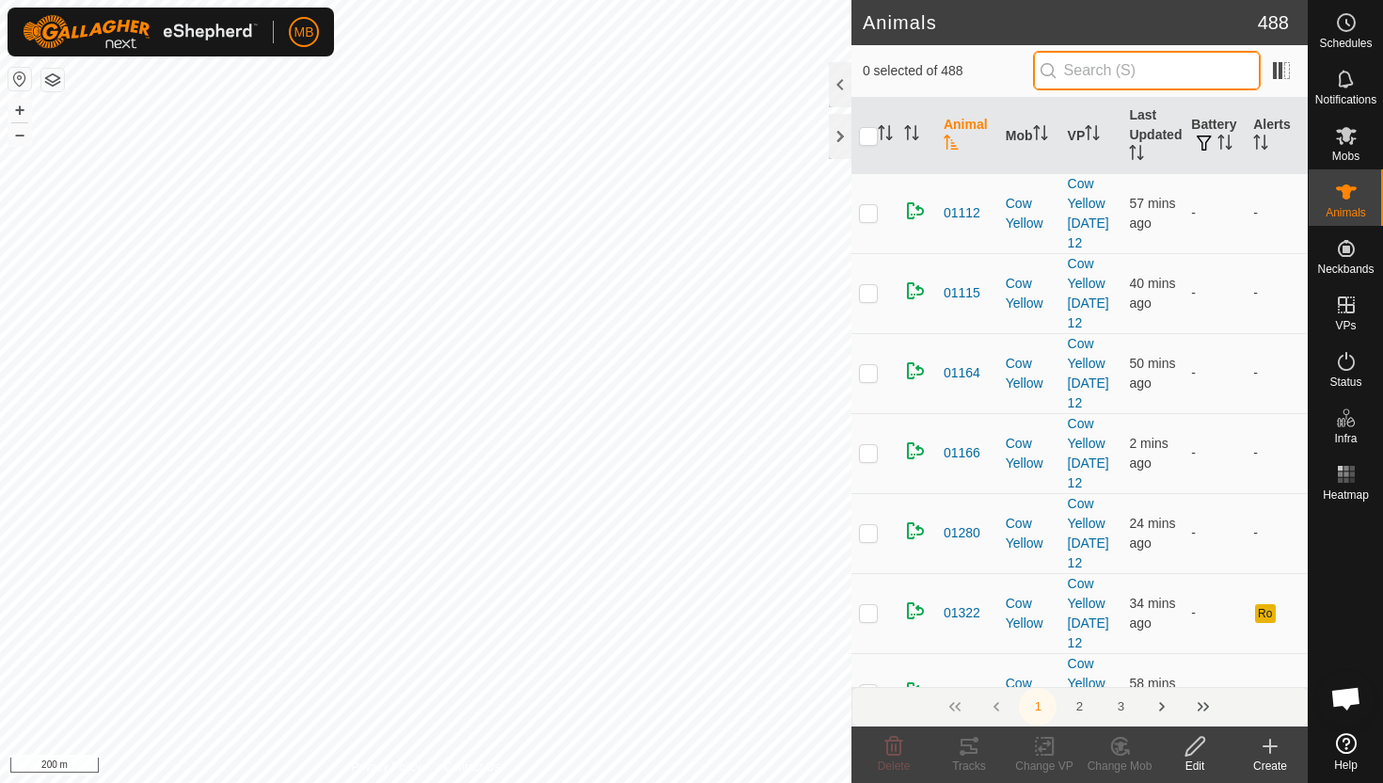
click at [1134, 67] on input "text" at bounding box center [1147, 71] width 228 height 40
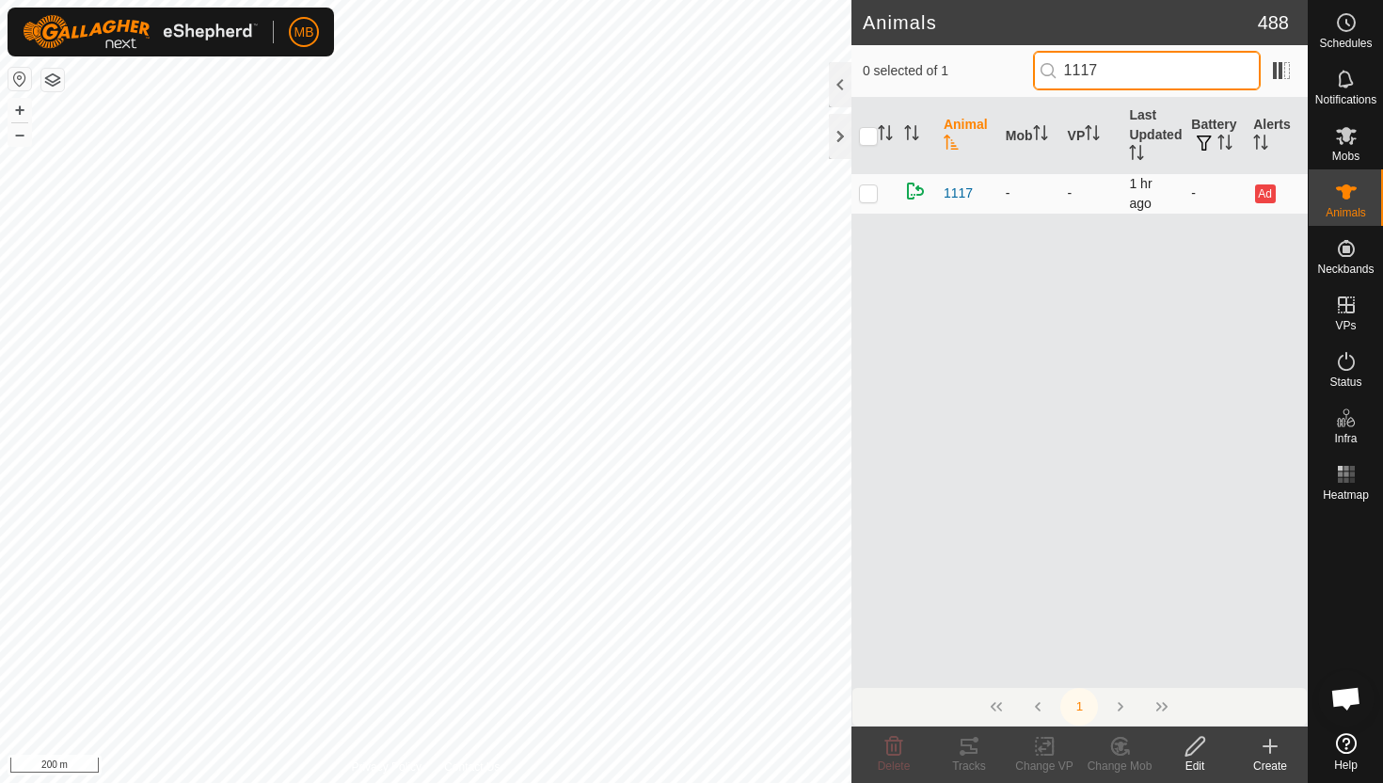
type input "1117"
click at [881, 192] on td at bounding box center [873, 193] width 45 height 40
checkbox input "true"
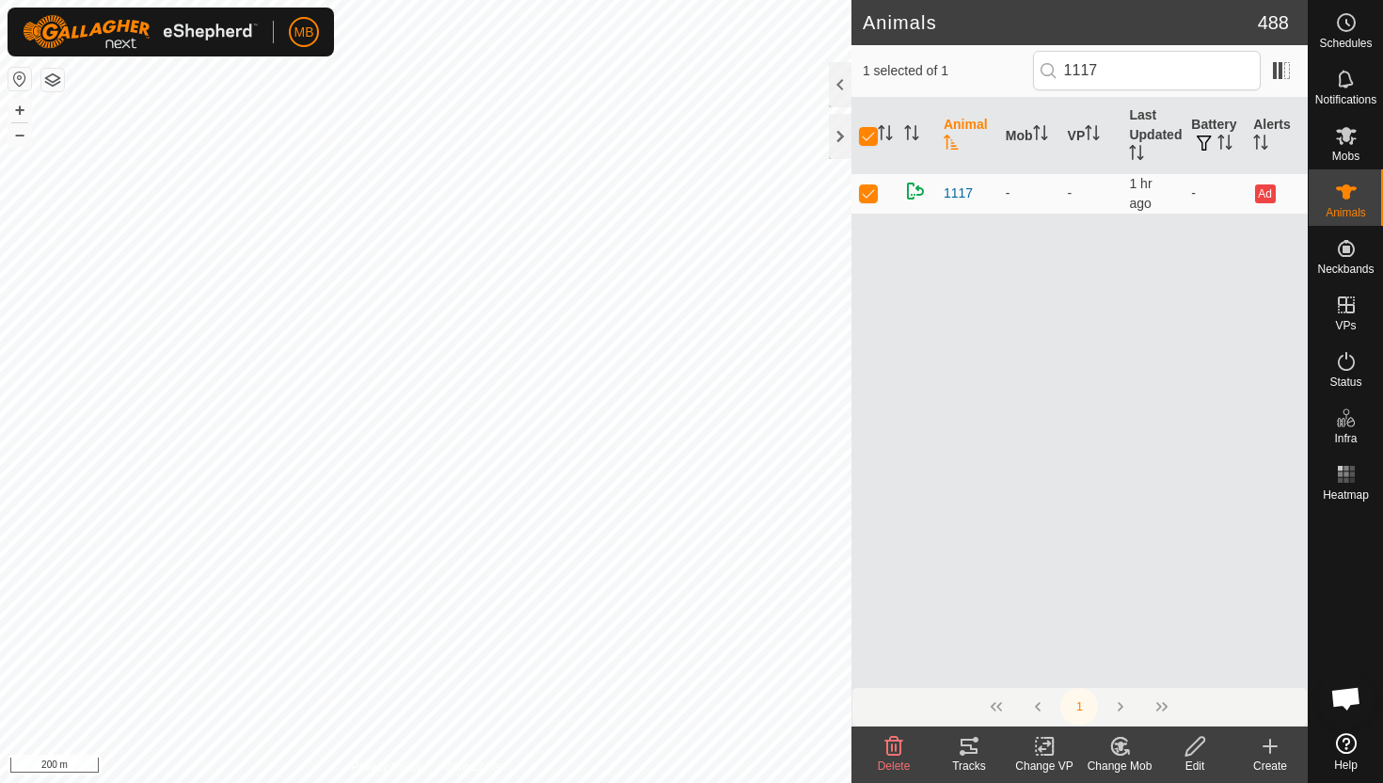
click at [1193, 752] on icon at bounding box center [1196, 746] width 24 height 23
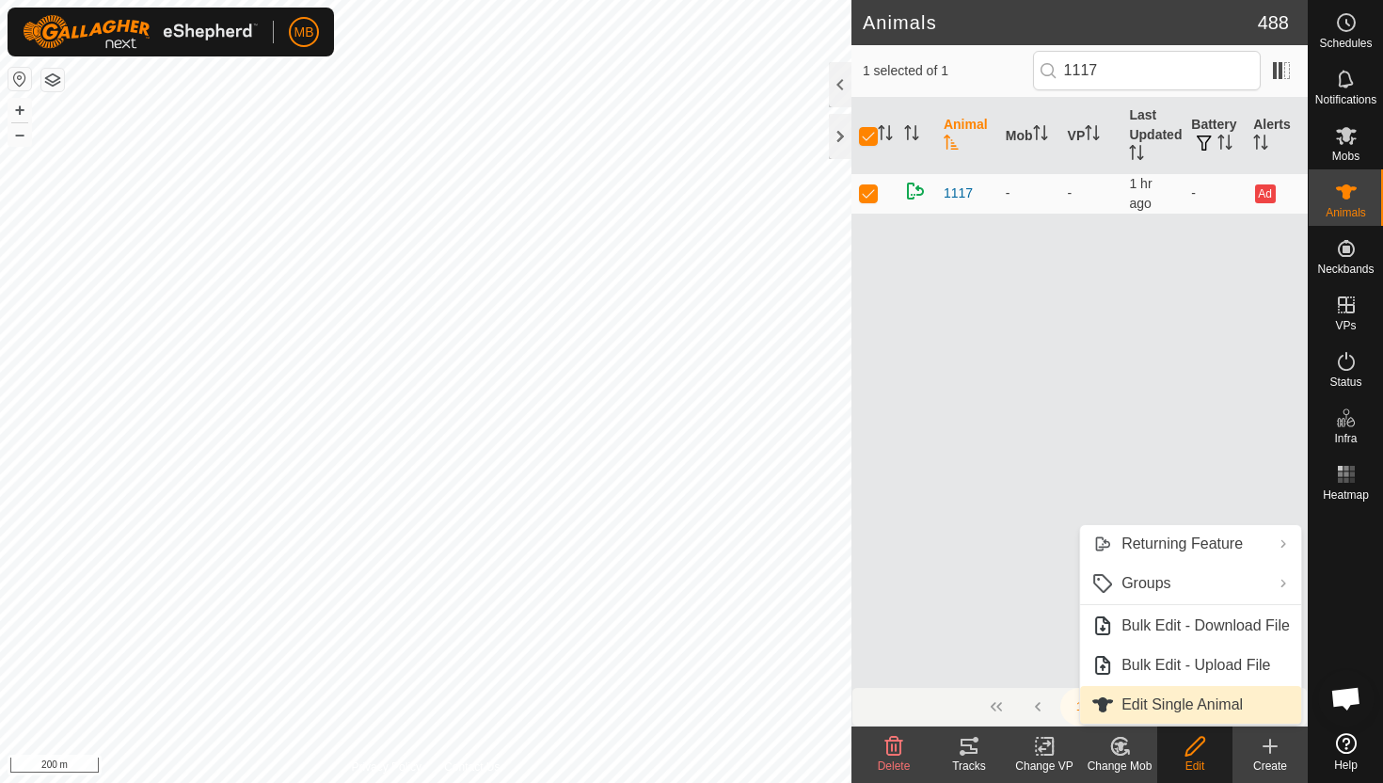
click at [1178, 705] on link "Edit Single Animal" at bounding box center [1190, 705] width 221 height 38
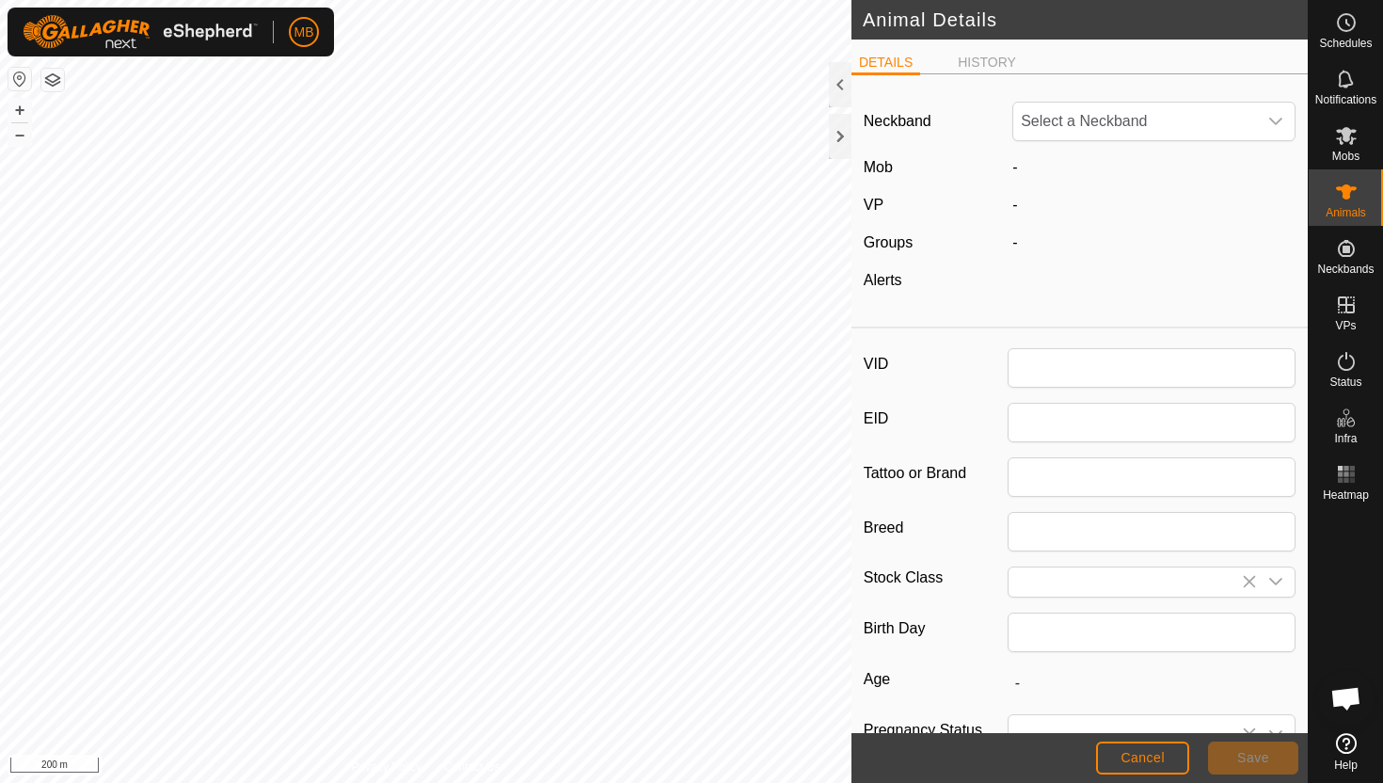
type input "1117"
type input "395"
type input "[DATE]"
click at [1158, 763] on span "Cancel" at bounding box center [1143, 757] width 44 height 15
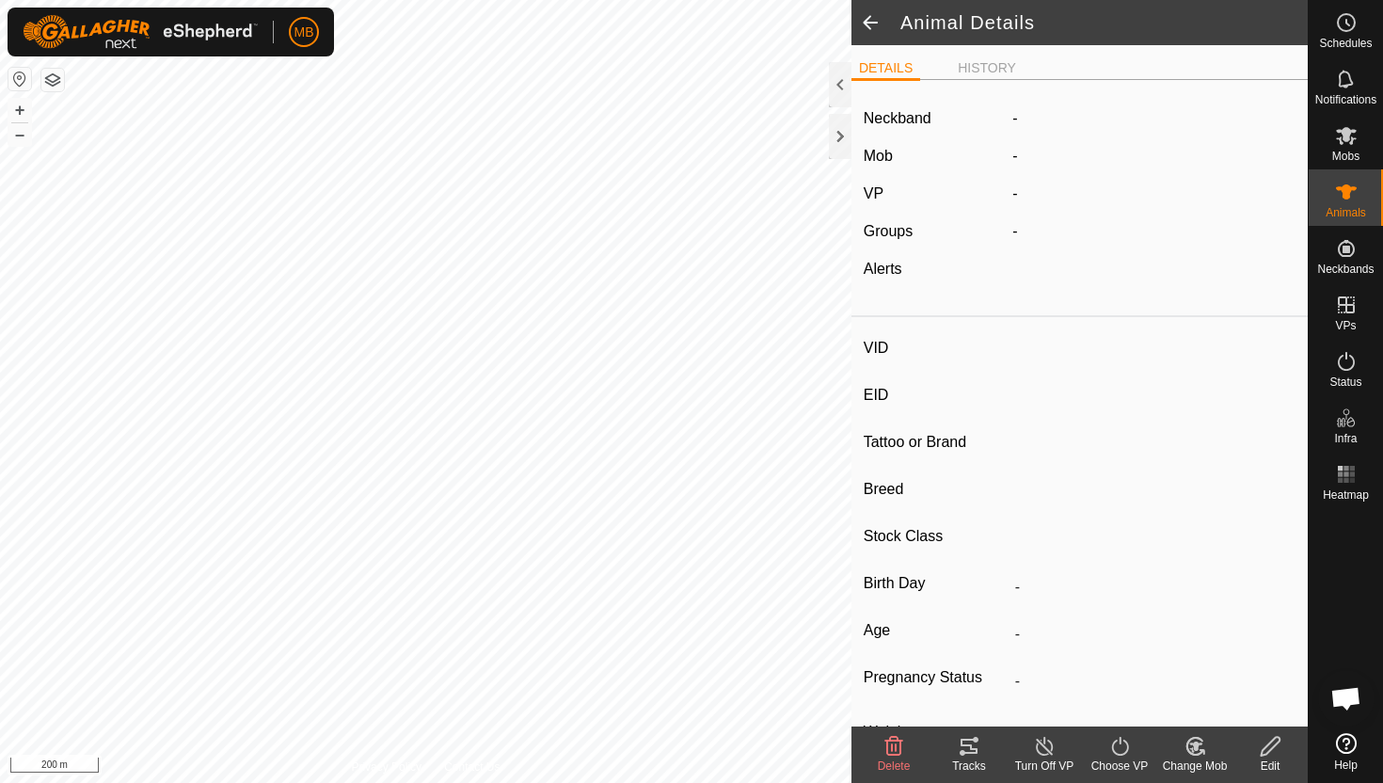
type input "1117"
type input "-"
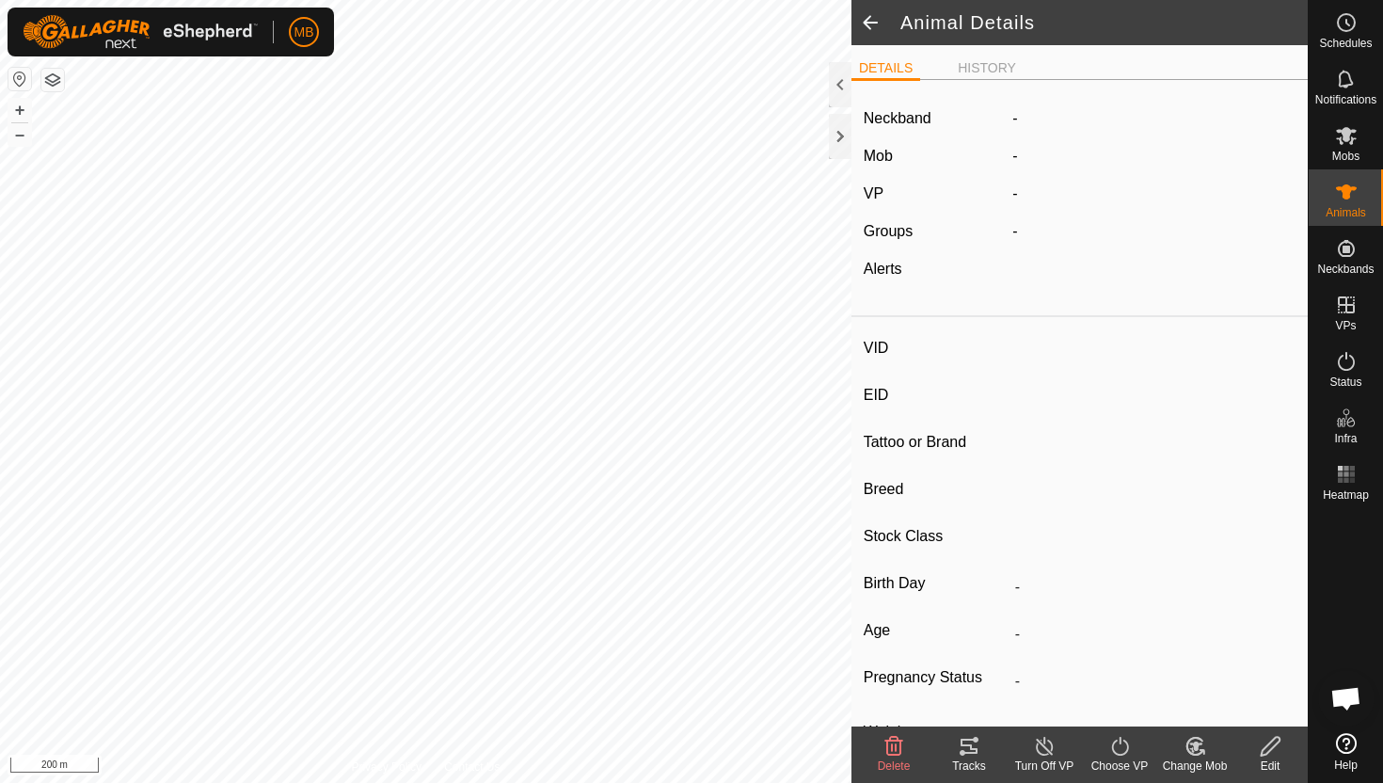
type input "395 kg"
type input "-"
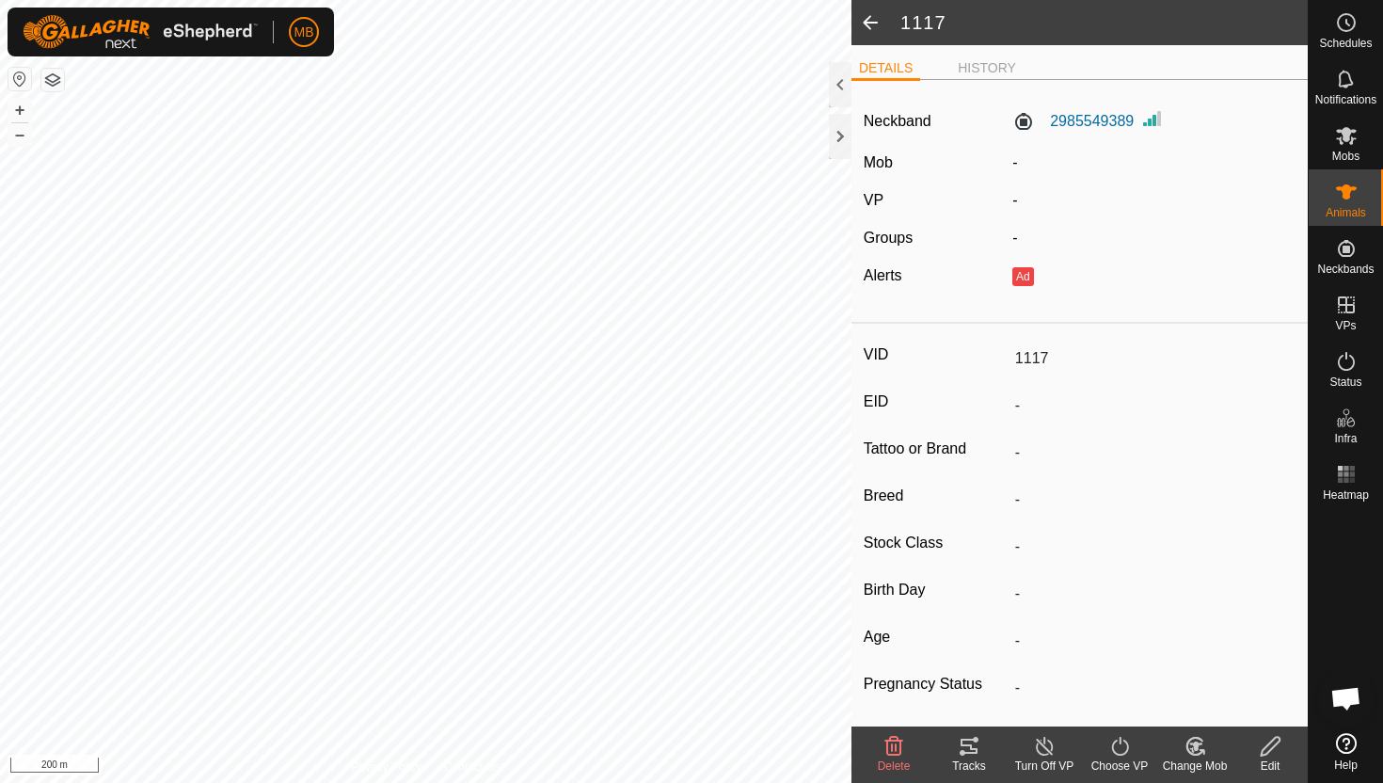
click at [1189, 757] on div "Change Mob" at bounding box center [1194, 765] width 75 height 17
click at [1191, 660] on link "Choose Mob..." at bounding box center [1251, 665] width 186 height 38
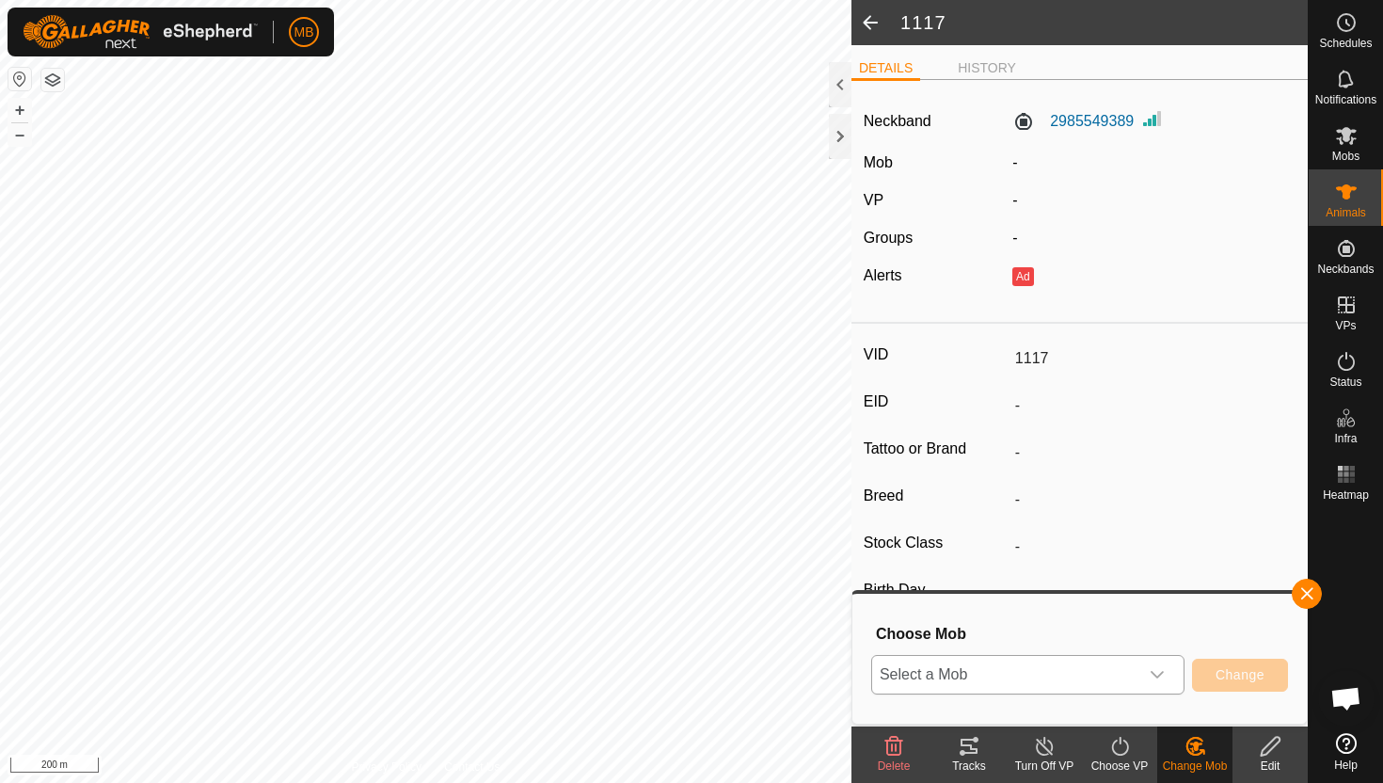
click at [1078, 669] on span "Select a Mob" at bounding box center [1005, 675] width 266 height 38
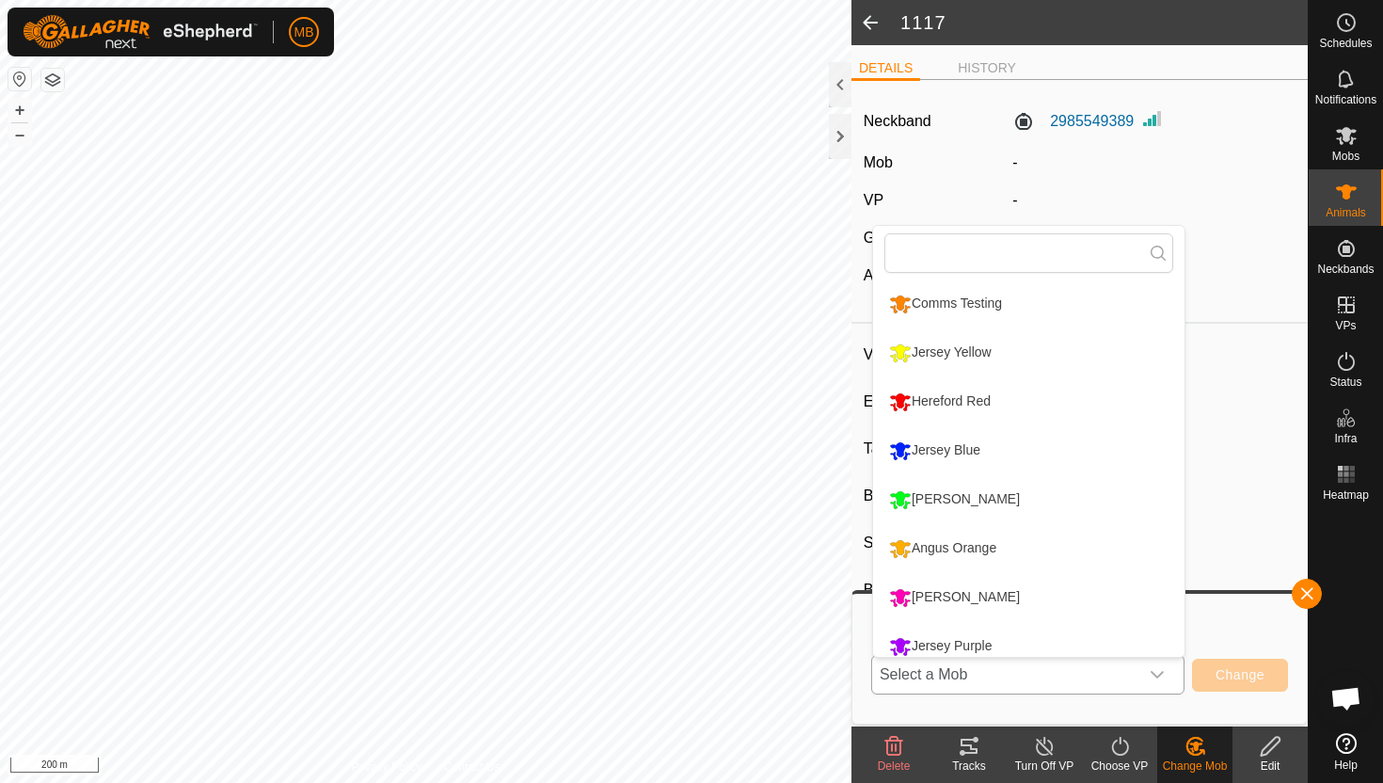
scroll to position [13, 0]
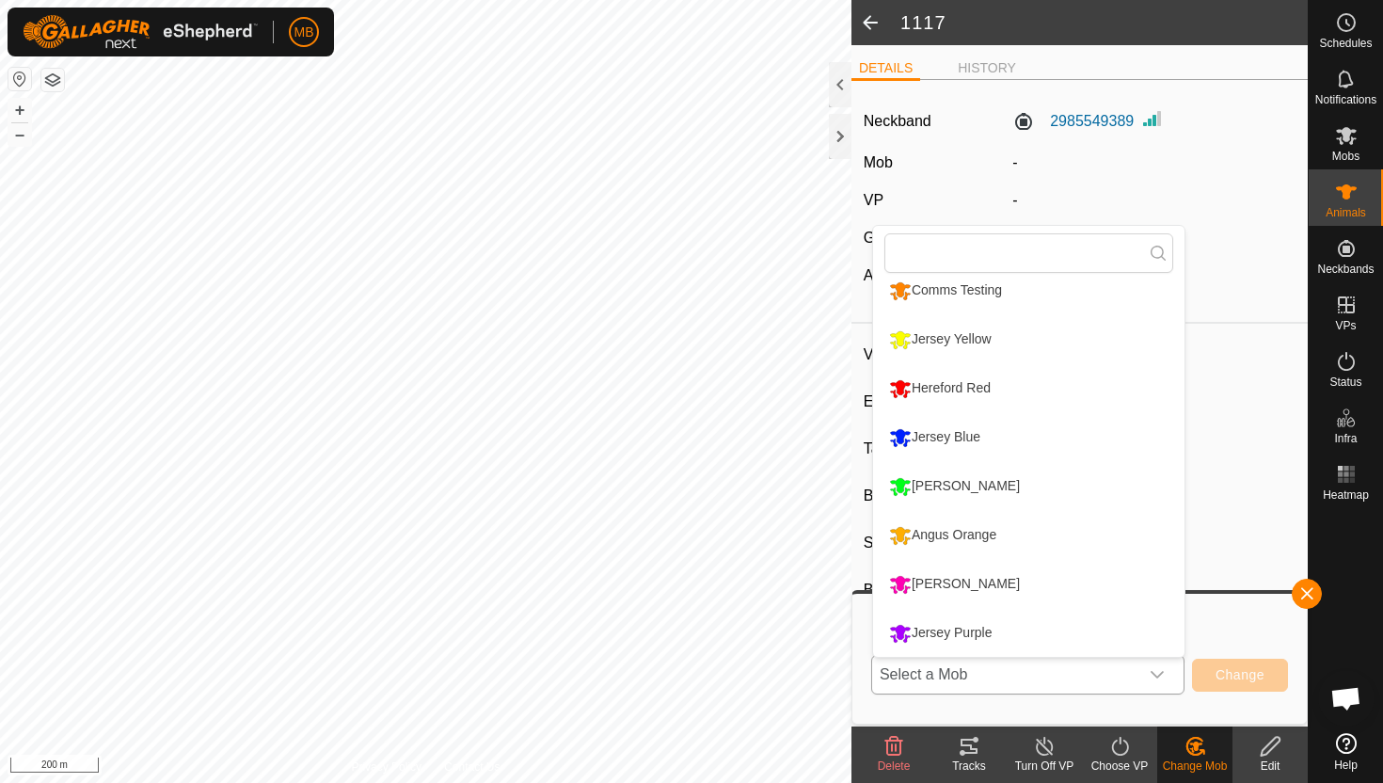
click at [1060, 632] on li "Jersey Purple" at bounding box center [1028, 633] width 311 height 47
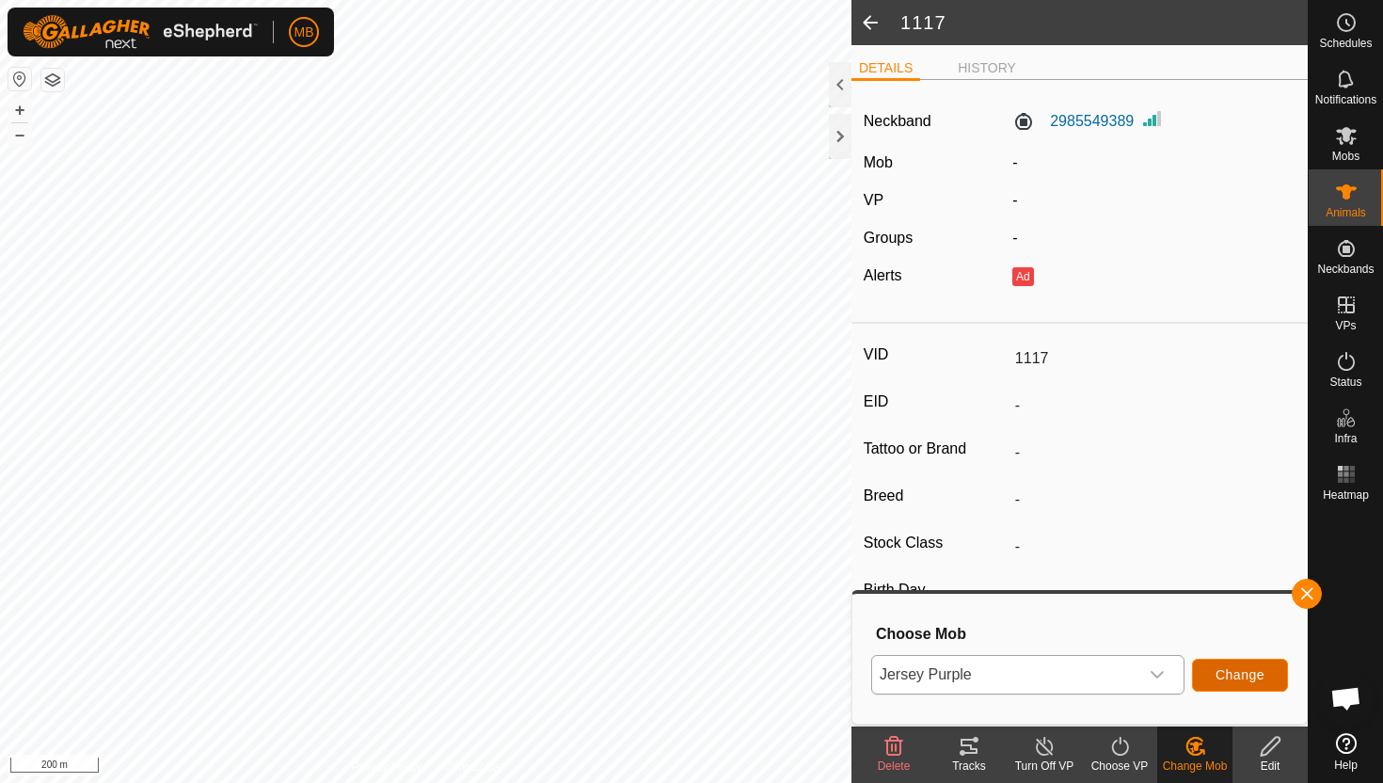
click at [1233, 670] on span "Change" at bounding box center [1240, 674] width 49 height 15
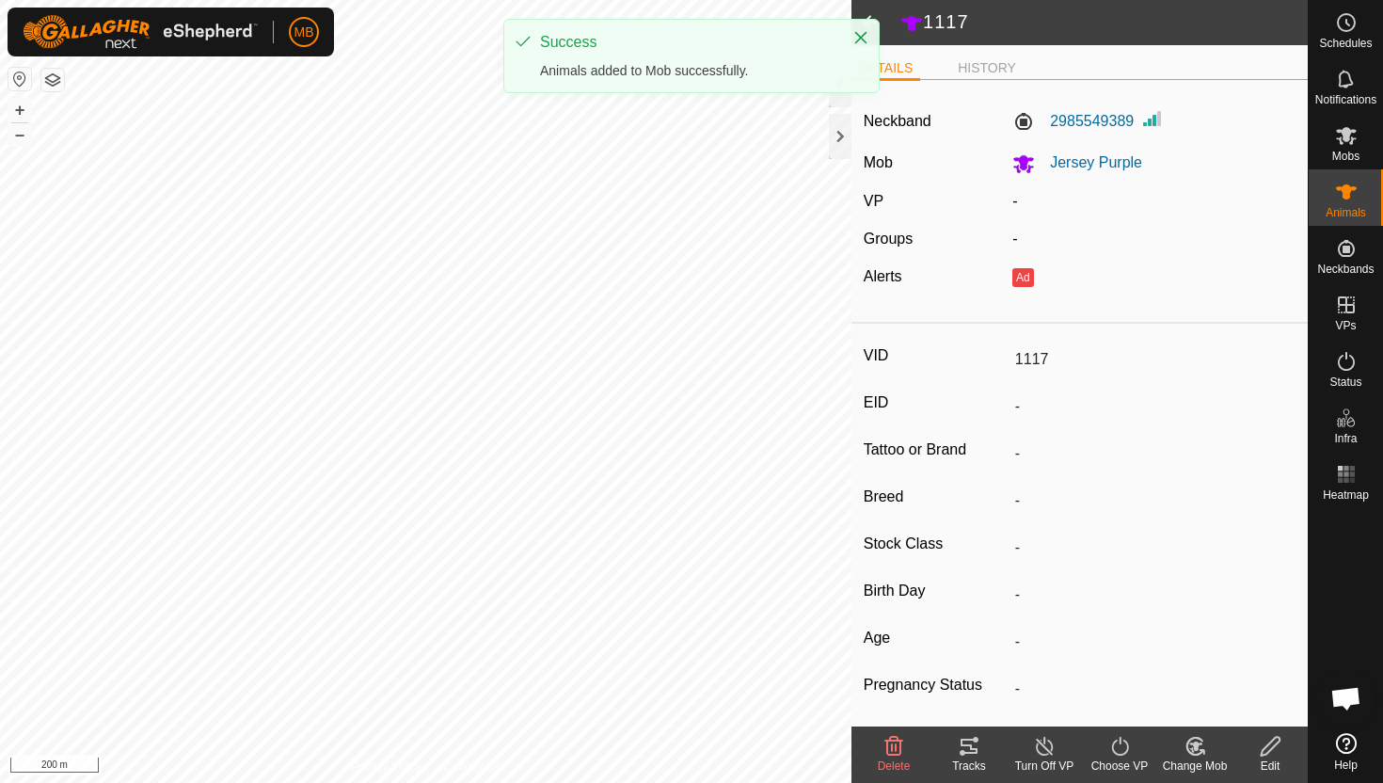
click at [1113, 753] on icon at bounding box center [1120, 746] width 24 height 23
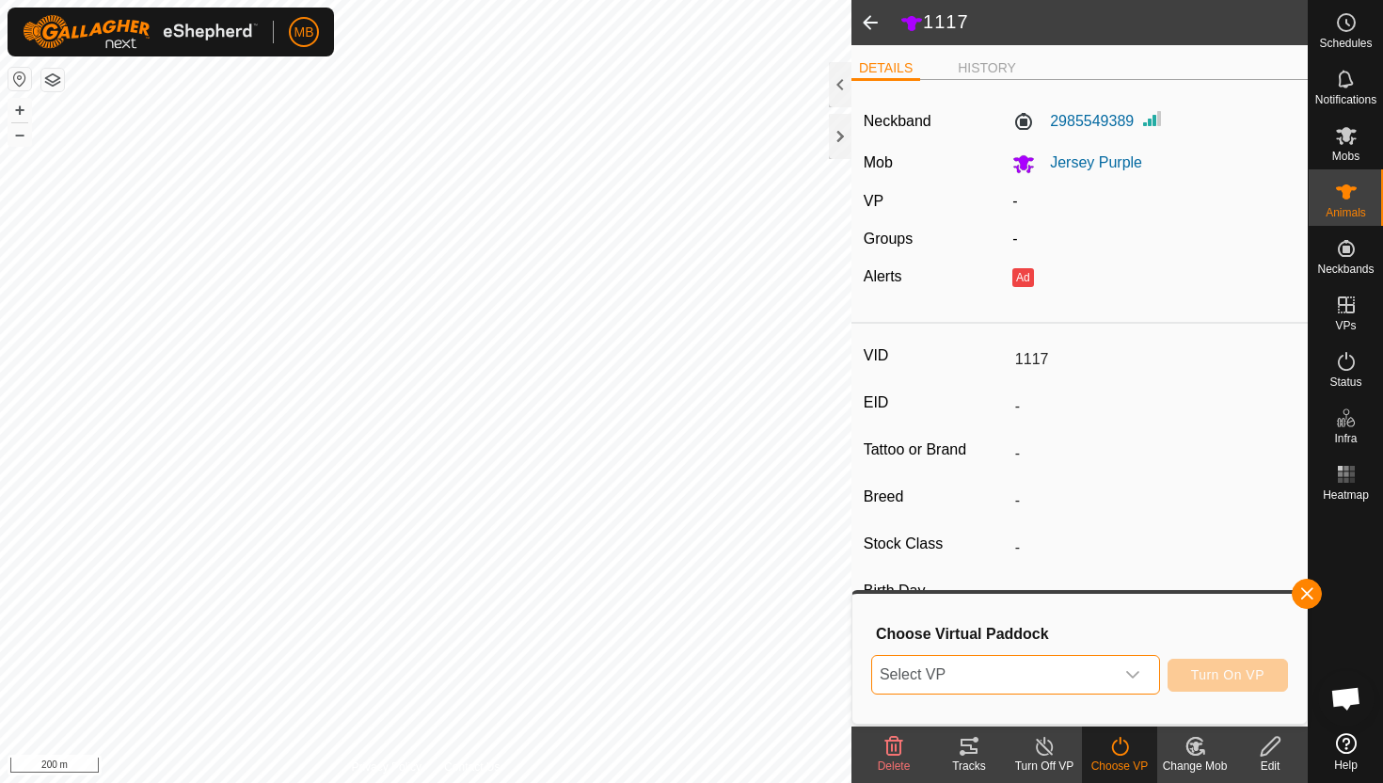
click at [1039, 672] on span "Select VP" at bounding box center [993, 675] width 242 height 38
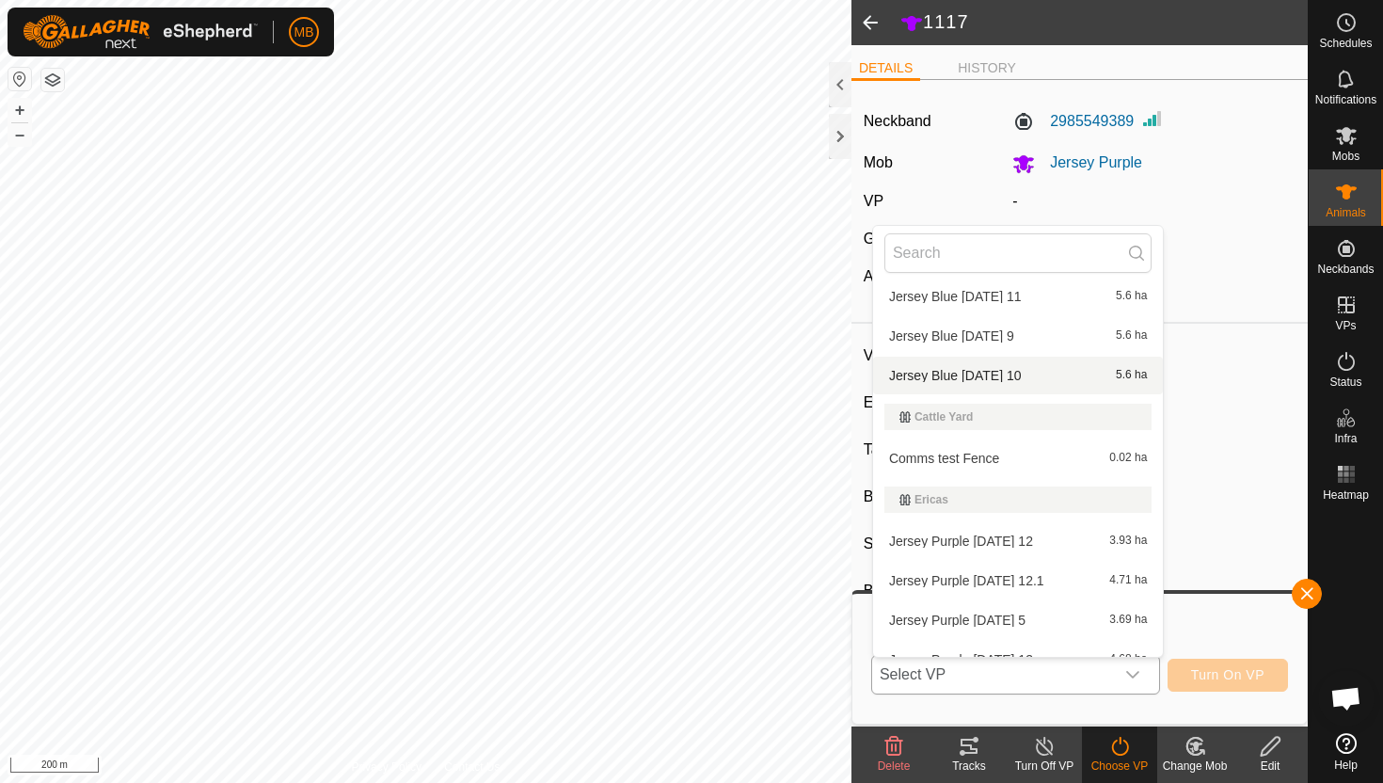
scroll to position [326, 0]
click at [1018, 581] on li "Jersey Purple Friday 12.1 4.71 ha" at bounding box center [1018, 578] width 290 height 38
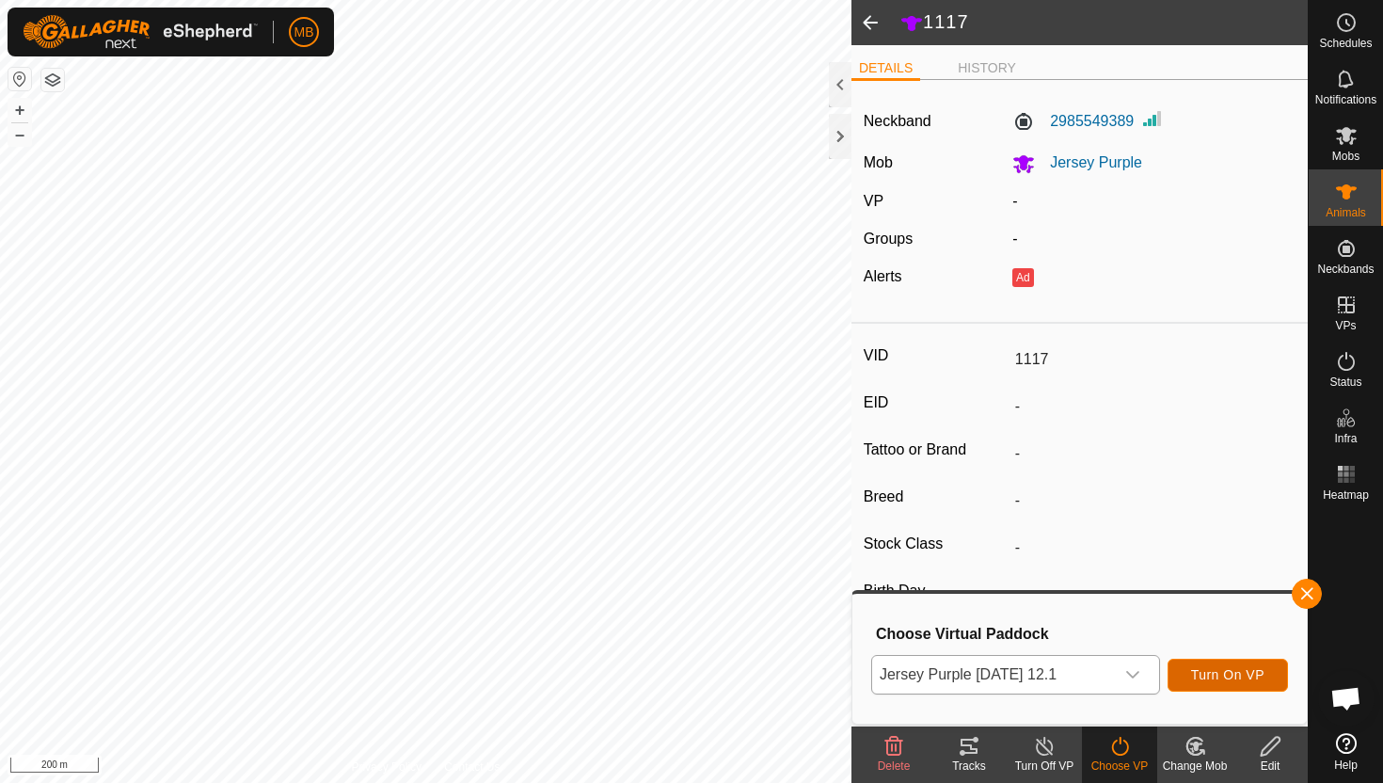
click at [1227, 676] on span "Turn On VP" at bounding box center [1227, 674] width 73 height 15
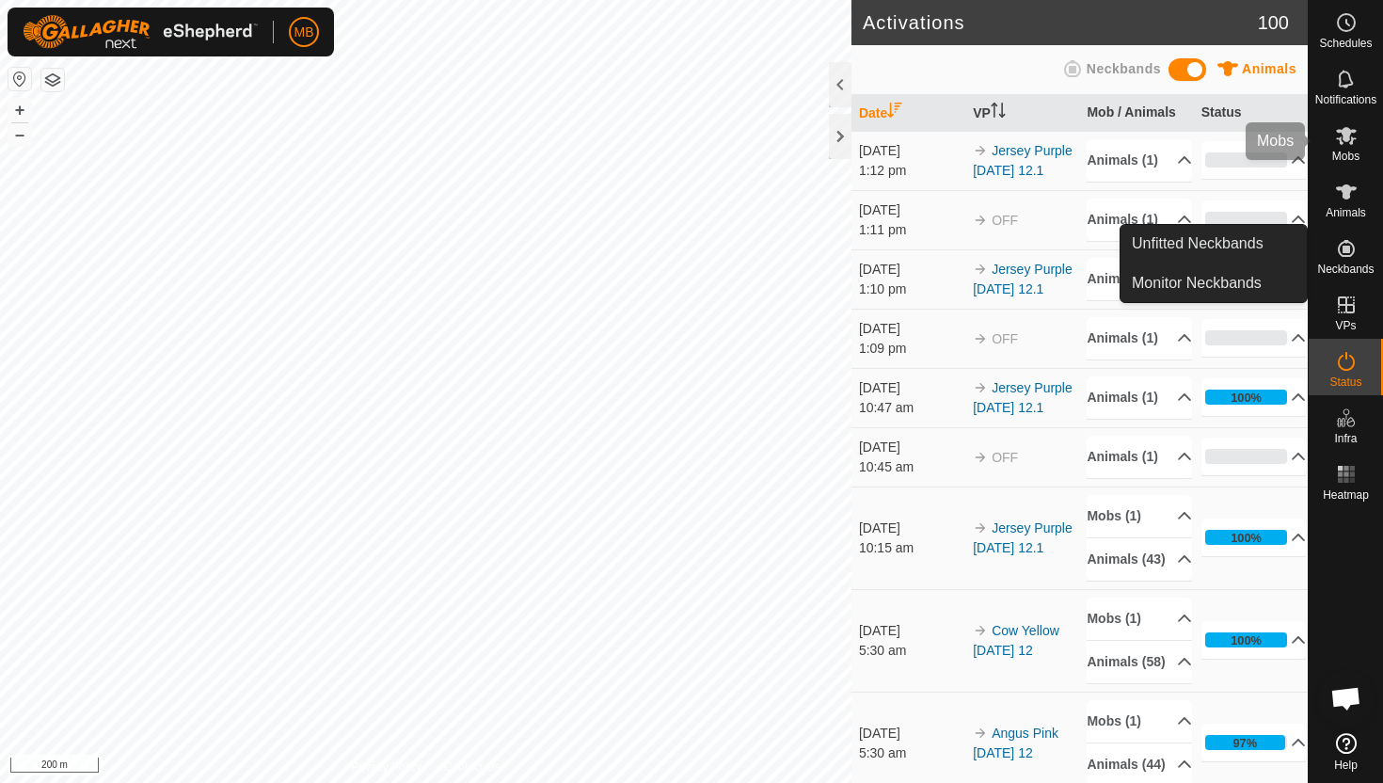
click at [1333, 132] on es-mob-svg-icon at bounding box center [1346, 135] width 34 height 30
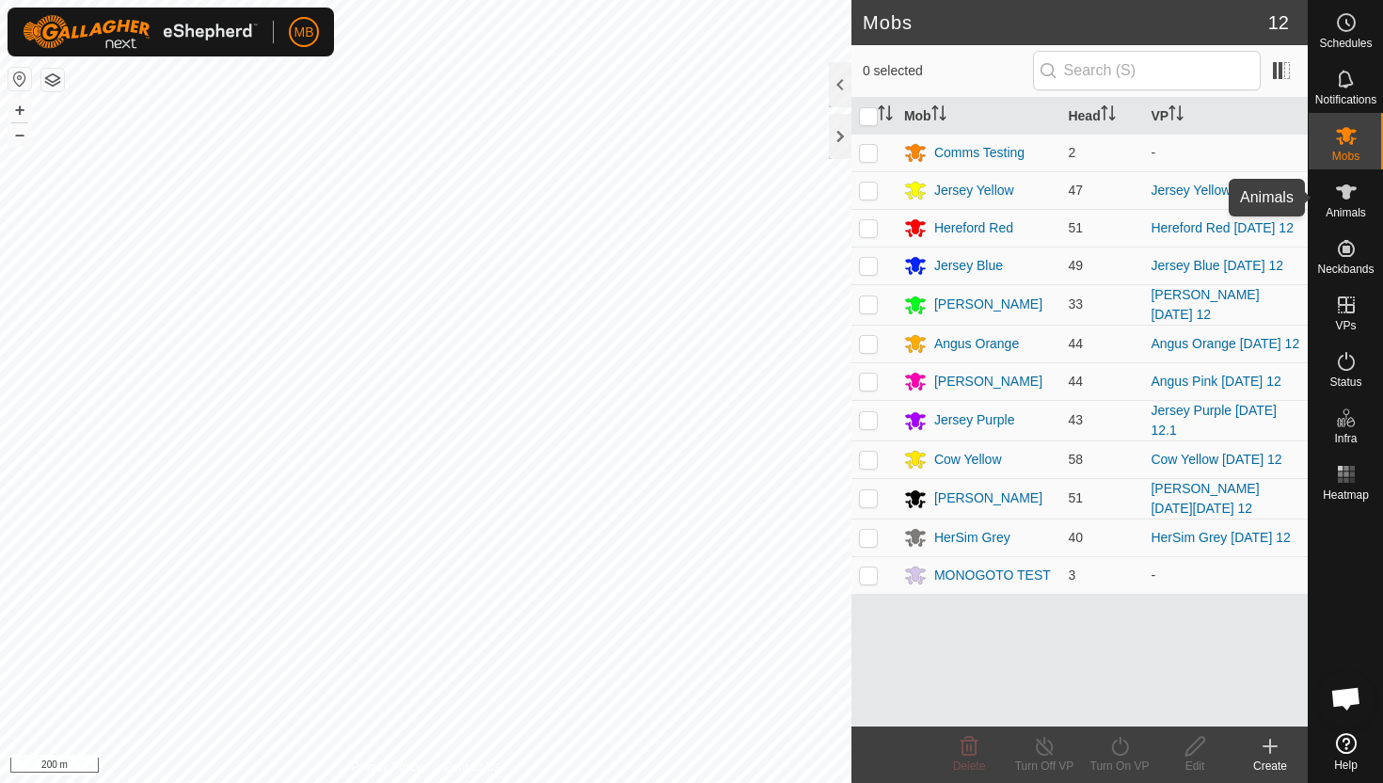
click at [1348, 198] on icon at bounding box center [1346, 191] width 21 height 15
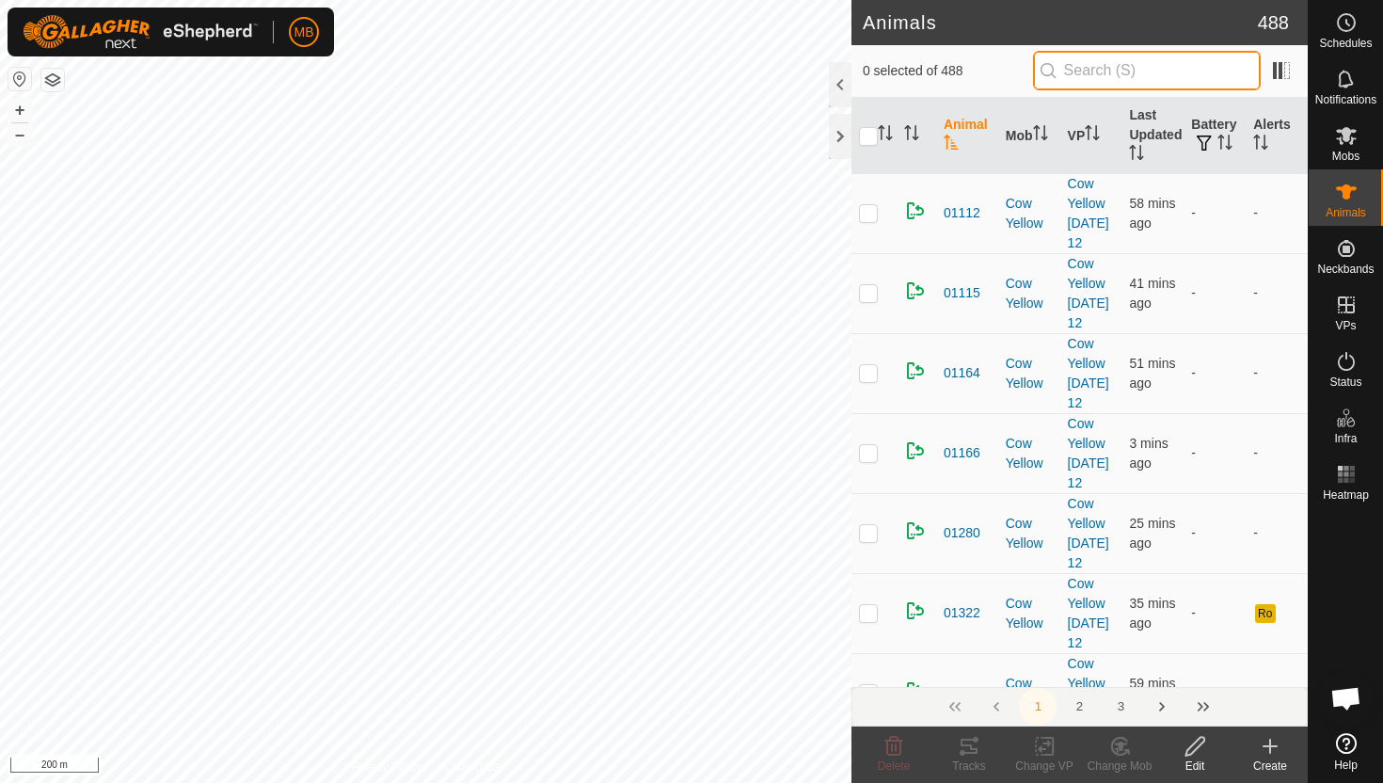
click at [1227, 76] on input "text" at bounding box center [1147, 71] width 228 height 40
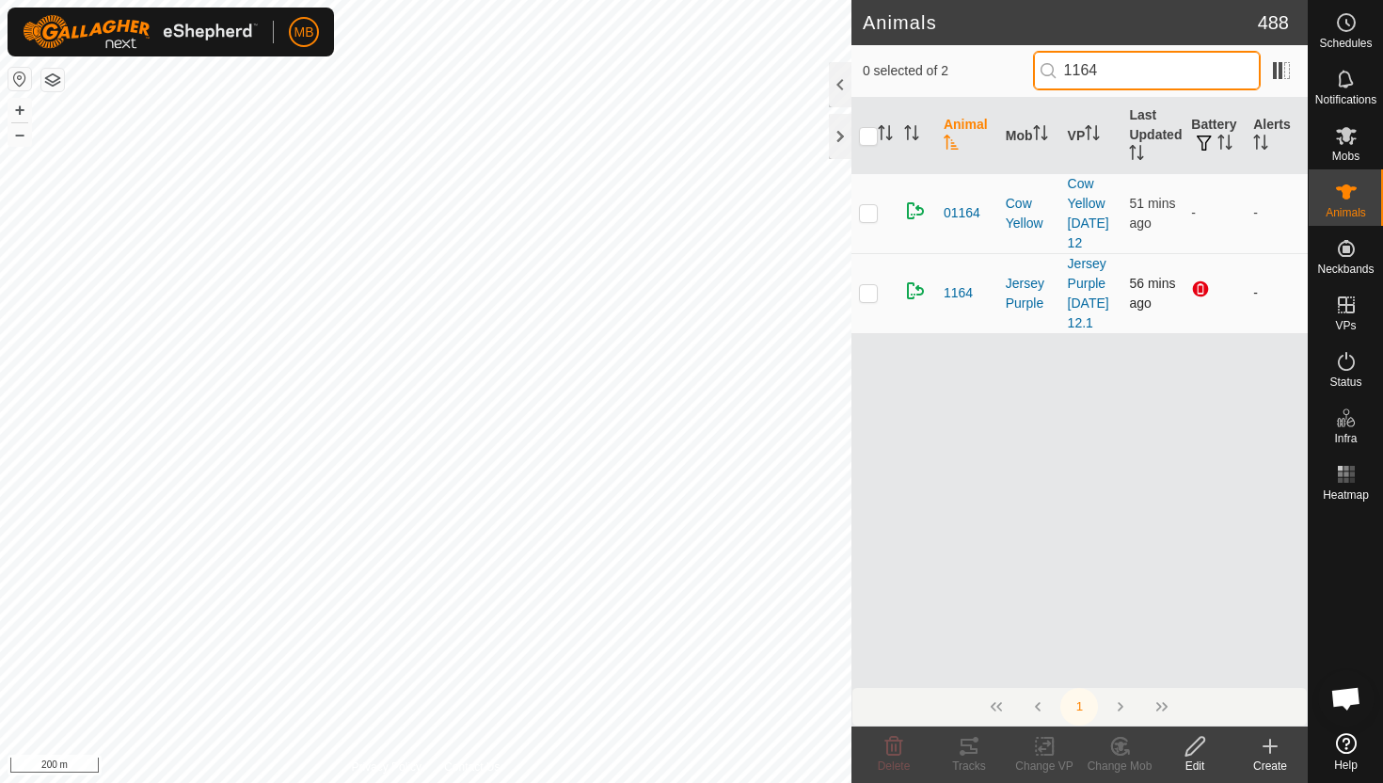
type input "1164"
click at [868, 296] on p-checkbox at bounding box center [868, 292] width 19 height 15
checkbox input "true"
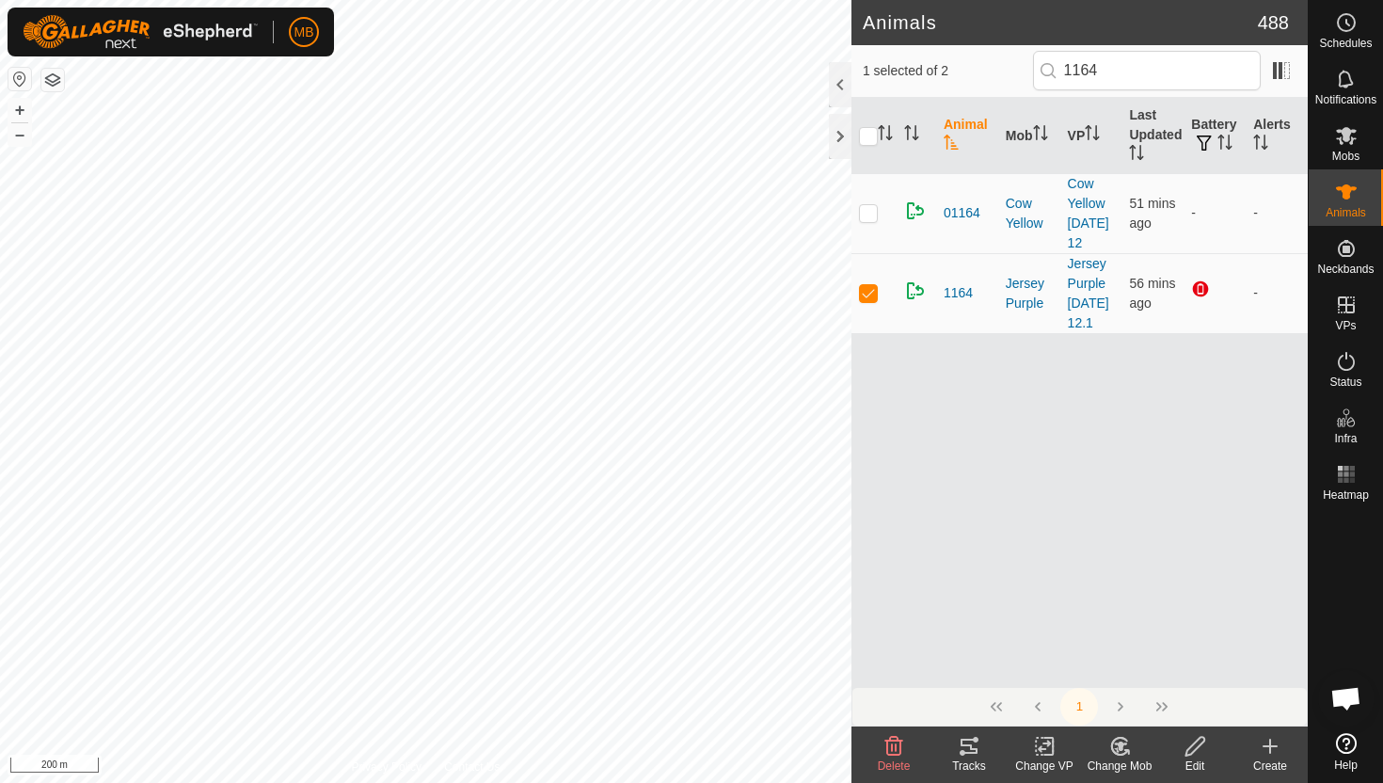
click at [1191, 752] on icon at bounding box center [1196, 746] width 24 height 23
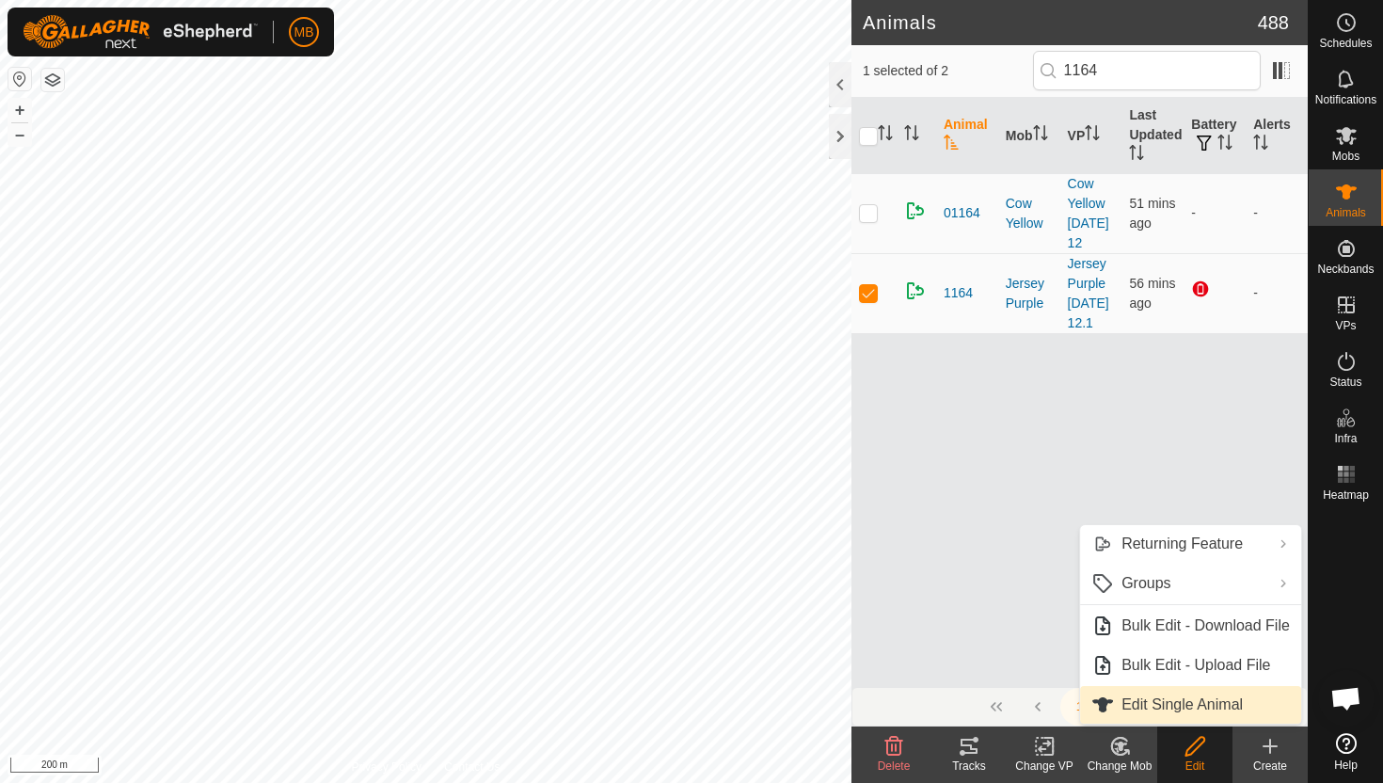
click at [1178, 702] on link "Edit Single Animal" at bounding box center [1190, 705] width 221 height 38
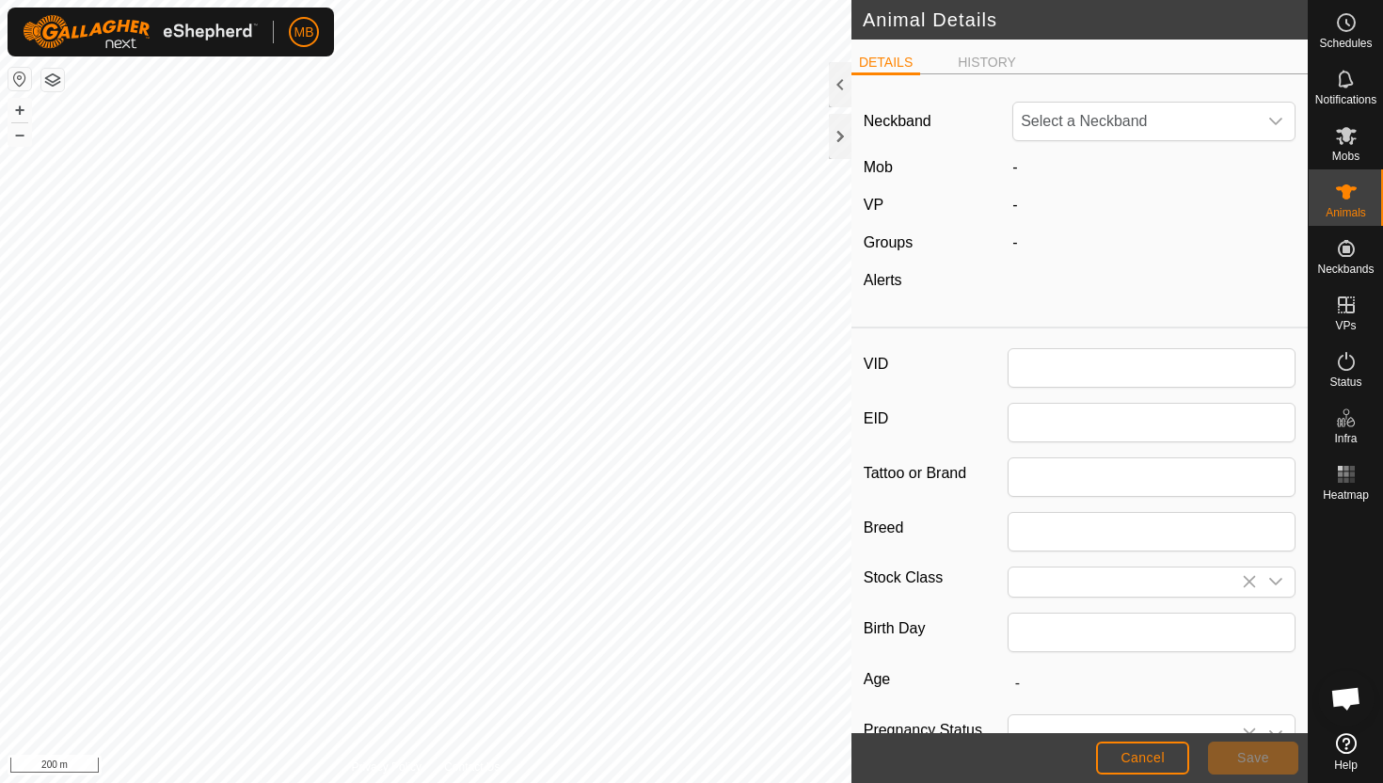
type input "1164"
type input "436"
type input "23 Mar, 2025"
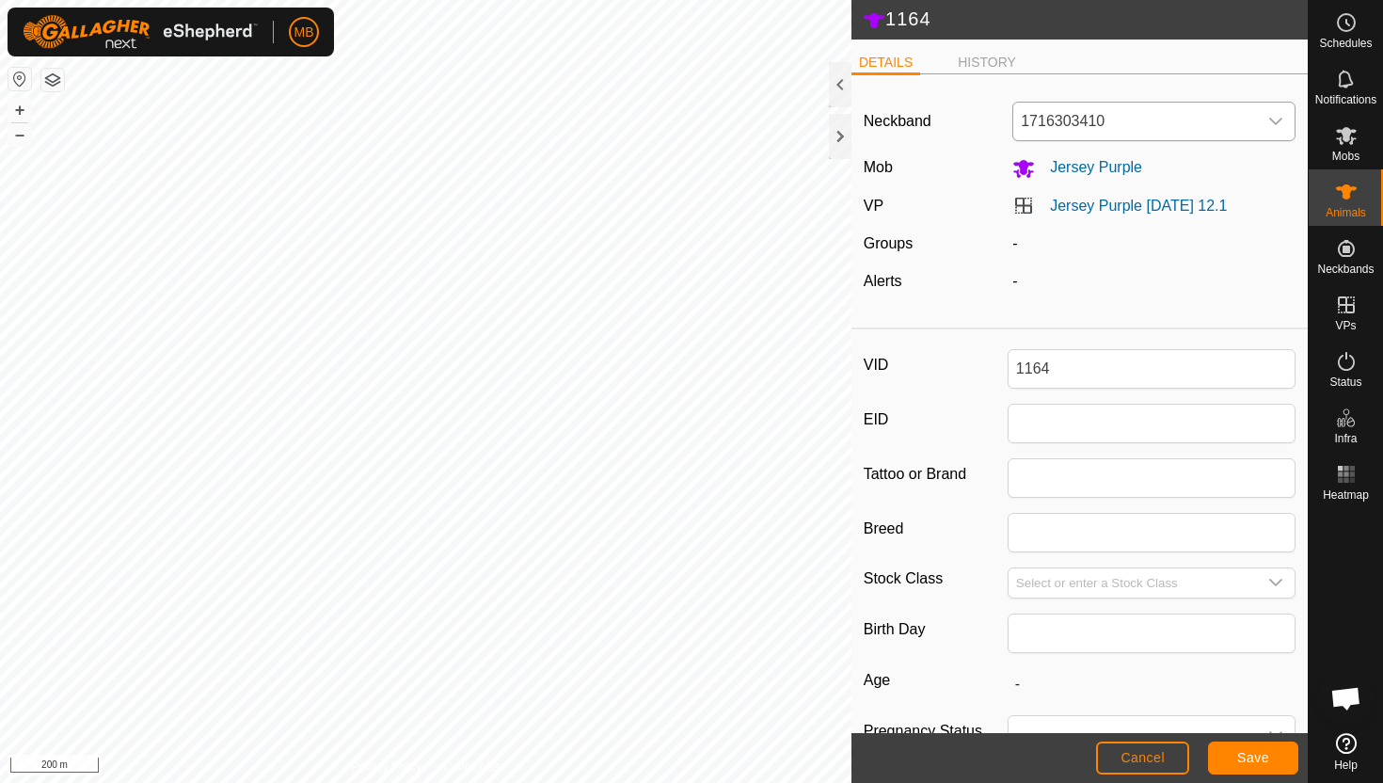
click at [1223, 126] on span "1716303410" at bounding box center [1135, 122] width 244 height 38
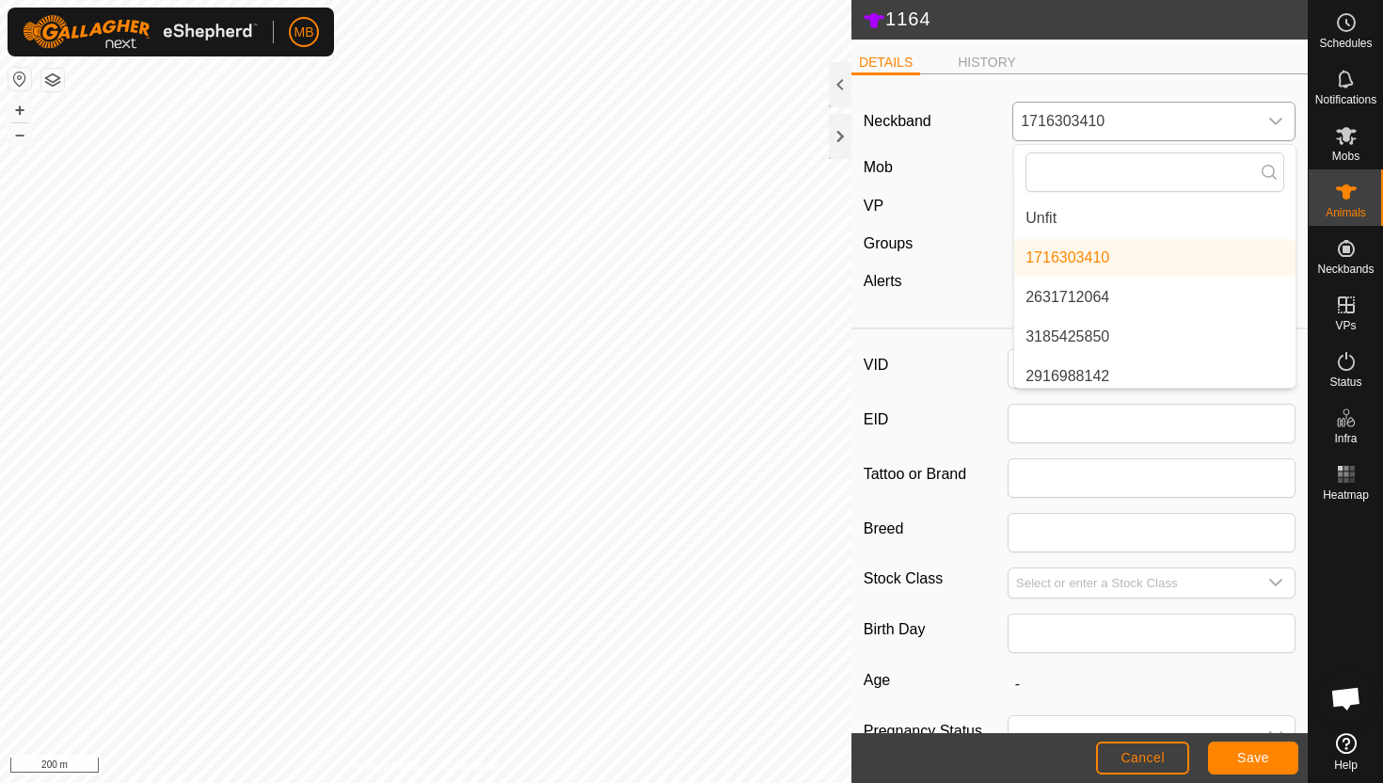
click at [1198, 215] on li "Unfit" at bounding box center [1154, 218] width 281 height 38
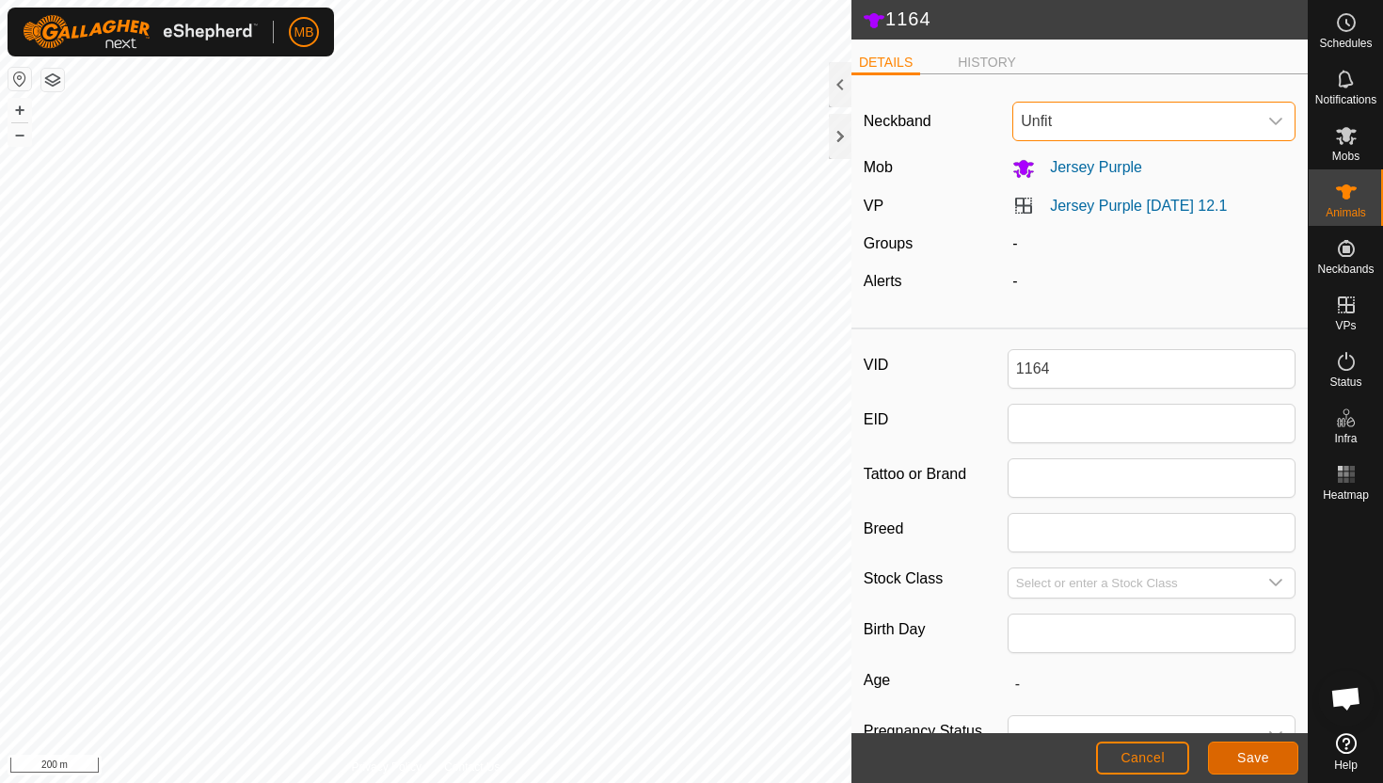
click at [1239, 761] on span "Save" at bounding box center [1253, 757] width 32 height 15
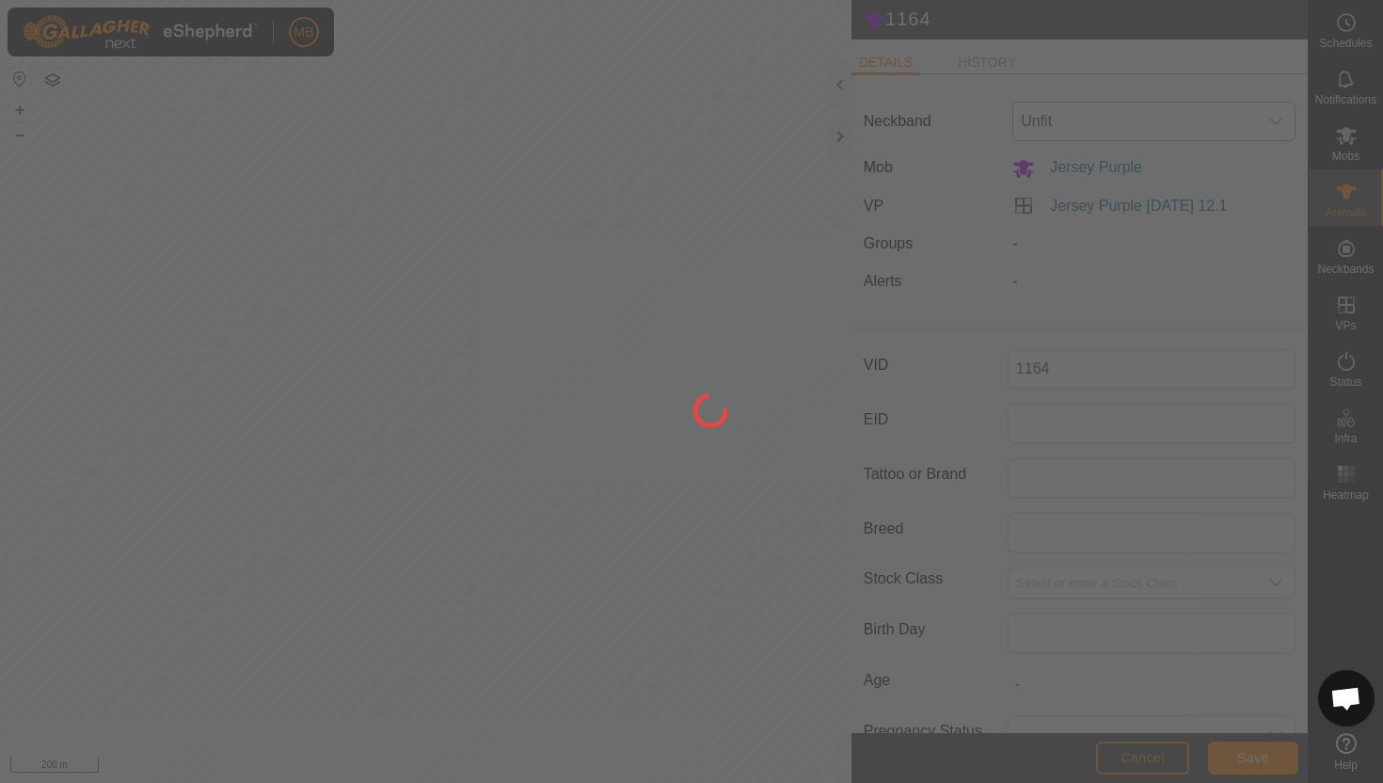
type input "-"
type input "436 kg"
type input "-"
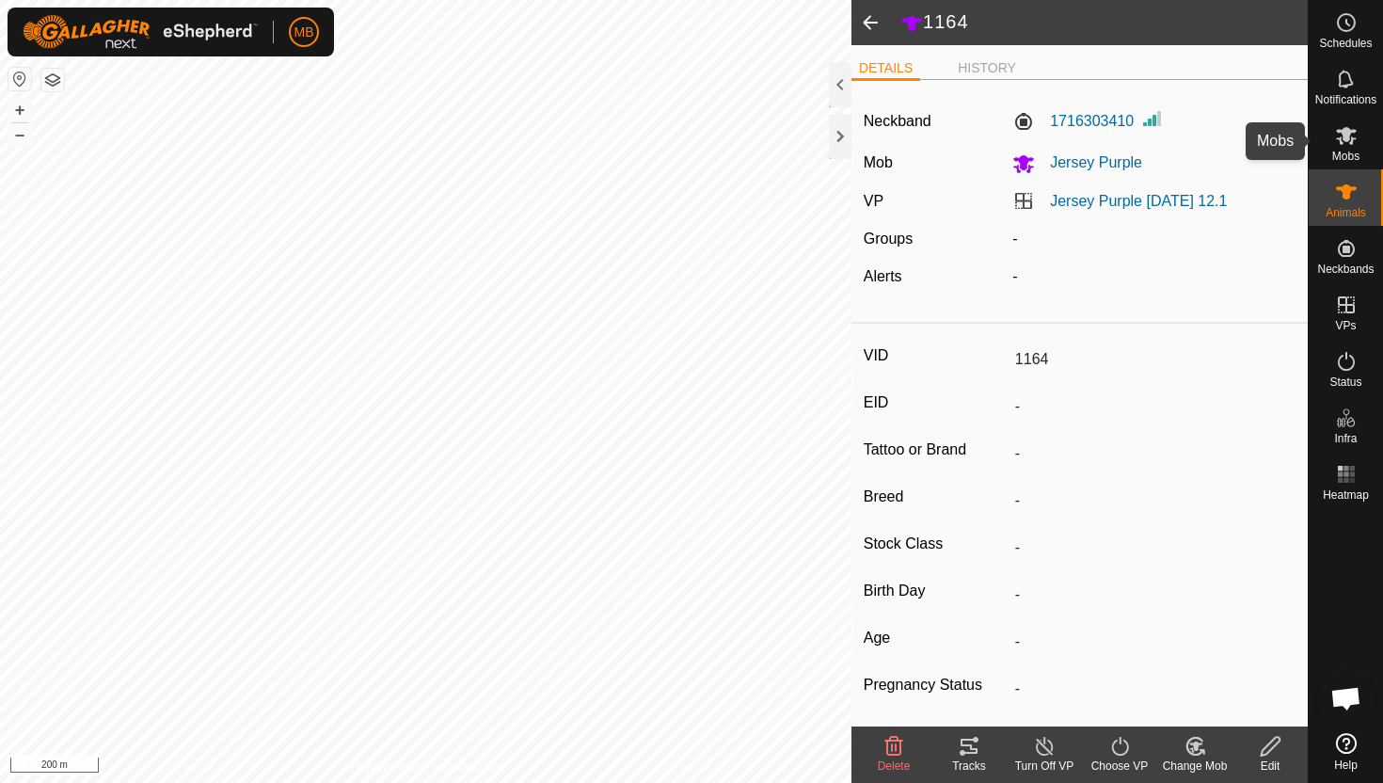
click at [1352, 144] on icon at bounding box center [1346, 135] width 23 height 23
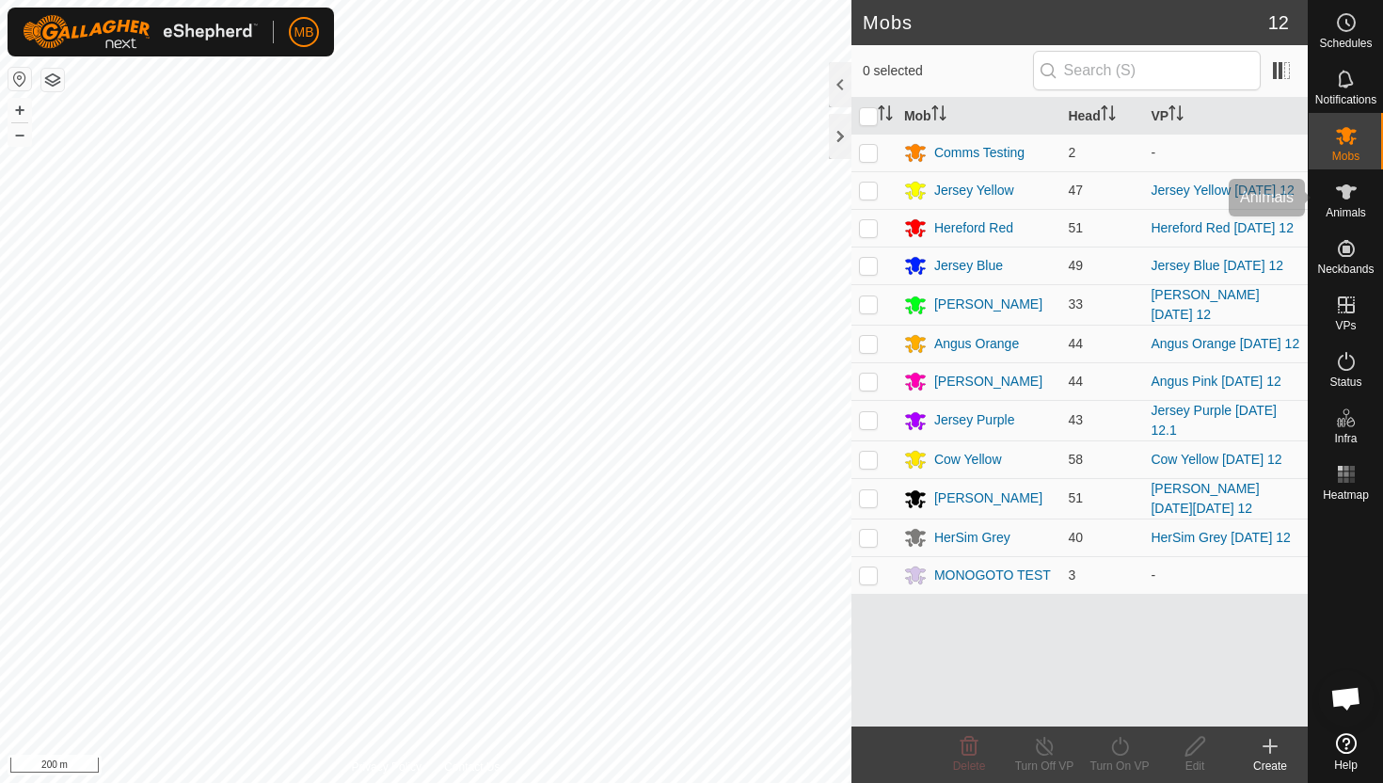
click at [1358, 187] on es-animals-svg-icon at bounding box center [1346, 192] width 34 height 30
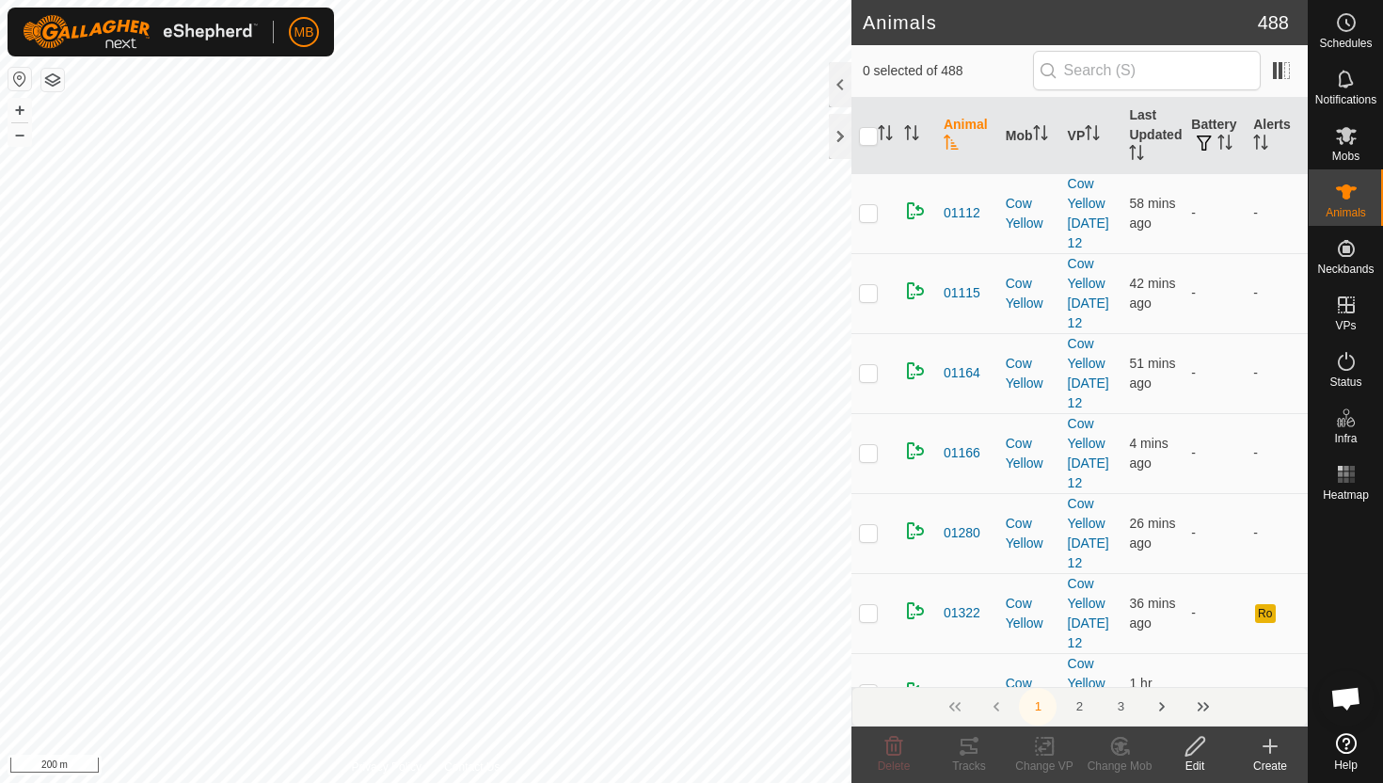
click at [1177, 73] on input "text" at bounding box center [1147, 71] width 228 height 40
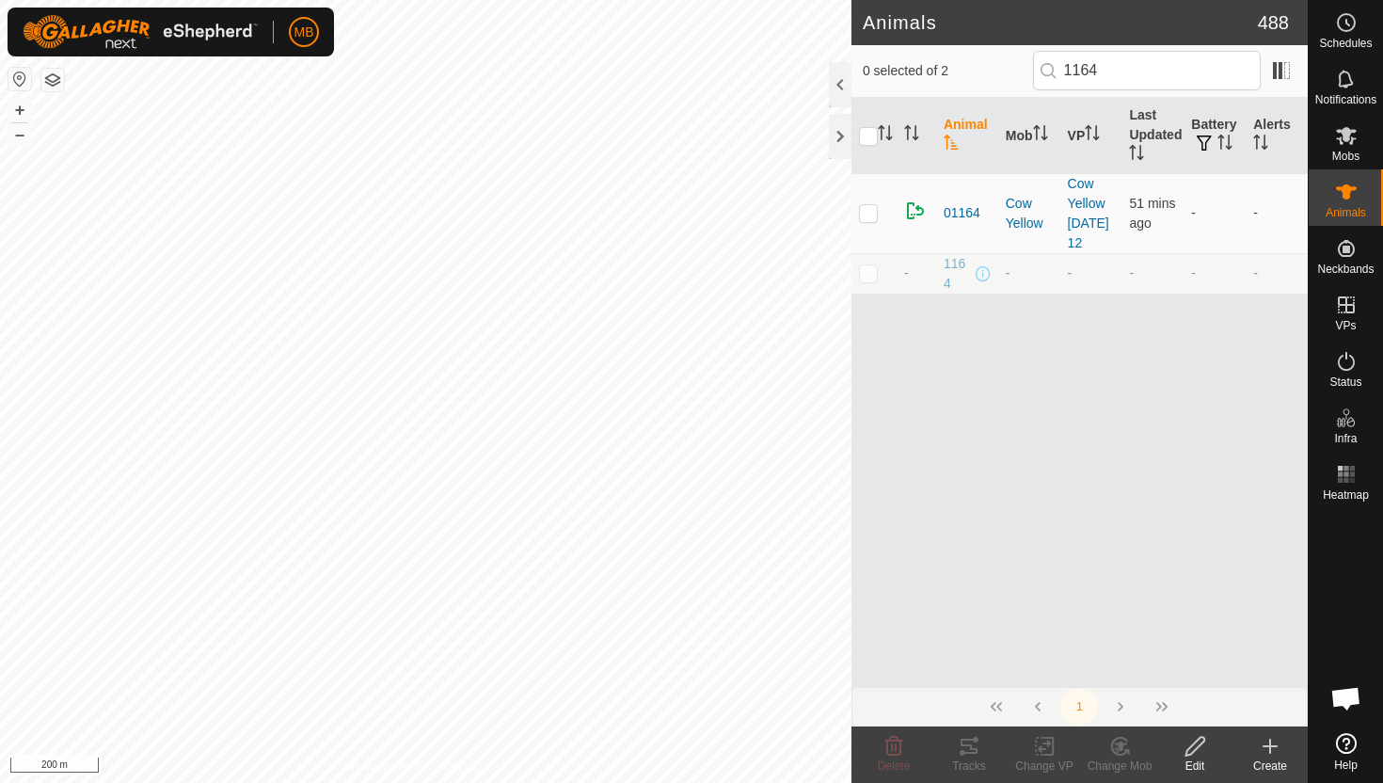
type input "1164"
click at [867, 280] on td at bounding box center [873, 273] width 45 height 40
checkbox input "true"
click at [1191, 762] on div "Edit" at bounding box center [1194, 765] width 75 height 17
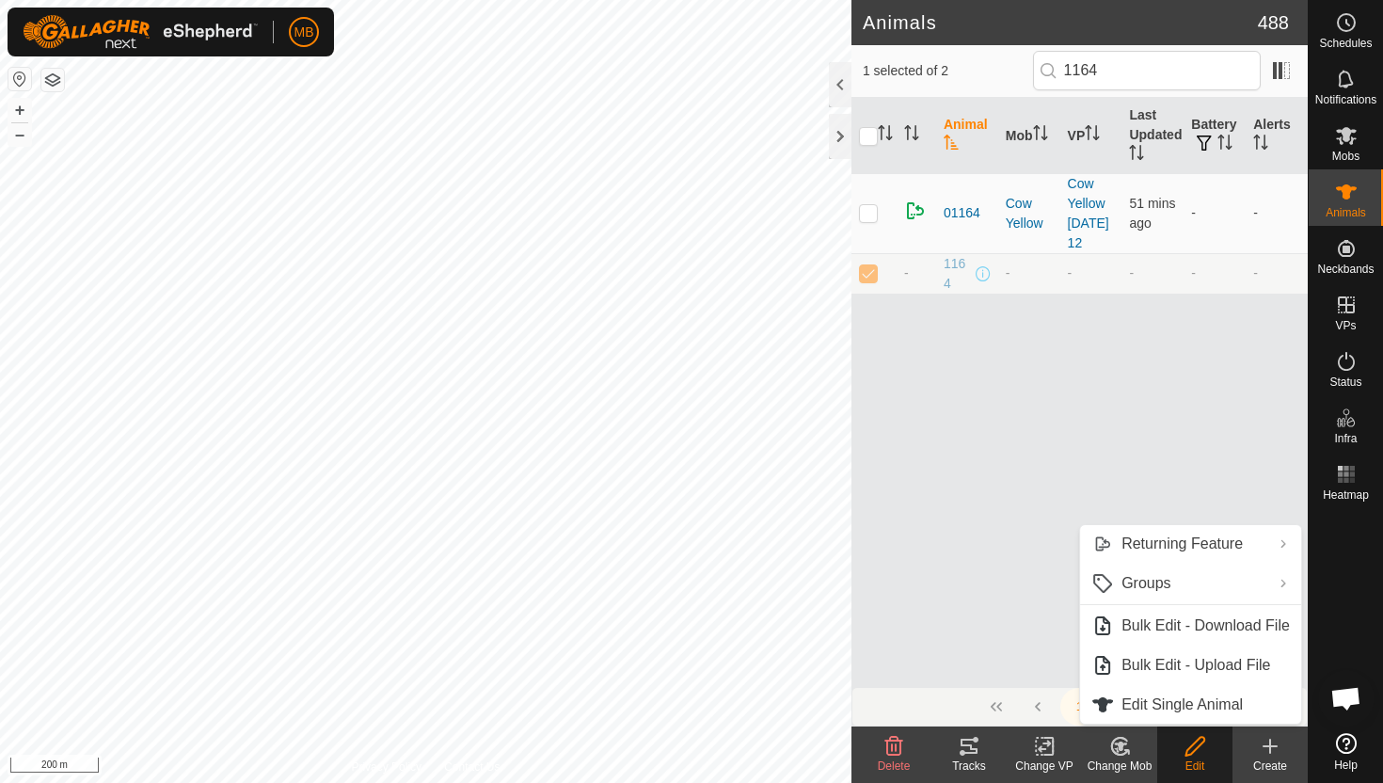
click at [941, 560] on div "Animal Mob VP Last Updated Battery Alerts 01164 Cow Yellow Cow Yellow Friday 12…" at bounding box center [1079, 392] width 456 height 589
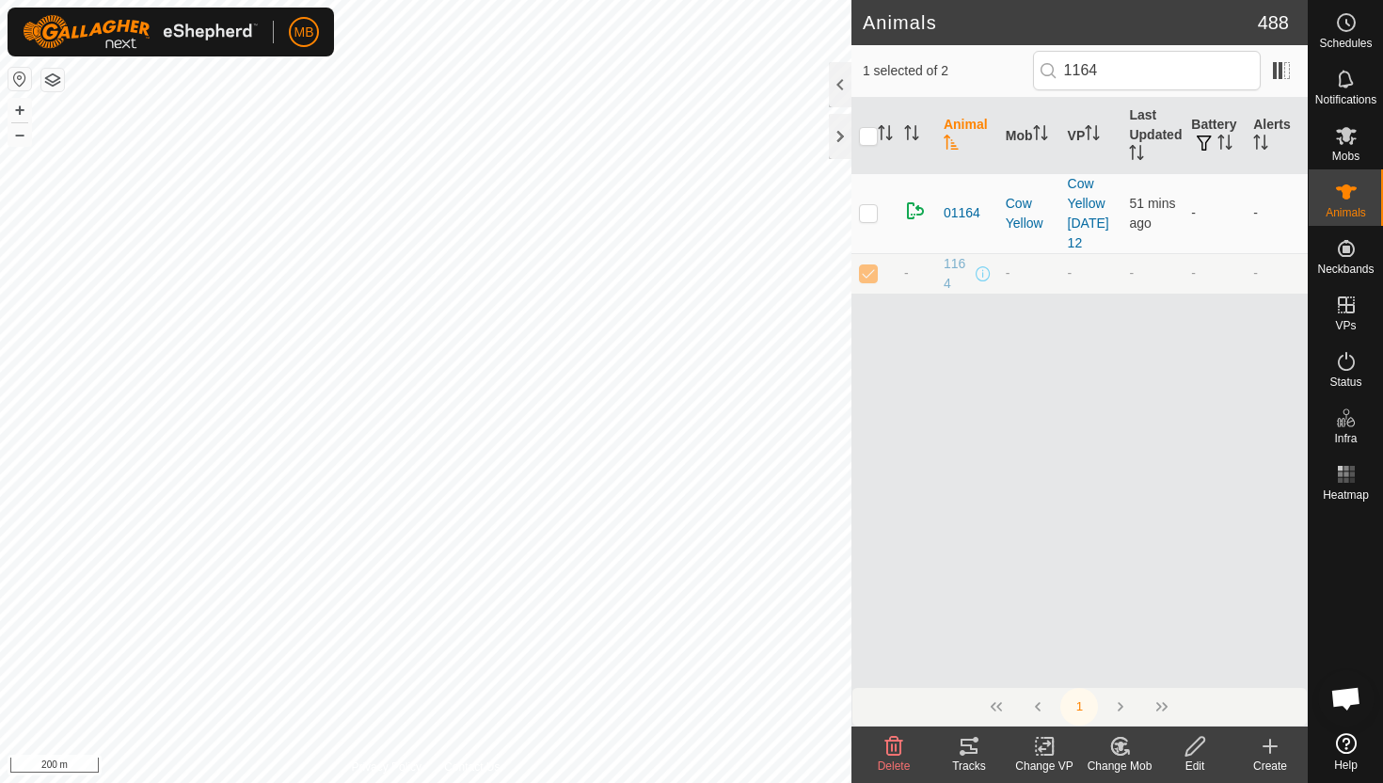
click at [1119, 757] on div "Change Mob" at bounding box center [1119, 765] width 75 height 17
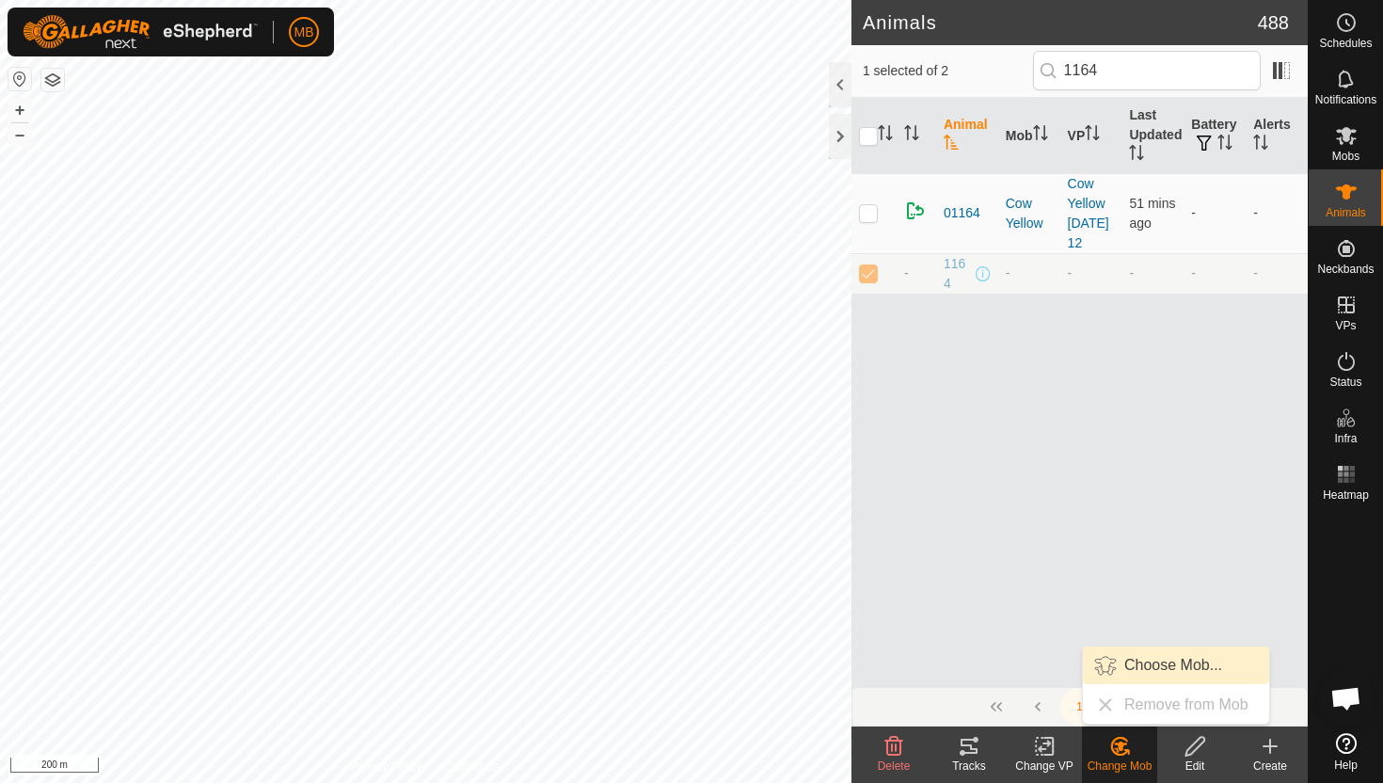
click at [1126, 661] on link "Choose Mob..." at bounding box center [1176, 665] width 186 height 38
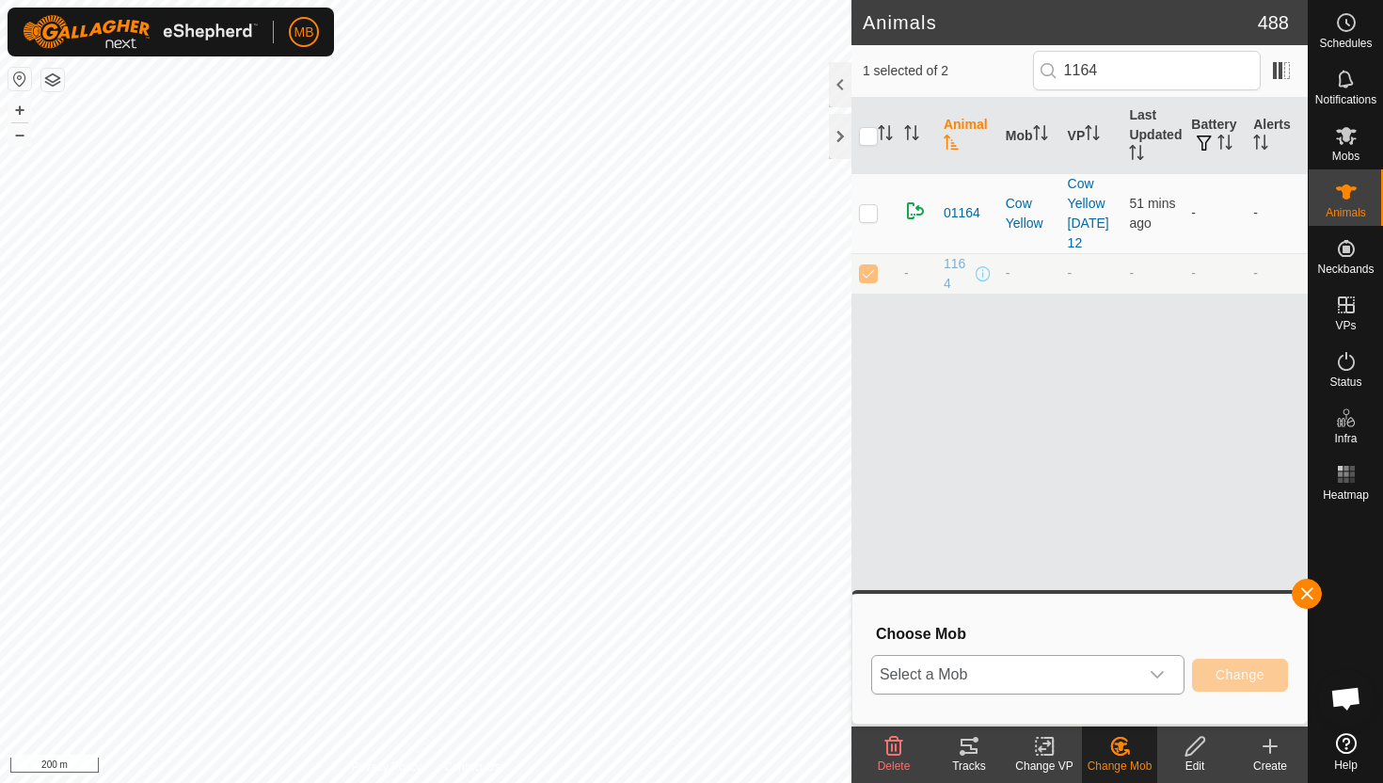
click at [1067, 676] on span "Select a Mob" at bounding box center [1005, 675] width 266 height 38
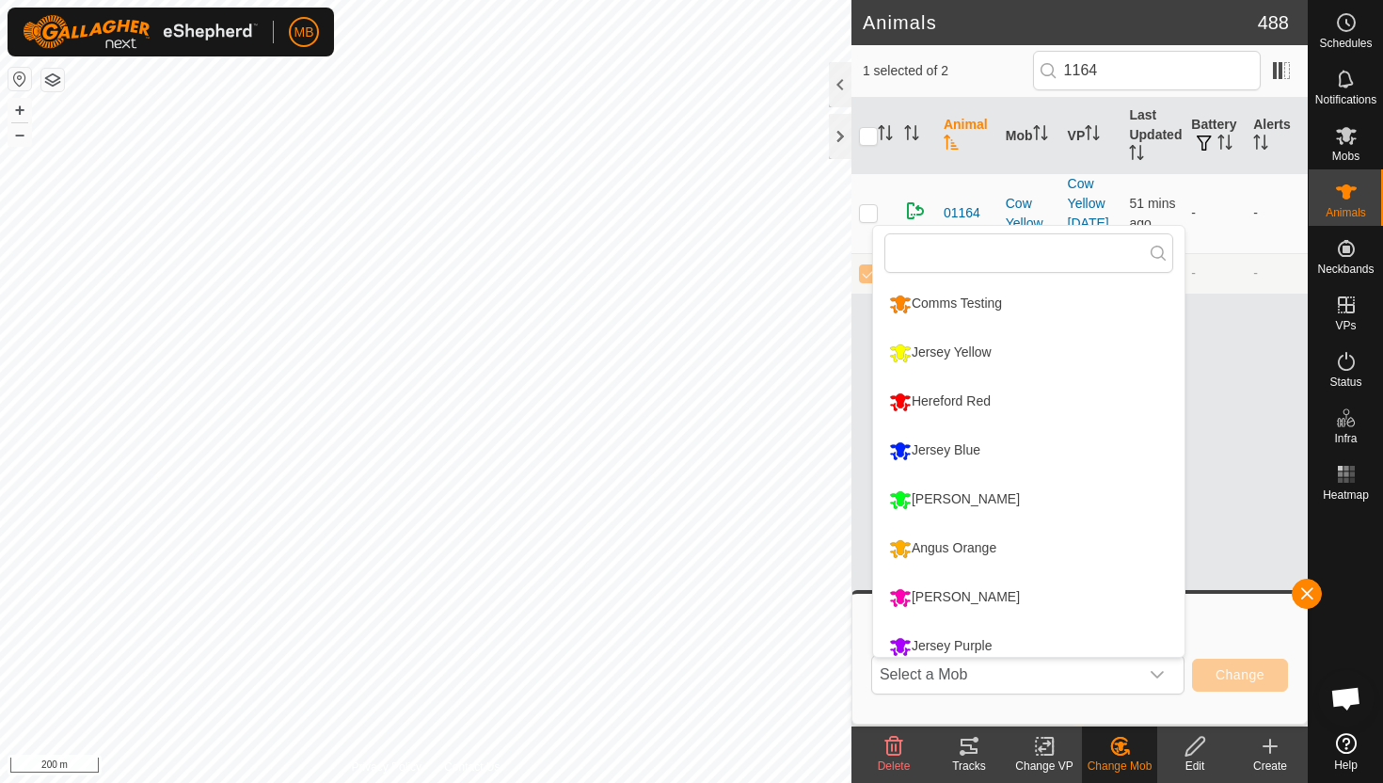
scroll to position [13, 0]
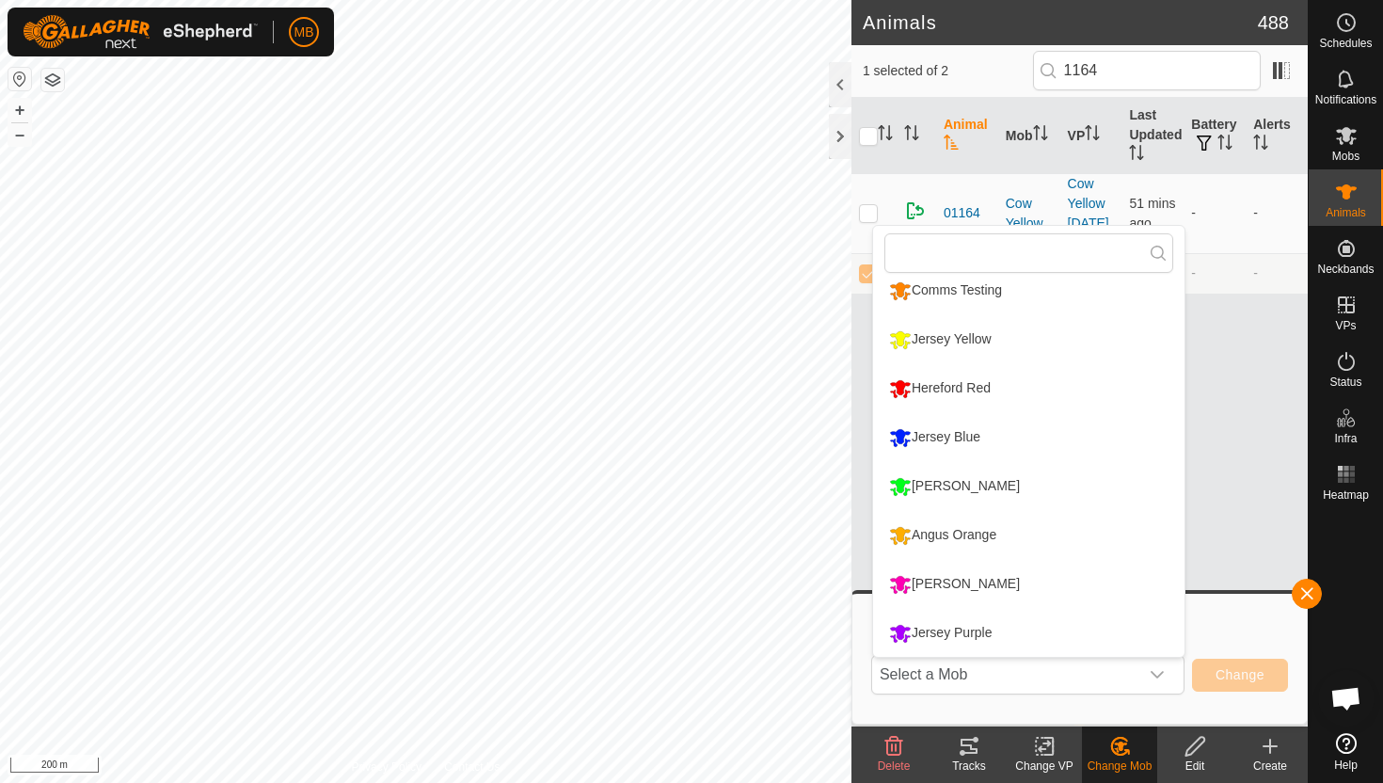
click at [1233, 512] on div "Animal Mob VP Last Updated Battery Alerts 01164 Cow Yellow Cow Yellow Friday 12…" at bounding box center [1079, 392] width 456 height 589
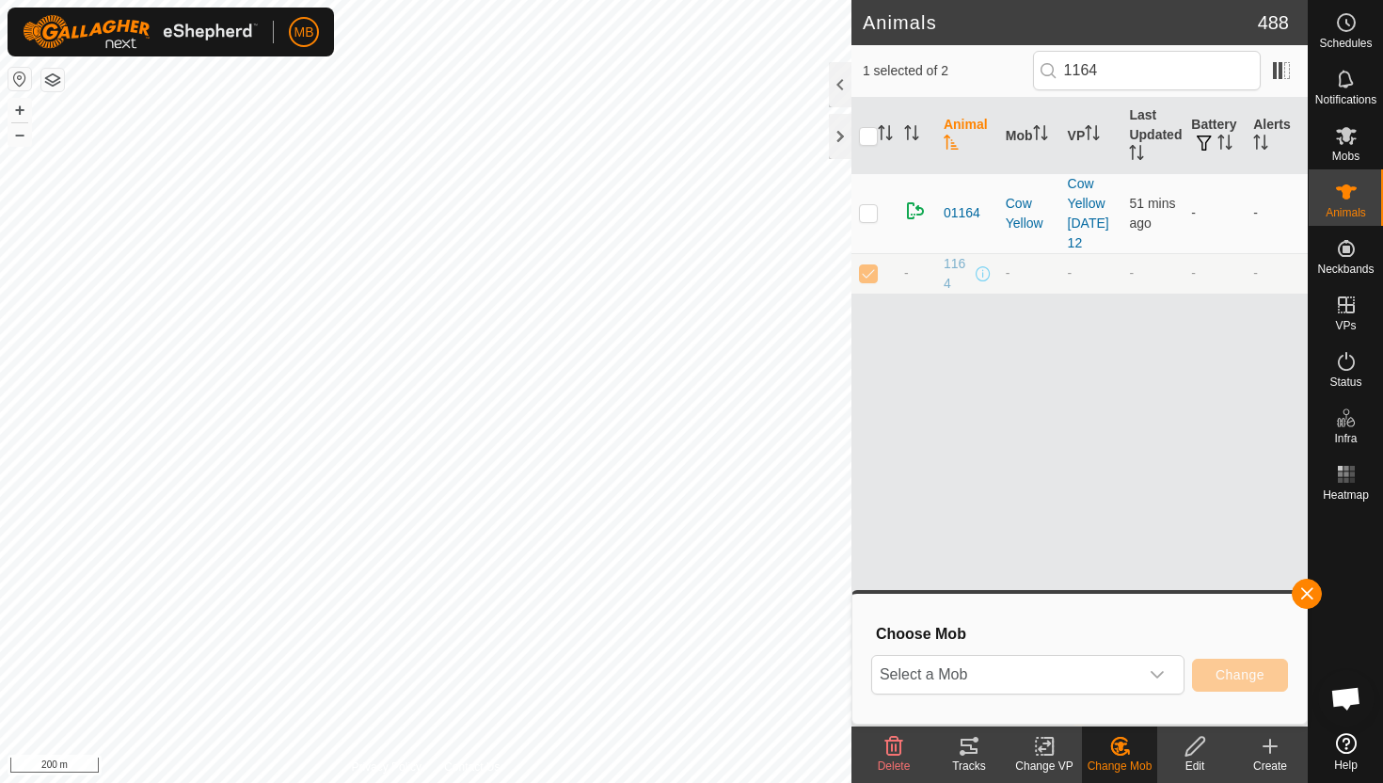
click at [1192, 749] on icon at bounding box center [1196, 746] width 24 height 23
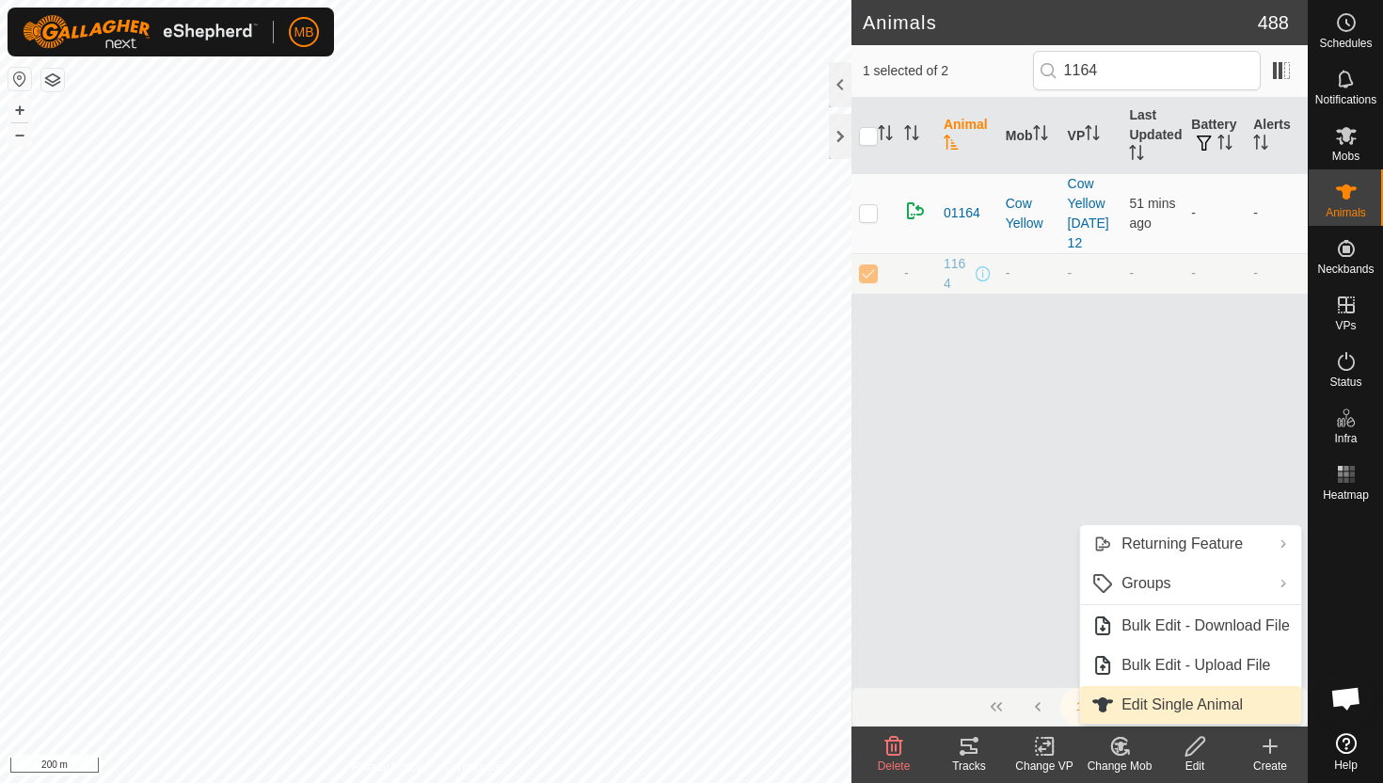
click at [1185, 704] on link "Edit Single Animal" at bounding box center [1190, 705] width 221 height 38
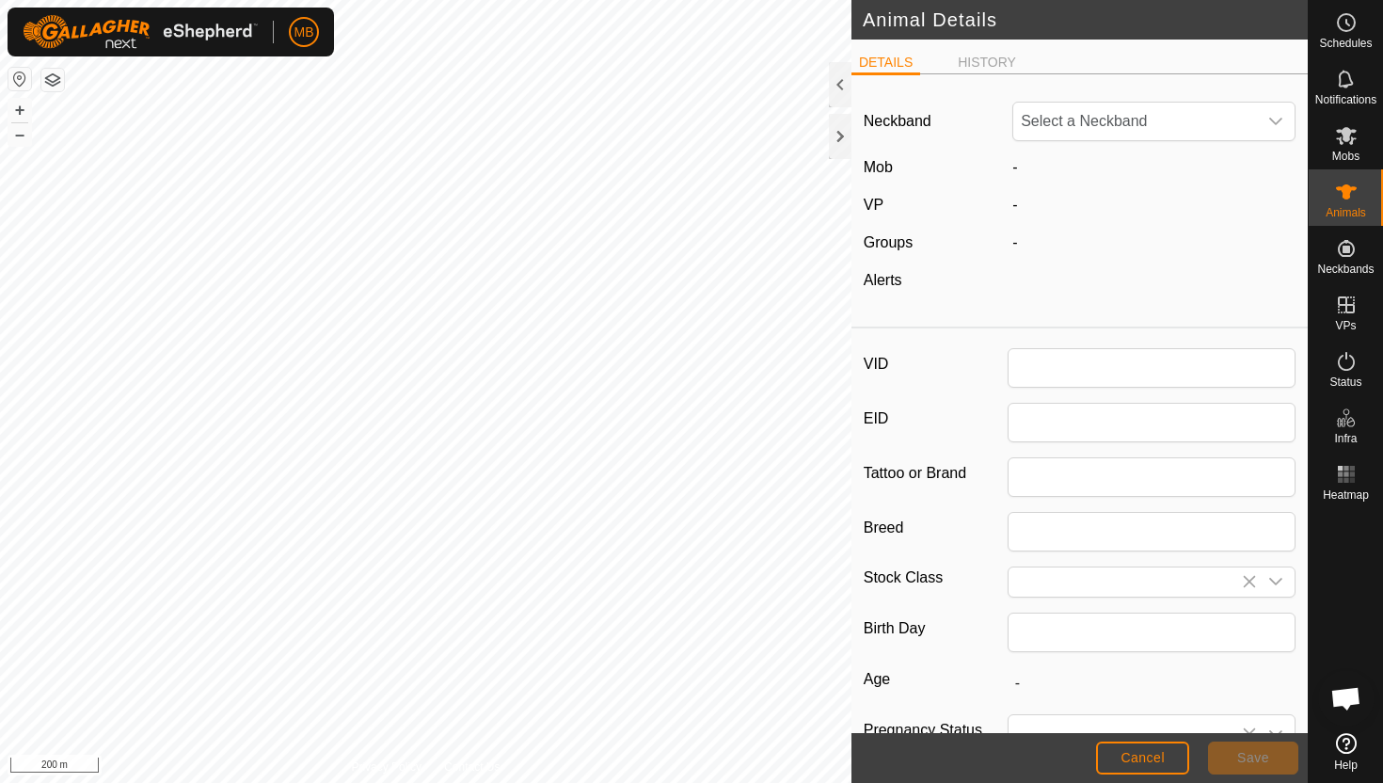
type input "1164"
type input "436"
type input "23 Mar, 2025"
click at [1083, 92] on div "Neckband Unfit Mob - VP - Groups - Alerts -" at bounding box center [1079, 204] width 456 height 230
click at [1082, 112] on span "Unfit" at bounding box center [1135, 122] width 244 height 38
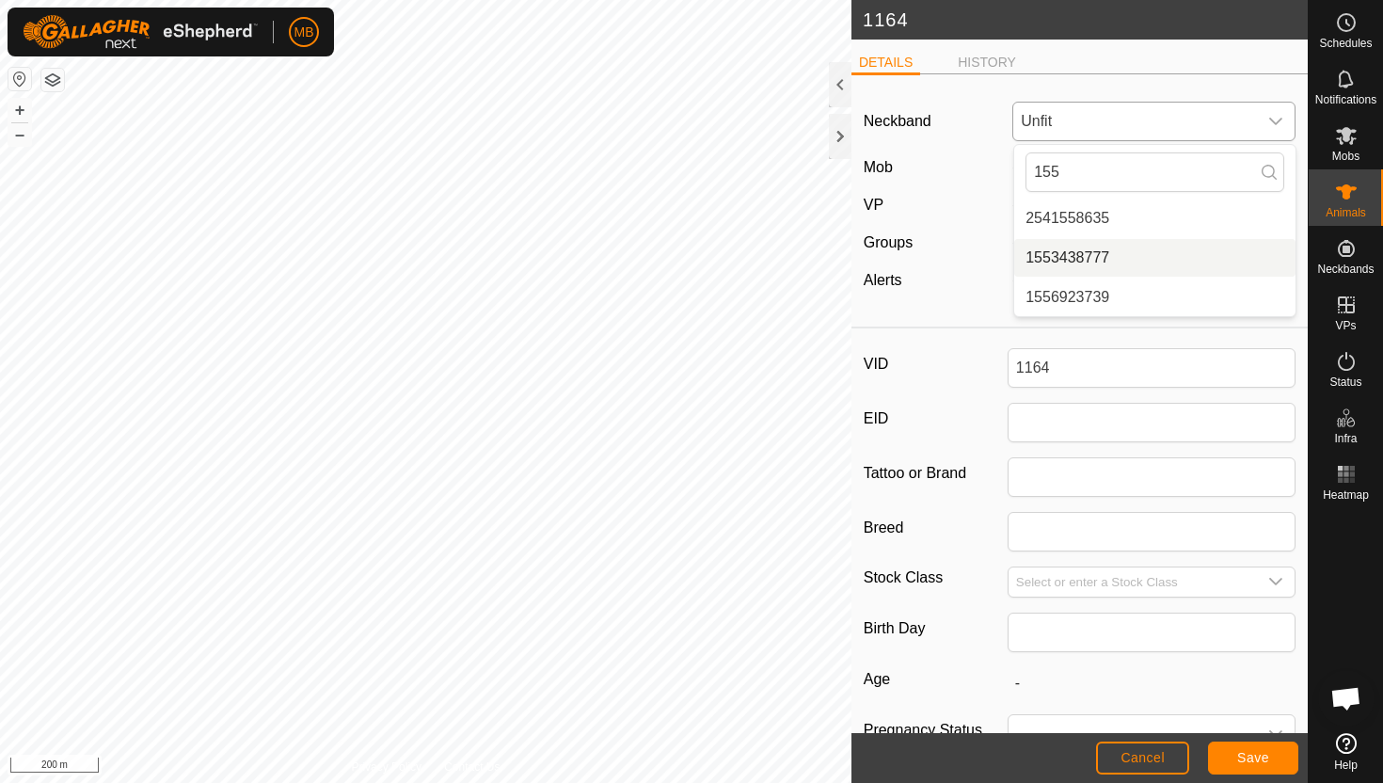
type input "155"
click at [1103, 262] on li "1553438777" at bounding box center [1154, 258] width 281 height 38
click at [1242, 757] on span "Save" at bounding box center [1253, 757] width 32 height 15
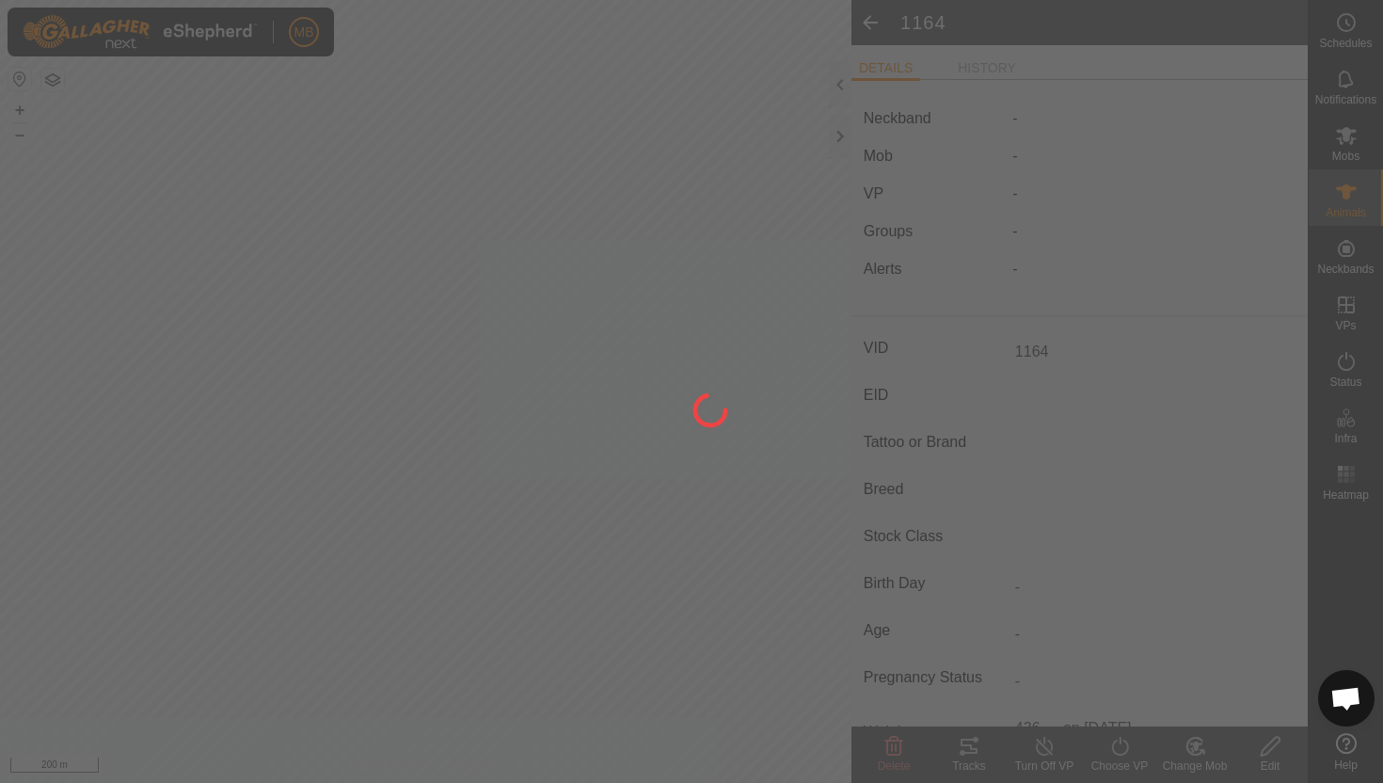
type input "-"
type input "436 kg"
type input "-"
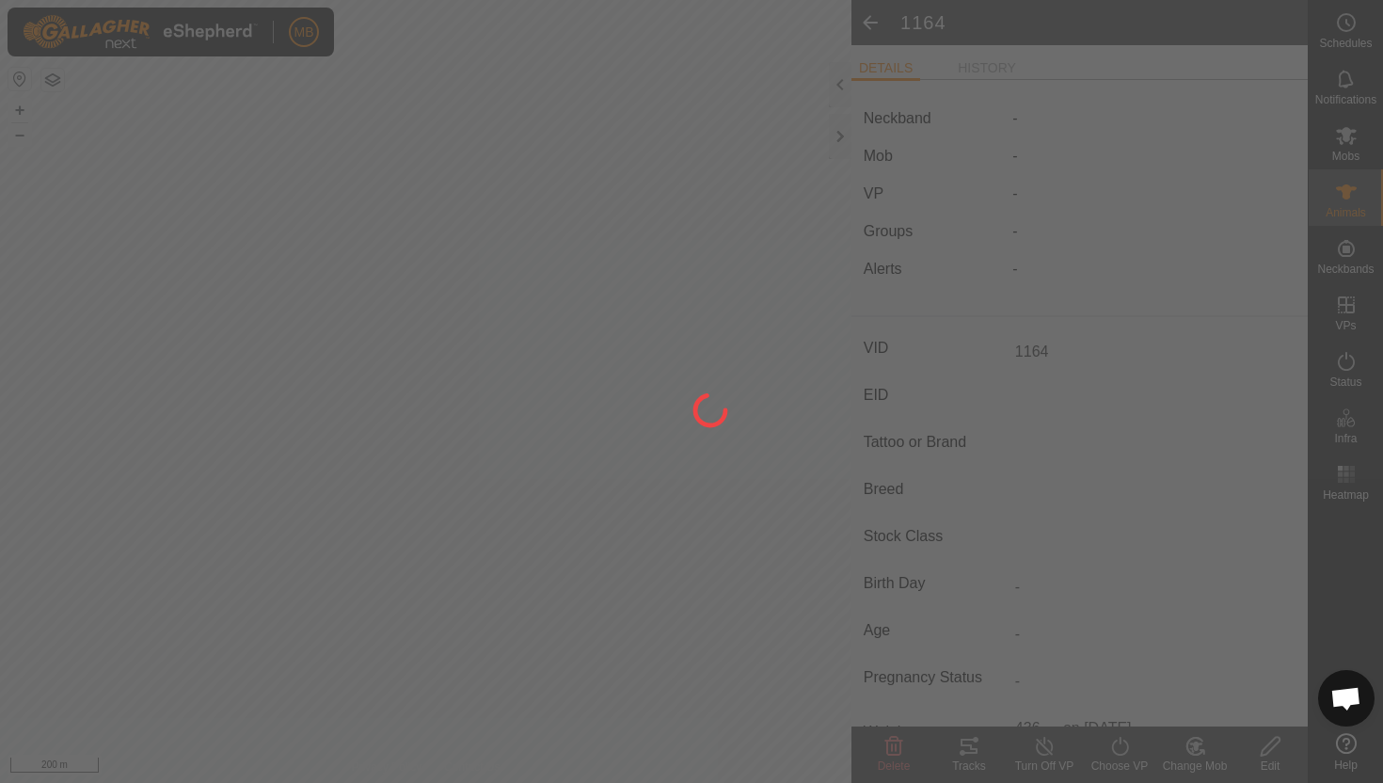
type input "-"
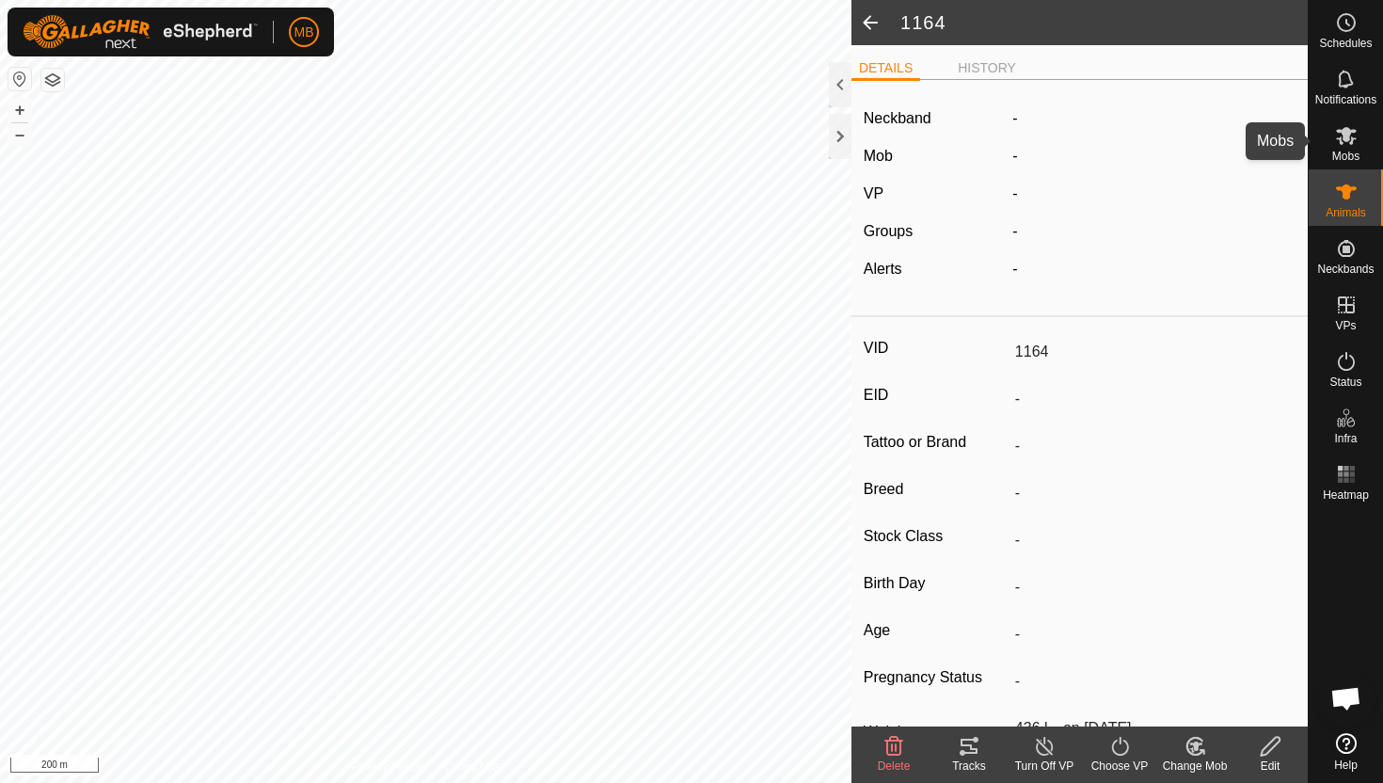
click at [1349, 114] on div "Mobs" at bounding box center [1346, 141] width 74 height 56
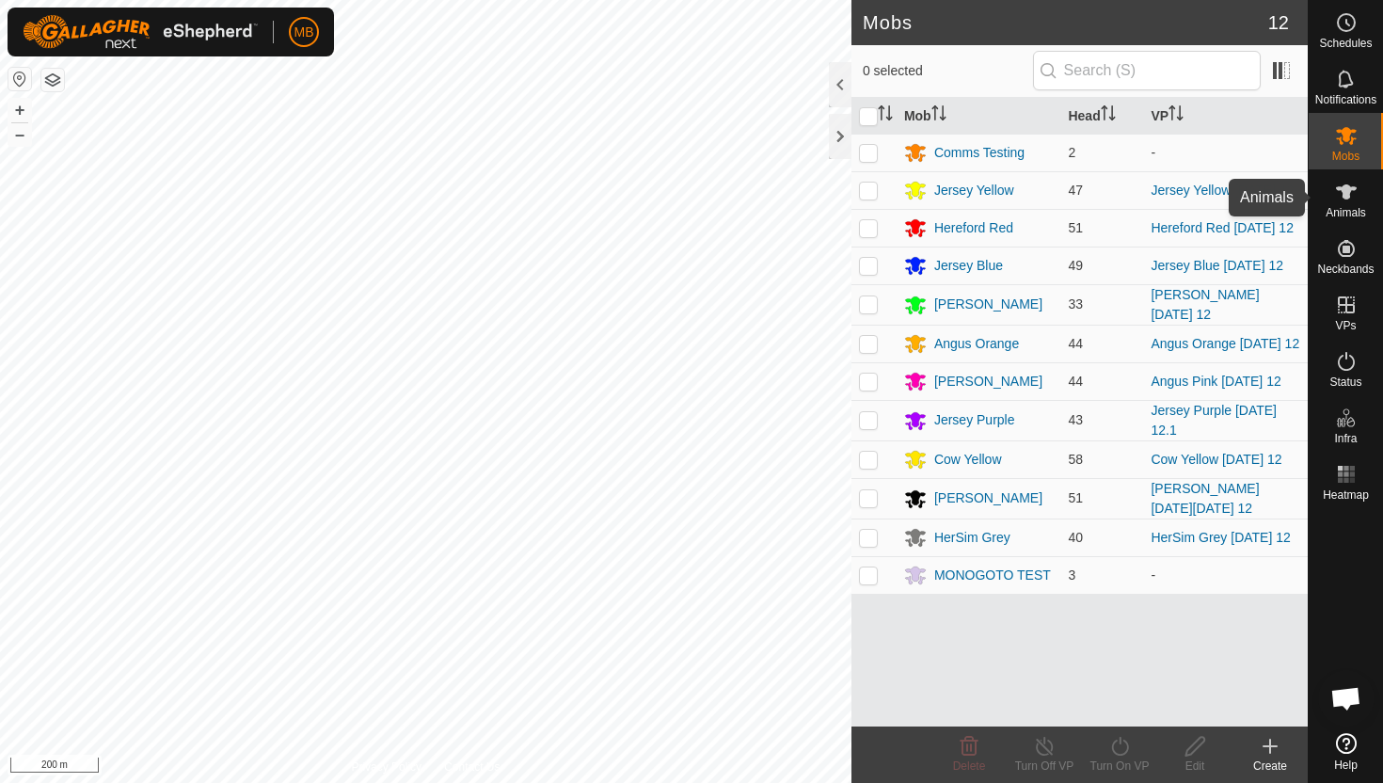
click at [1350, 186] on icon at bounding box center [1346, 192] width 23 height 23
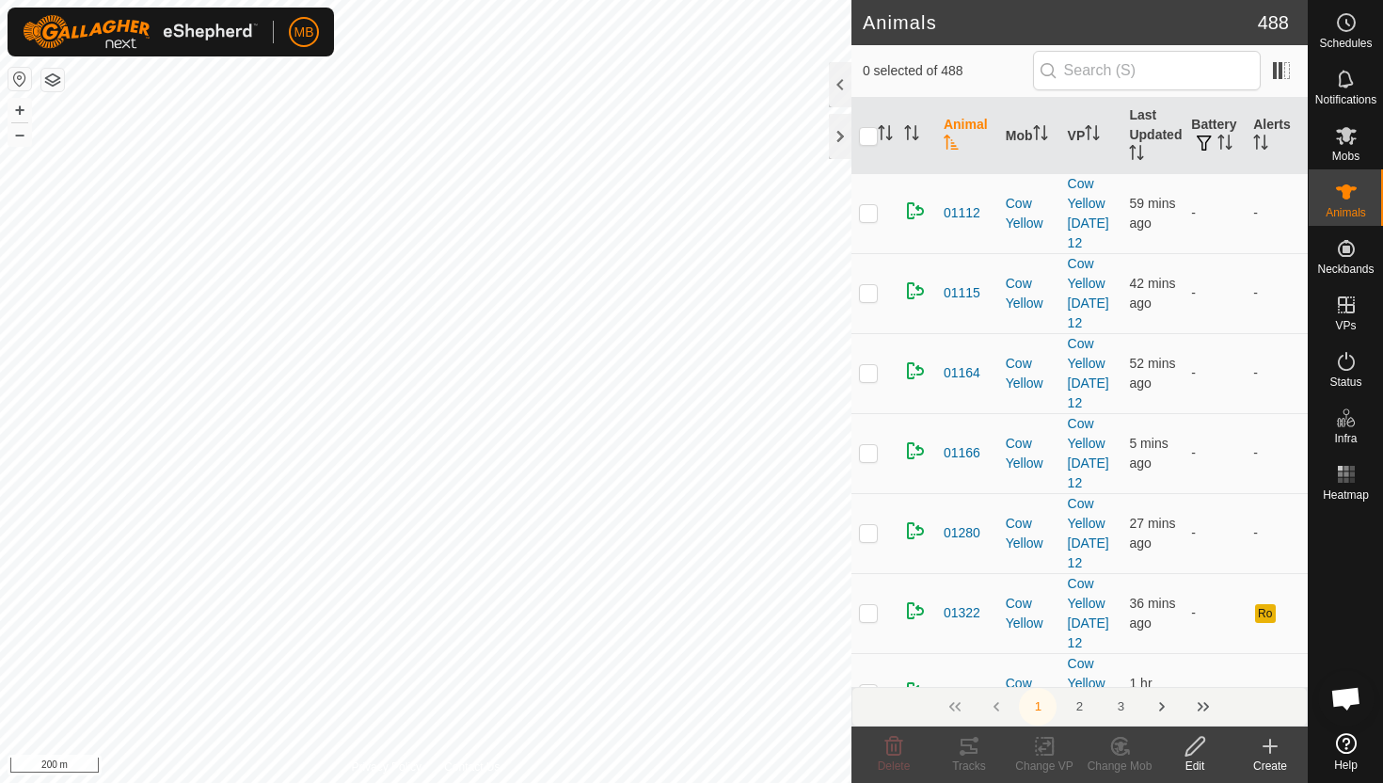
click at [1161, 83] on input "text" at bounding box center [1147, 71] width 228 height 40
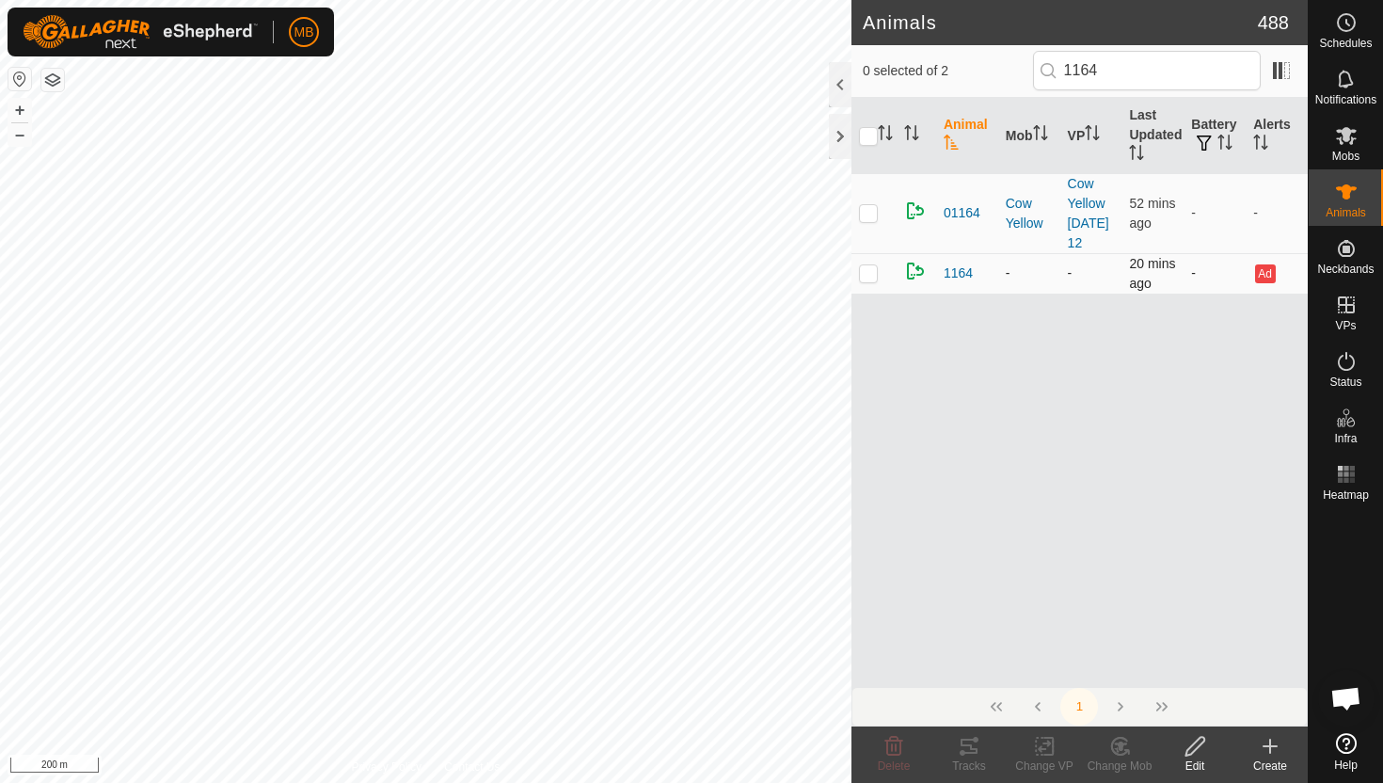
type input "1164"
click at [868, 286] on td at bounding box center [873, 273] width 45 height 40
checkbox input "true"
click at [1355, 155] on span "Mobs" at bounding box center [1345, 156] width 27 height 11
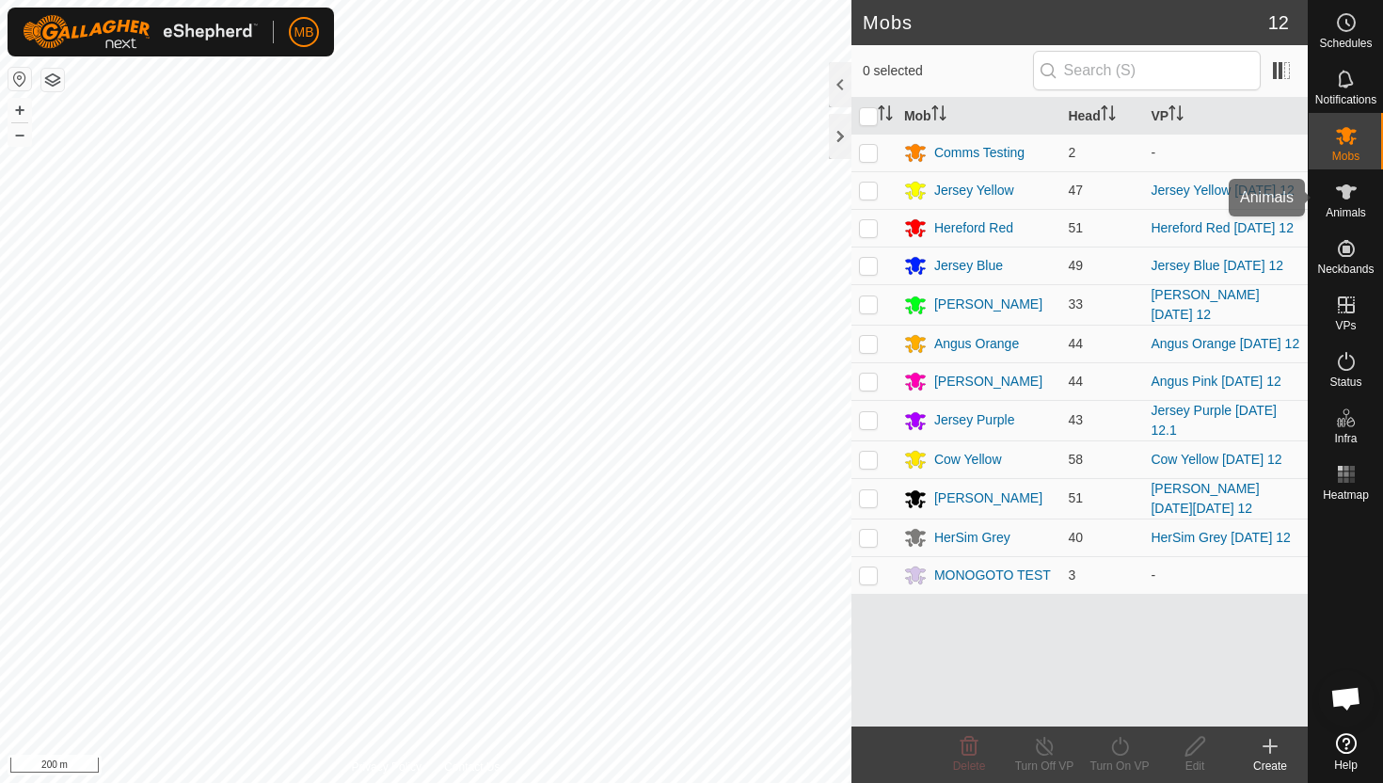
click at [1349, 212] on span "Animals" at bounding box center [1346, 212] width 40 height 11
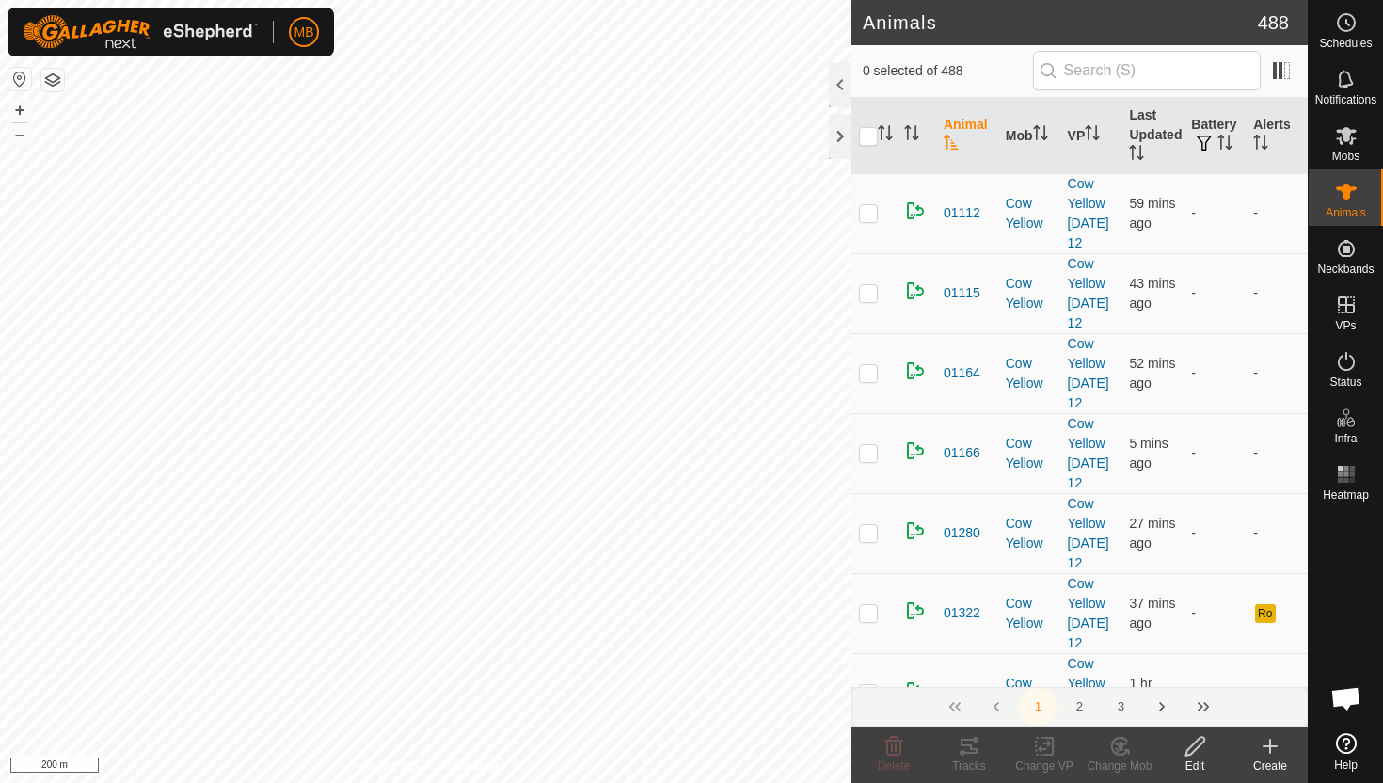
click at [1174, 76] on input "text" at bounding box center [1147, 71] width 228 height 40
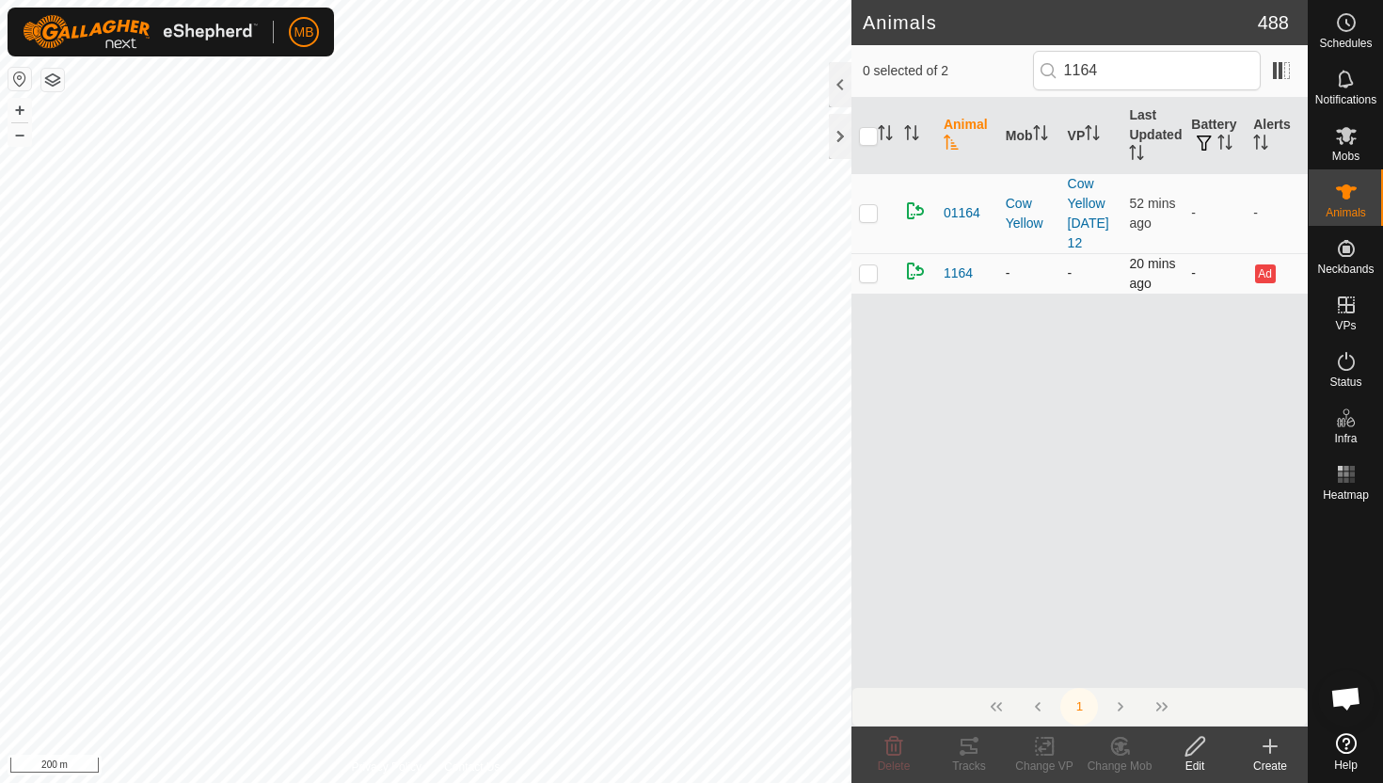
type input "1164"
click at [874, 273] on p-checkbox at bounding box center [868, 272] width 19 height 15
checkbox input "true"
click at [1354, 140] on icon at bounding box center [1346, 135] width 23 height 23
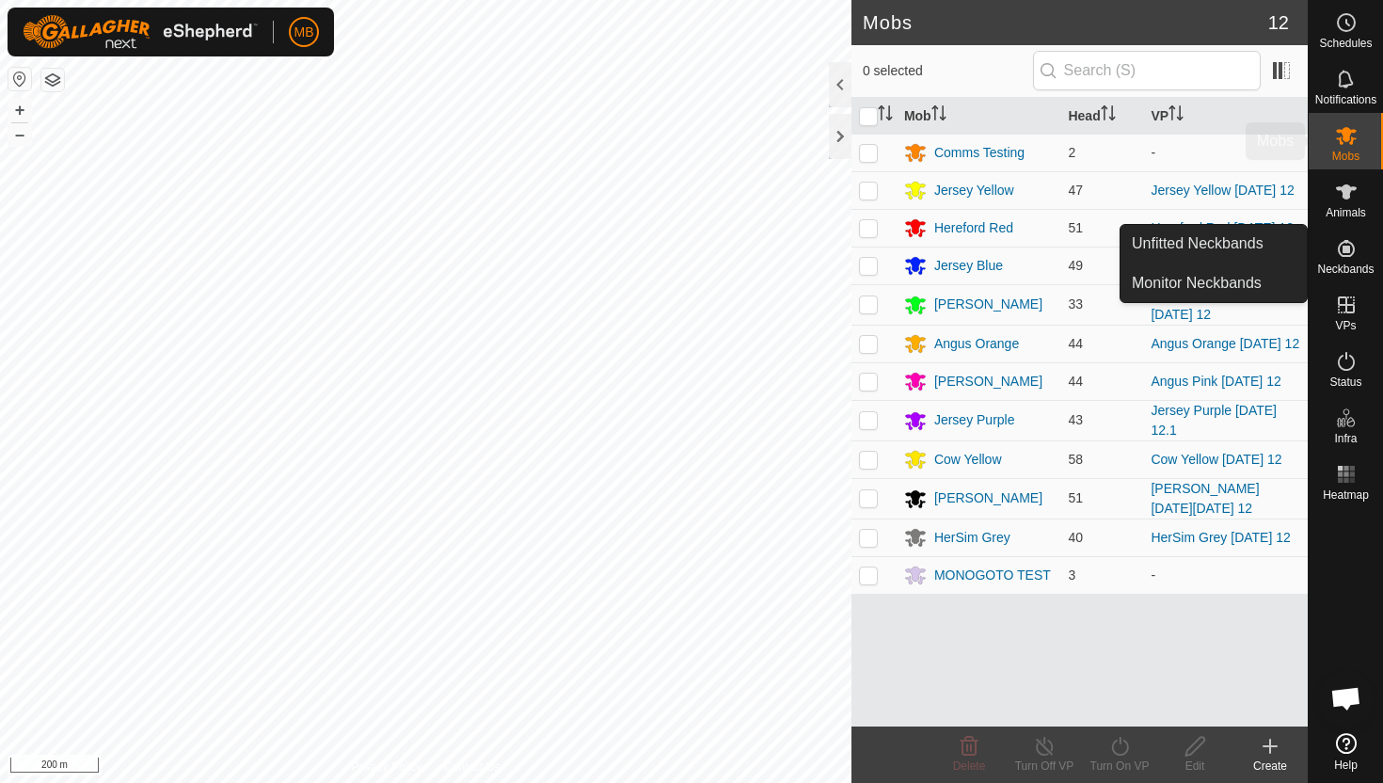
click at [1345, 163] on div "Mobs" at bounding box center [1346, 141] width 74 height 56
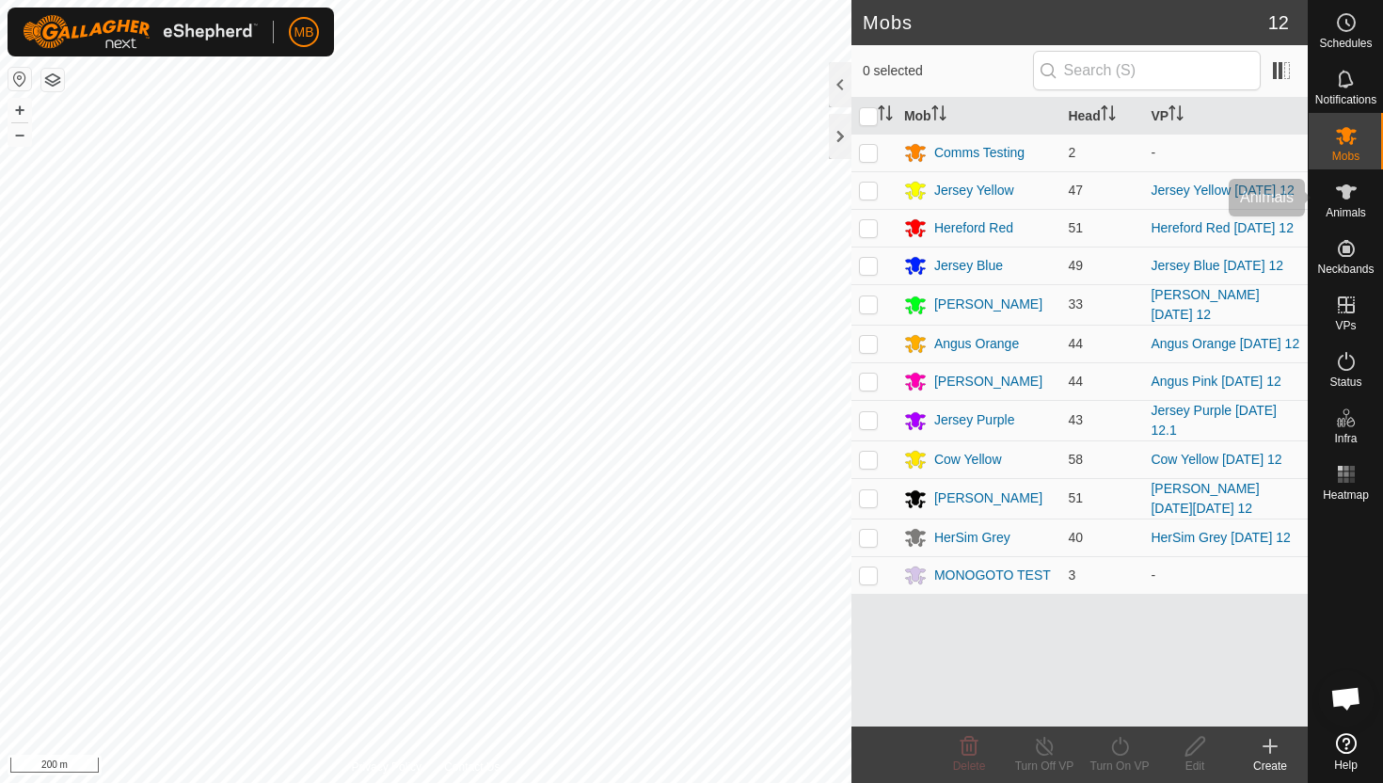
click at [1345, 202] on icon at bounding box center [1346, 192] width 23 height 23
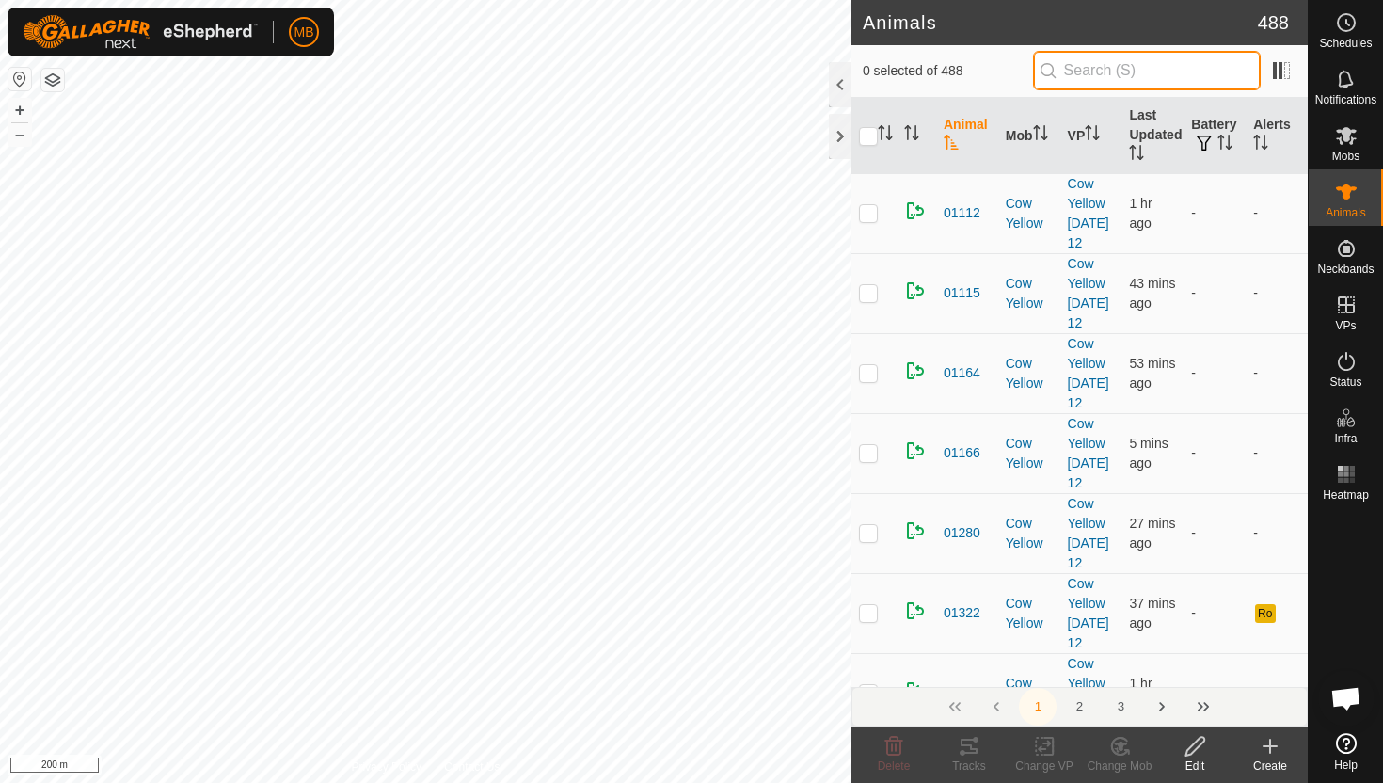
click at [1153, 68] on input "text" at bounding box center [1147, 71] width 228 height 40
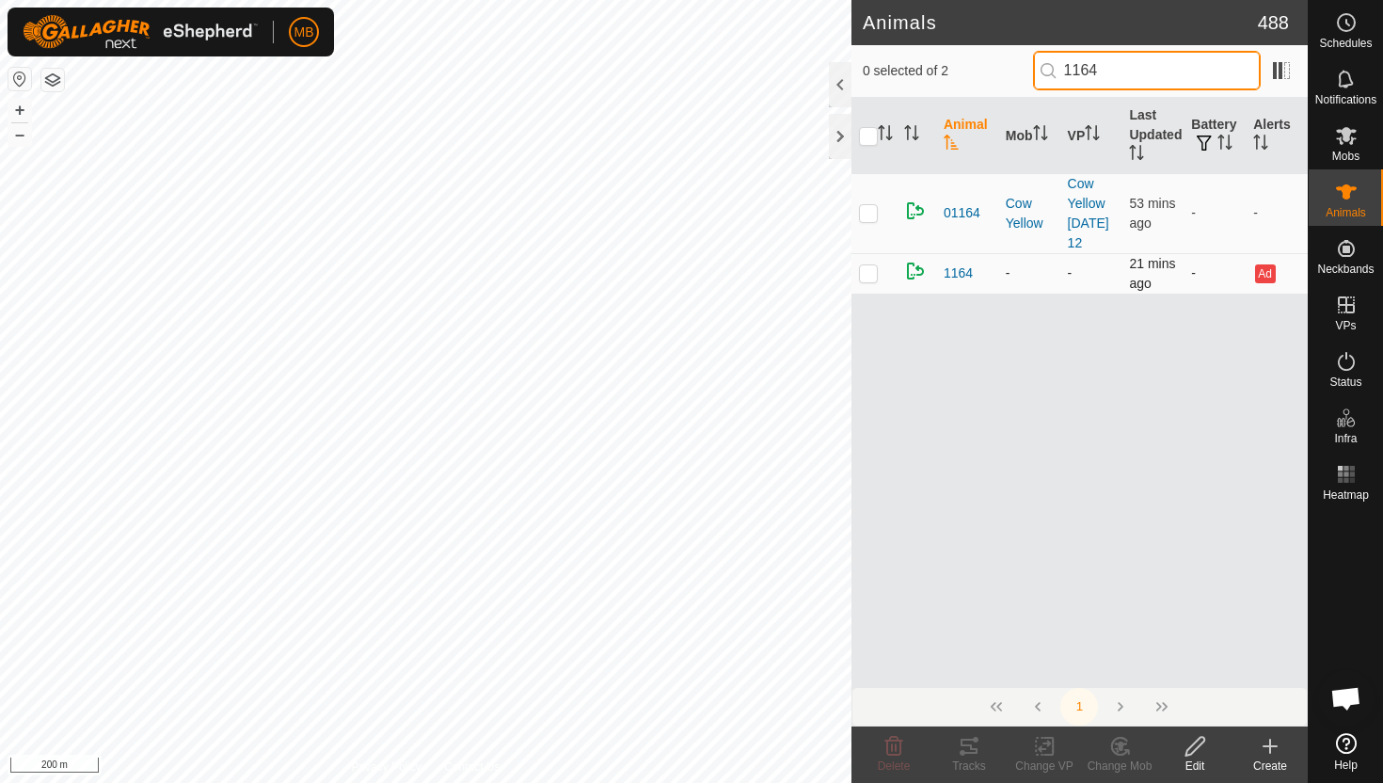
type input "1164"
click at [883, 280] on td at bounding box center [873, 273] width 45 height 40
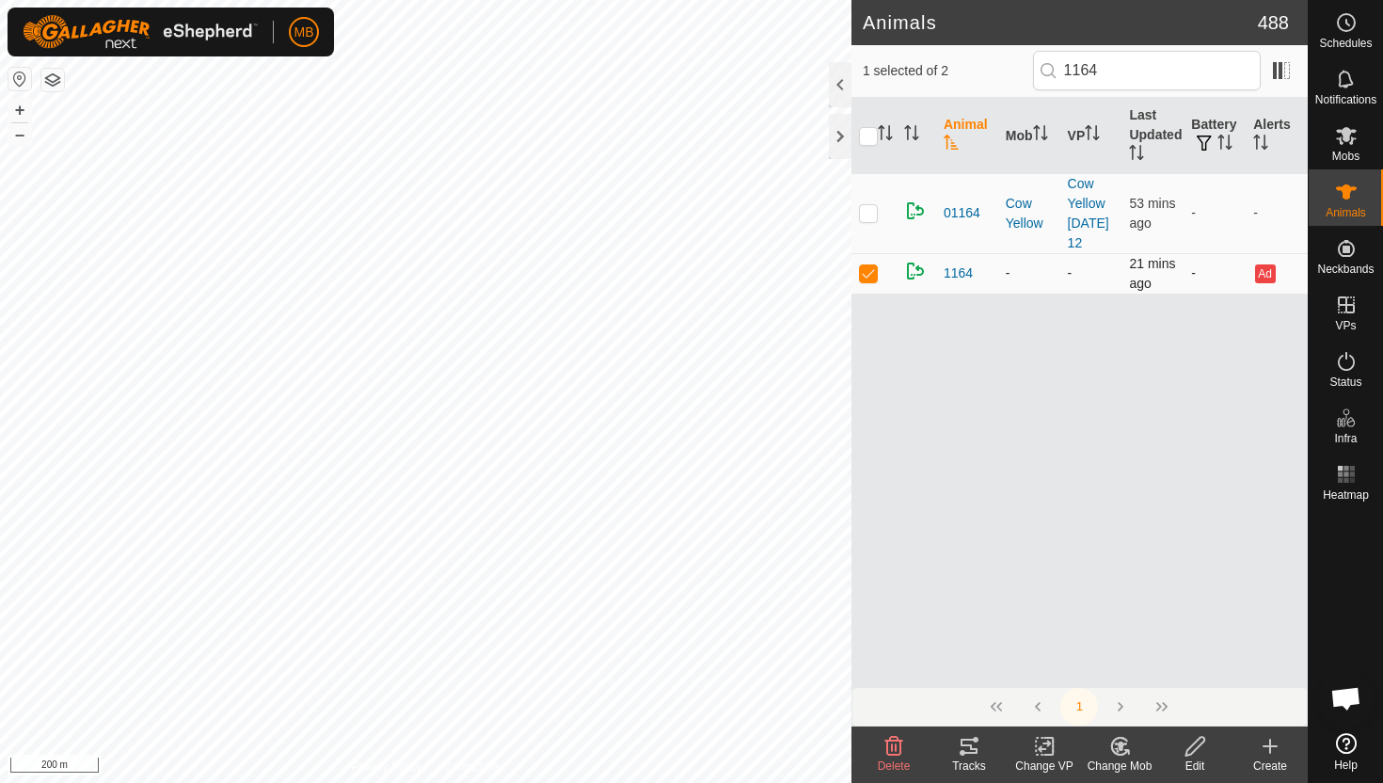
click at [883, 280] on td at bounding box center [873, 273] width 45 height 40
click at [869, 270] on p-checkbox at bounding box center [868, 272] width 19 height 15
checkbox input "false"
click at [1350, 139] on icon at bounding box center [1346, 135] width 23 height 23
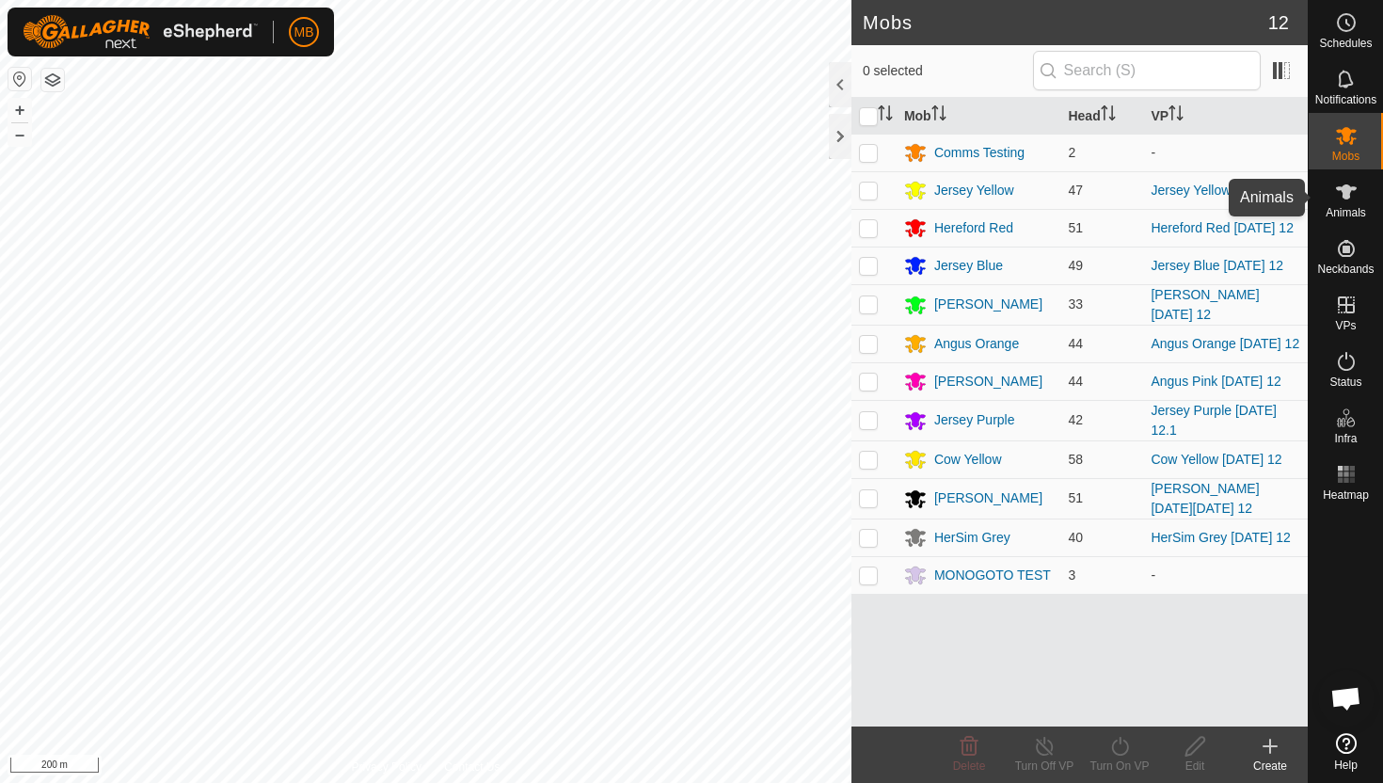
click at [1335, 215] on span "Animals" at bounding box center [1346, 212] width 40 height 11
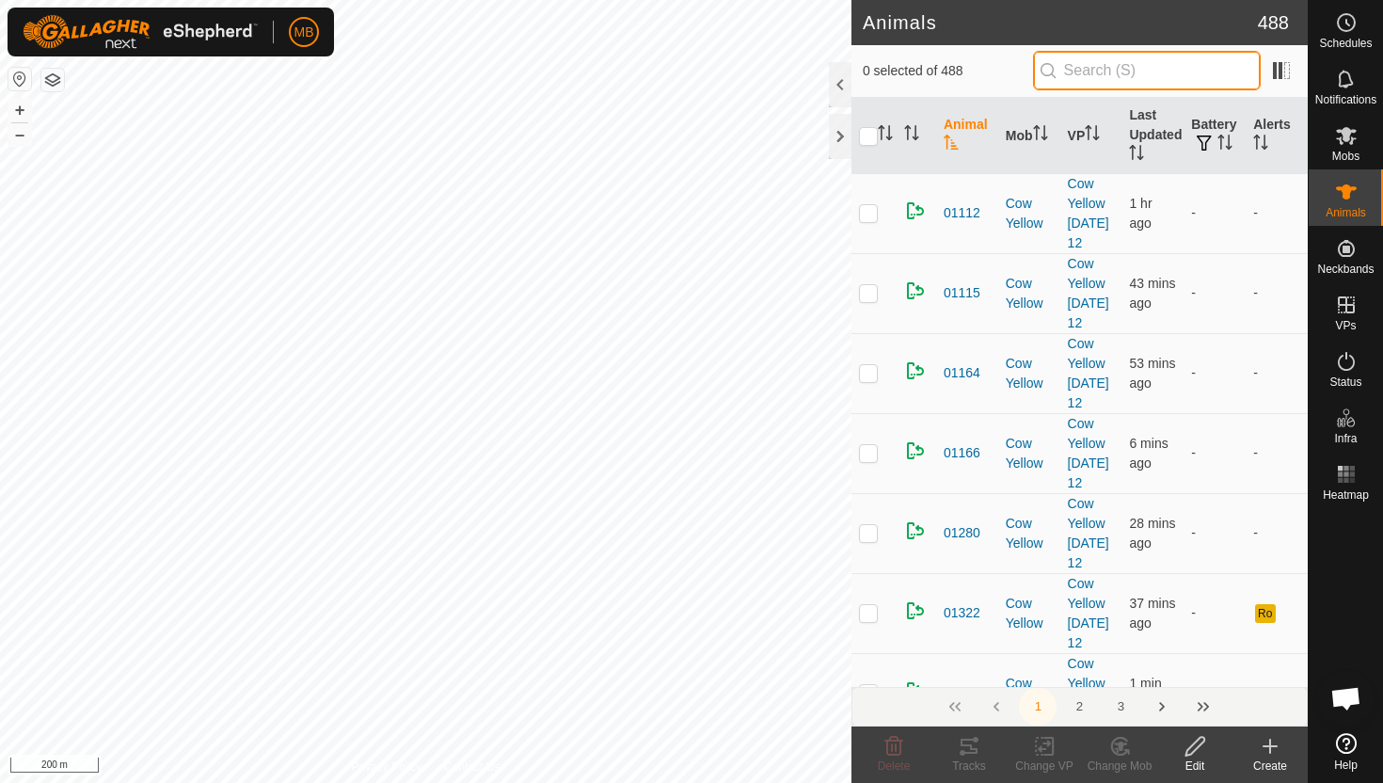
click at [1137, 63] on input "text" at bounding box center [1147, 71] width 228 height 40
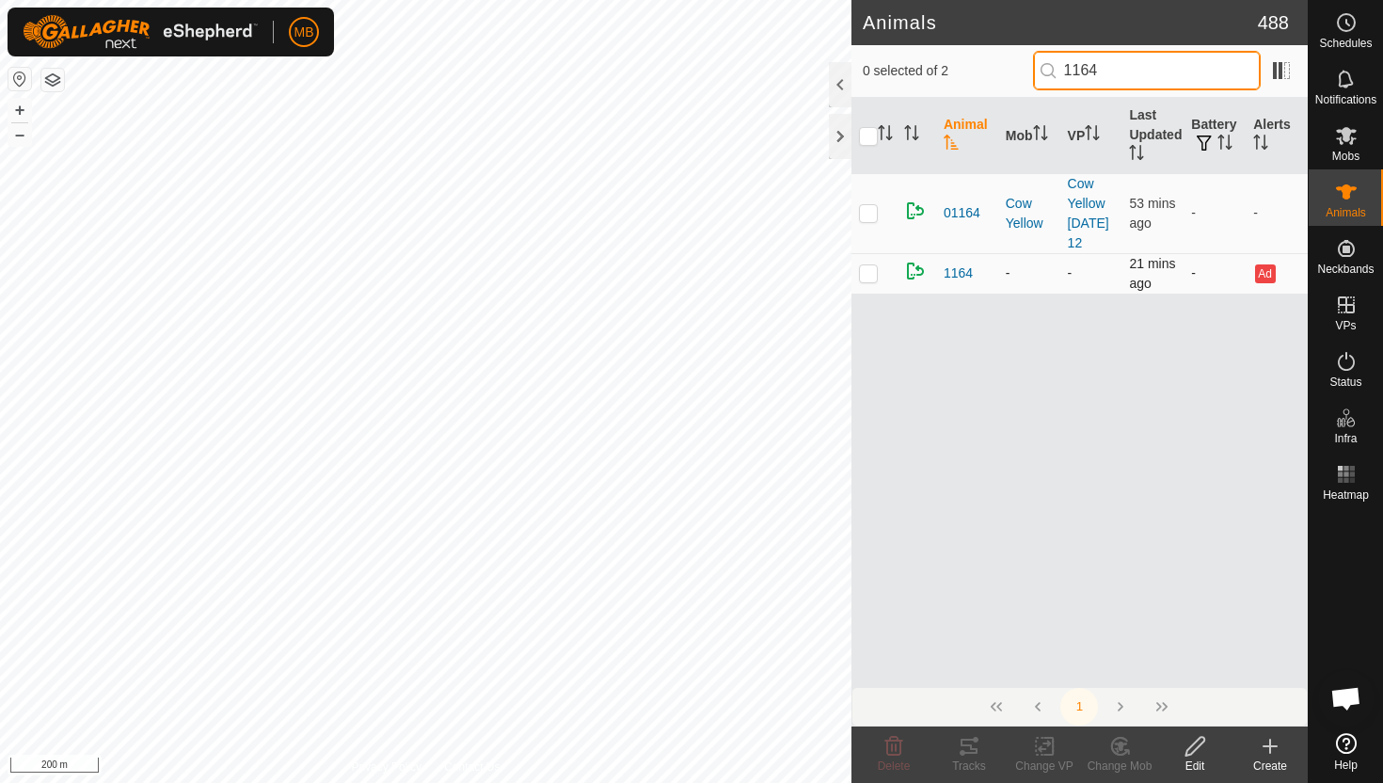
type input "1164"
click at [874, 283] on td at bounding box center [873, 273] width 45 height 40
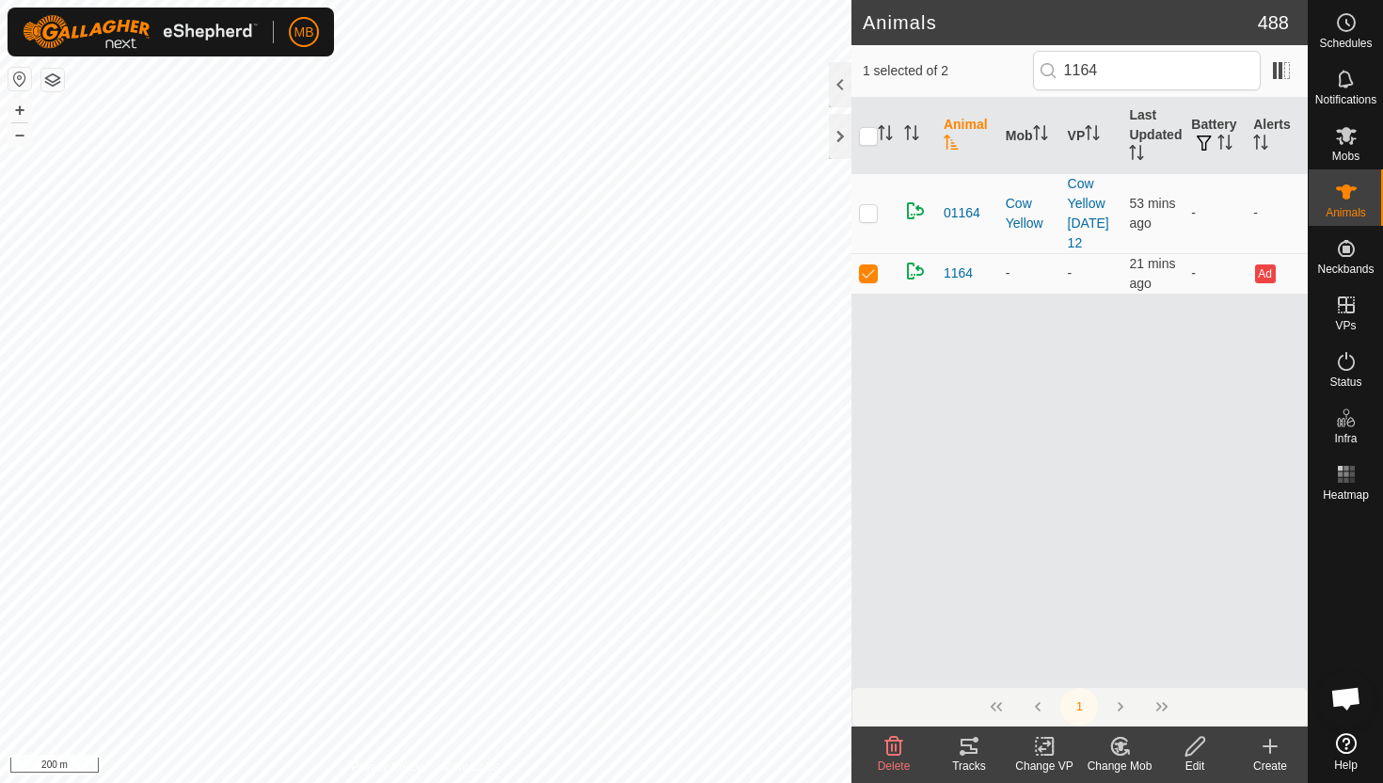
click at [1114, 751] on icon at bounding box center [1119, 746] width 16 height 17
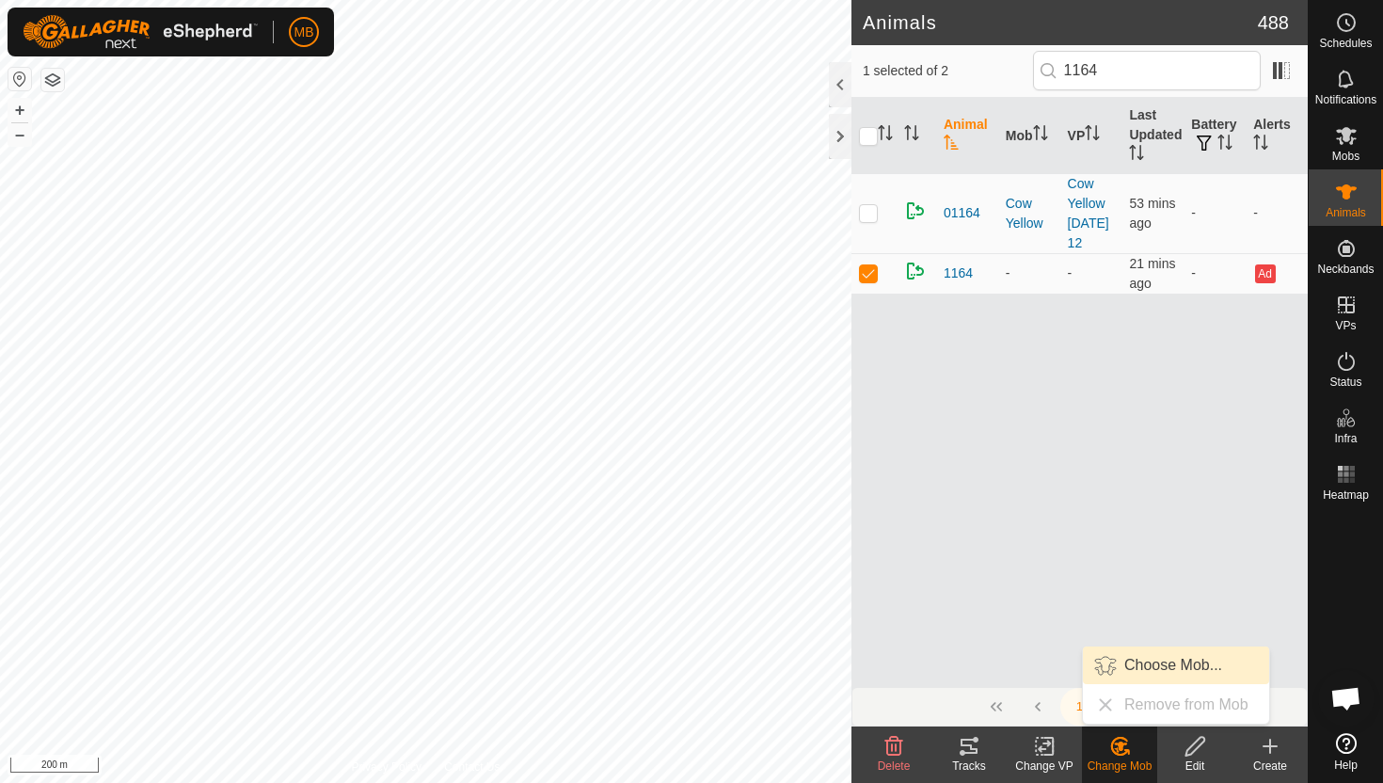
click at [1123, 669] on link "Choose Mob..." at bounding box center [1176, 665] width 186 height 38
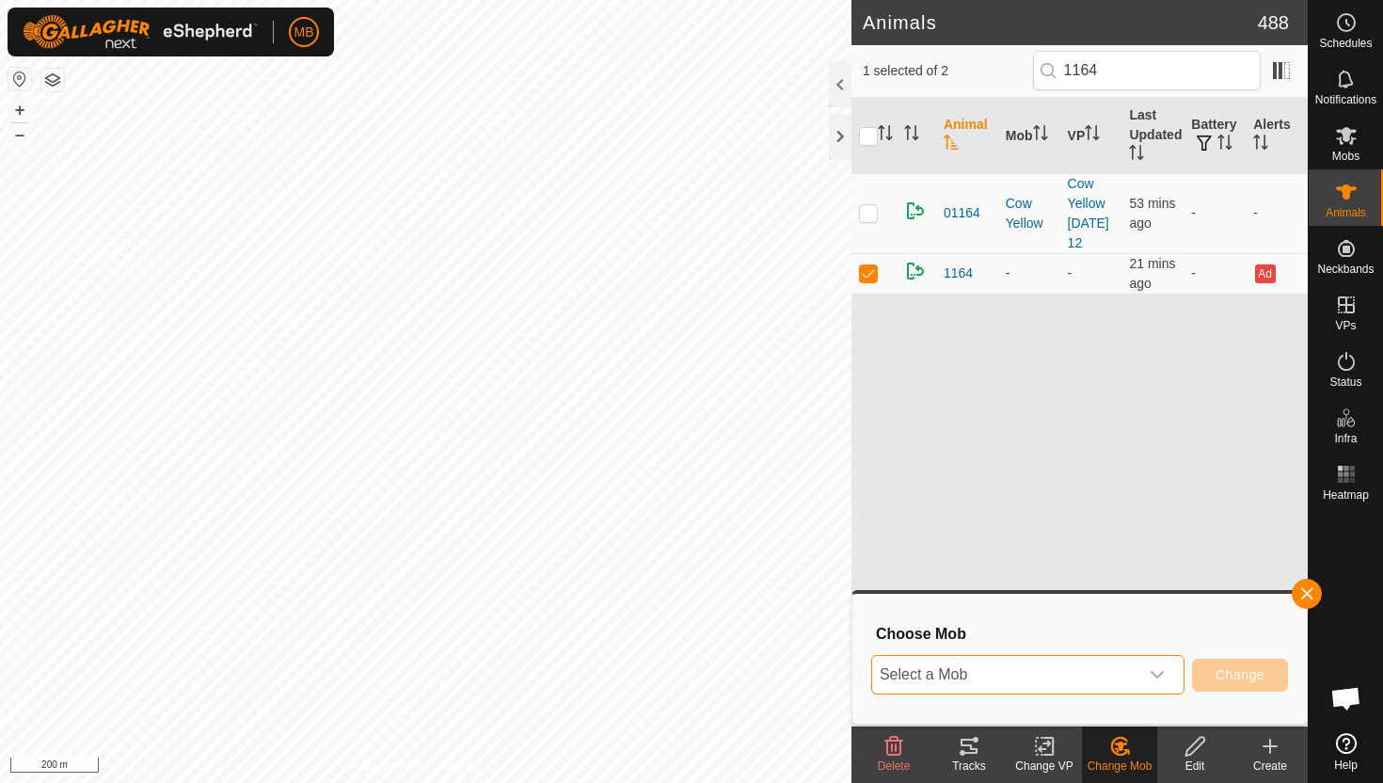
click at [1092, 678] on span "Select a Mob" at bounding box center [1005, 675] width 266 height 38
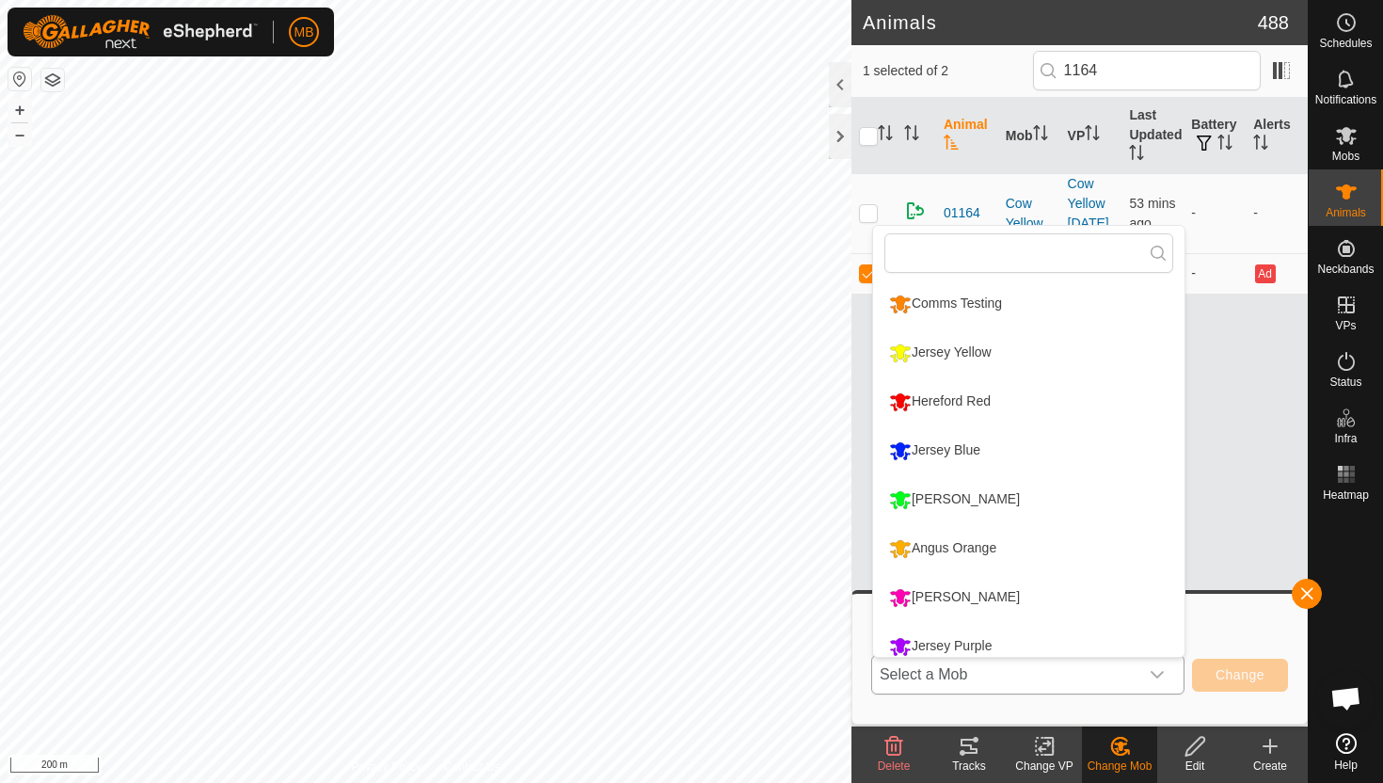
scroll to position [13, 0]
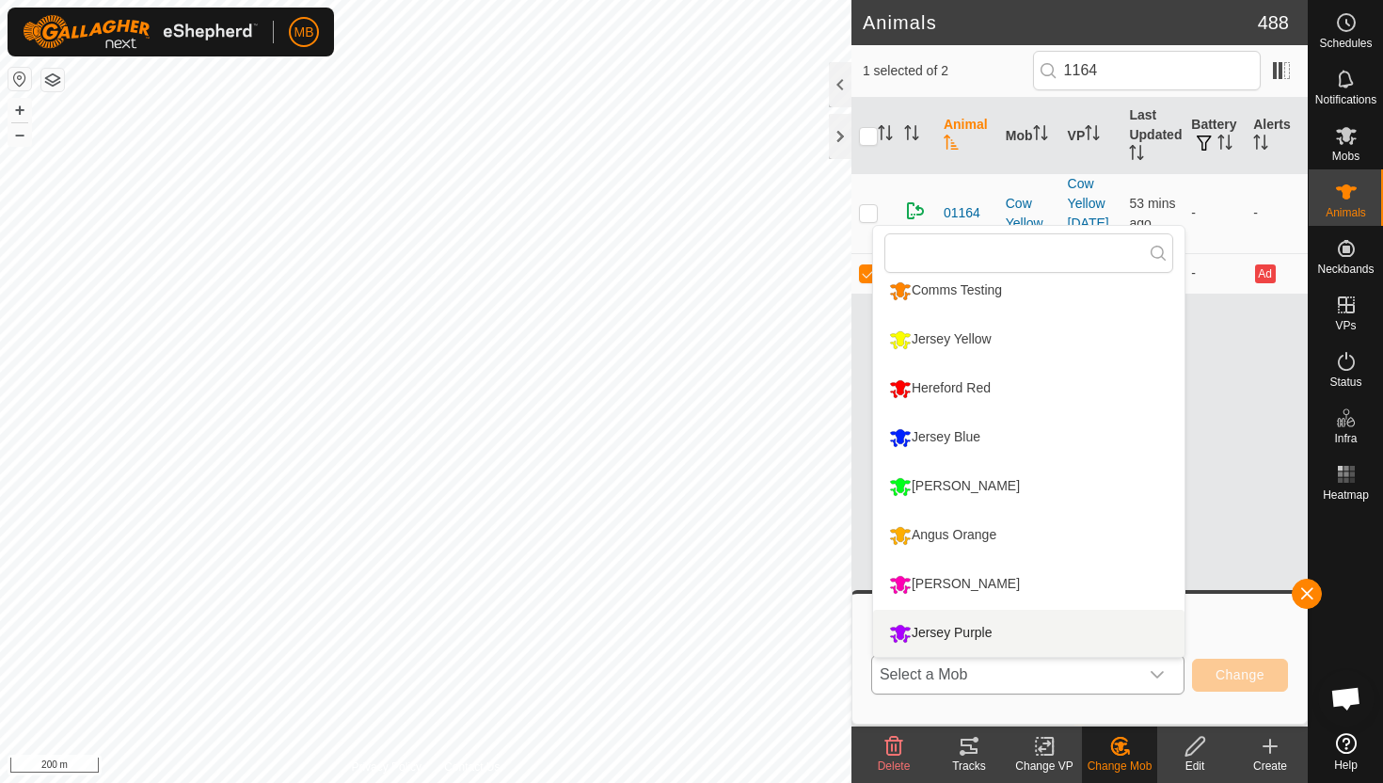
click at [1052, 620] on li "Jersey Purple" at bounding box center [1028, 633] width 311 height 47
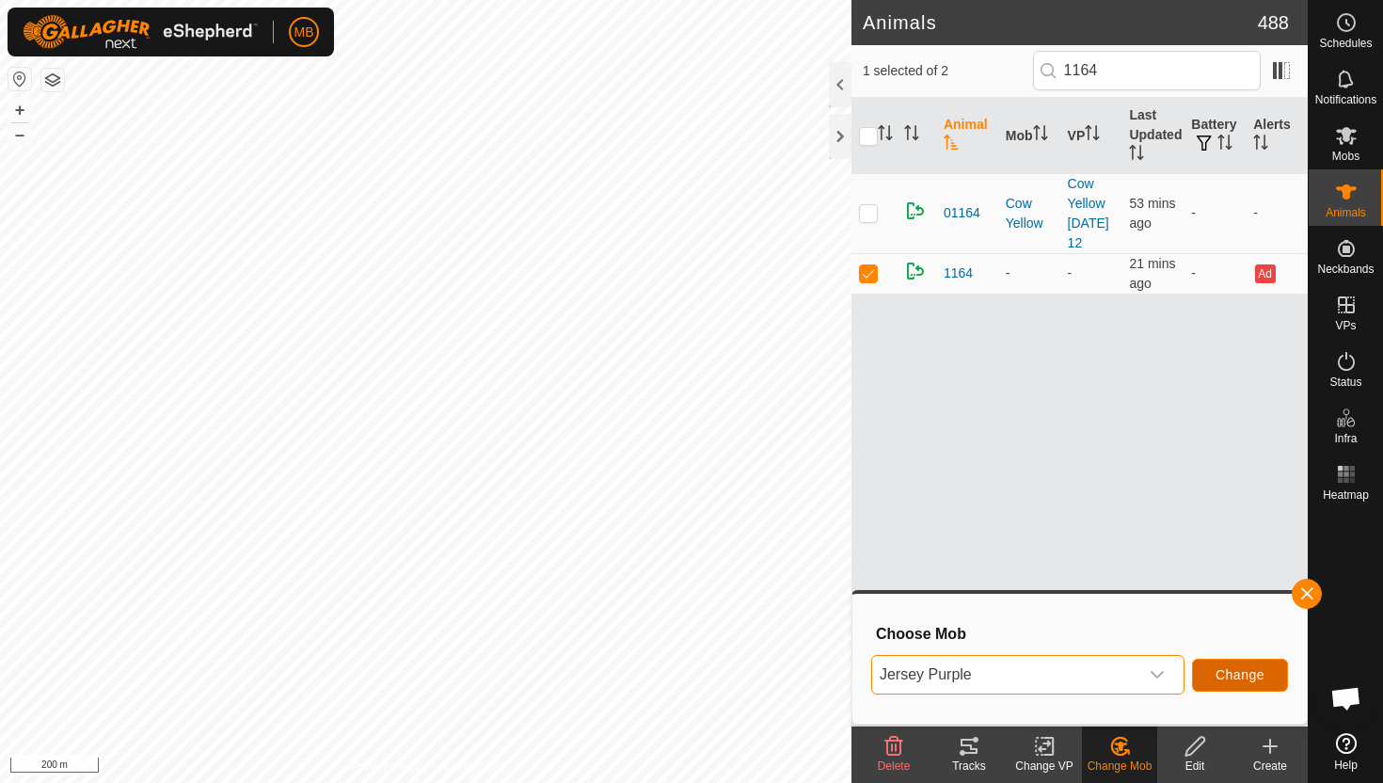
click at [1242, 677] on span "Change" at bounding box center [1240, 674] width 49 height 15
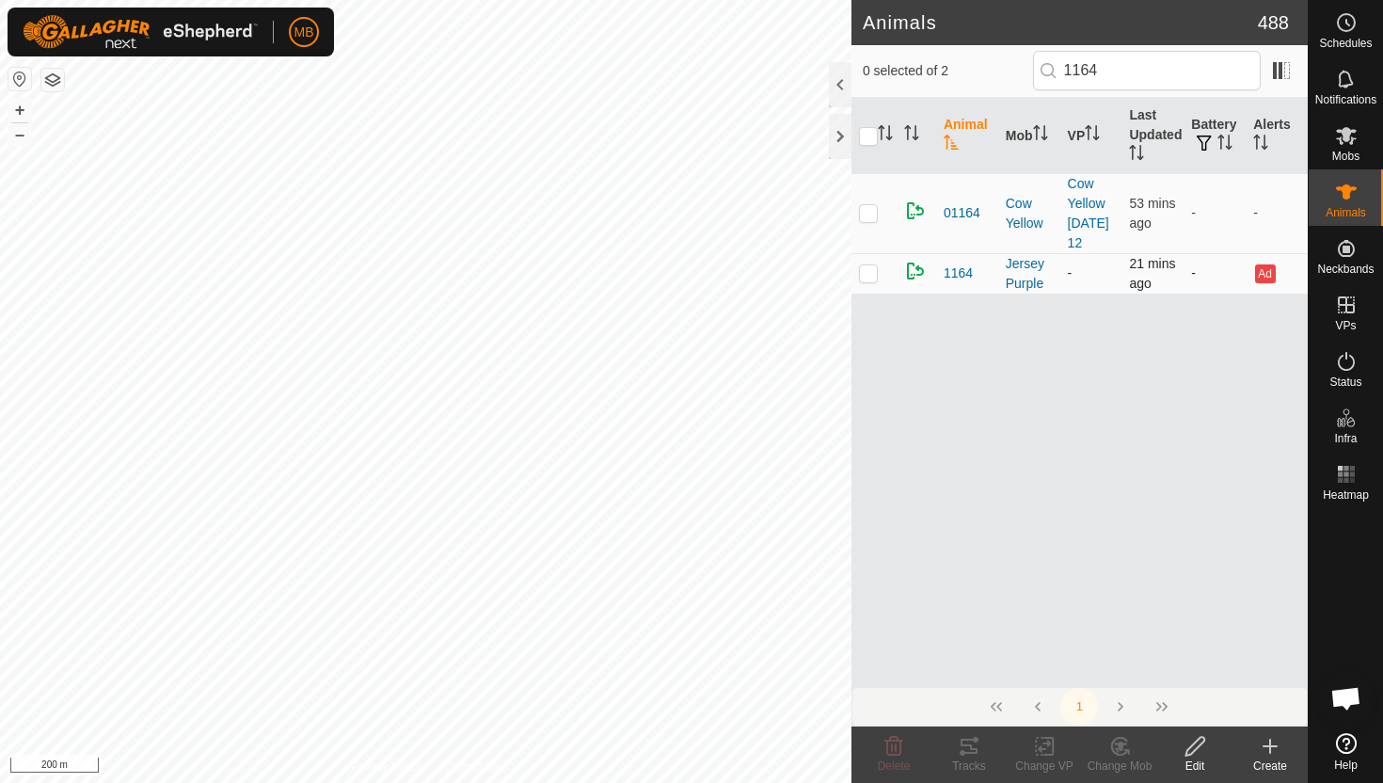
click at [871, 281] on td at bounding box center [873, 273] width 45 height 40
checkbox input "true"
click at [1055, 747] on icon at bounding box center [1045, 746] width 24 height 23
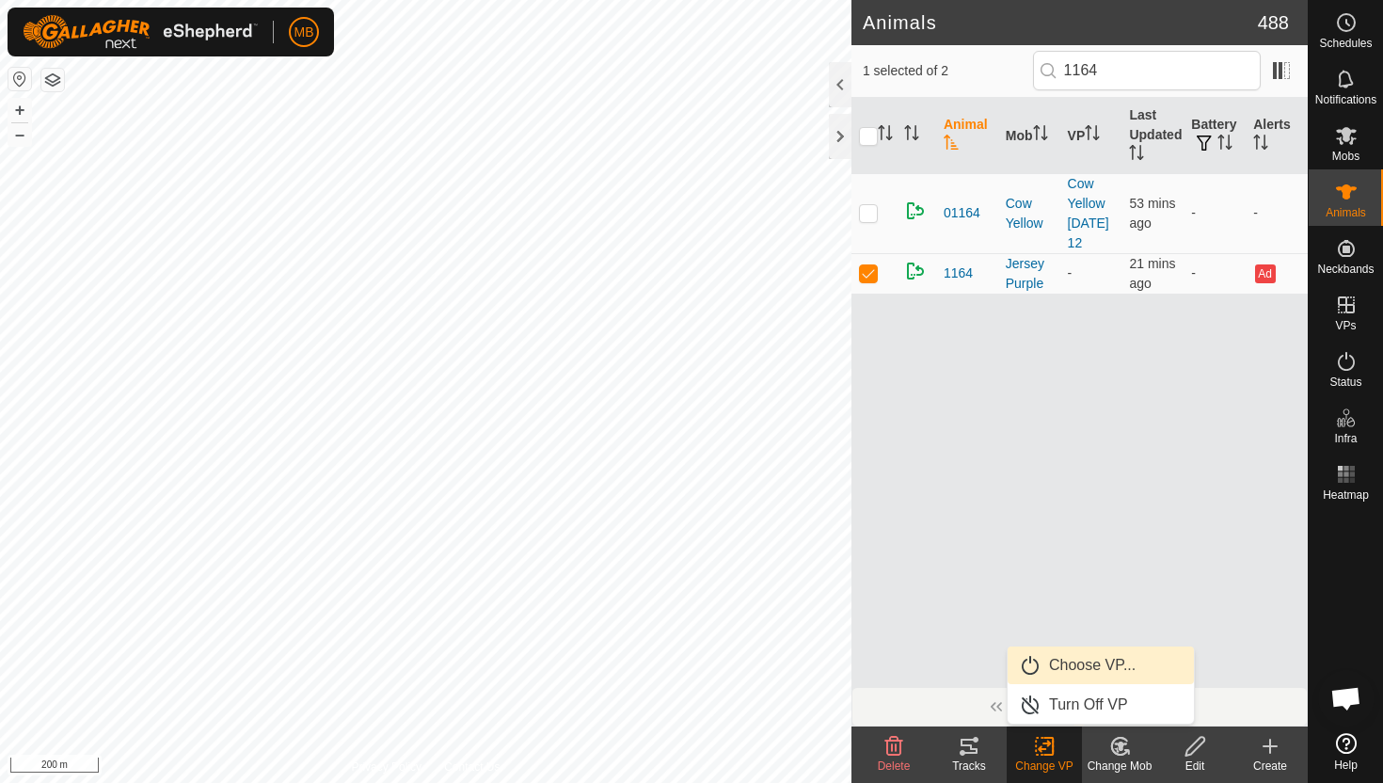
click at [1078, 666] on link "Choose VP..." at bounding box center [1101, 665] width 186 height 38
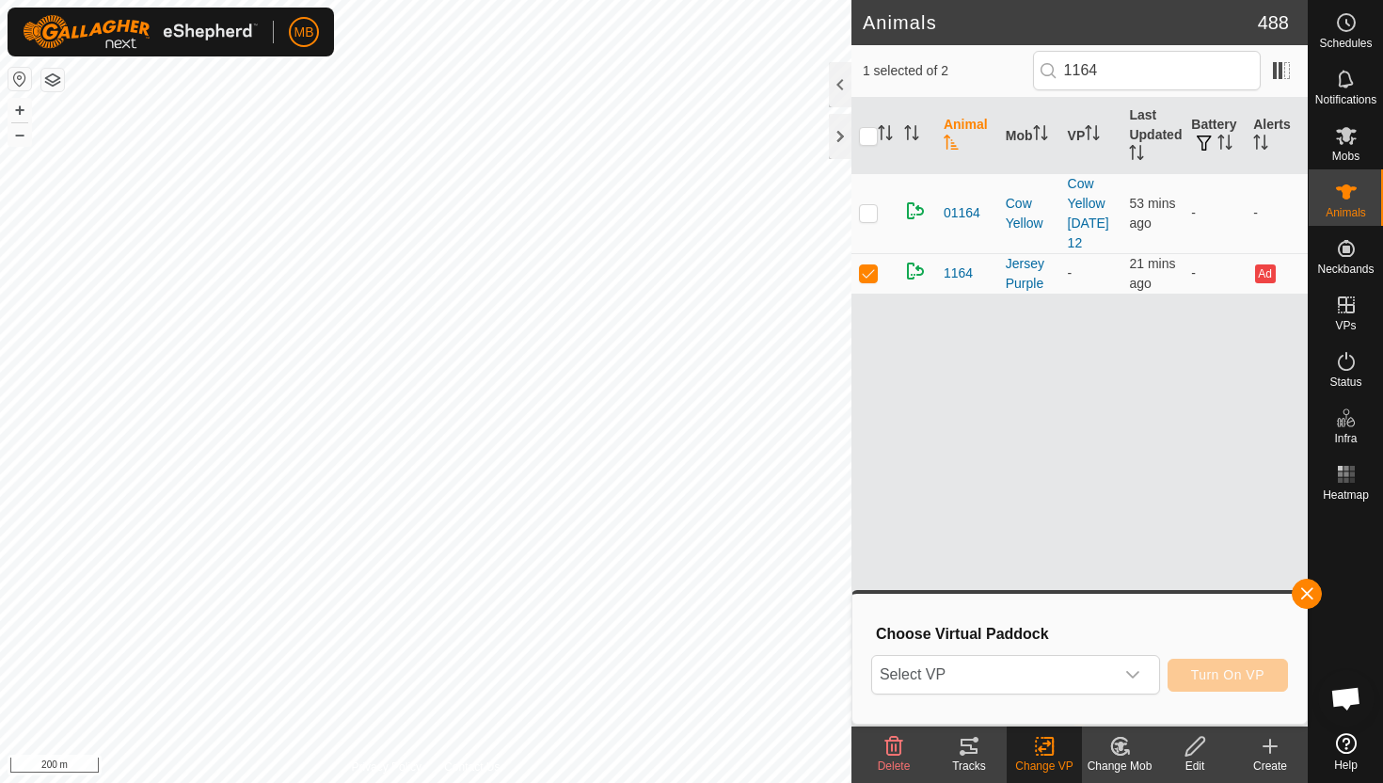
click at [1062, 654] on div "Select VP Turn On VP" at bounding box center [1079, 674] width 417 height 45
click at [1058, 664] on span "Select VP" at bounding box center [993, 675] width 242 height 38
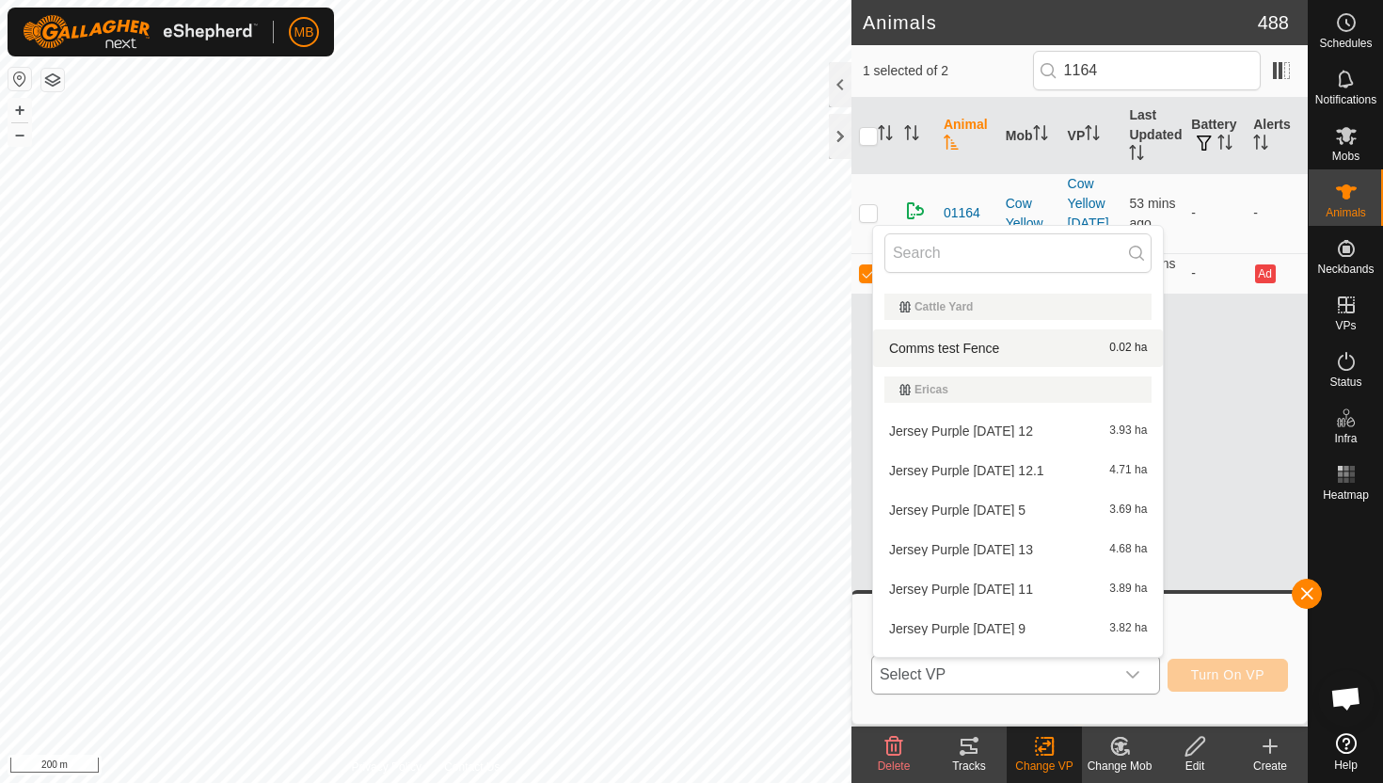
scroll to position [436, 0]
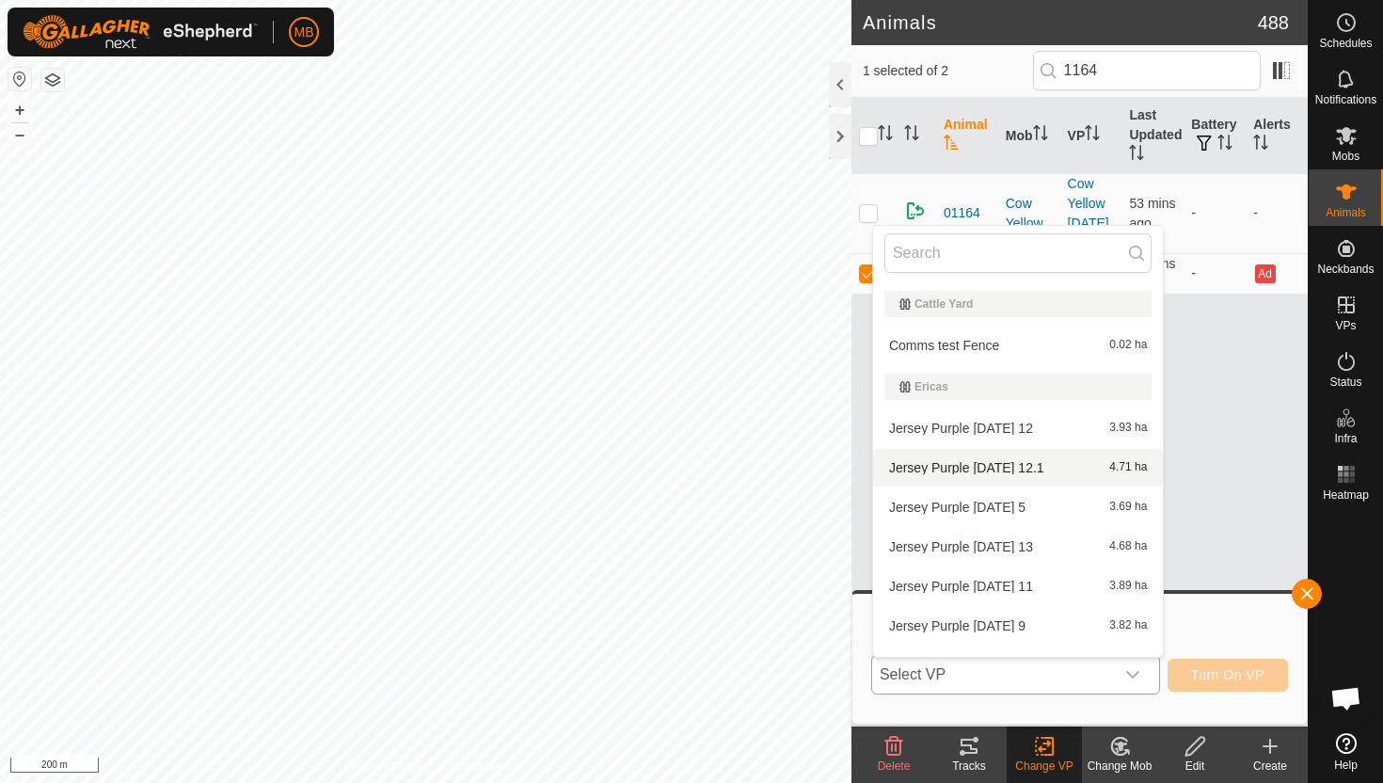
click at [1005, 466] on li "Jersey Purple Friday 12.1 4.71 ha" at bounding box center [1018, 468] width 290 height 38
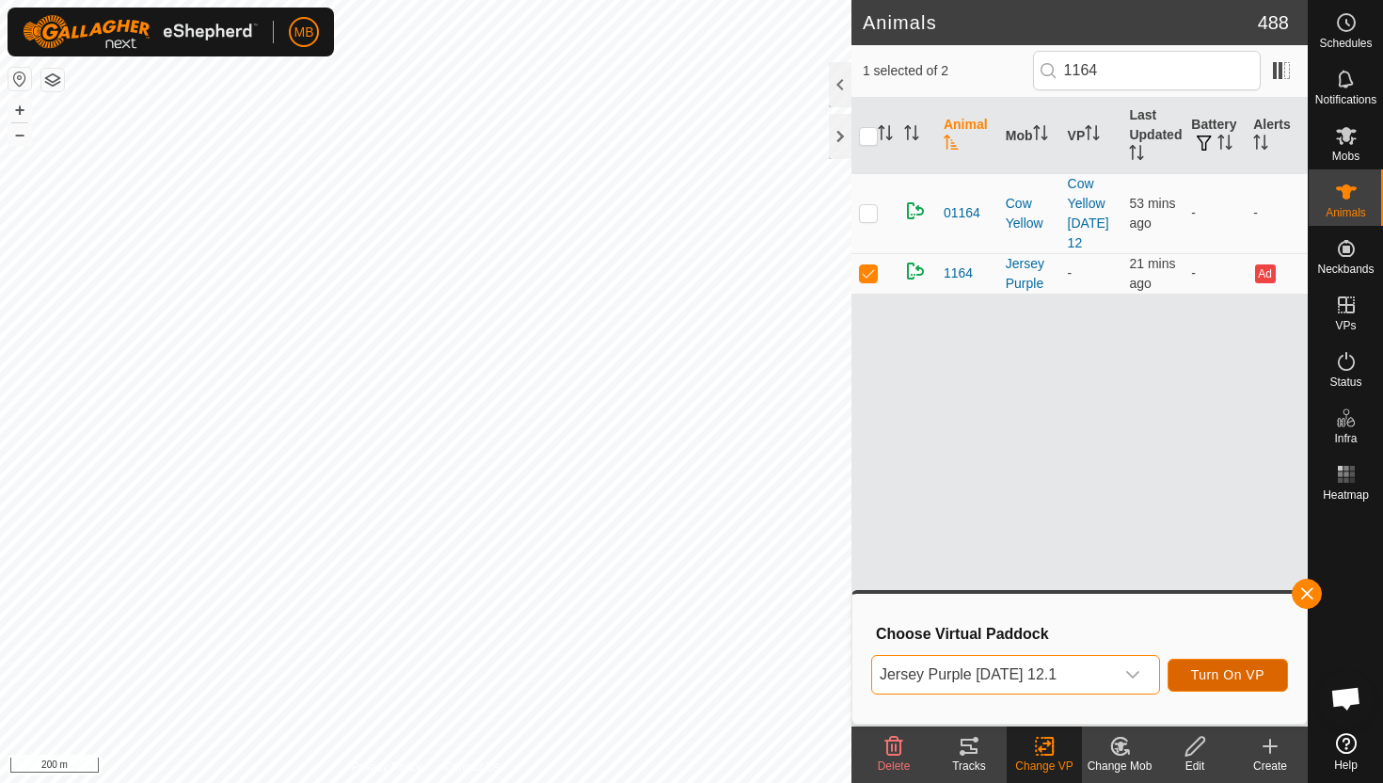
click at [1264, 674] on span "Turn On VP" at bounding box center [1227, 674] width 73 height 15
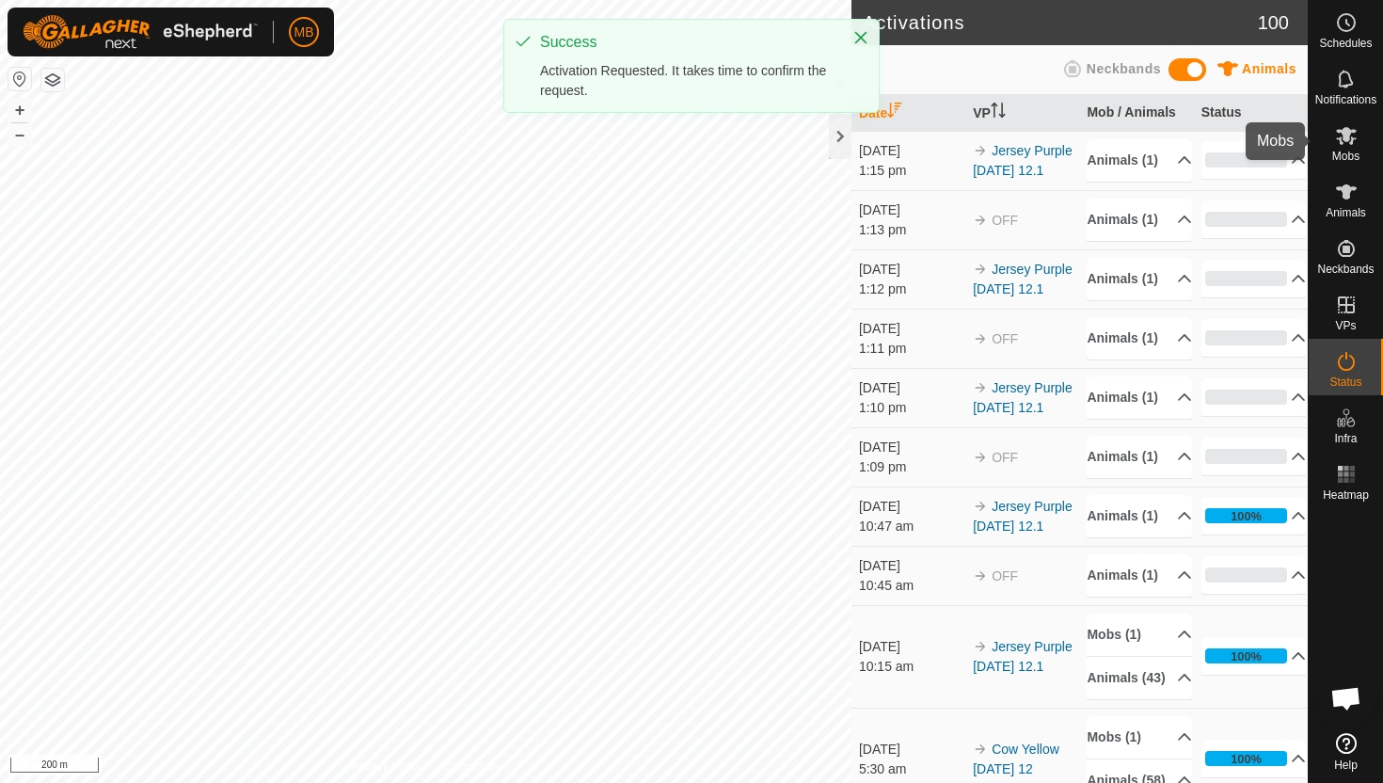
click at [1344, 137] on icon at bounding box center [1346, 136] width 21 height 18
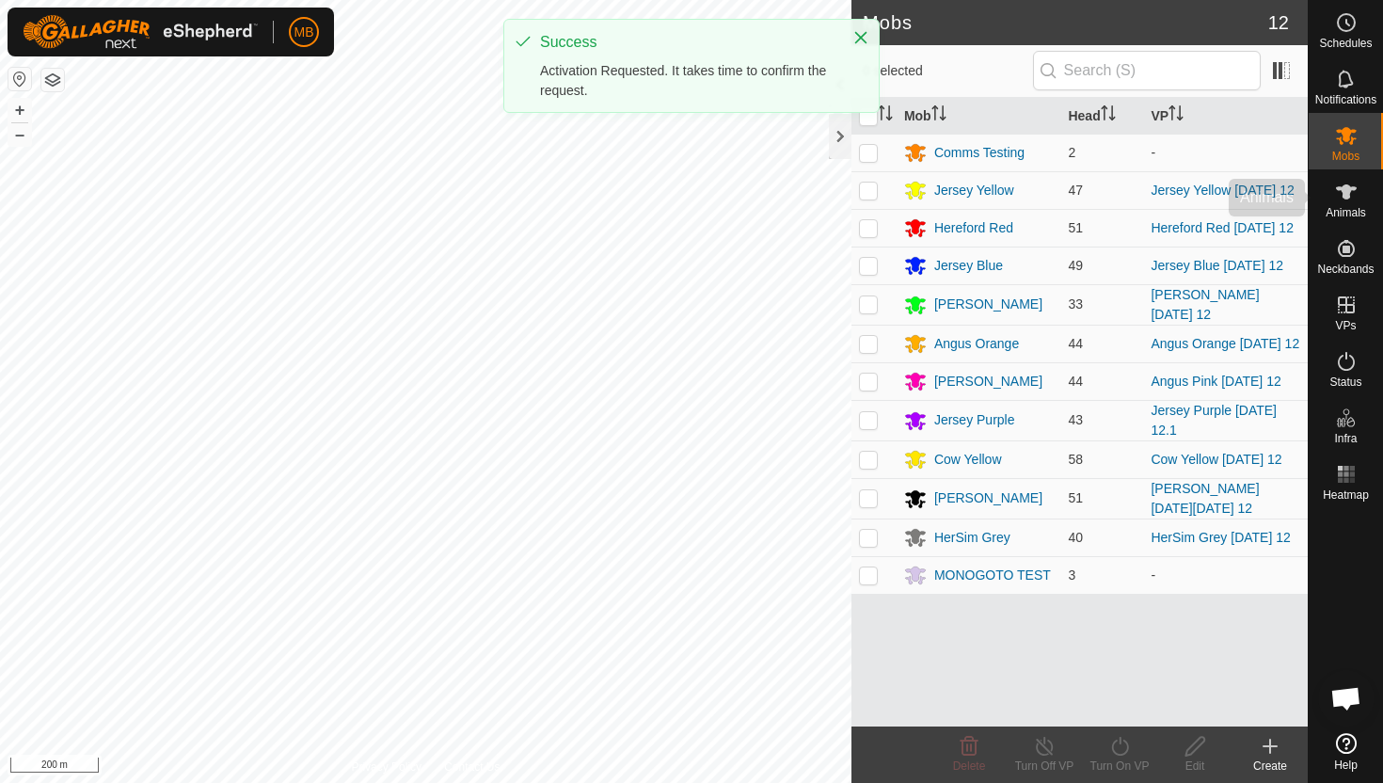
click at [1338, 211] on span "Animals" at bounding box center [1346, 212] width 40 height 11
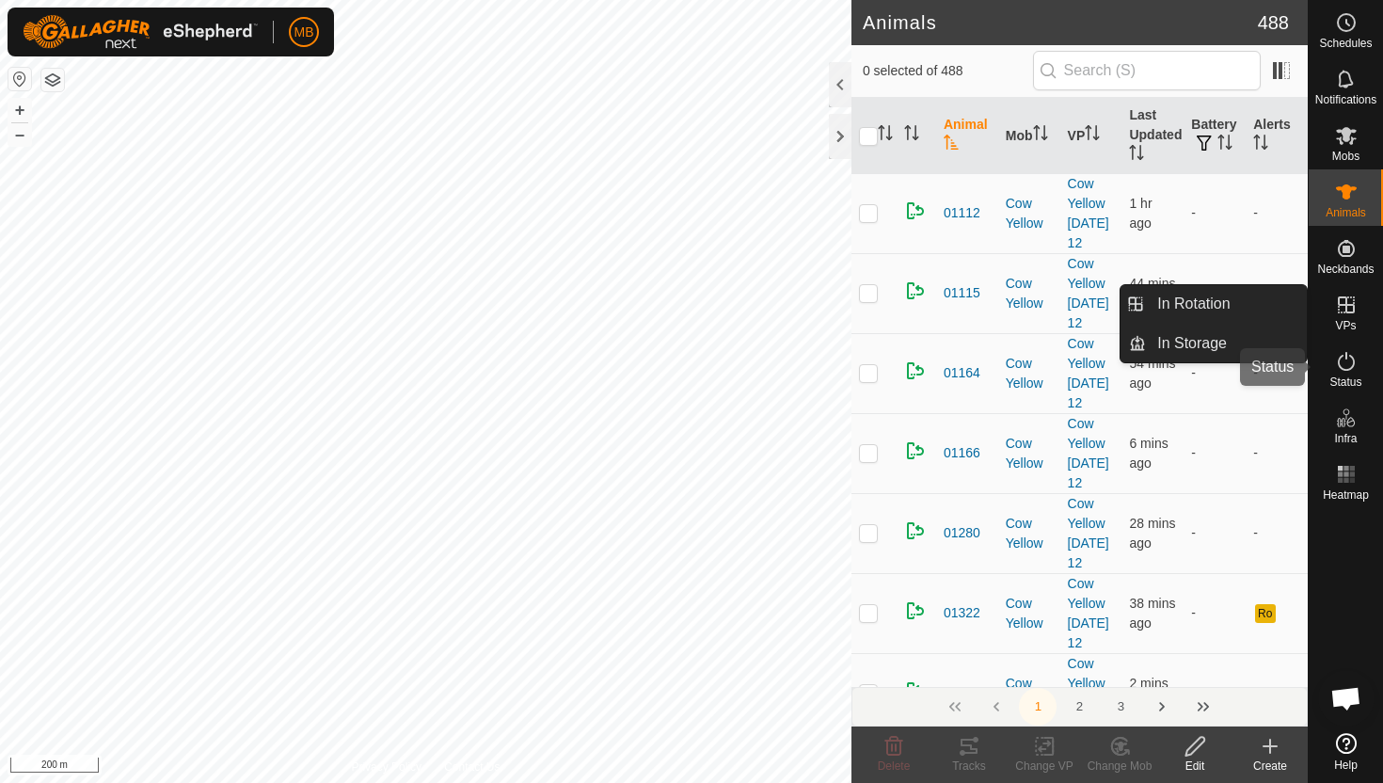
click at [1337, 355] on icon at bounding box center [1346, 361] width 23 height 23
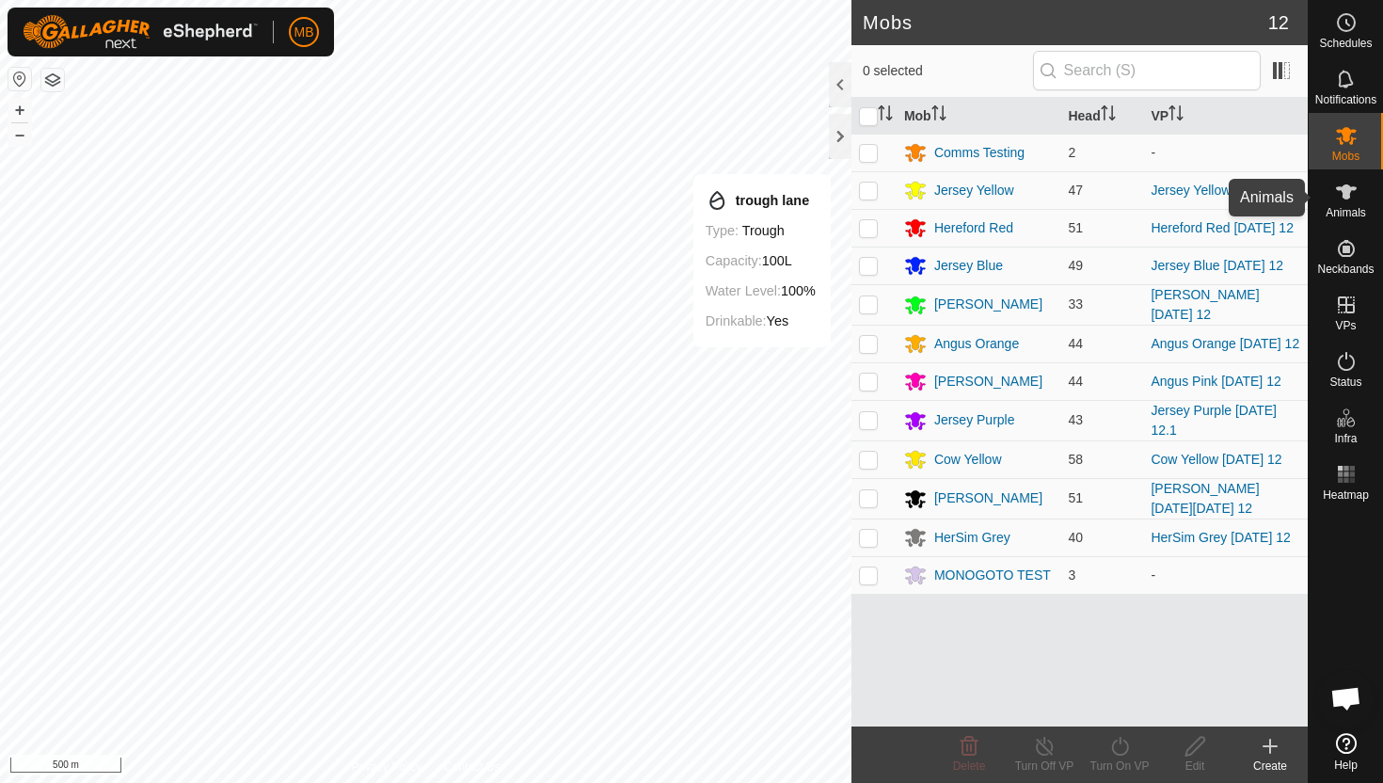
click at [1350, 195] on icon at bounding box center [1346, 192] width 23 height 23
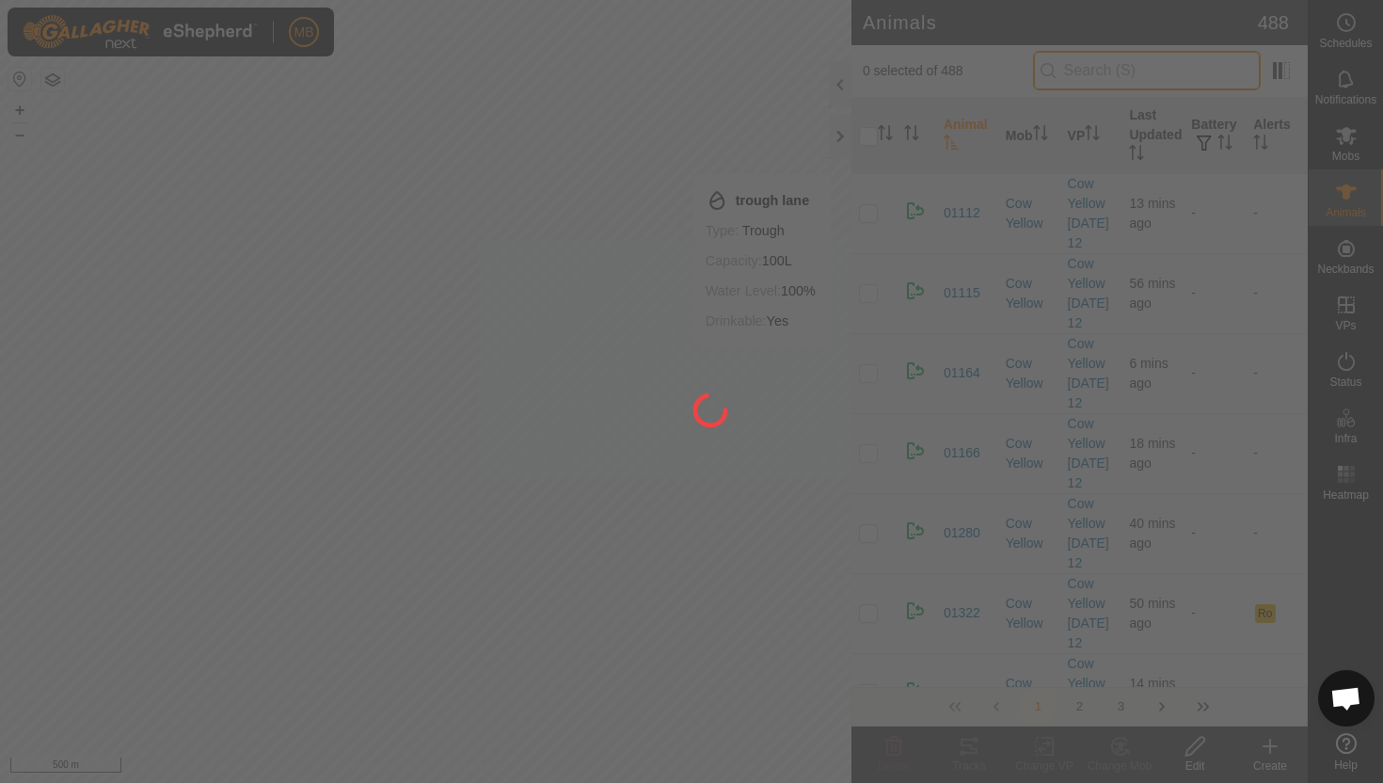
click at [1125, 76] on input "text" at bounding box center [1147, 71] width 228 height 40
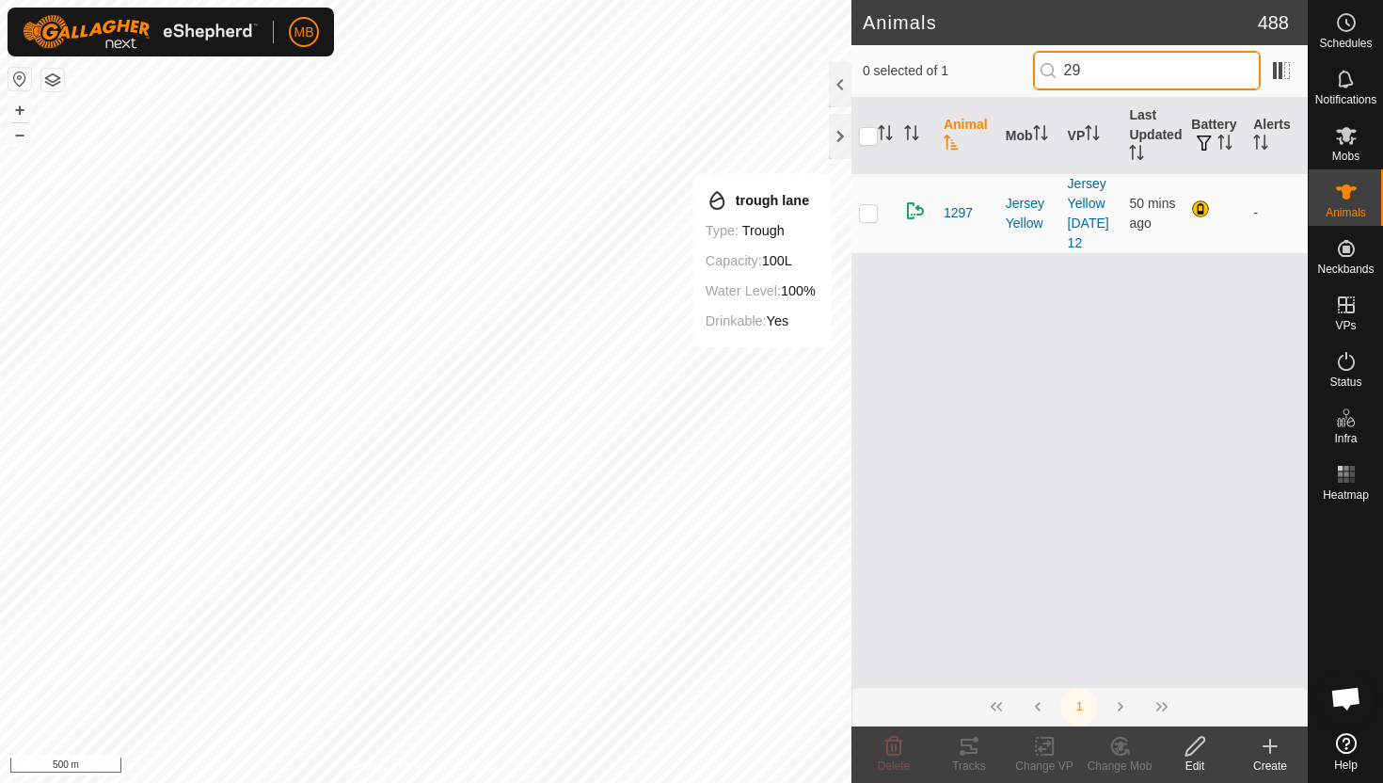
type input "2"
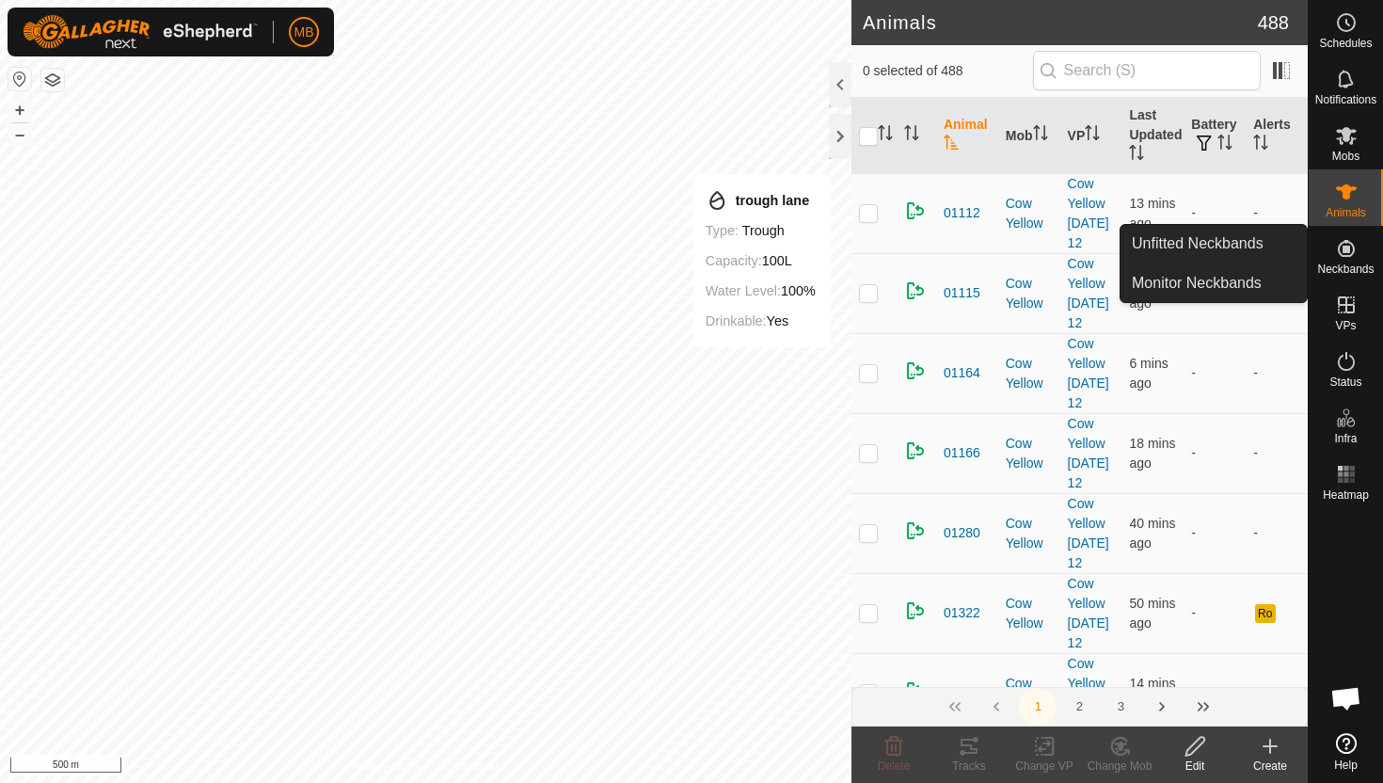
click at [1351, 243] on icon at bounding box center [1346, 248] width 17 height 17
click at [1349, 266] on span "Neckbands" at bounding box center [1345, 268] width 56 height 11
click at [1349, 257] on icon at bounding box center [1346, 248] width 23 height 23
click at [1253, 279] on link "Monitor Neckbands" at bounding box center [1214, 283] width 186 height 38
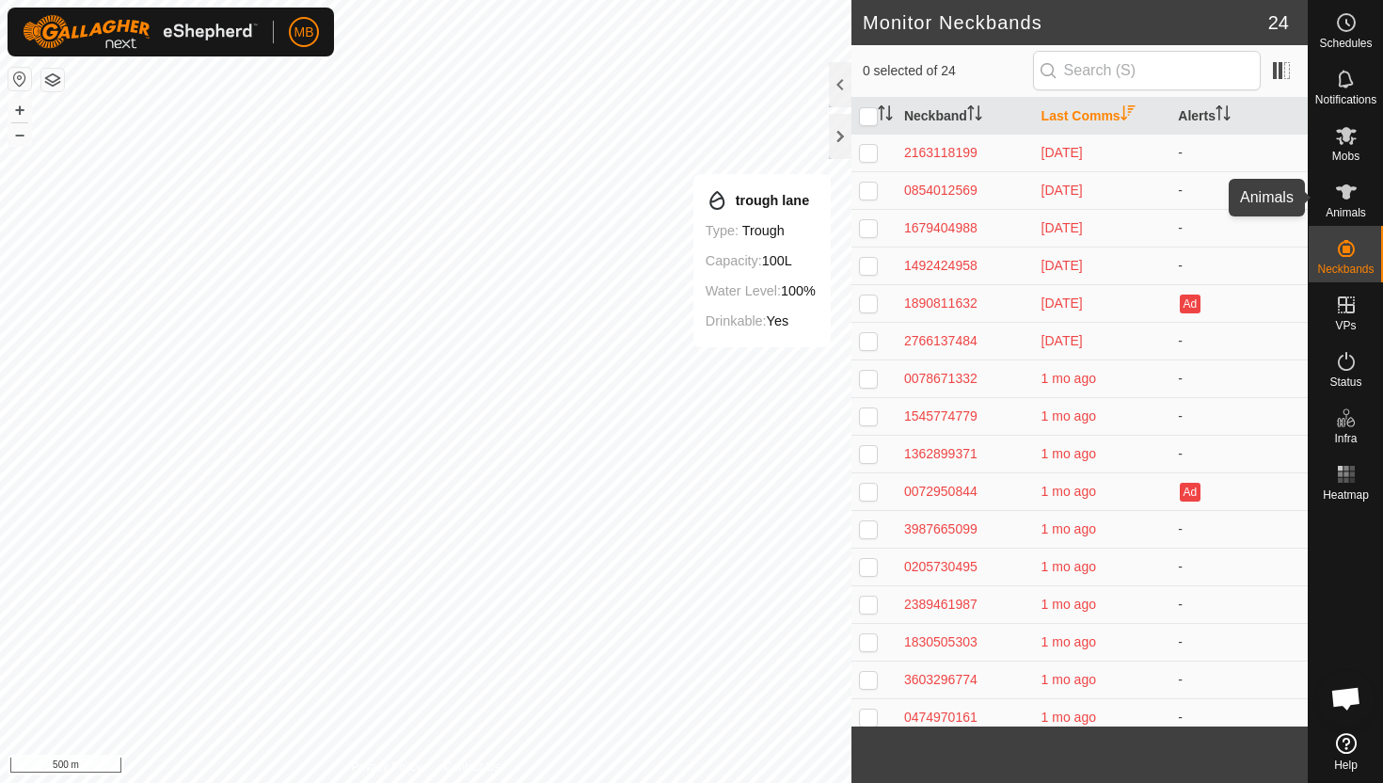
click at [1346, 209] on span "Animals" at bounding box center [1346, 212] width 40 height 11
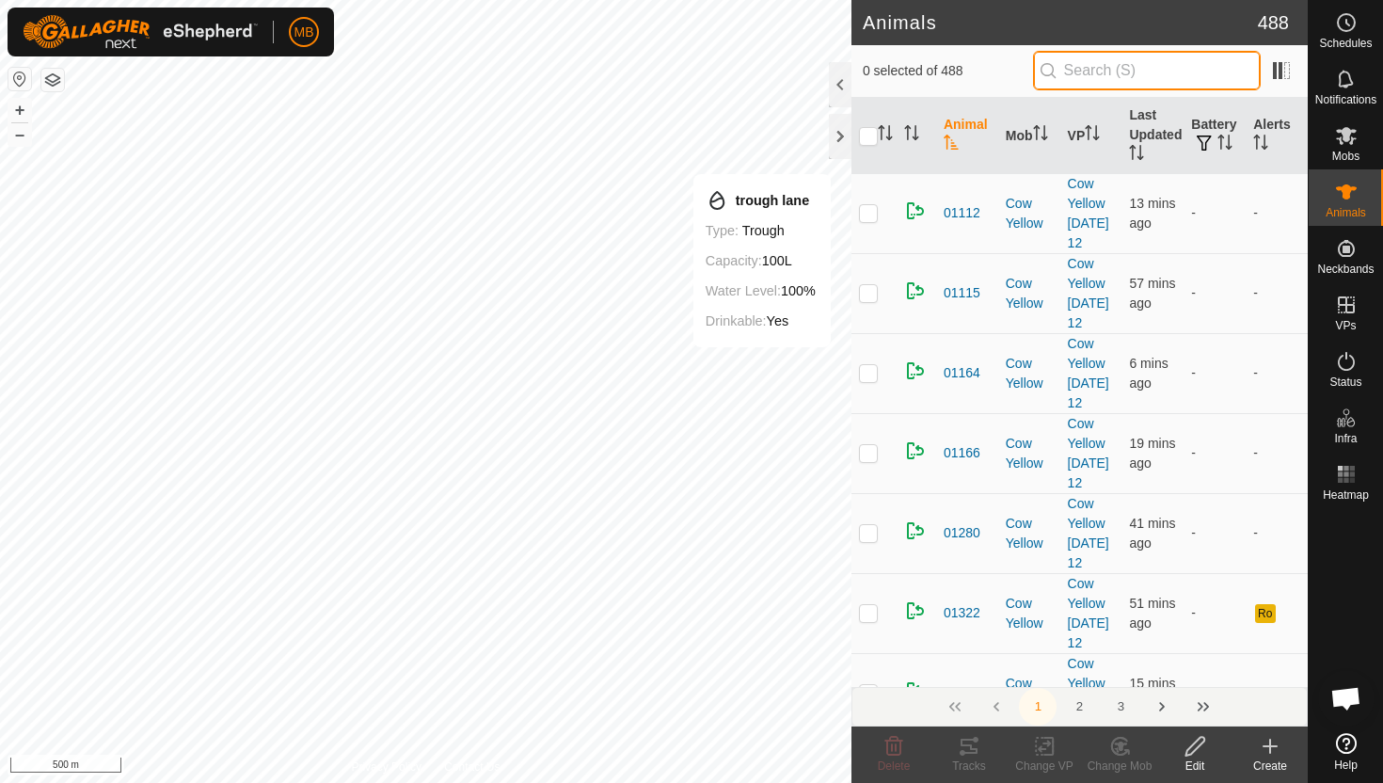
click at [1157, 66] on input "text" at bounding box center [1147, 71] width 228 height 40
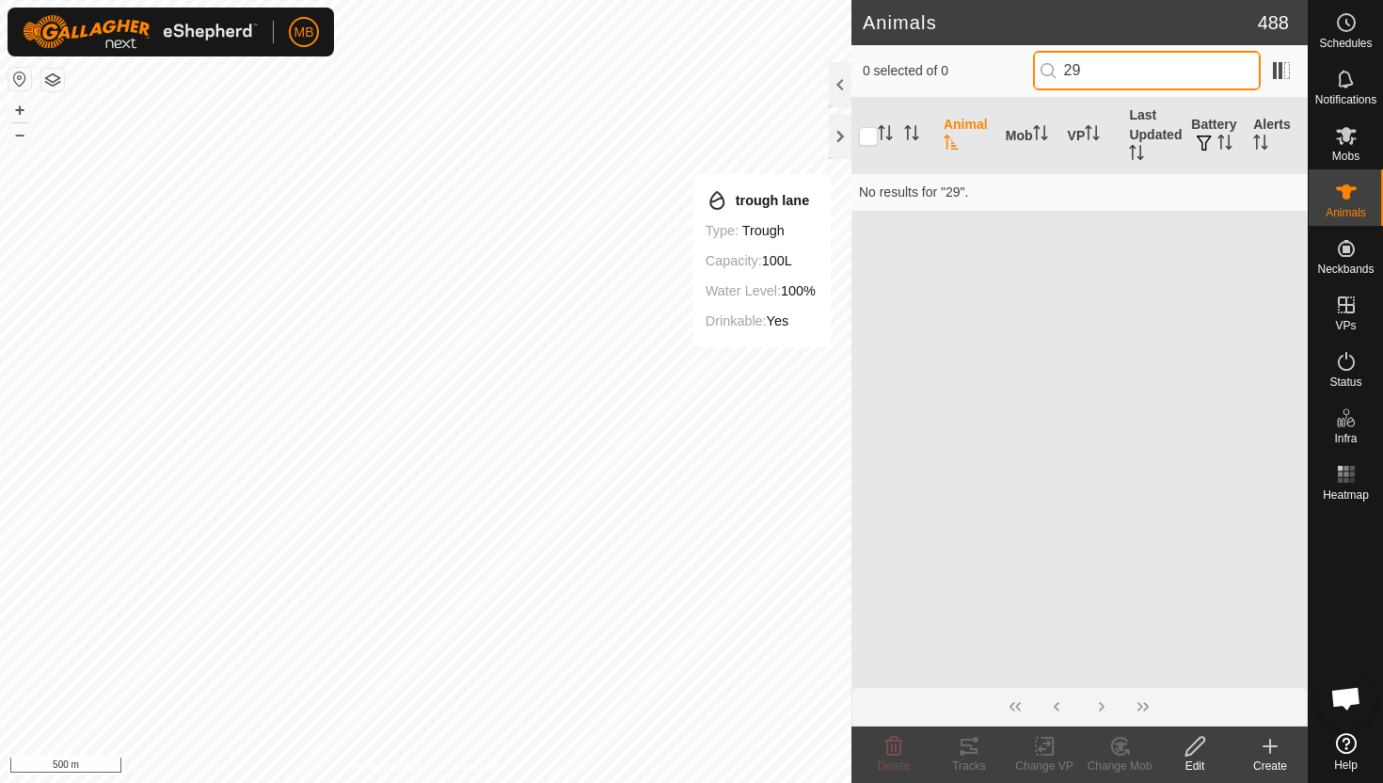
type input "2"
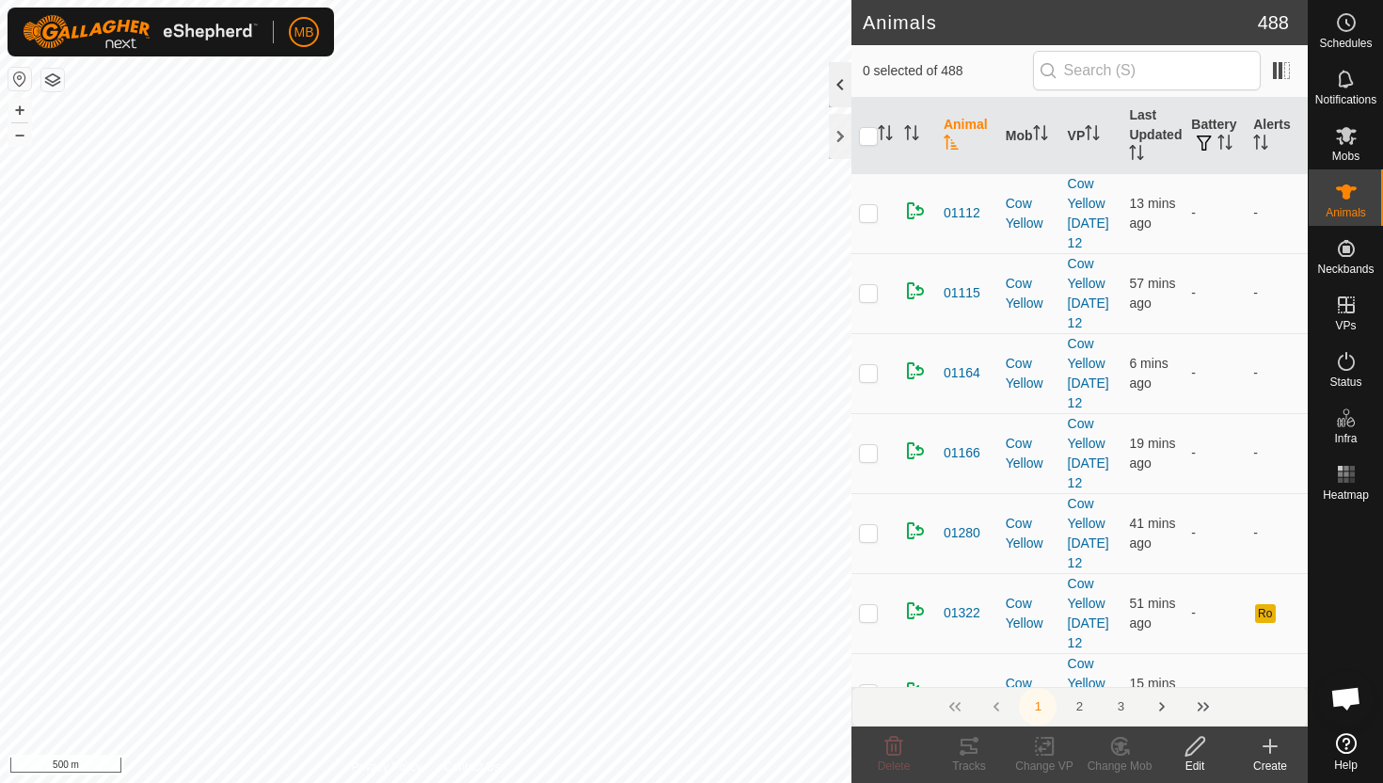
click at [836, 87] on div at bounding box center [840, 84] width 23 height 45
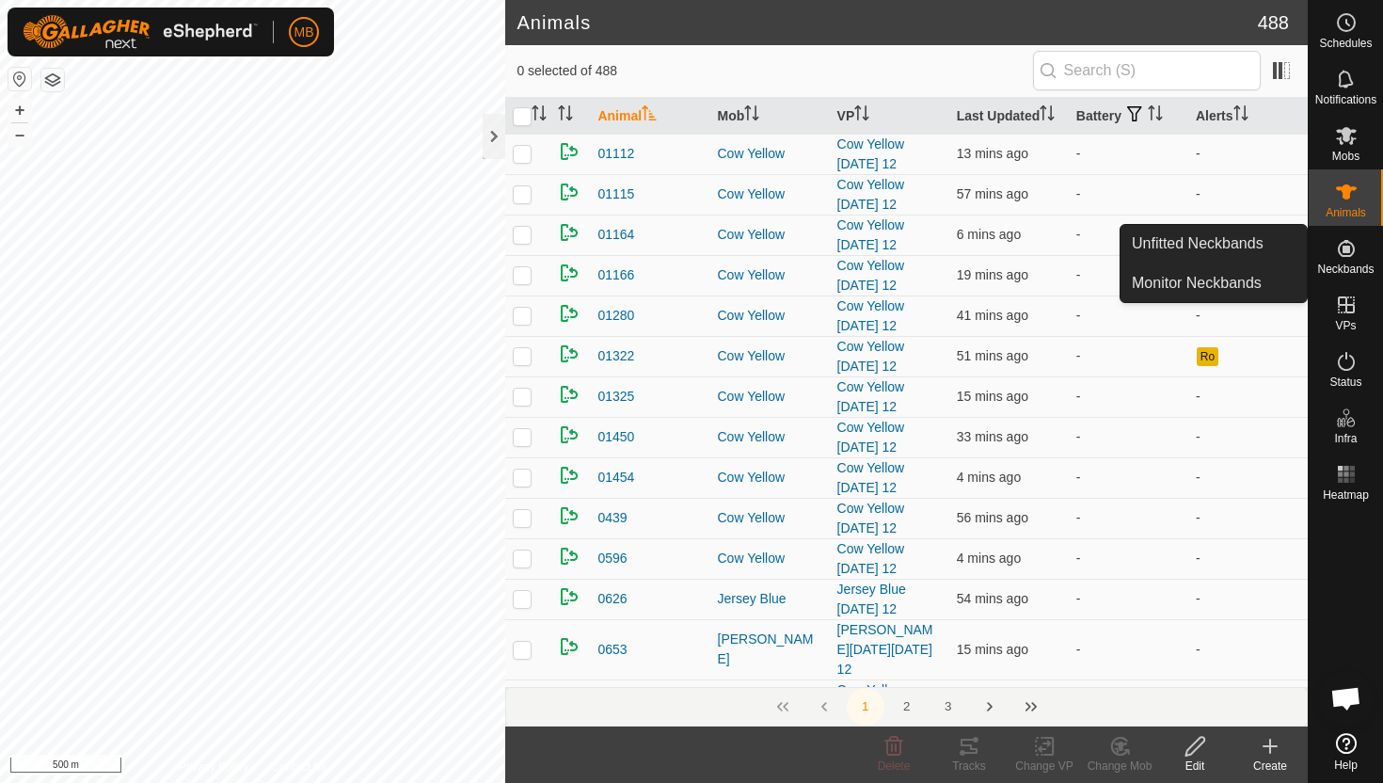
click at [1353, 254] on icon at bounding box center [1346, 248] width 23 height 23
click at [1341, 253] on icon at bounding box center [1346, 248] width 23 height 23
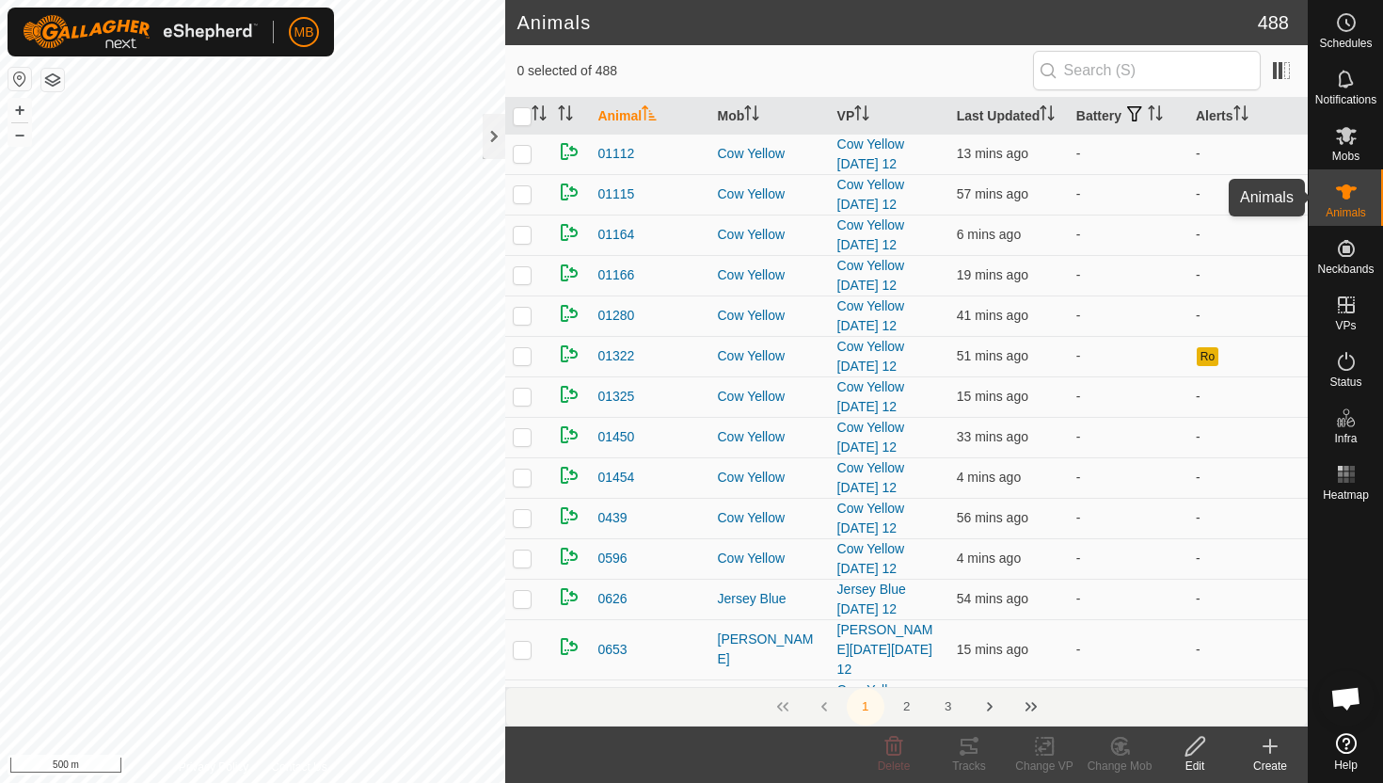
click at [1347, 203] on es-animals-svg-icon at bounding box center [1346, 192] width 34 height 30
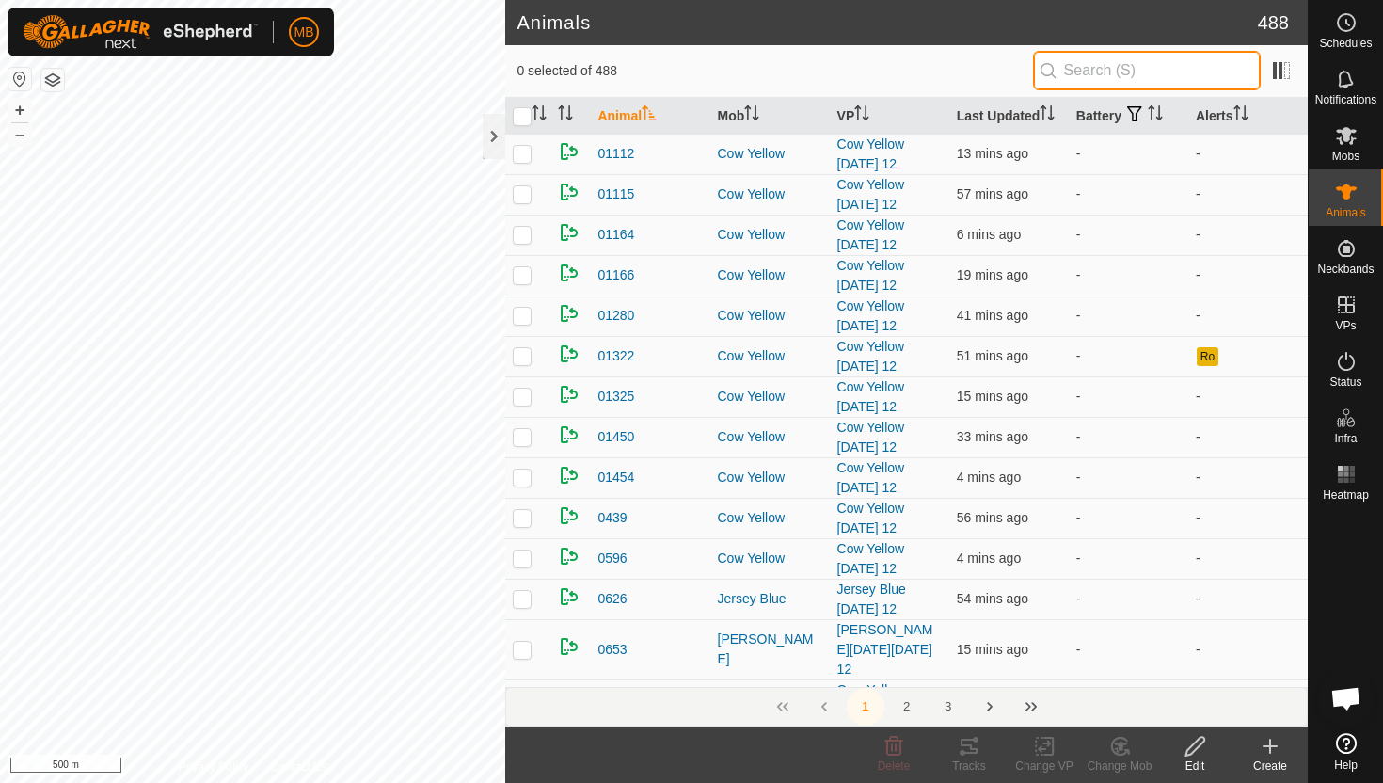
click at [1188, 58] on input "text" at bounding box center [1147, 71] width 228 height 40
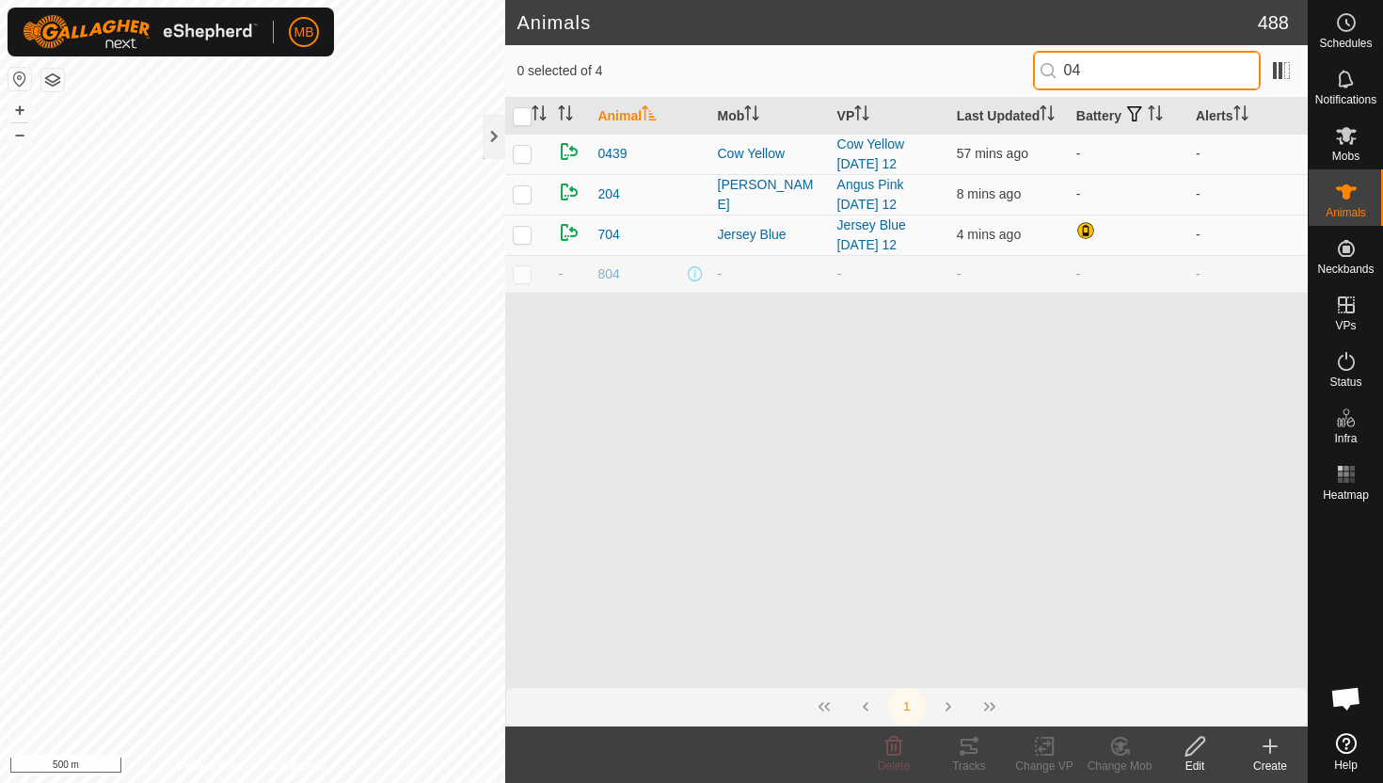
type input "0"
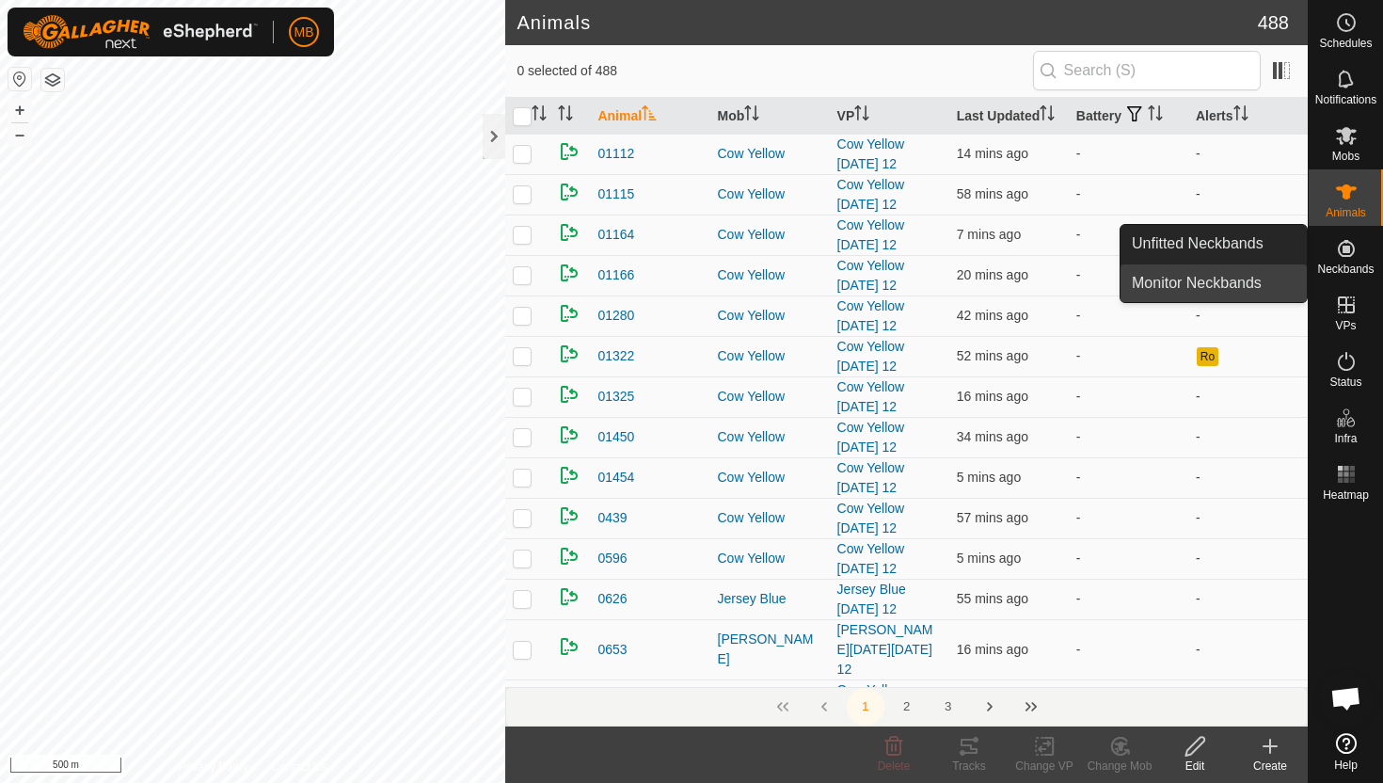
click at [1229, 295] on link "Monitor Neckbands" at bounding box center [1214, 283] width 186 height 38
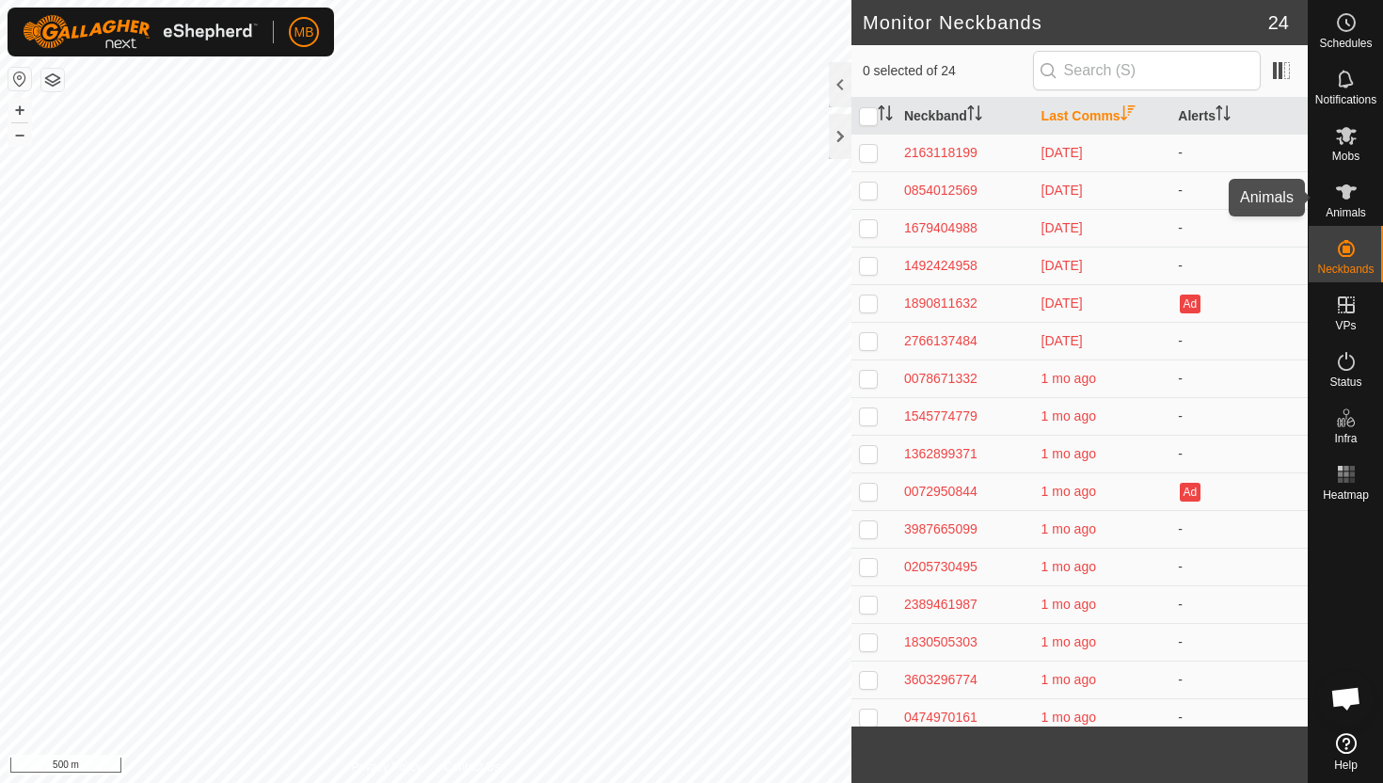
click at [1359, 197] on es-animals-svg-icon at bounding box center [1346, 192] width 34 height 30
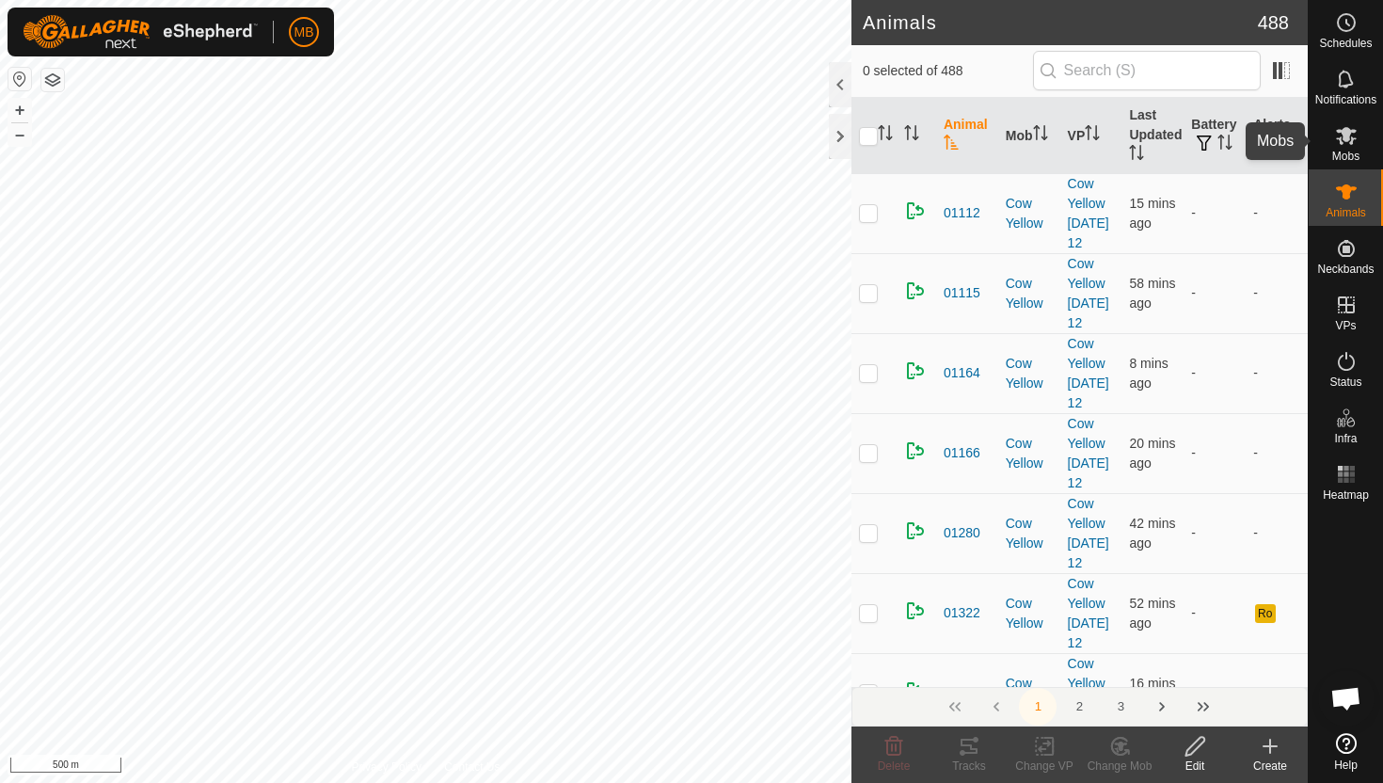
click at [1341, 160] on span "Mobs" at bounding box center [1345, 156] width 27 height 11
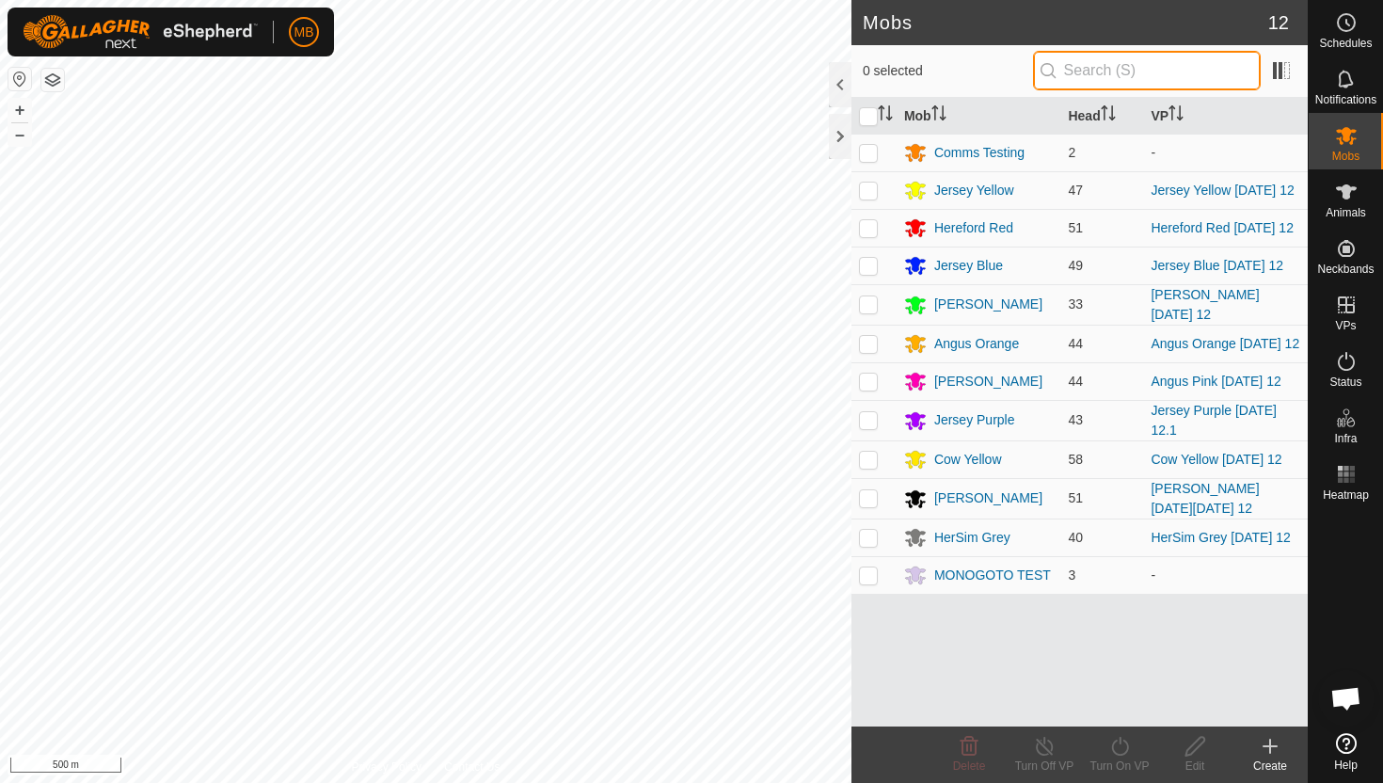
click at [1183, 72] on input "text" at bounding box center [1147, 71] width 228 height 40
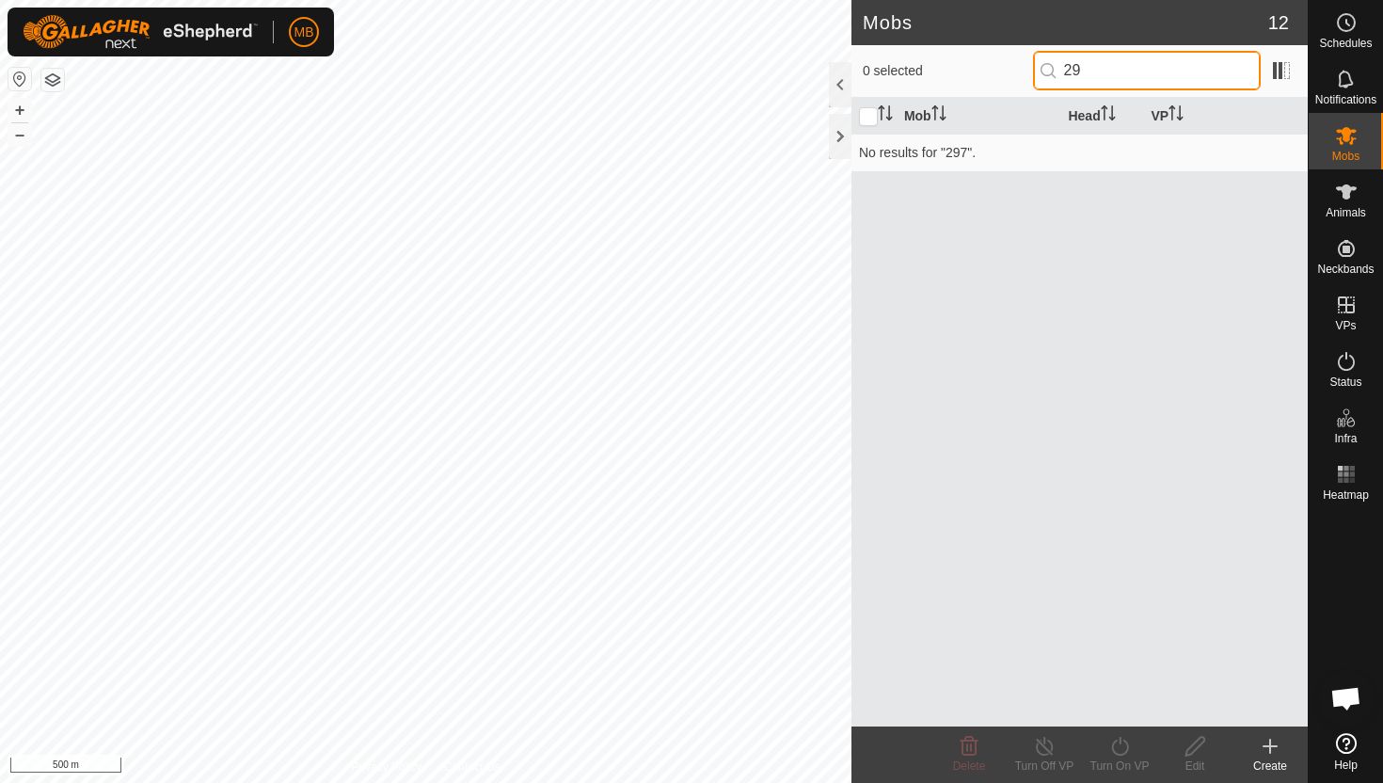
type input "2"
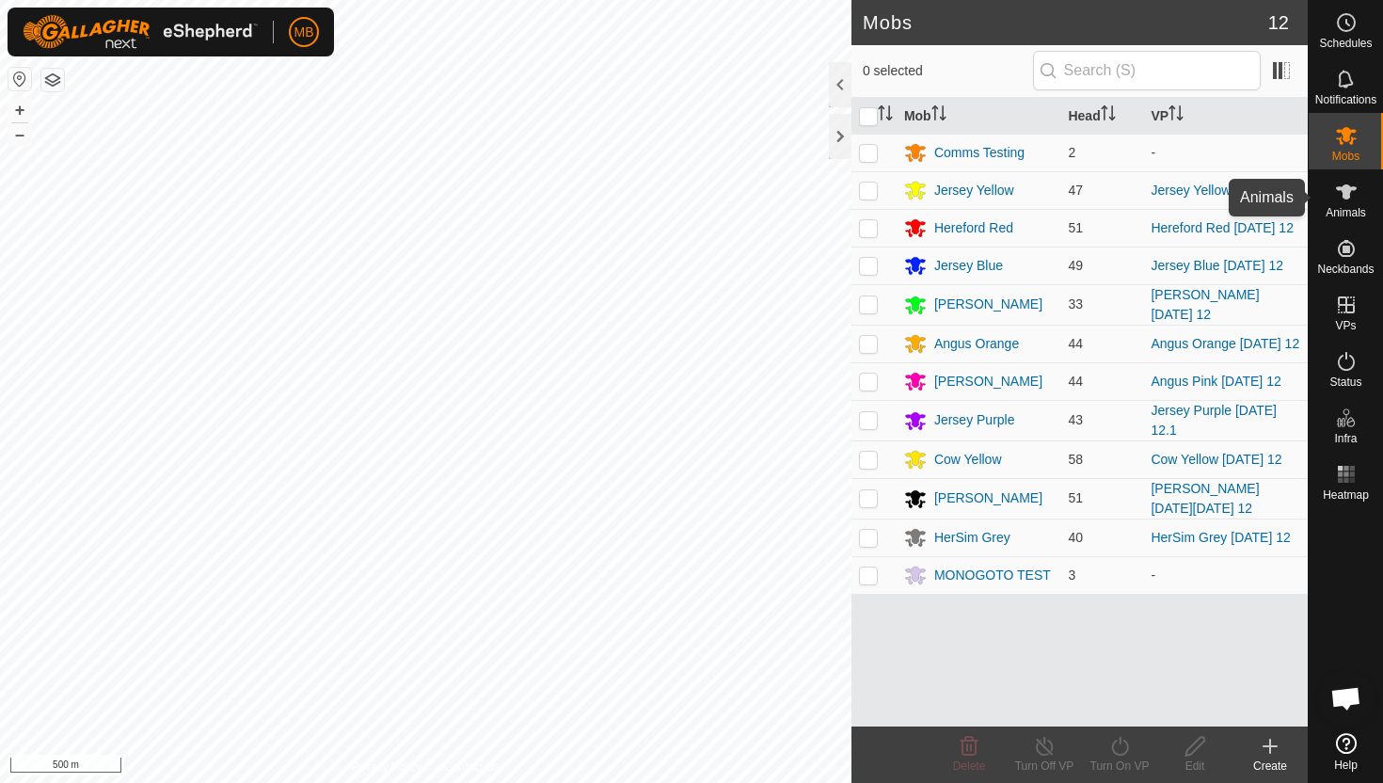
click at [1345, 207] on span "Animals" at bounding box center [1346, 212] width 40 height 11
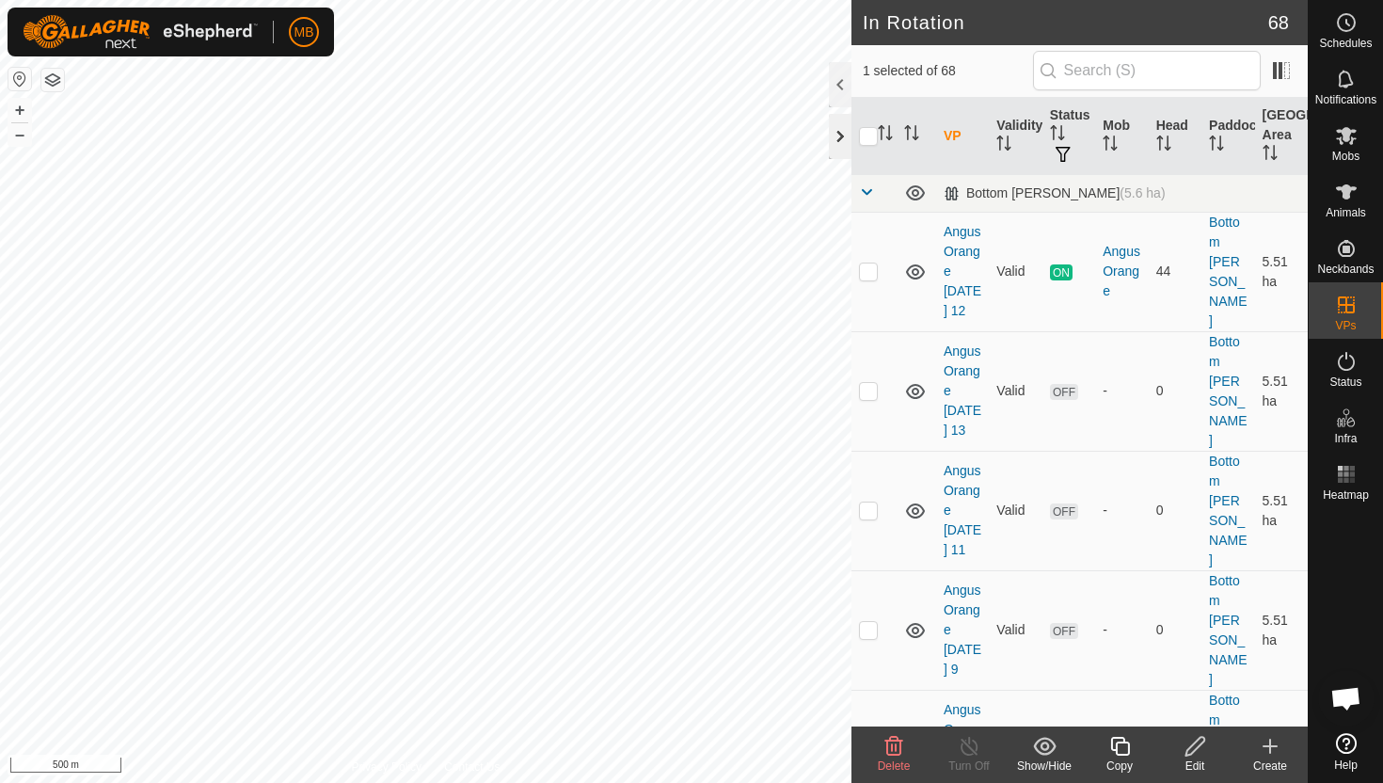
checkbox input "false"
click at [840, 87] on div at bounding box center [840, 84] width 23 height 45
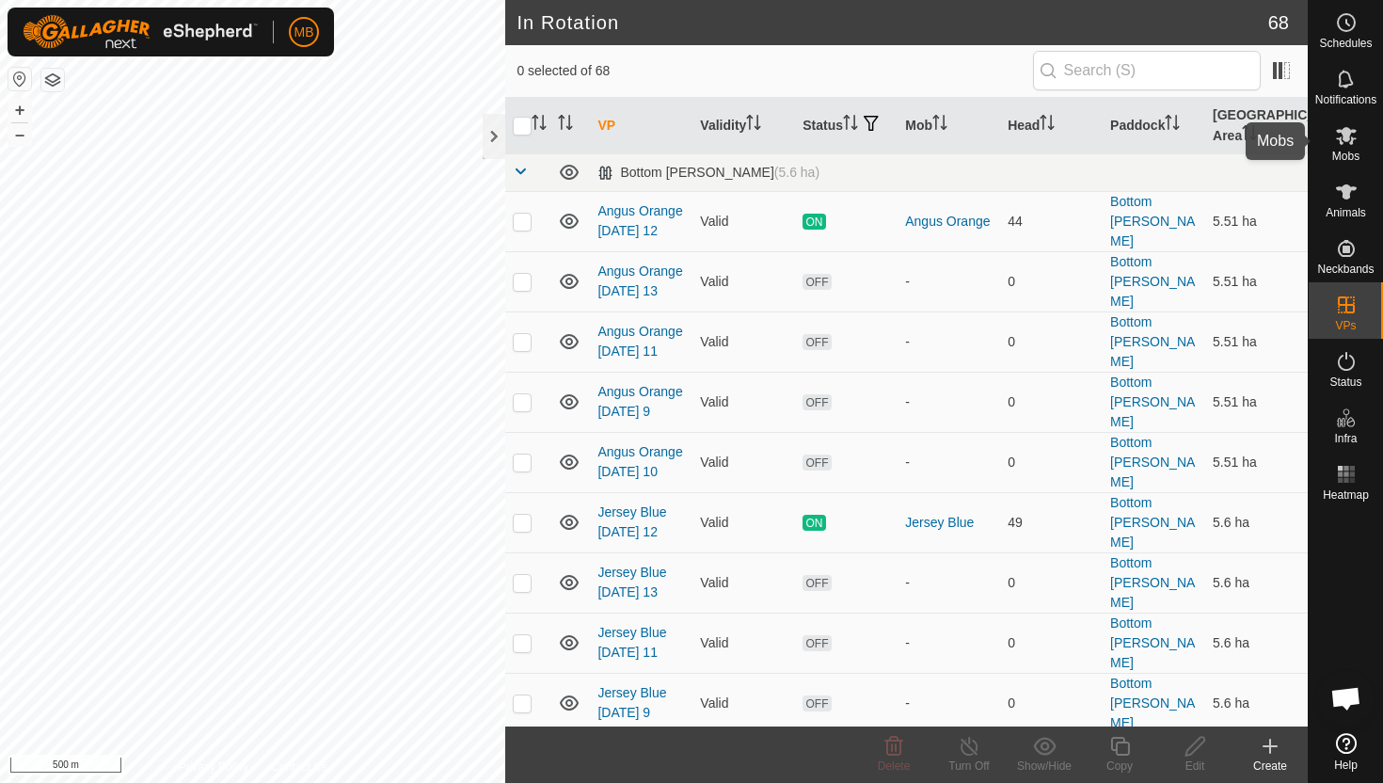
click at [1353, 137] on icon at bounding box center [1346, 135] width 23 height 23
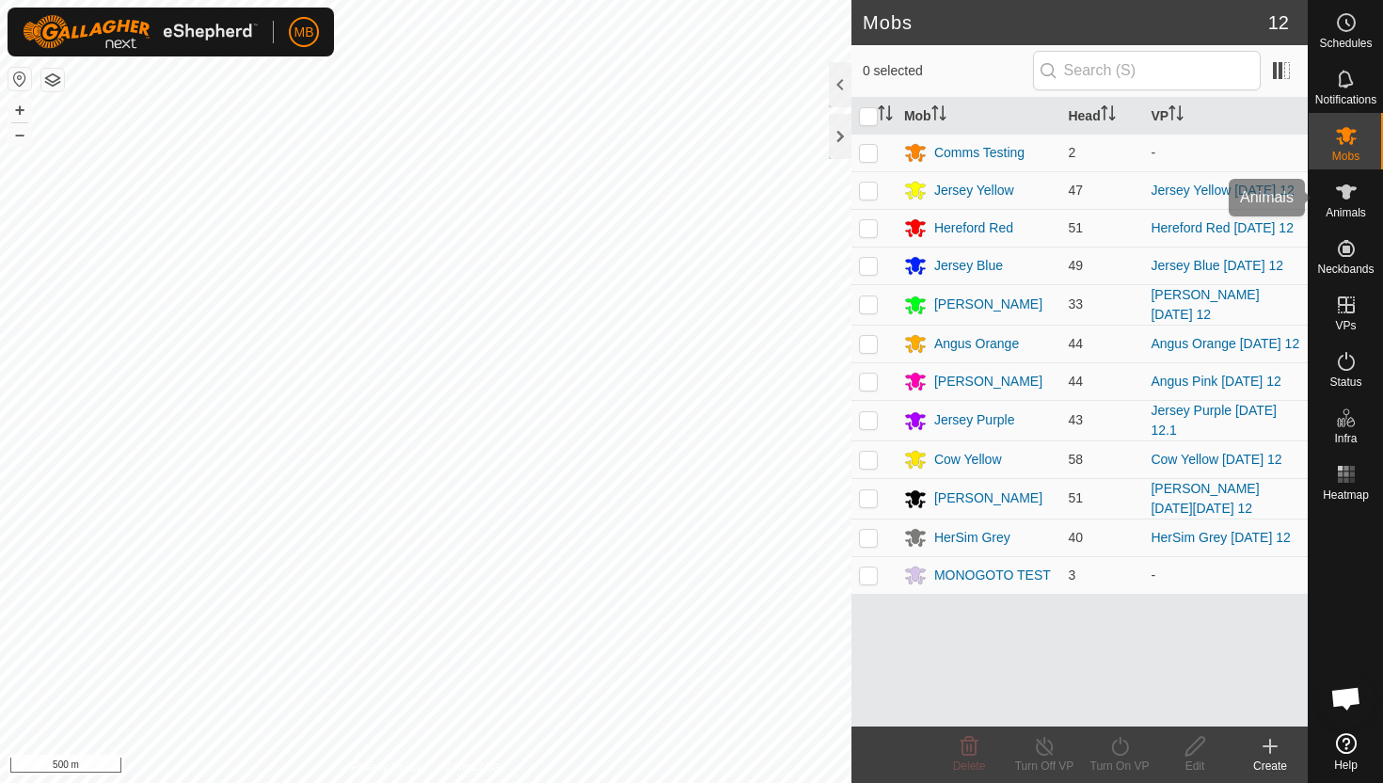
click at [1355, 200] on icon at bounding box center [1346, 192] width 23 height 23
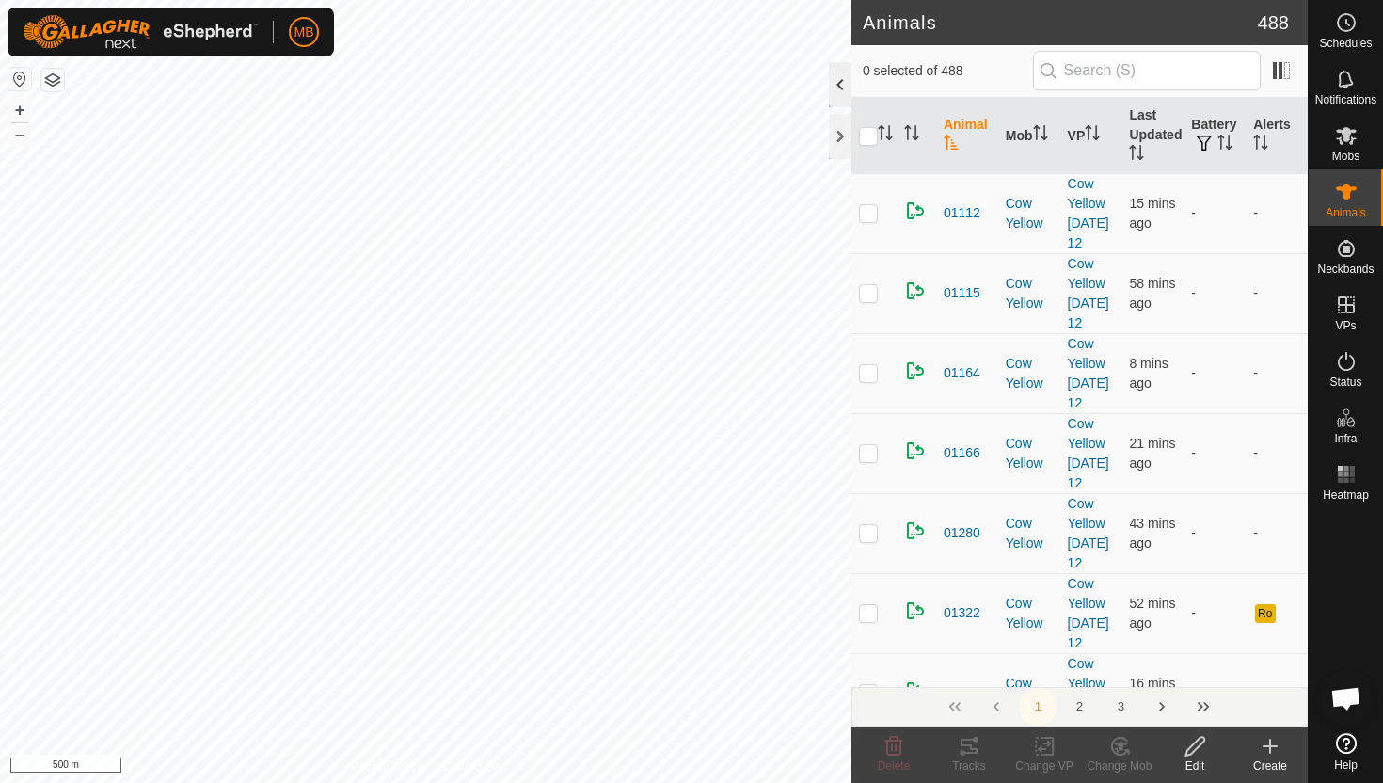
click at [840, 87] on div at bounding box center [840, 84] width 23 height 45
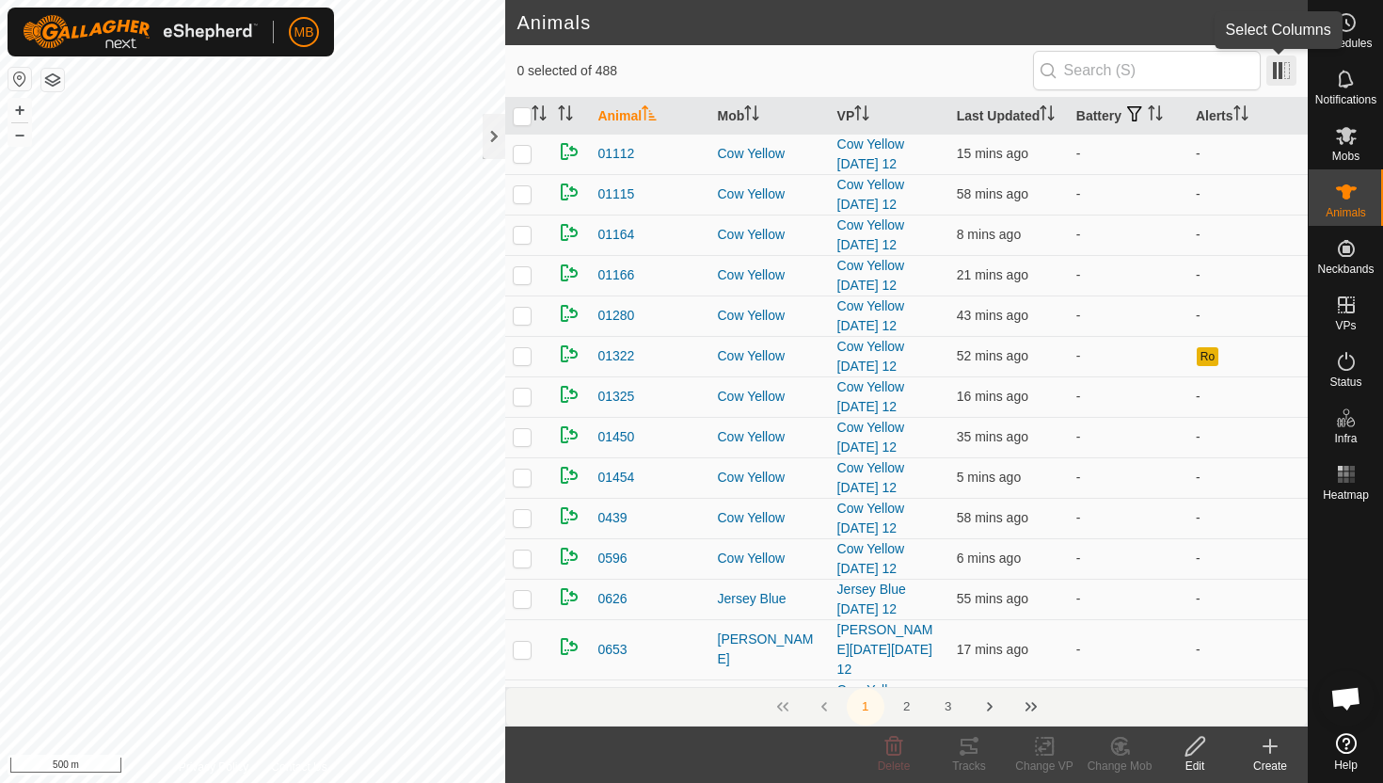
click at [1285, 75] on span at bounding box center [1281, 71] width 30 height 30
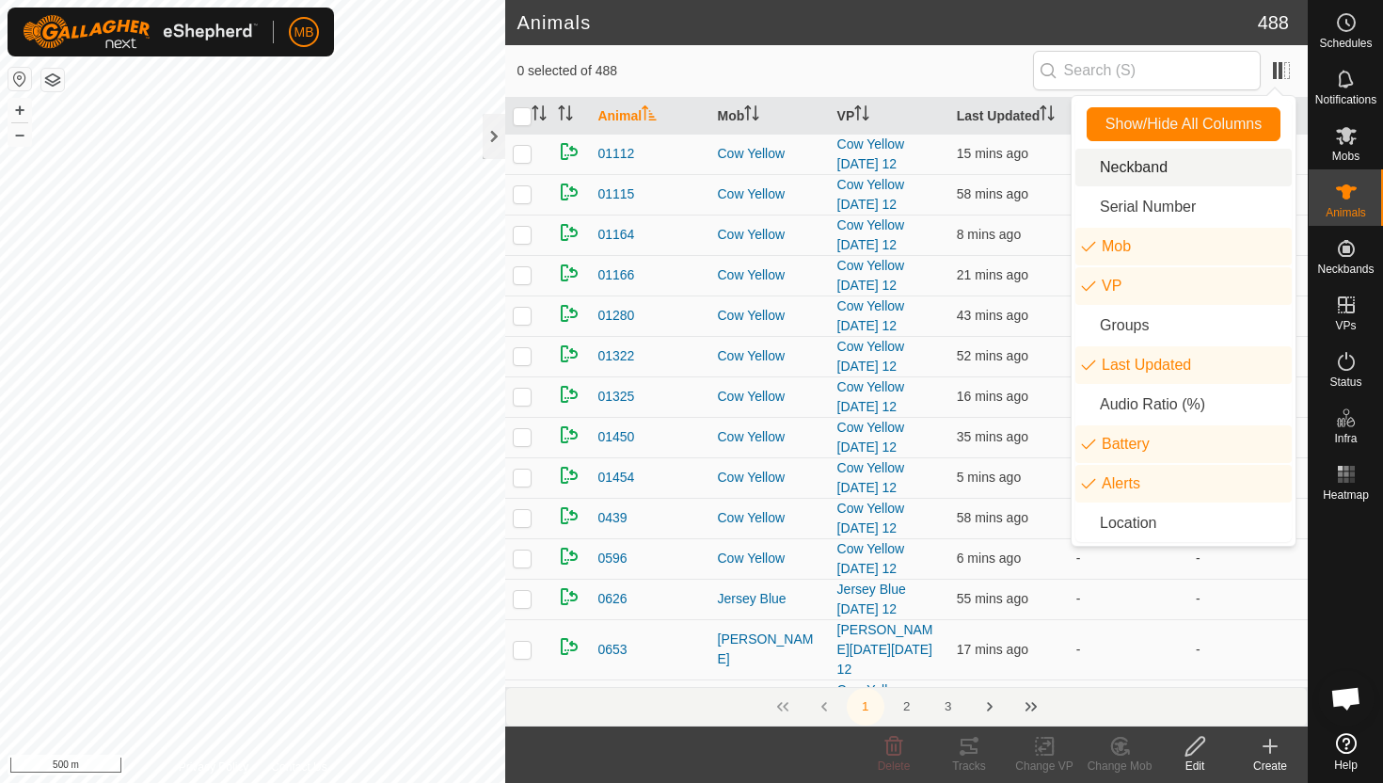
click at [1085, 170] on li "Neckband" at bounding box center [1183, 168] width 216 height 38
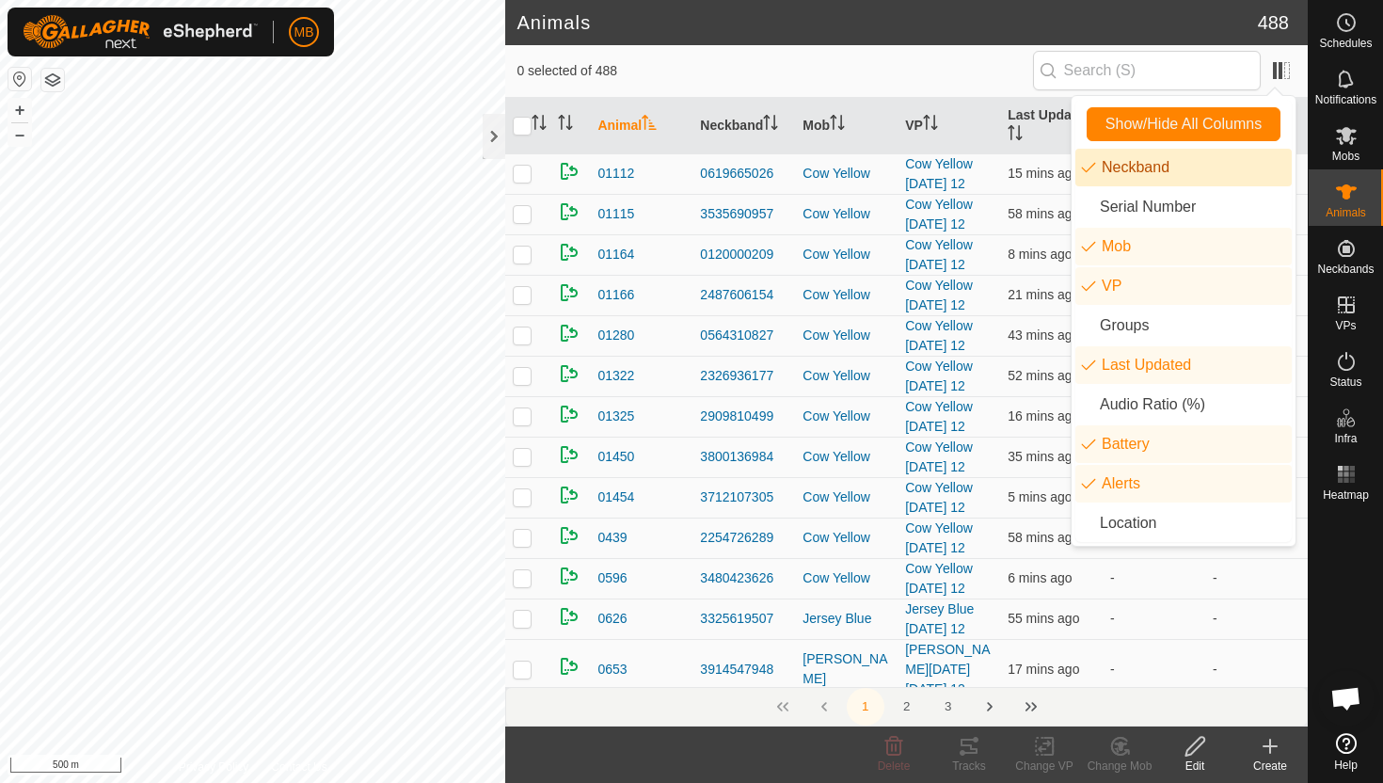
click at [610, 71] on span "0 selected of 488" at bounding box center [775, 71] width 516 height 20
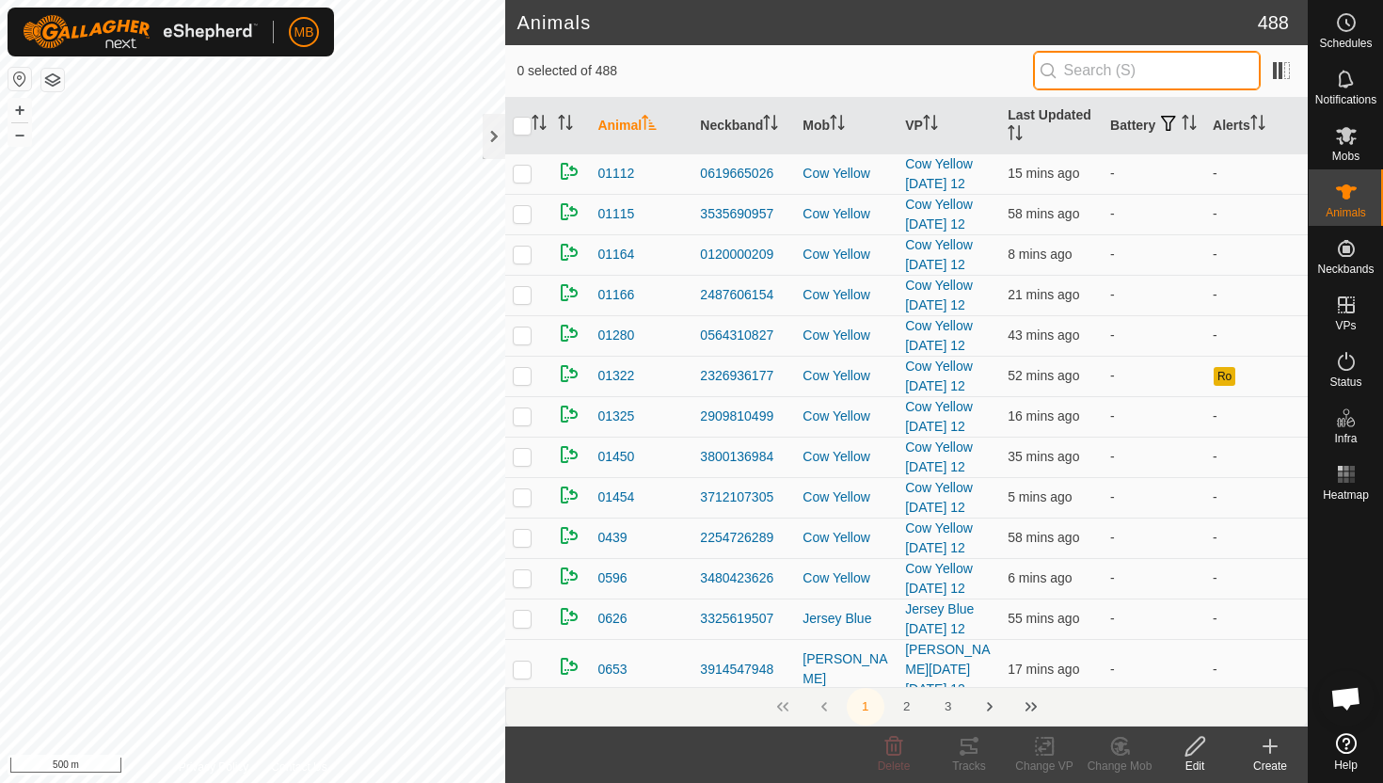
click at [1160, 69] on input "text" at bounding box center [1147, 71] width 228 height 40
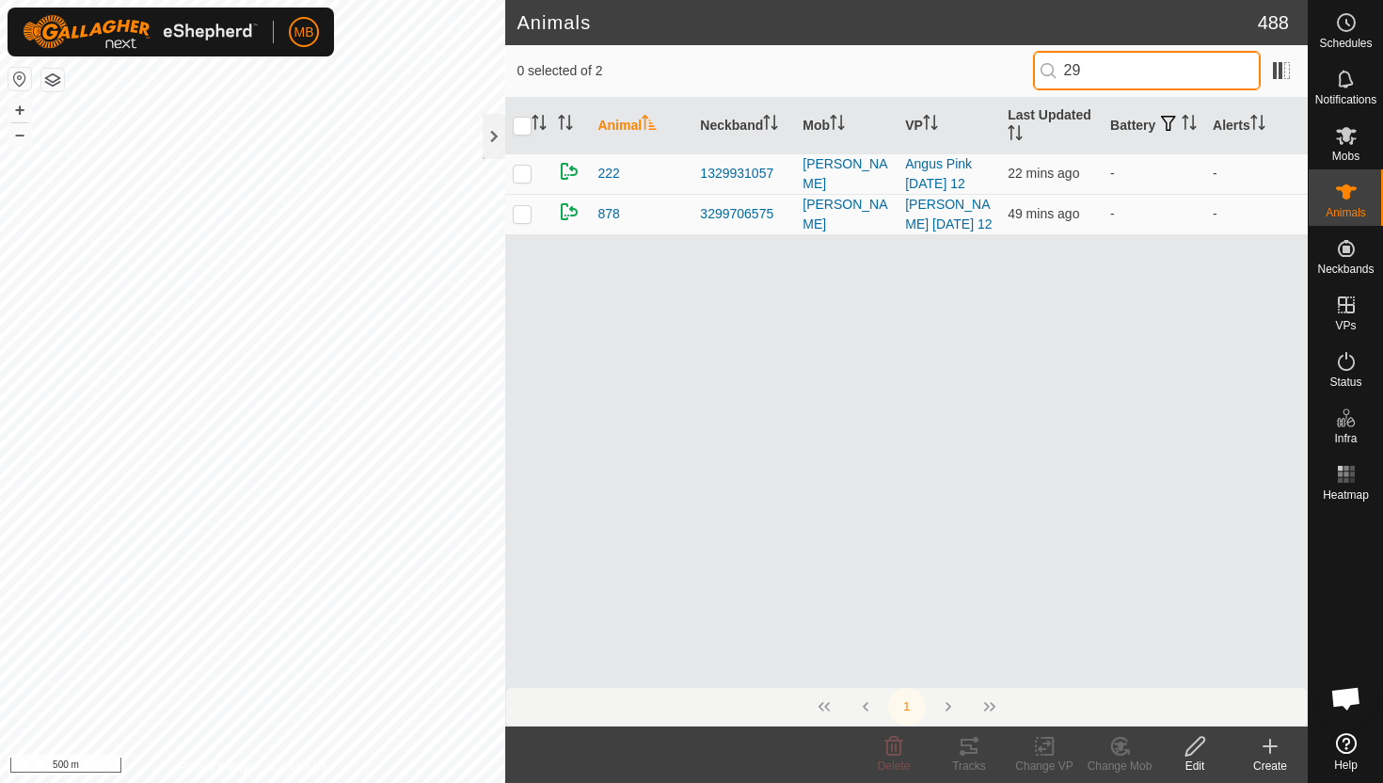
type input "2"
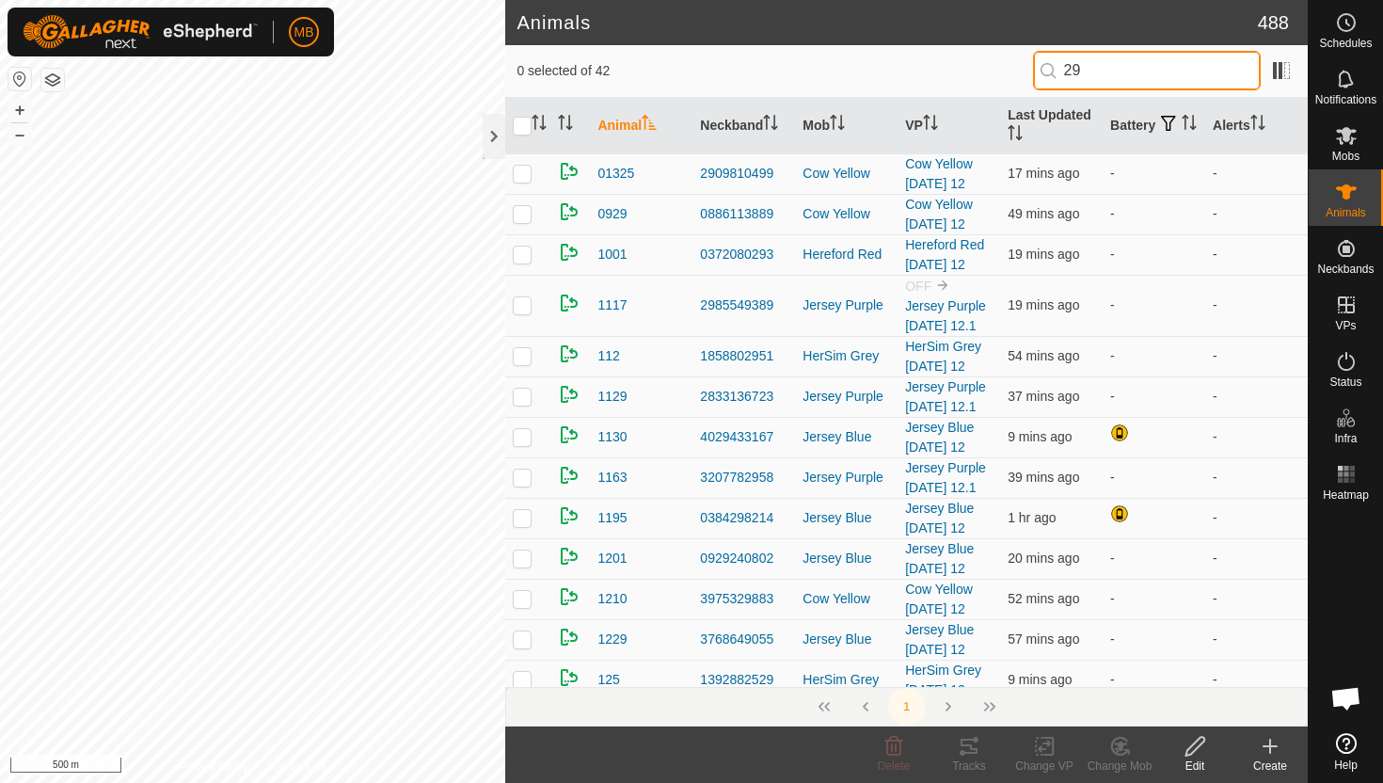
click at [1179, 73] on input "29" at bounding box center [1147, 71] width 228 height 40
type input "2"
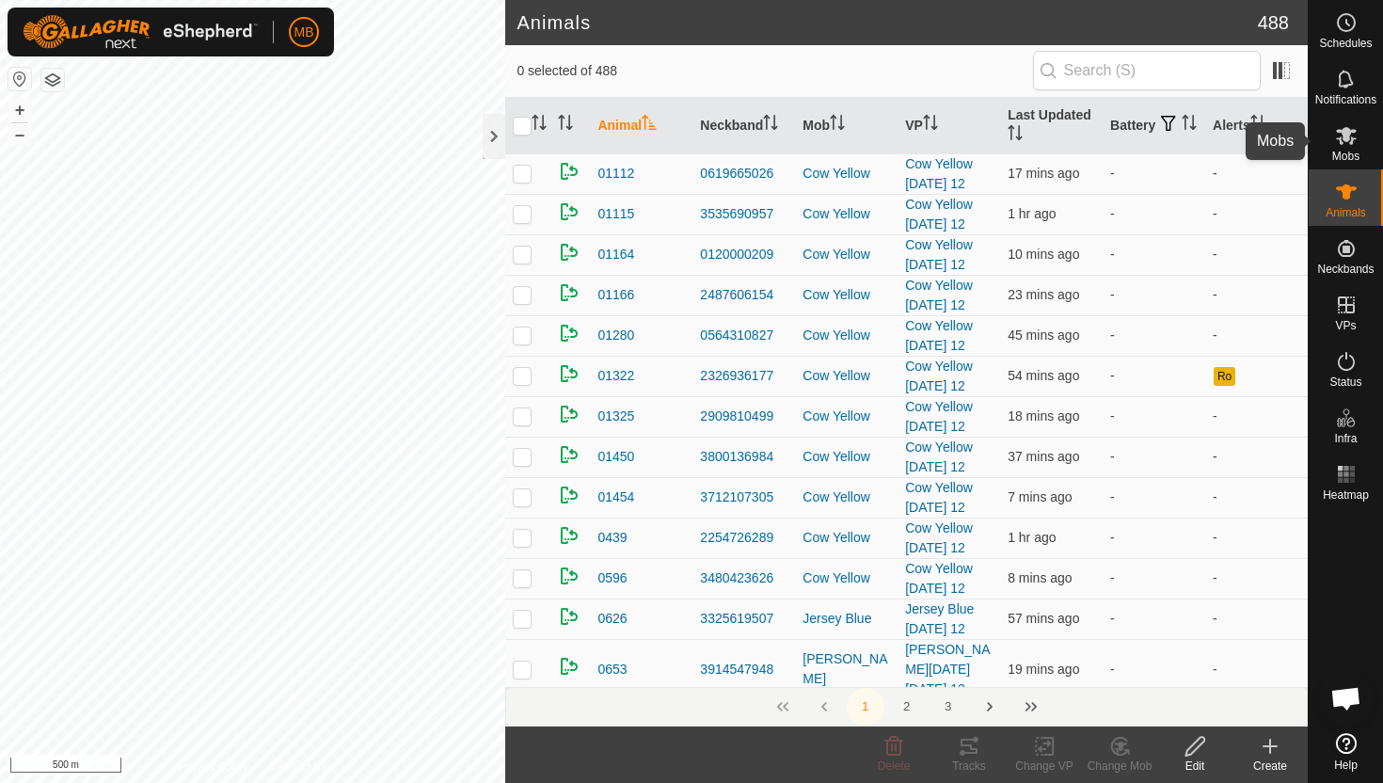
click at [1344, 143] on icon at bounding box center [1346, 135] width 23 height 23
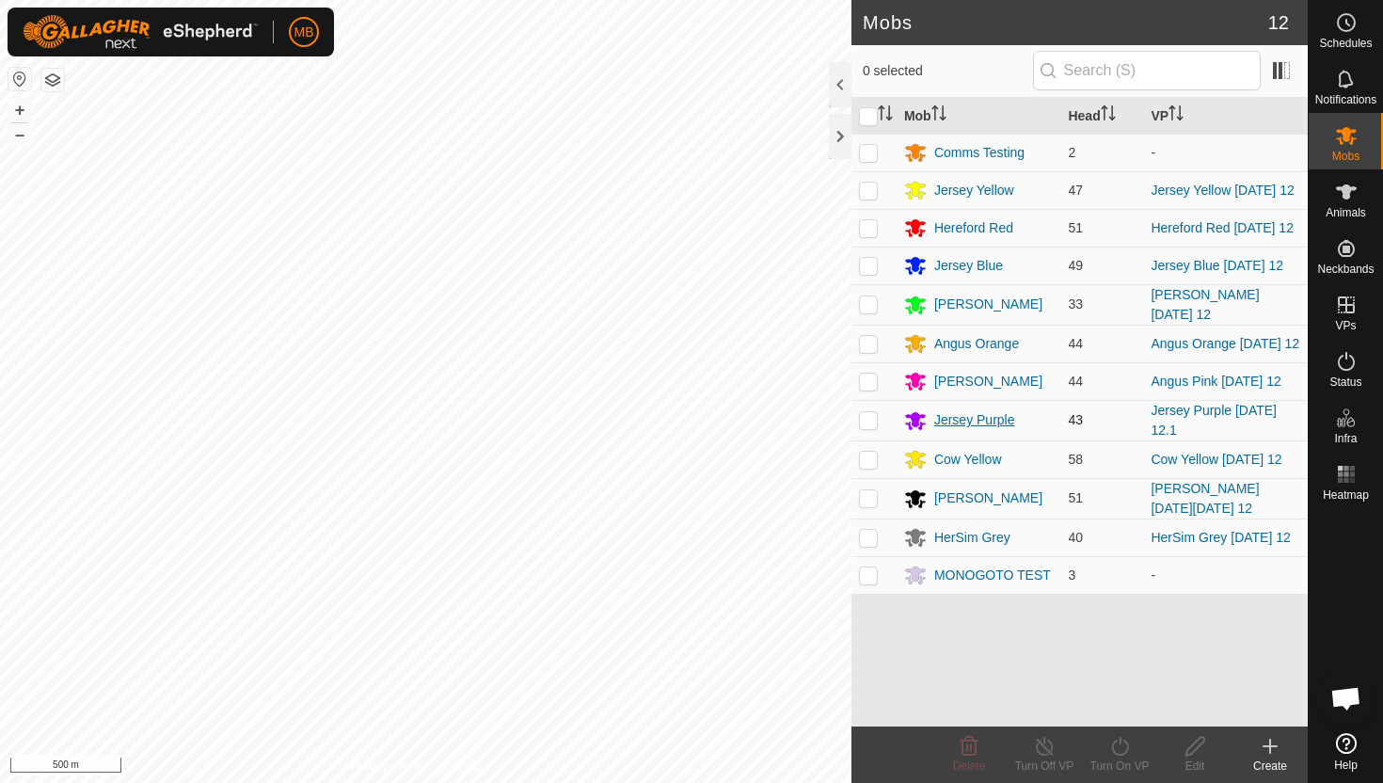
click at [953, 421] on div "Jersey Purple" at bounding box center [974, 420] width 81 height 20
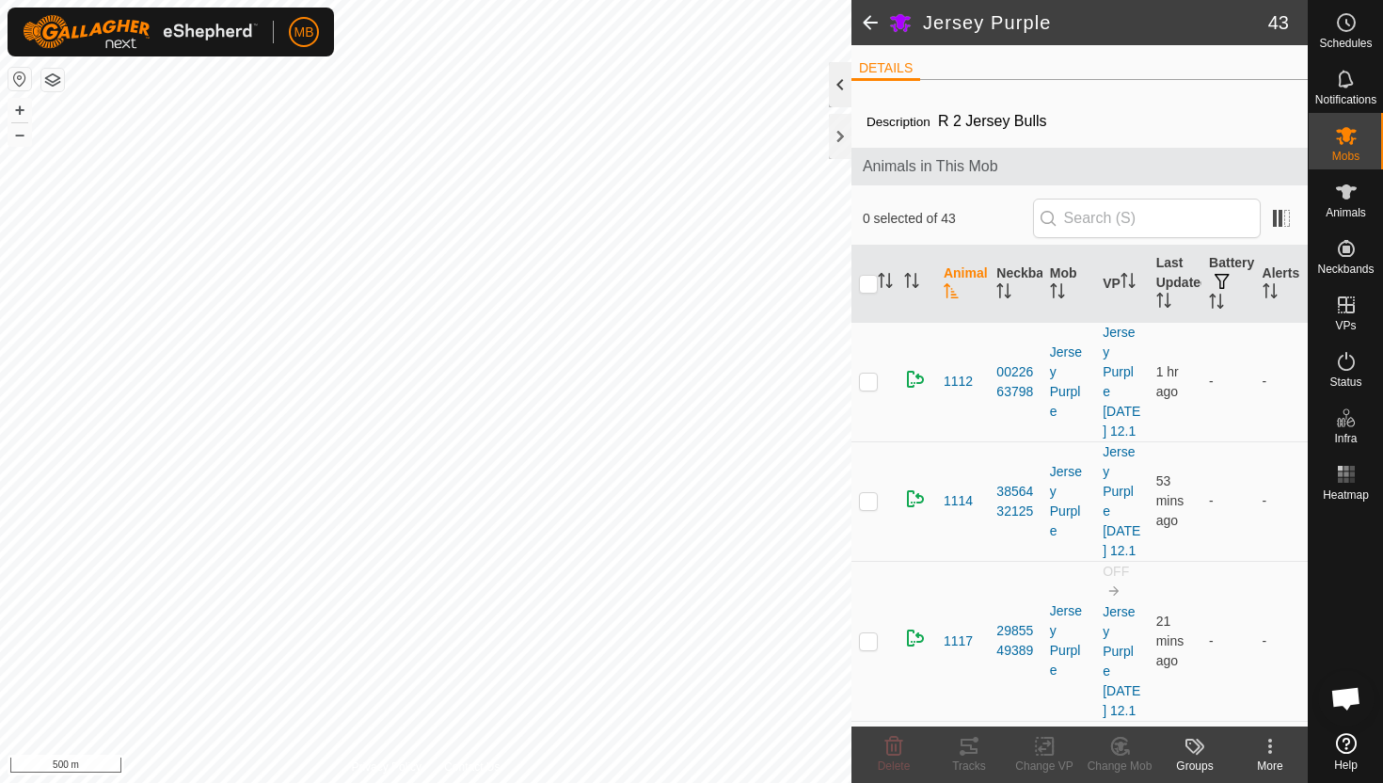
click at [833, 74] on div at bounding box center [840, 84] width 23 height 45
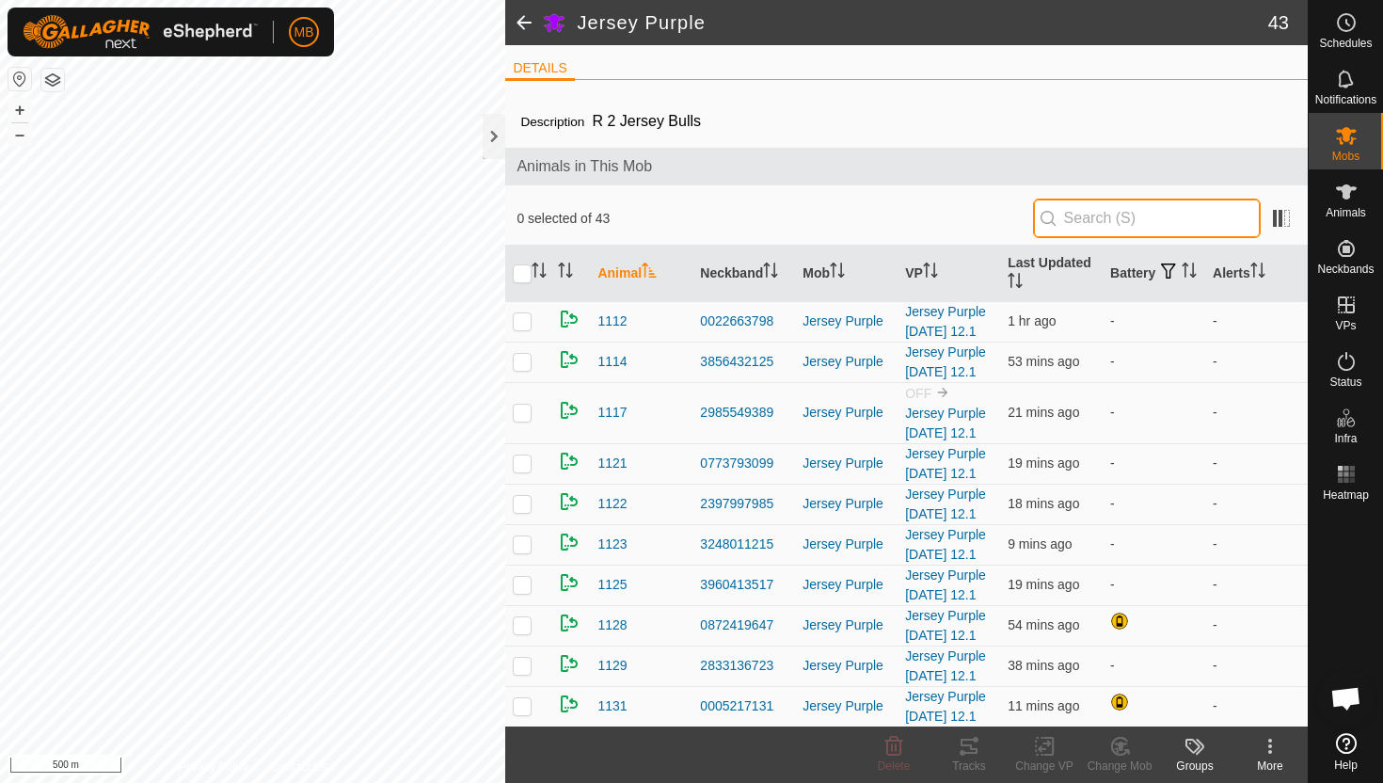
click at [1164, 215] on input "text" at bounding box center [1147, 219] width 228 height 40
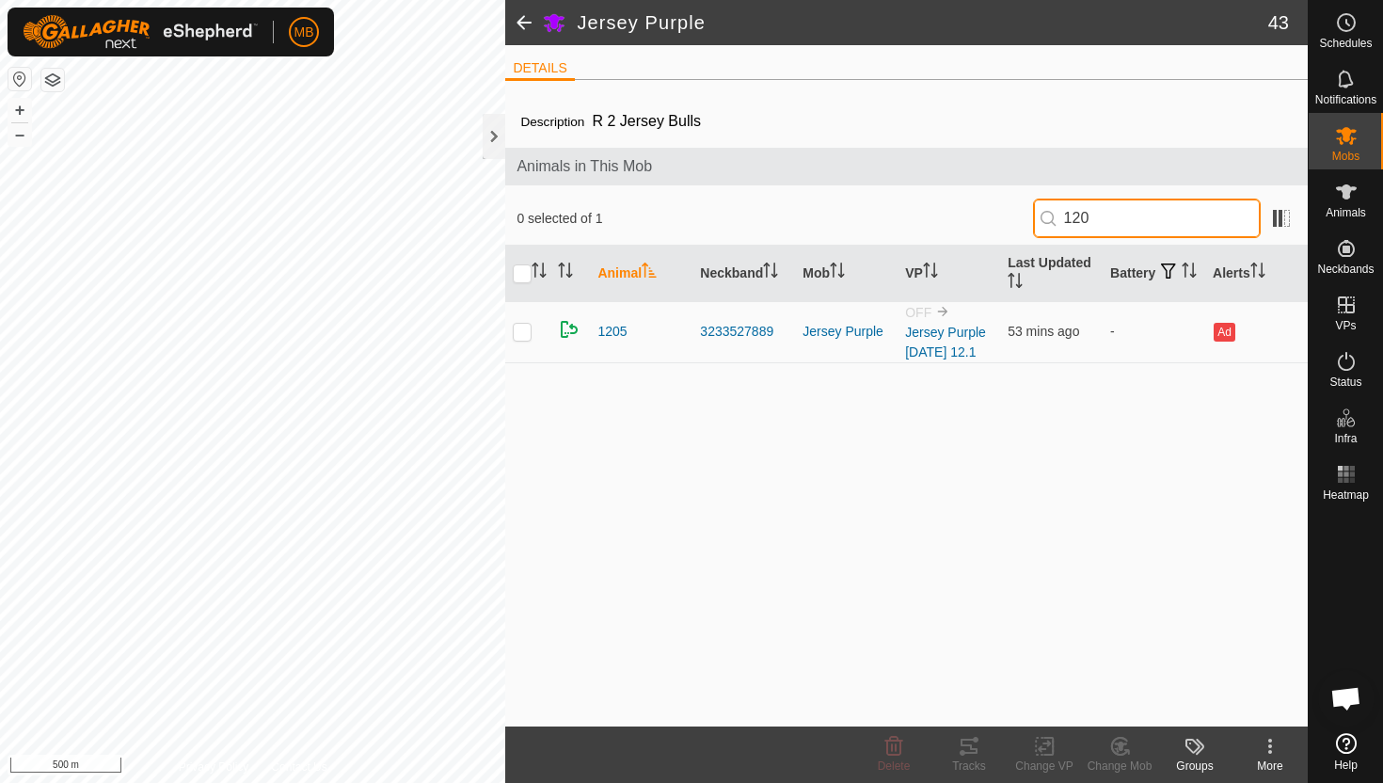
click at [1152, 218] on input "120" at bounding box center [1147, 219] width 228 height 40
type input "1"
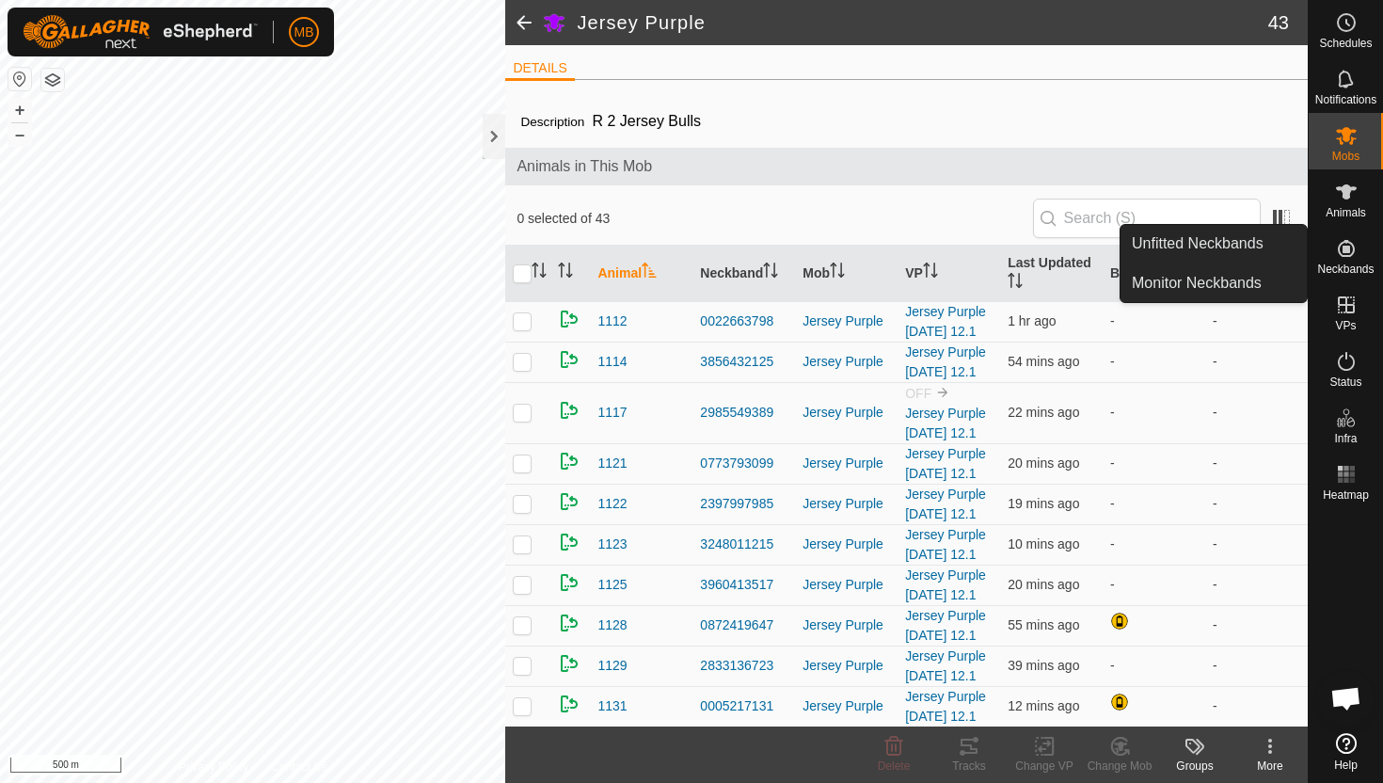
click at [1339, 272] on span "Neckbands" at bounding box center [1345, 268] width 56 height 11
click at [1279, 245] on link "Unfitted Neckbands" at bounding box center [1214, 244] width 186 height 38
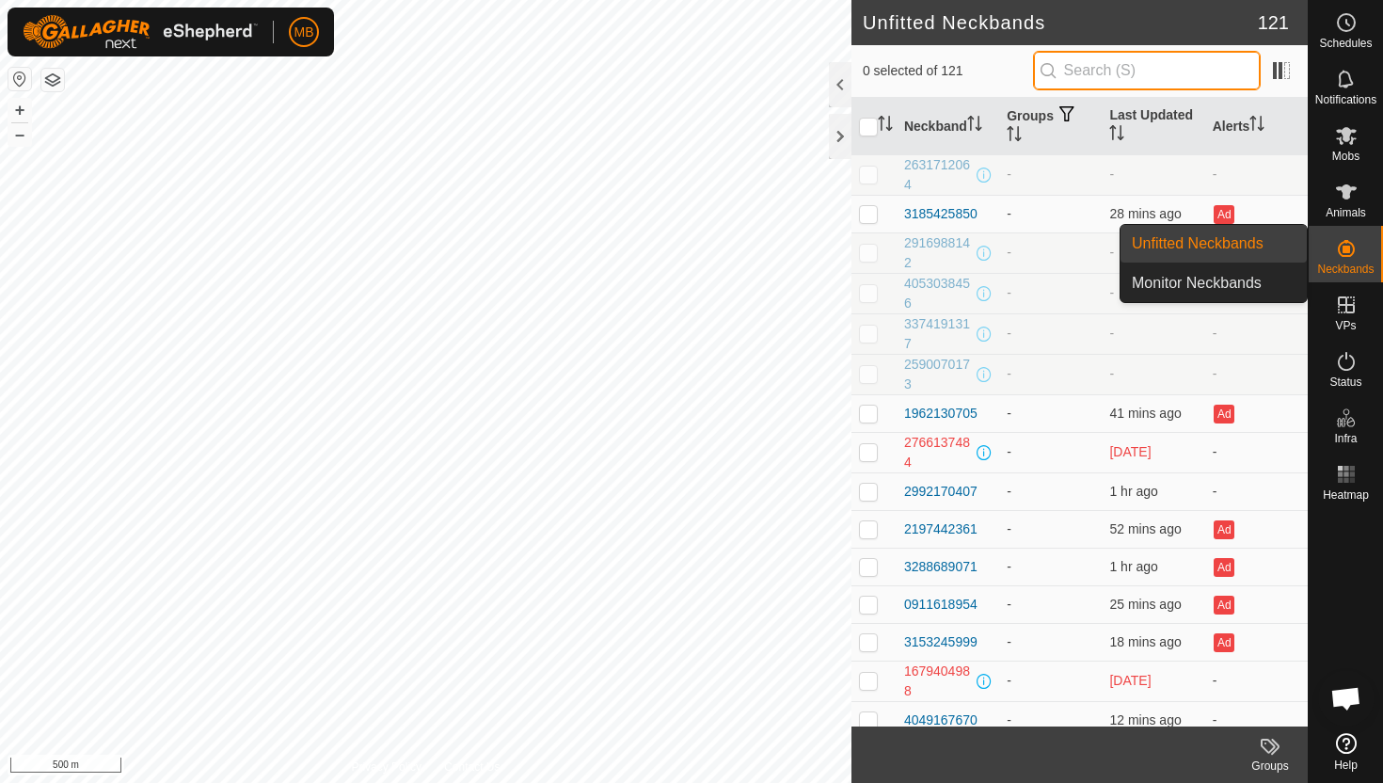
click at [1173, 58] on input "text" at bounding box center [1147, 71] width 228 height 40
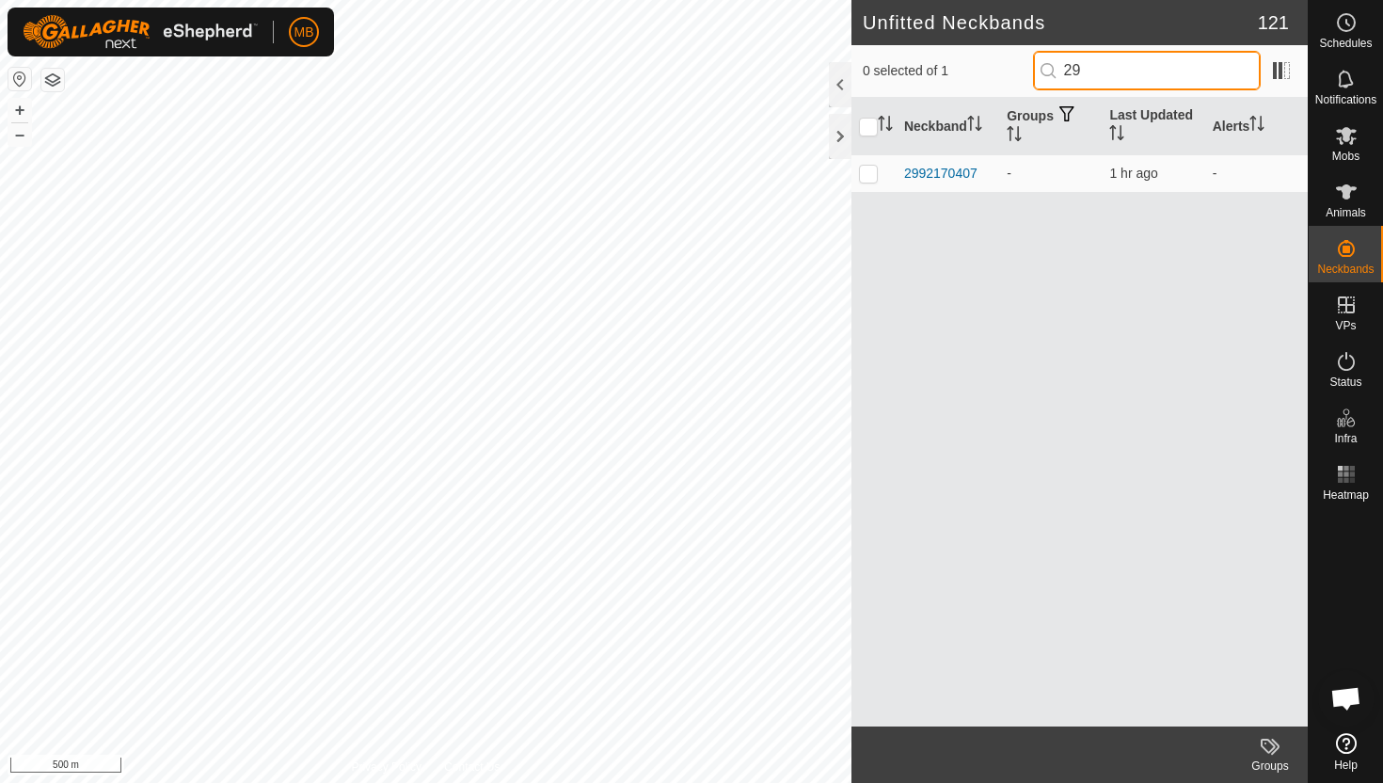
type input "2"
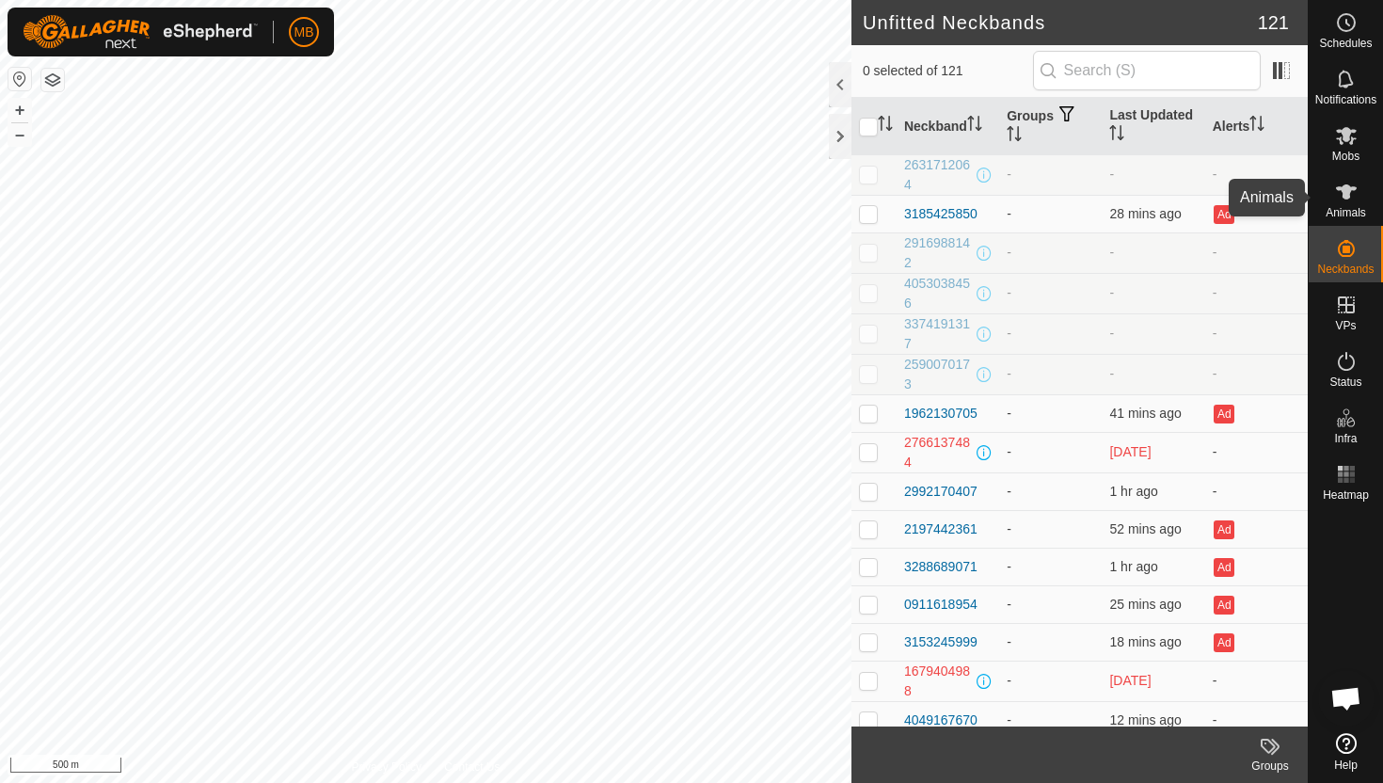
click at [1339, 199] on icon at bounding box center [1346, 192] width 23 height 23
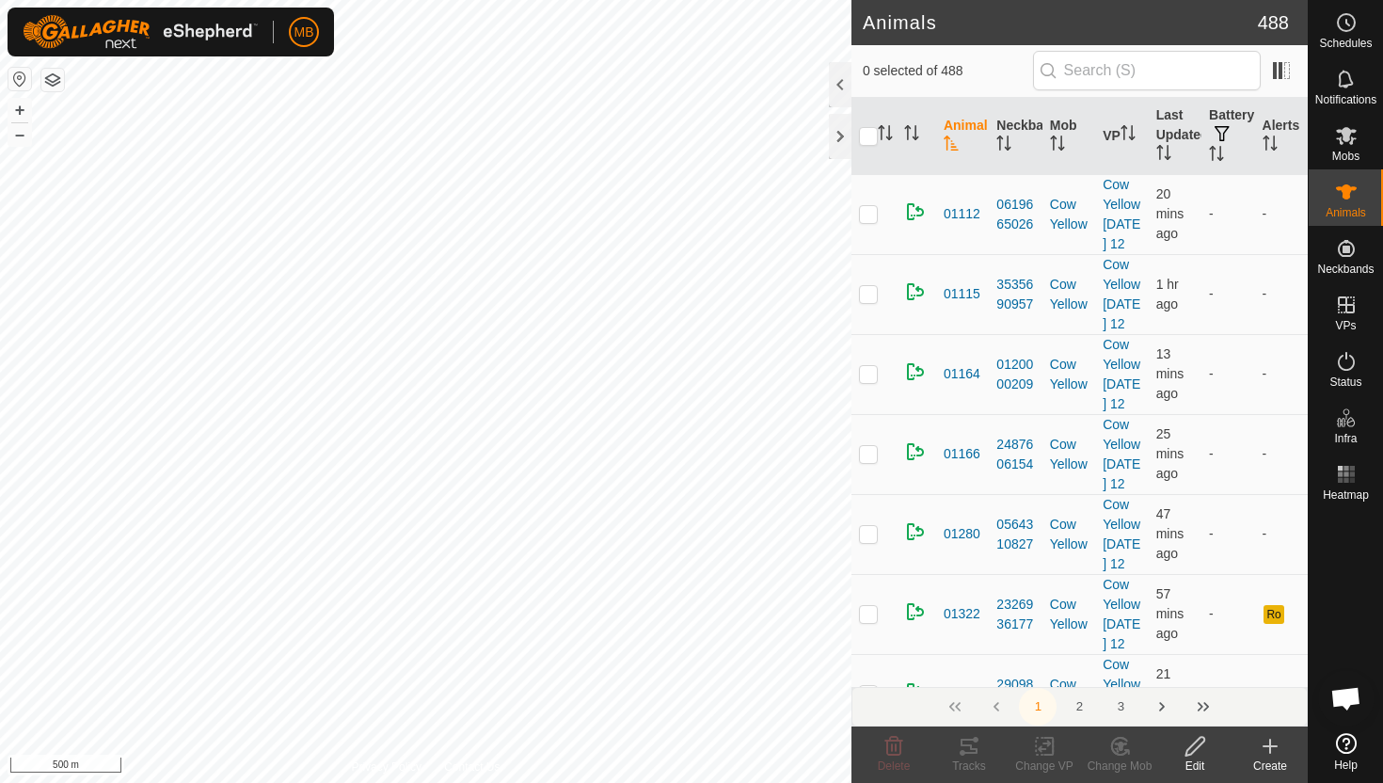
click at [1170, 66] on input "text" at bounding box center [1147, 71] width 228 height 40
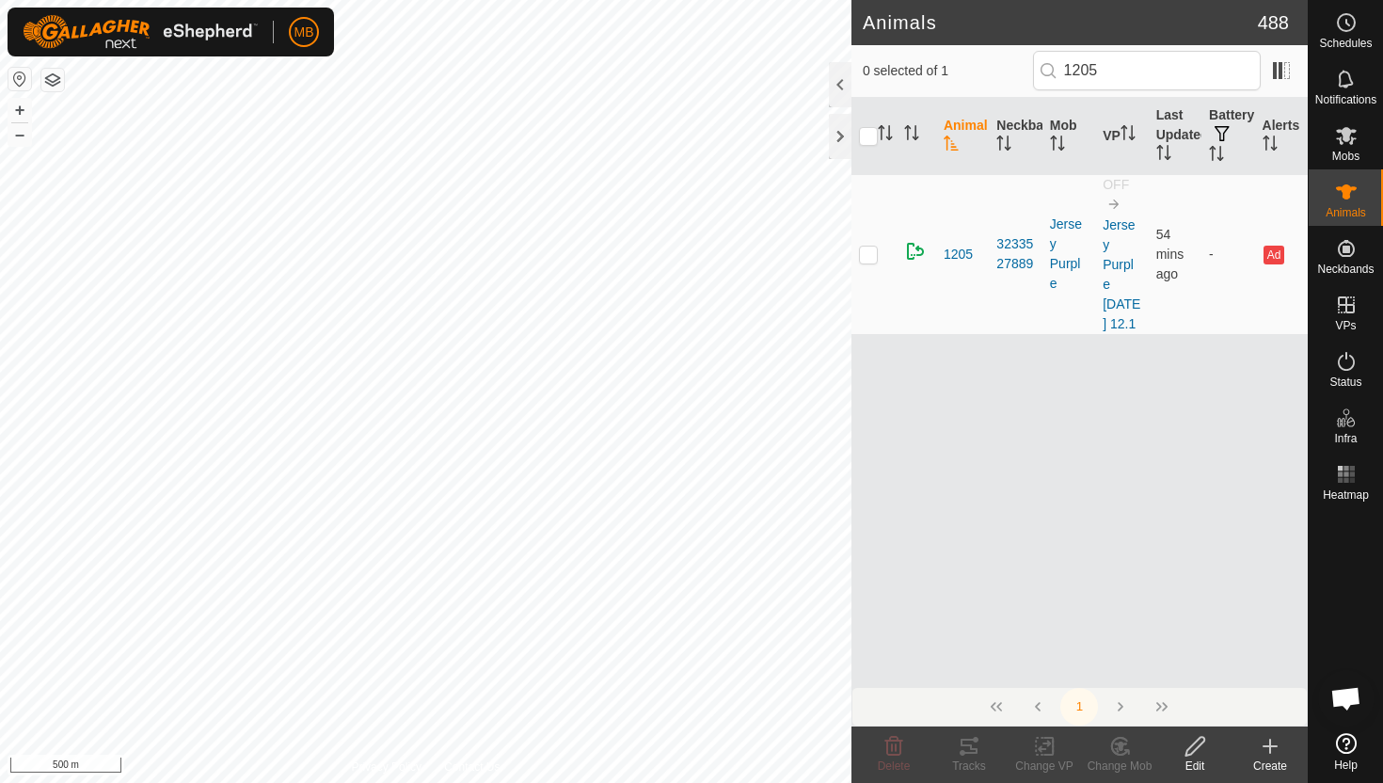
type input "1205"
click at [1197, 752] on icon at bounding box center [1196, 746] width 24 height 23
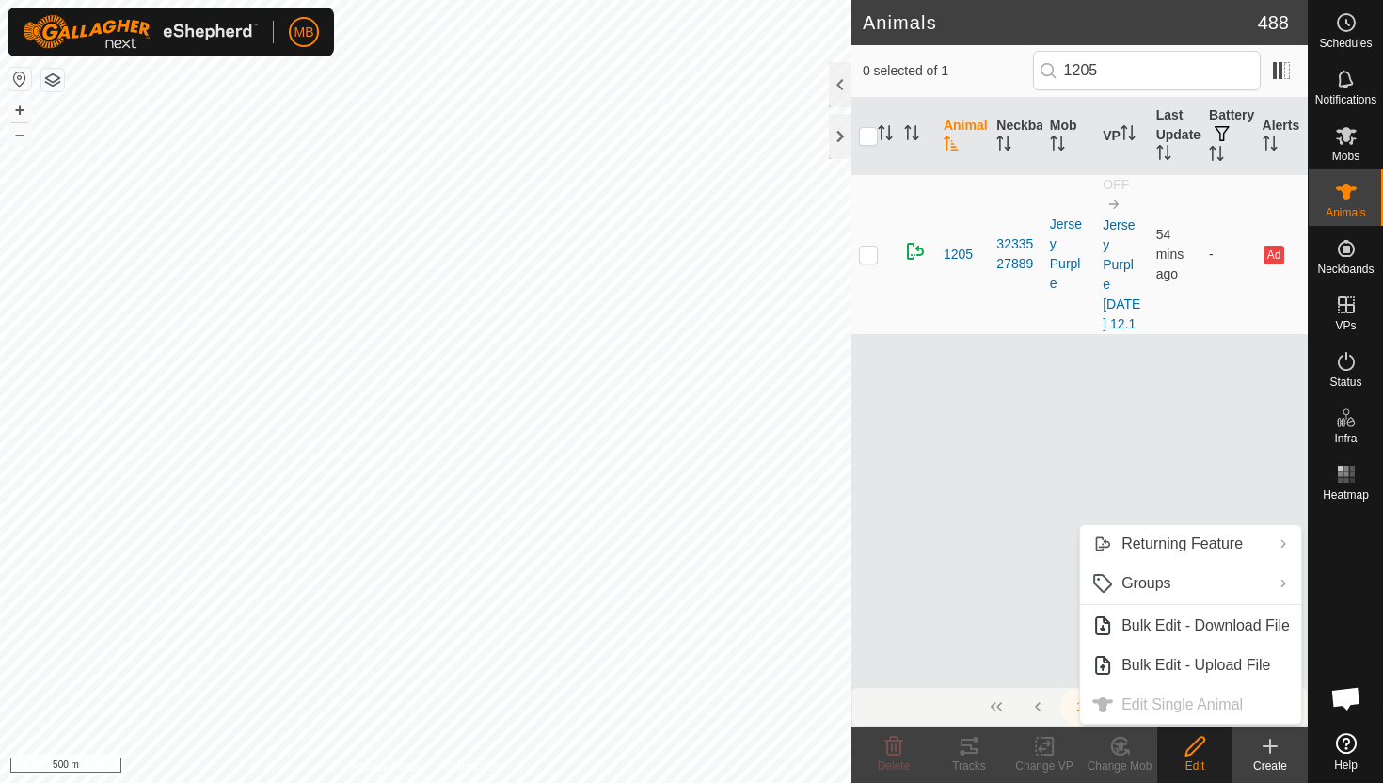
click at [899, 410] on div "Animal Neckband Mob VP Last Updated Battery Alerts 1205 3233527889 Jersey Purpl…" at bounding box center [1079, 392] width 456 height 589
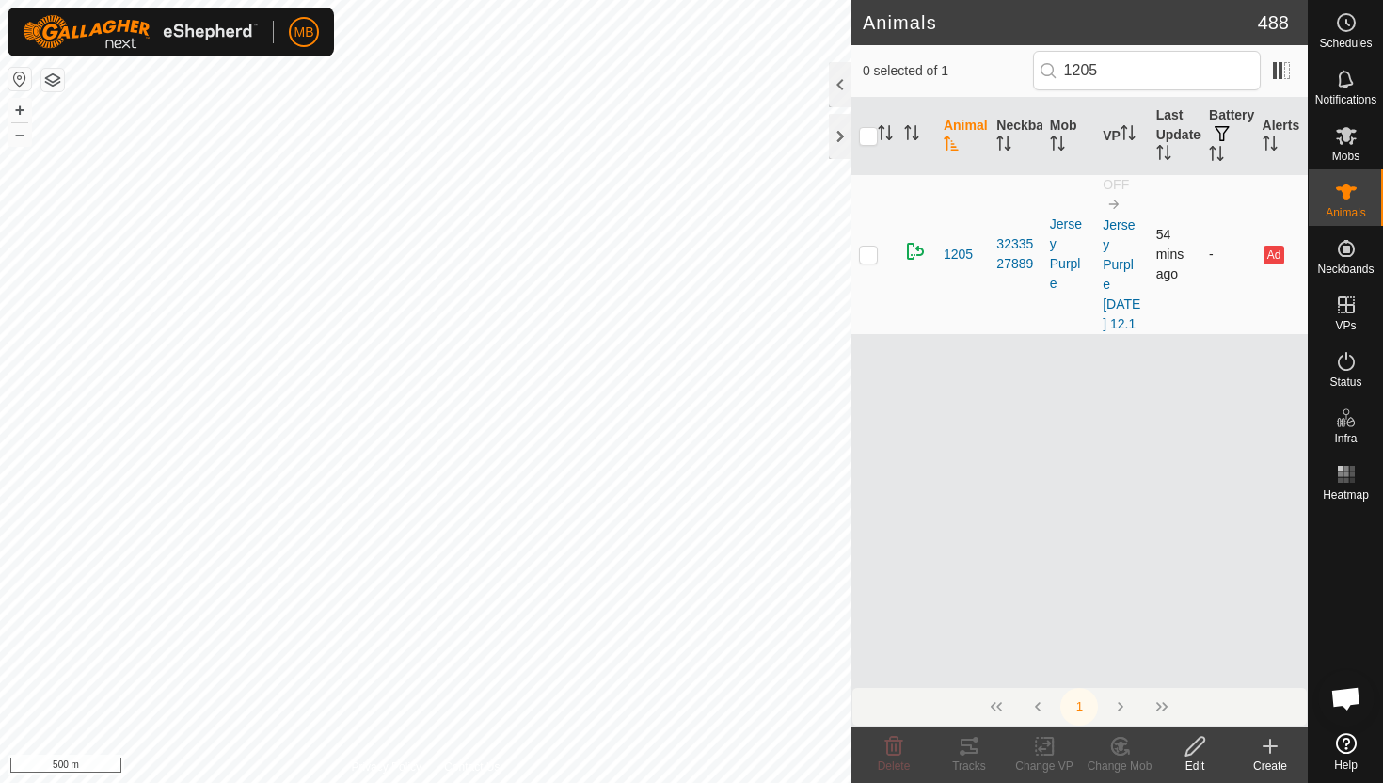
click at [865, 250] on p-checkbox at bounding box center [868, 254] width 19 height 15
checkbox input "true"
click at [1195, 761] on div "Edit" at bounding box center [1194, 765] width 75 height 17
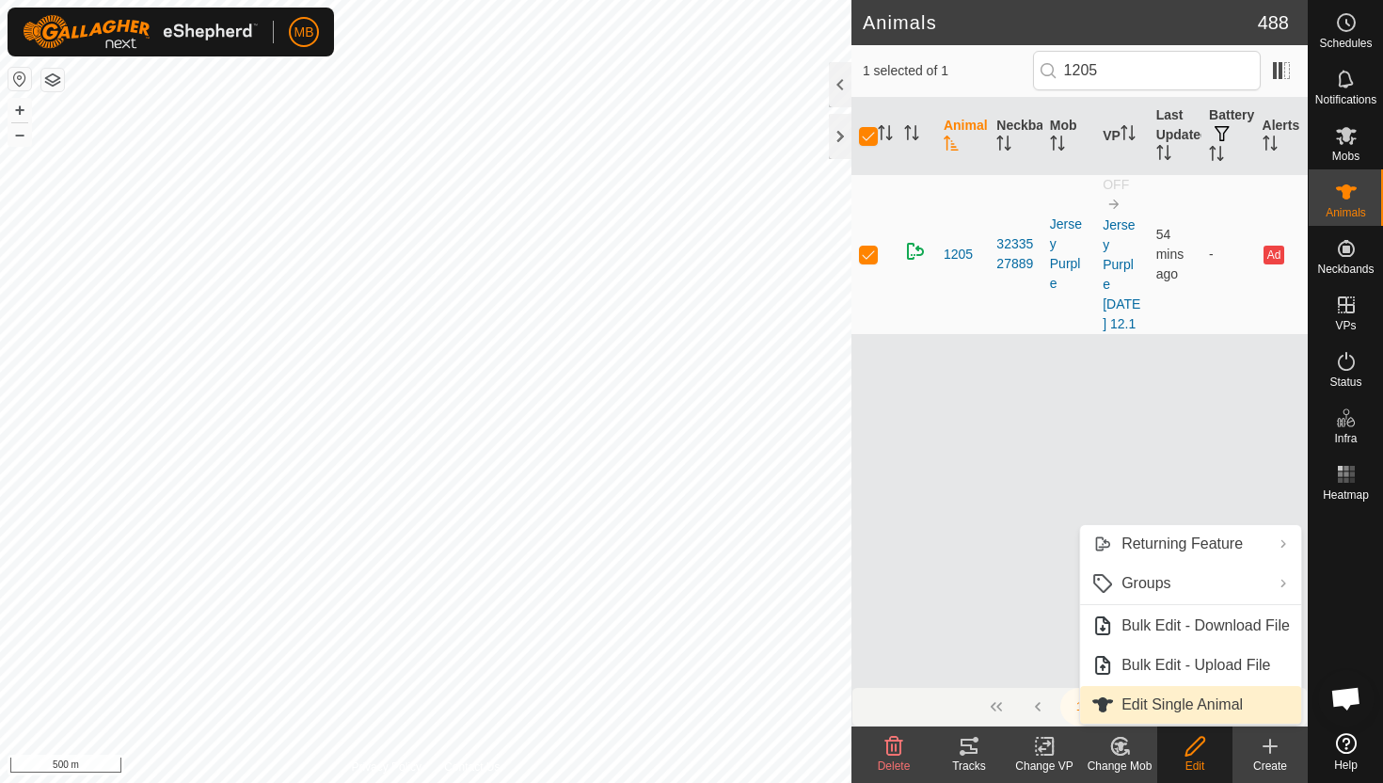
click at [1179, 708] on link "Edit Single Animal" at bounding box center [1190, 705] width 221 height 38
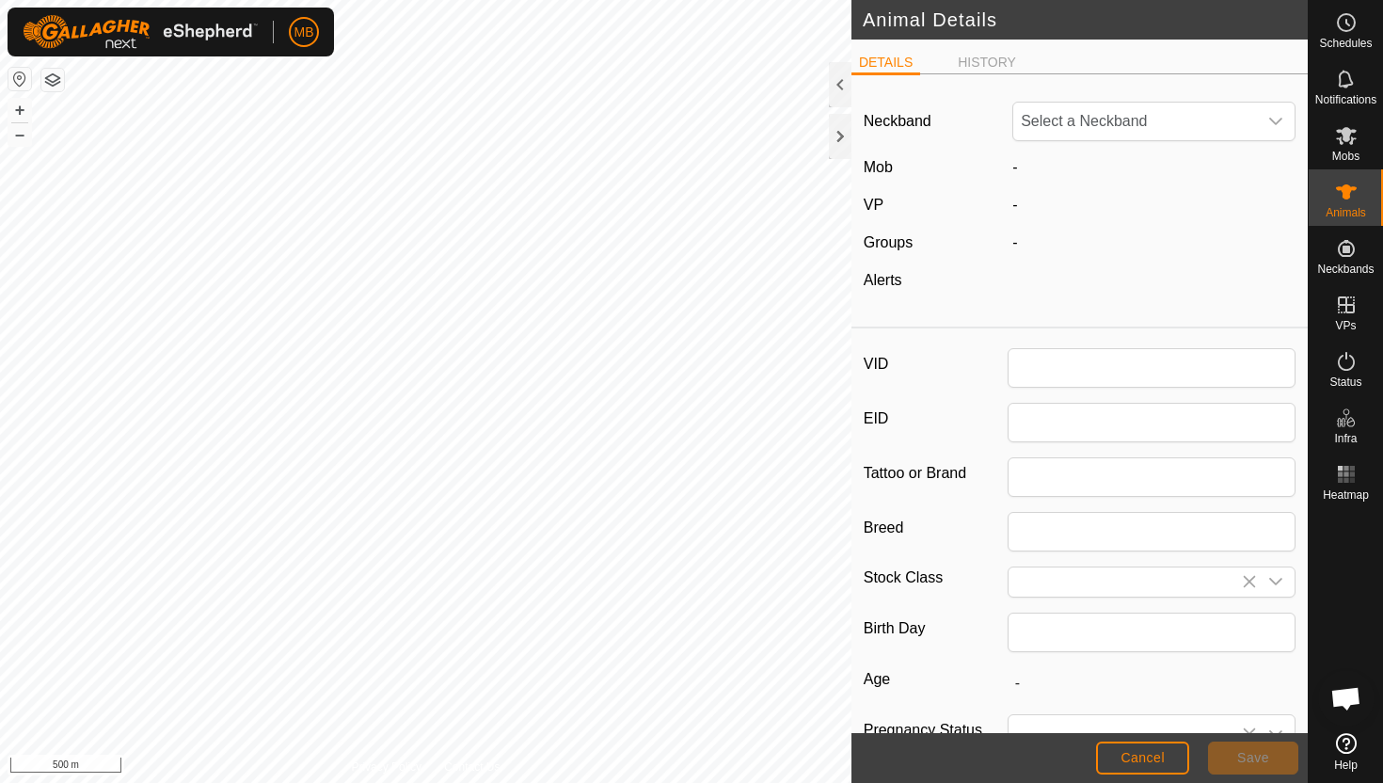
type input "1205"
type input "383"
type input "23 Mar, 2025"
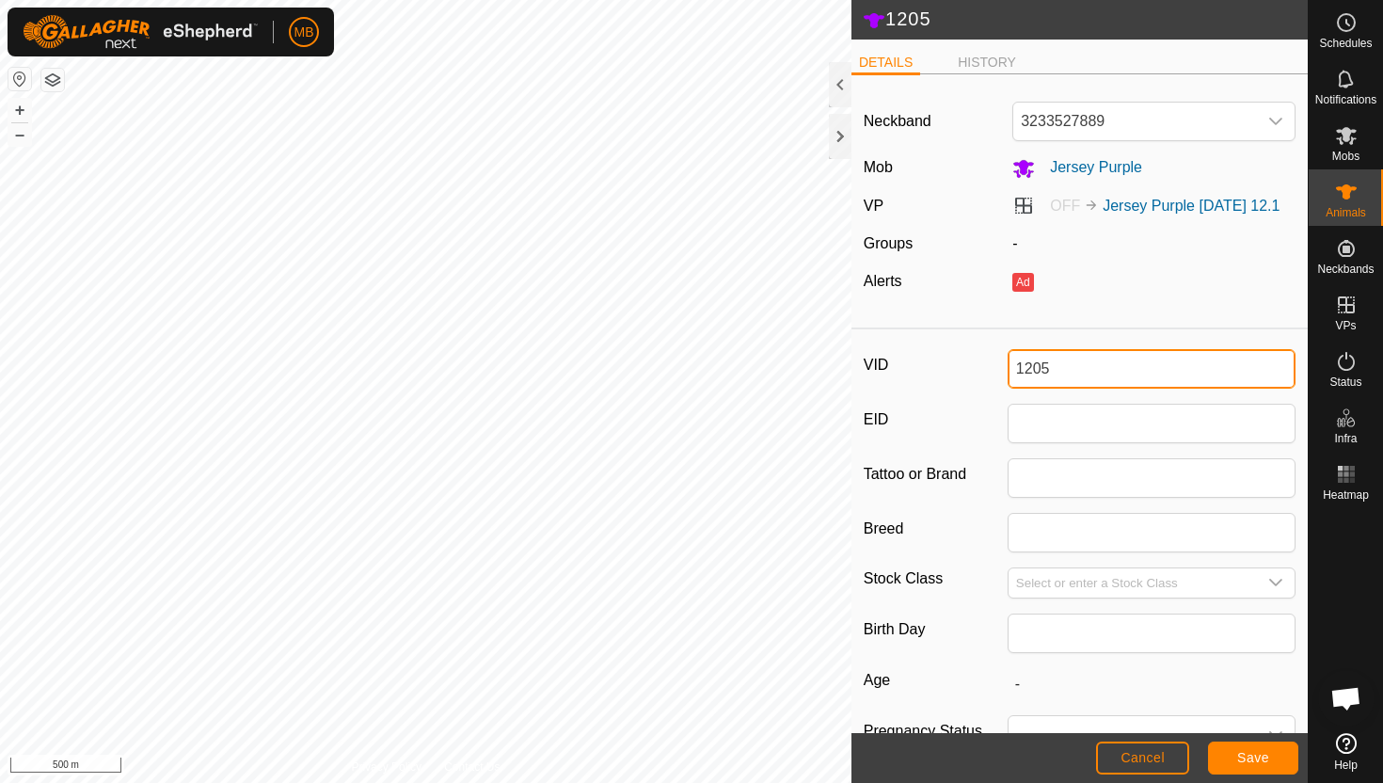
click at [1082, 370] on input "1205" at bounding box center [1152, 369] width 288 height 40
type input "1"
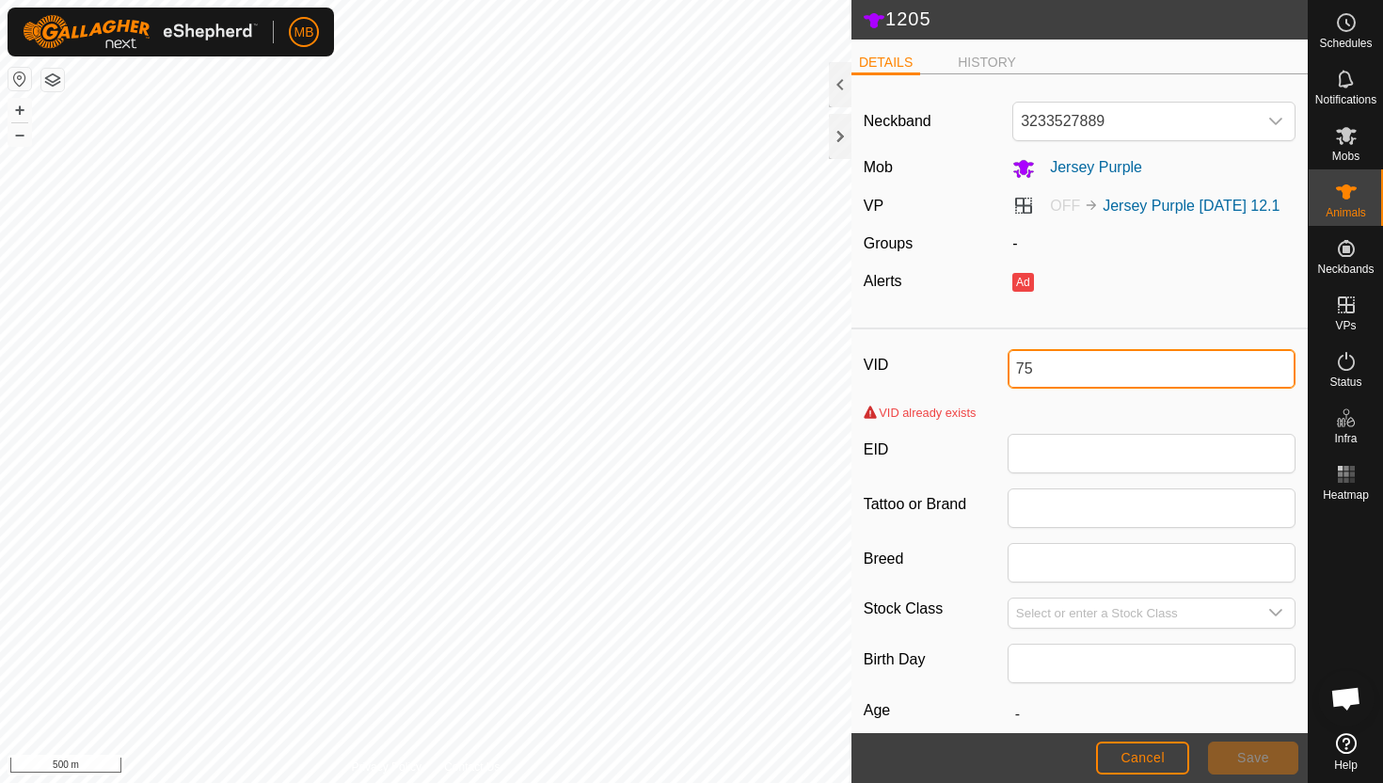
type input "7"
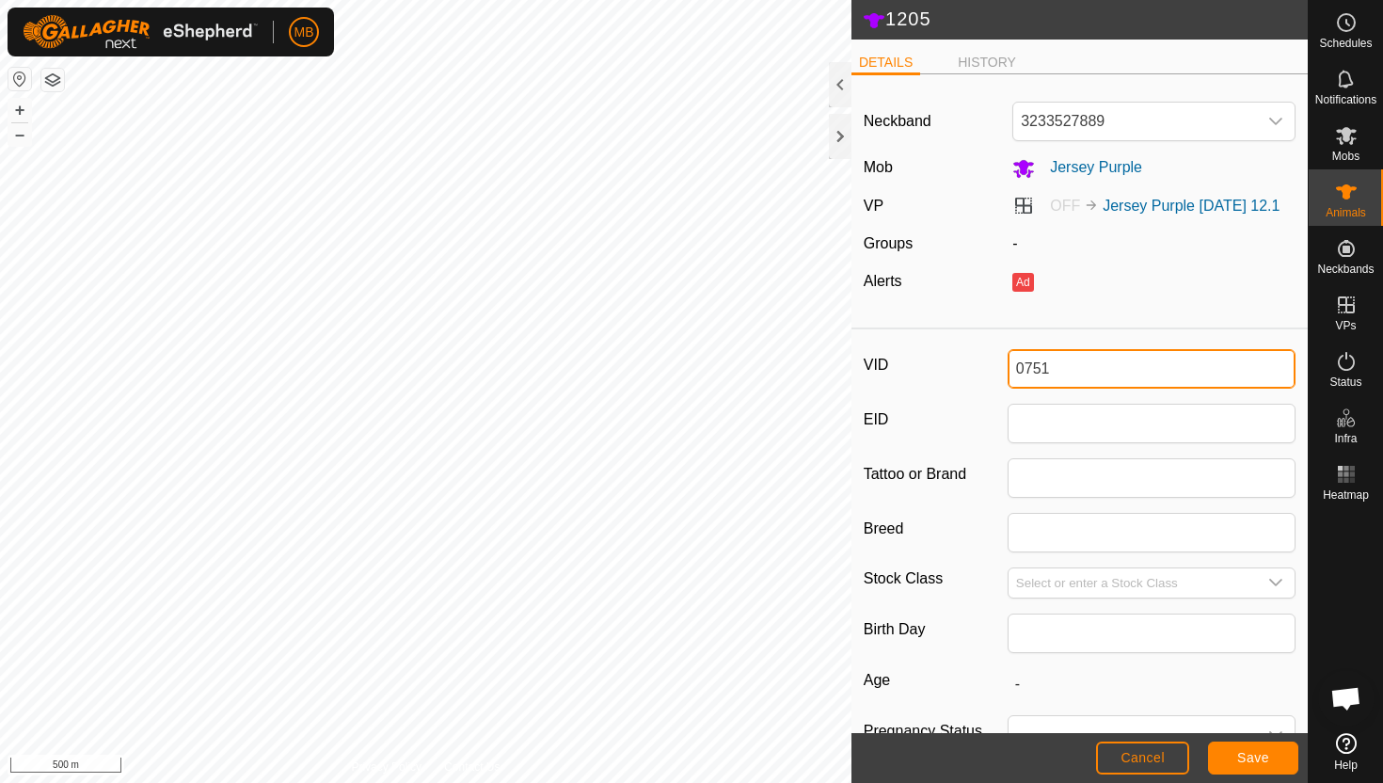
type input "0751"
click at [1238, 757] on span "Save" at bounding box center [1253, 757] width 32 height 15
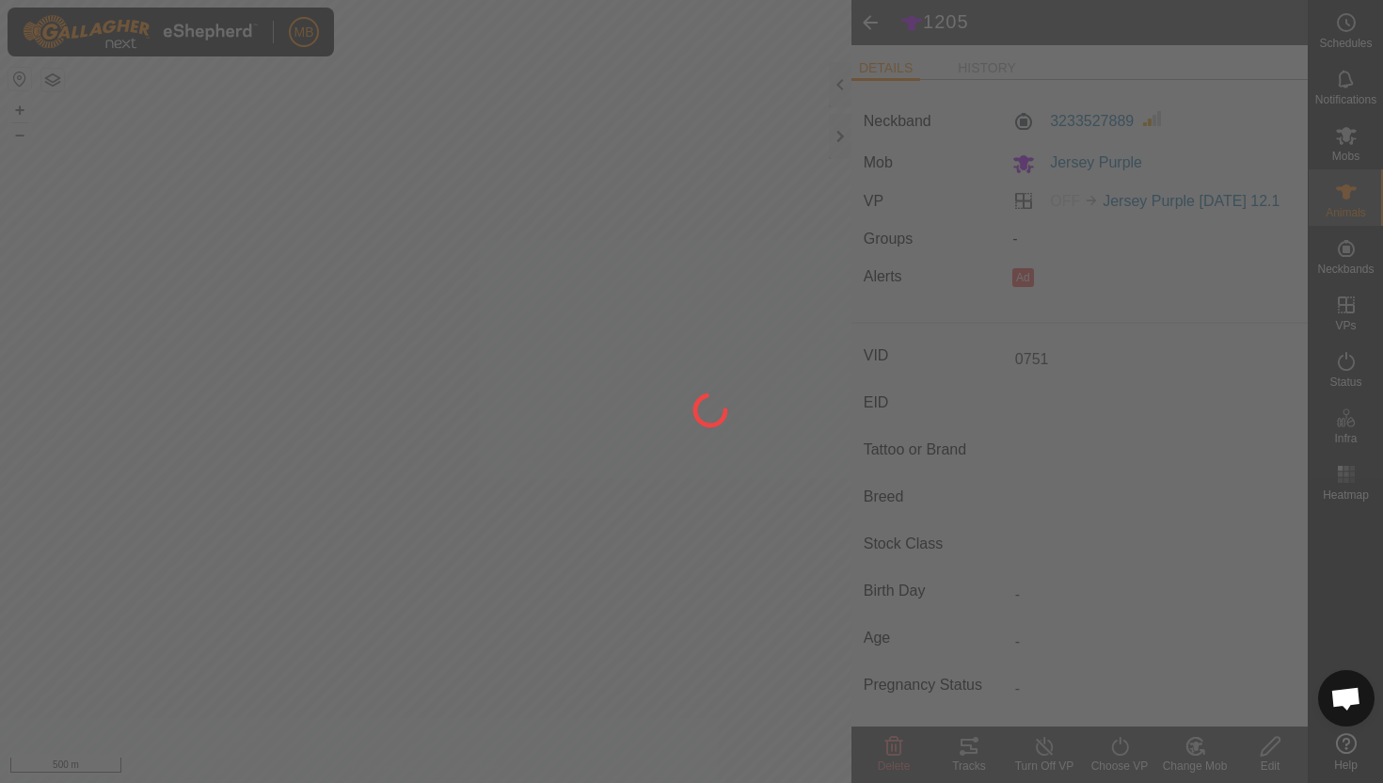
type input "-"
type input "383 kg"
type input "-"
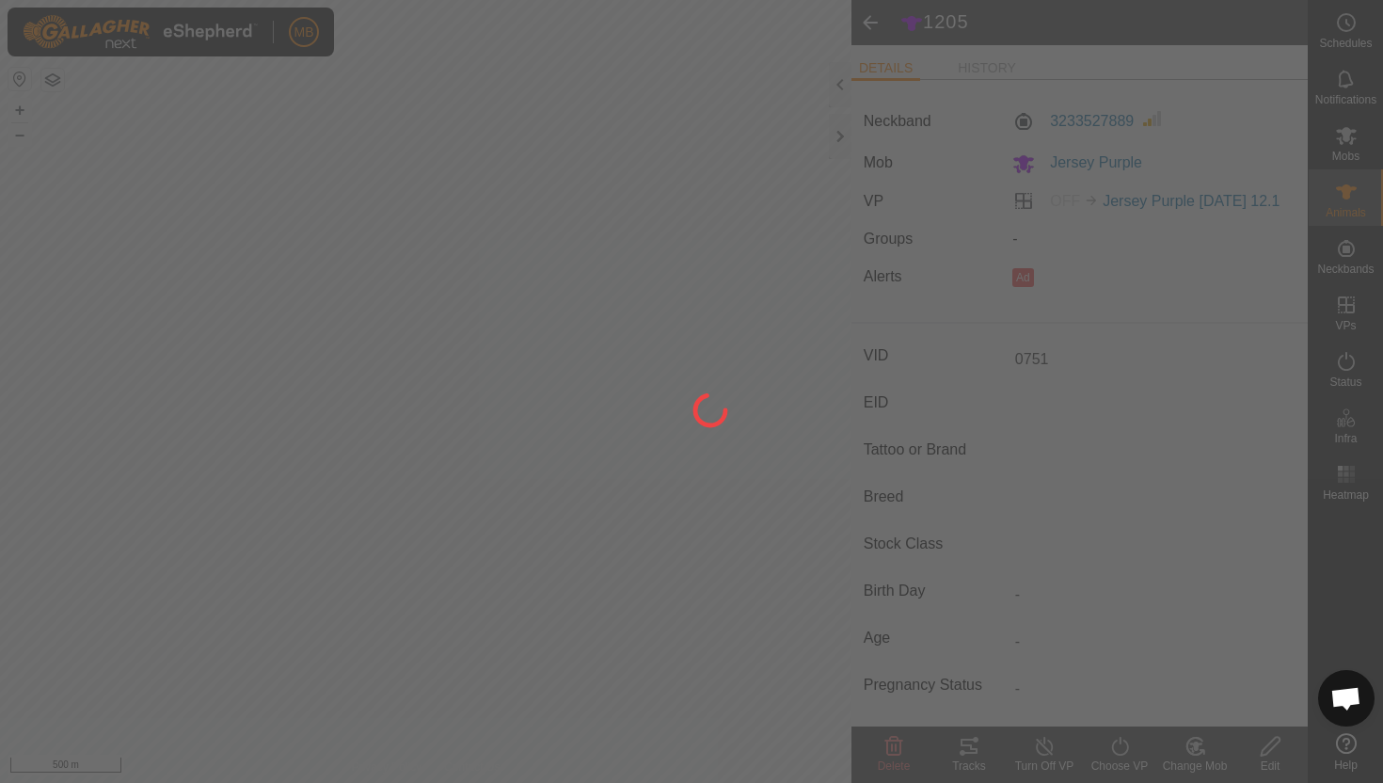
type input "-"
type input "1205"
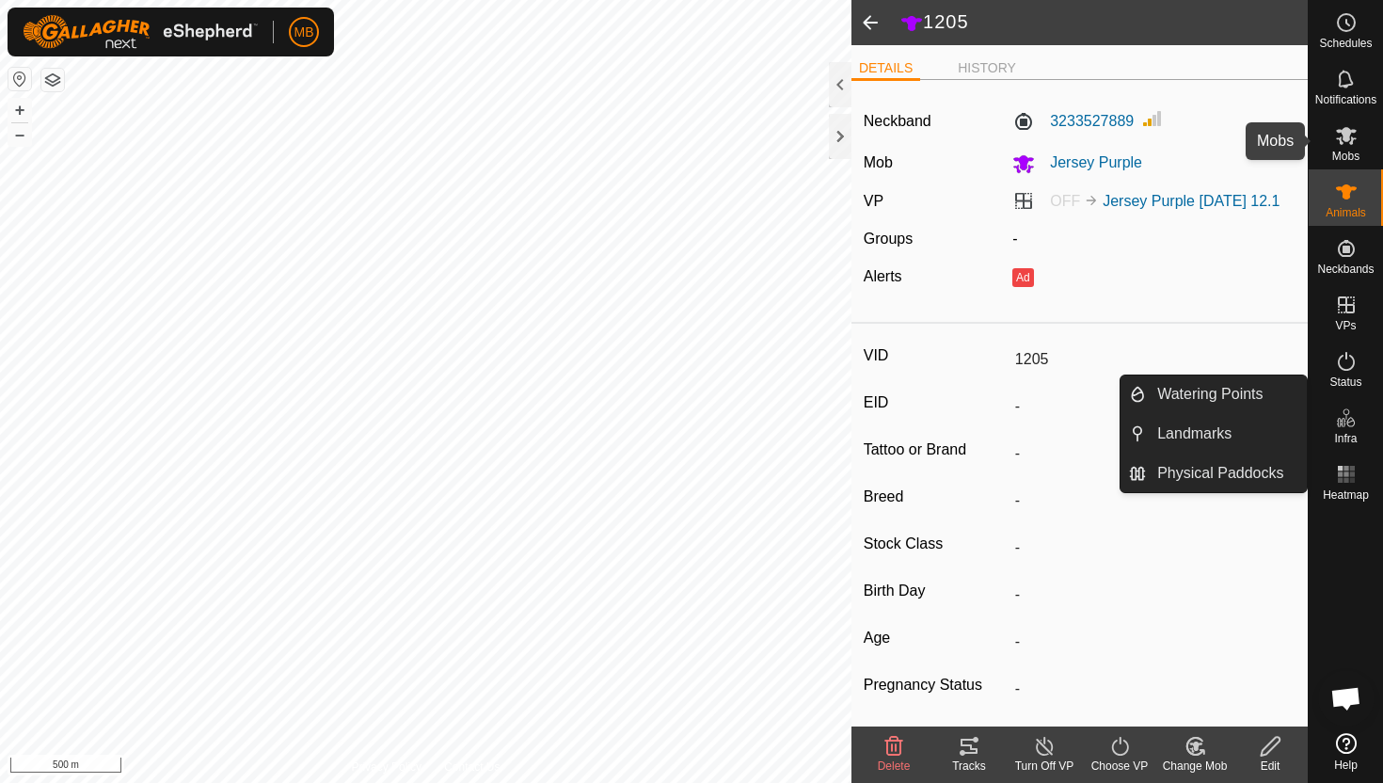
click at [1346, 151] on span "Mobs" at bounding box center [1345, 156] width 27 height 11
